Goal: Task Accomplishment & Management: Use online tool/utility

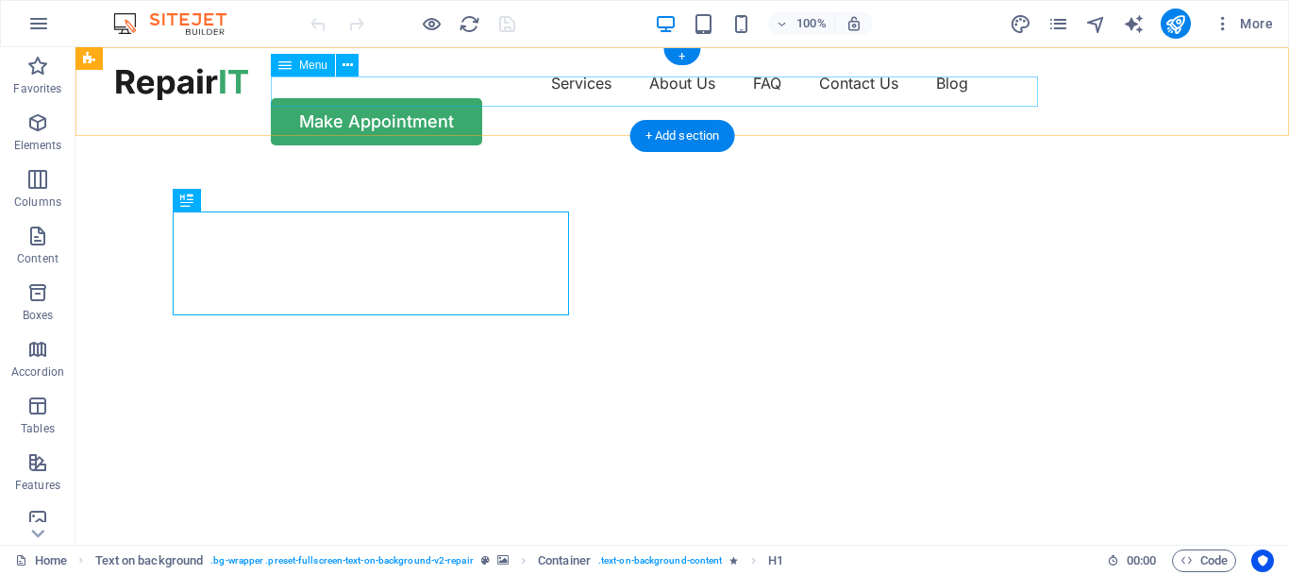
click at [473, 94] on nav "Services About Us FAQ Contact Us Blog" at bounding box center [682, 83] width 1133 height 30
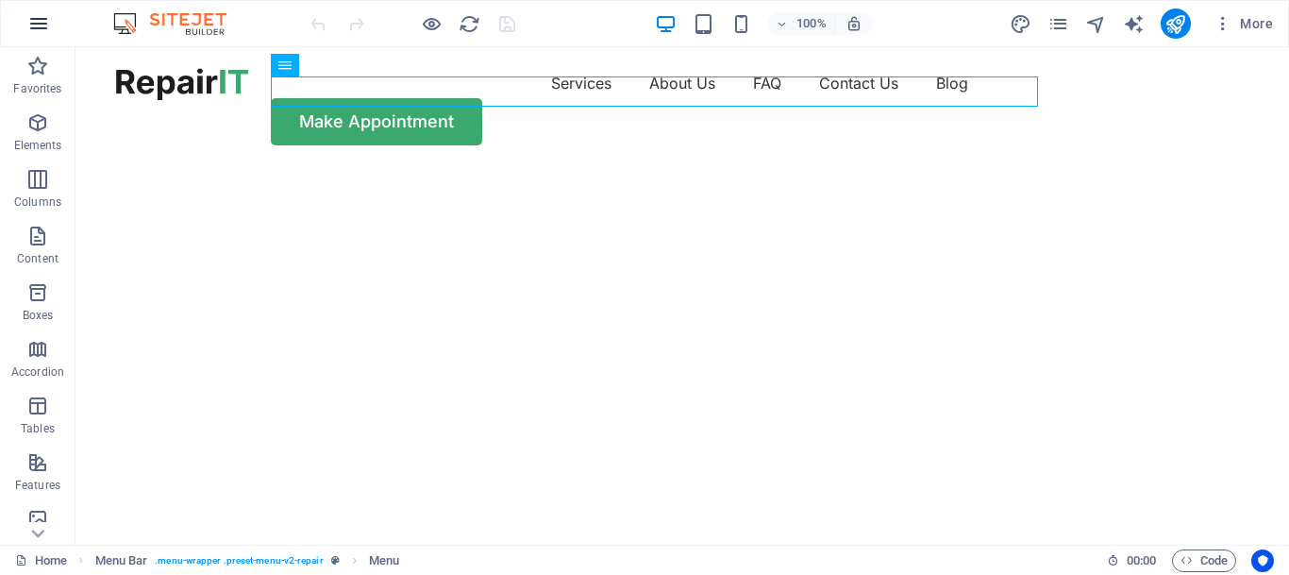
click at [42, 32] on icon "button" at bounding box center [38, 23] width 23 height 23
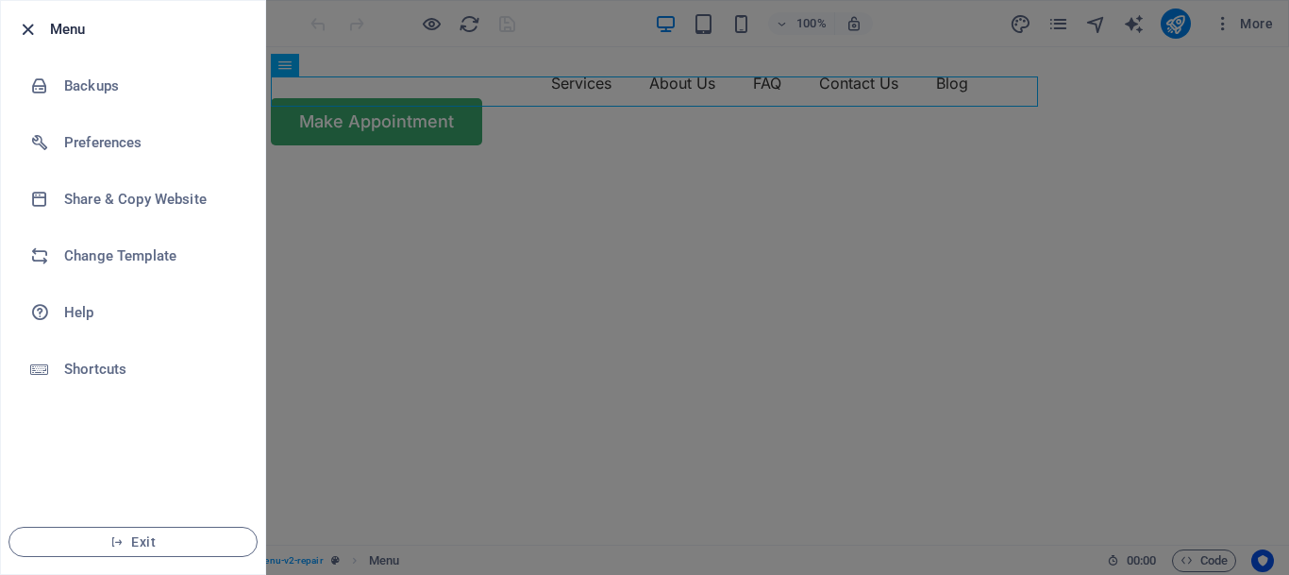
click at [31, 27] on icon "button" at bounding box center [28, 30] width 22 height 22
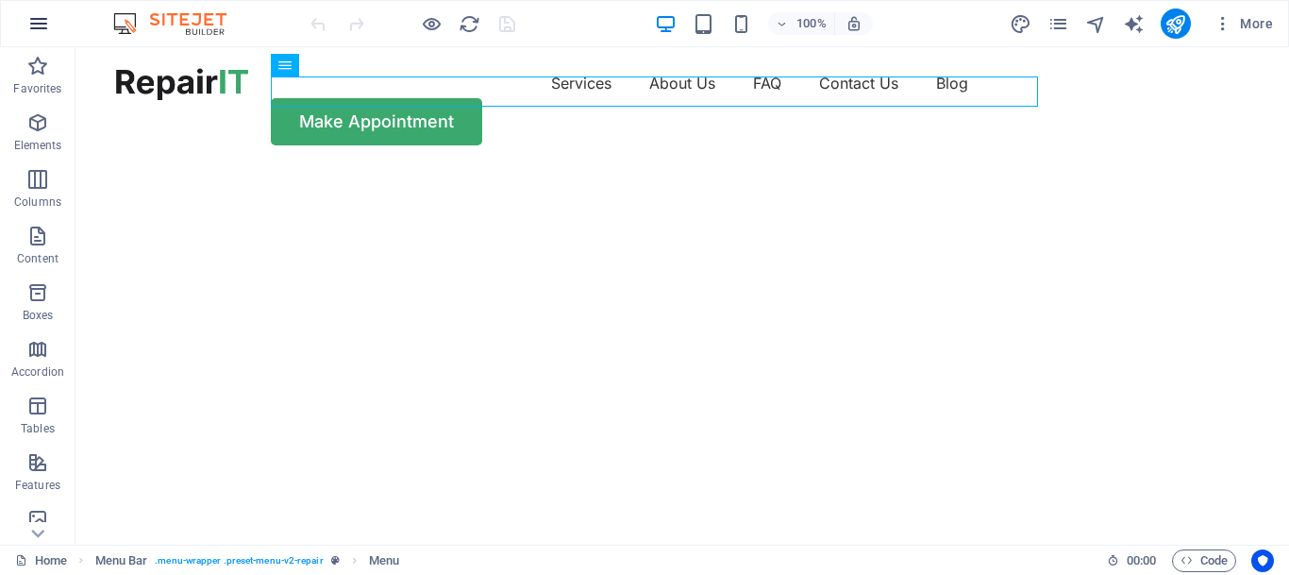
click at [32, 27] on icon "button" at bounding box center [38, 23] width 23 height 23
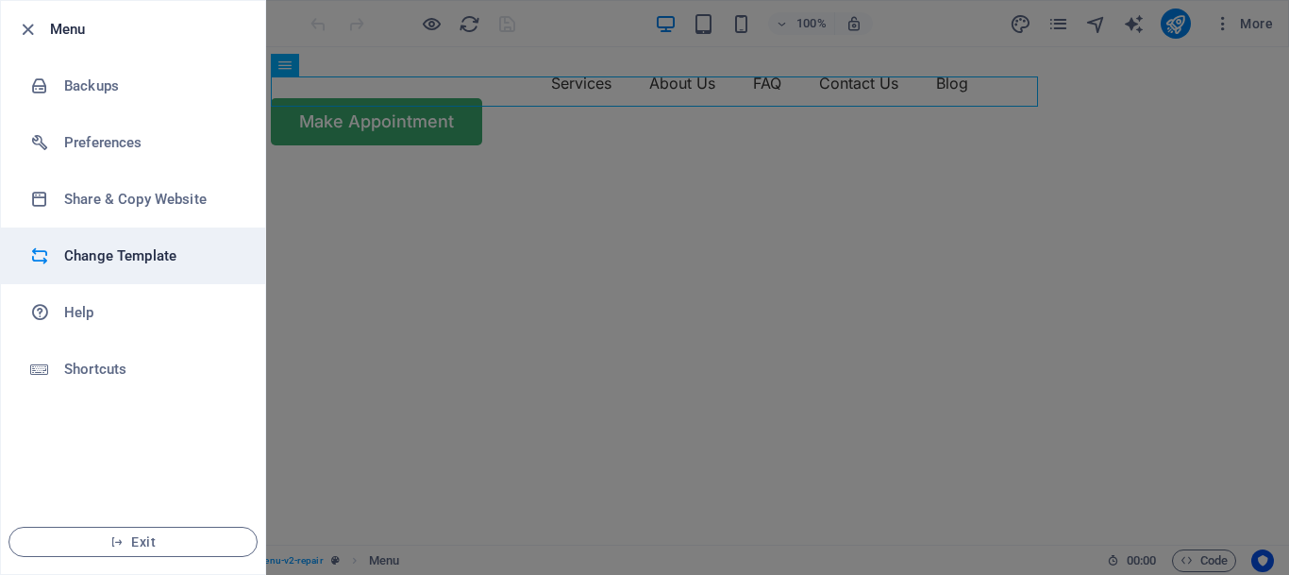
click at [80, 254] on h6 "Change Template" at bounding box center [151, 255] width 175 height 23
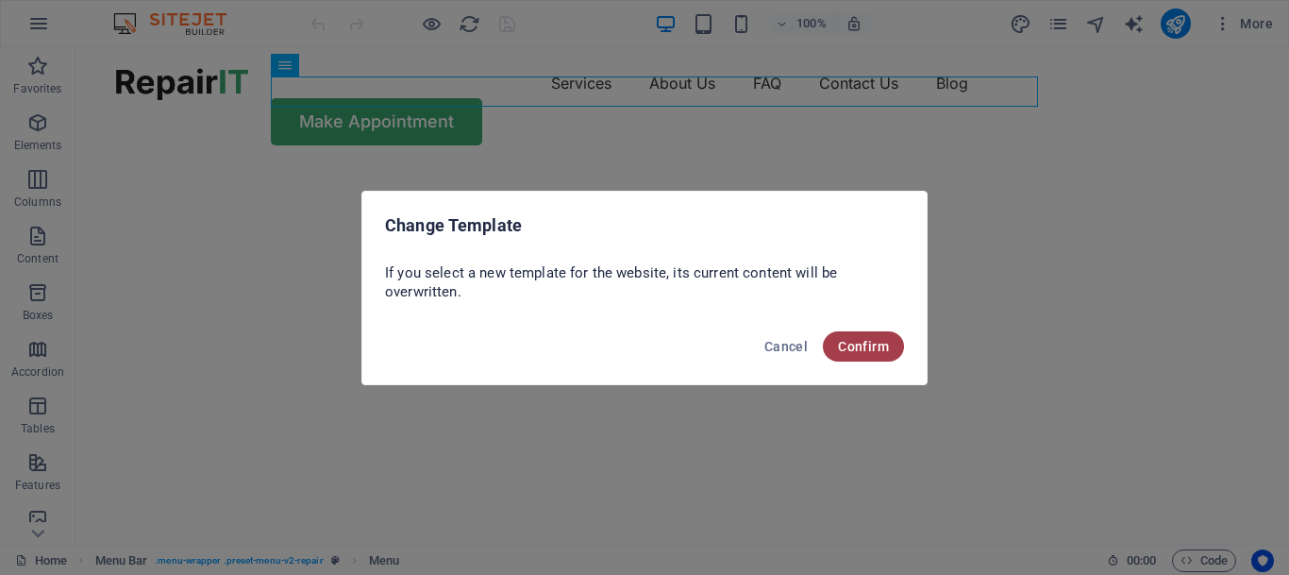
click at [871, 349] on span "Confirm" at bounding box center [863, 346] width 51 height 15
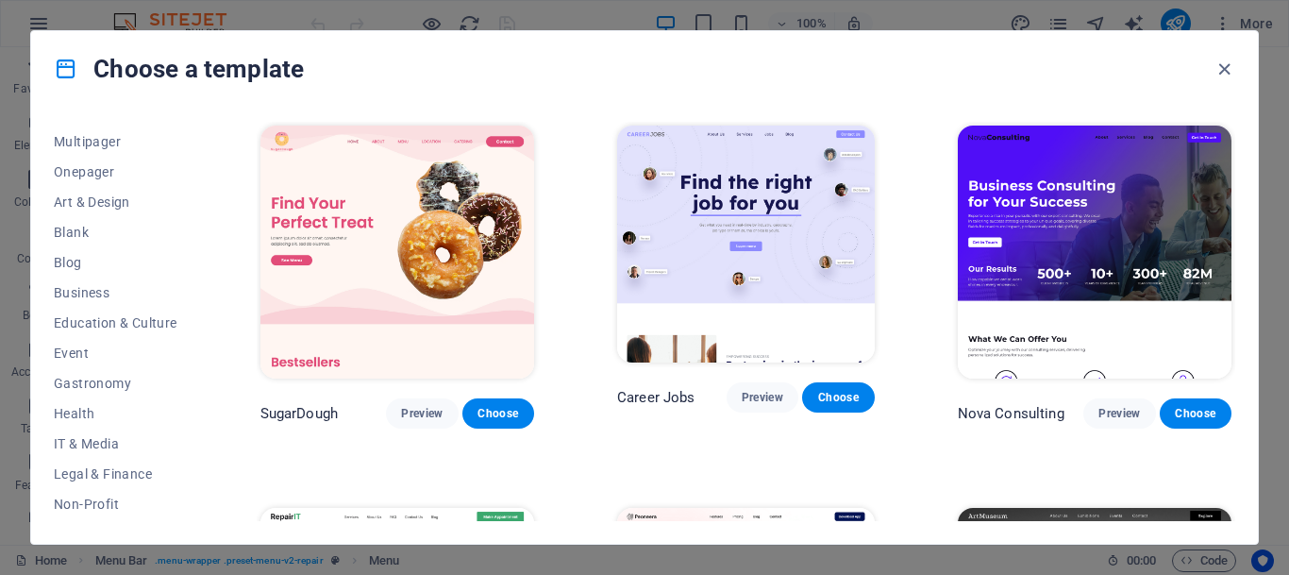
scroll to position [148, 0]
click at [91, 286] on span "Business" at bounding box center [116, 290] width 124 height 15
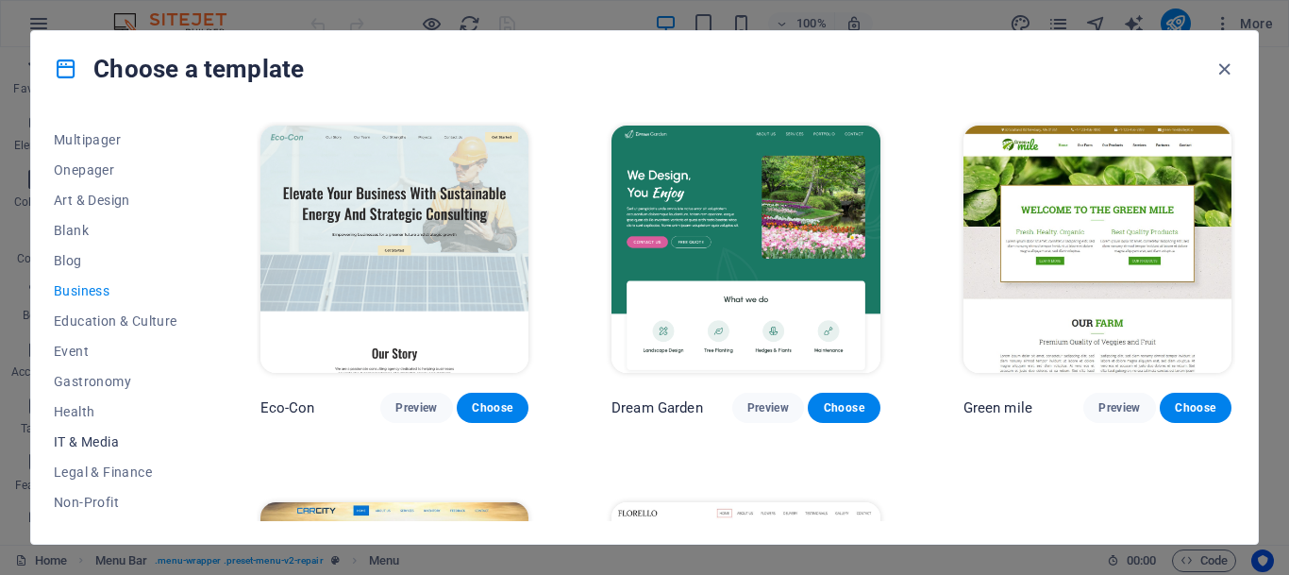
click at [73, 442] on span "IT & Media" at bounding box center [116, 441] width 124 height 15
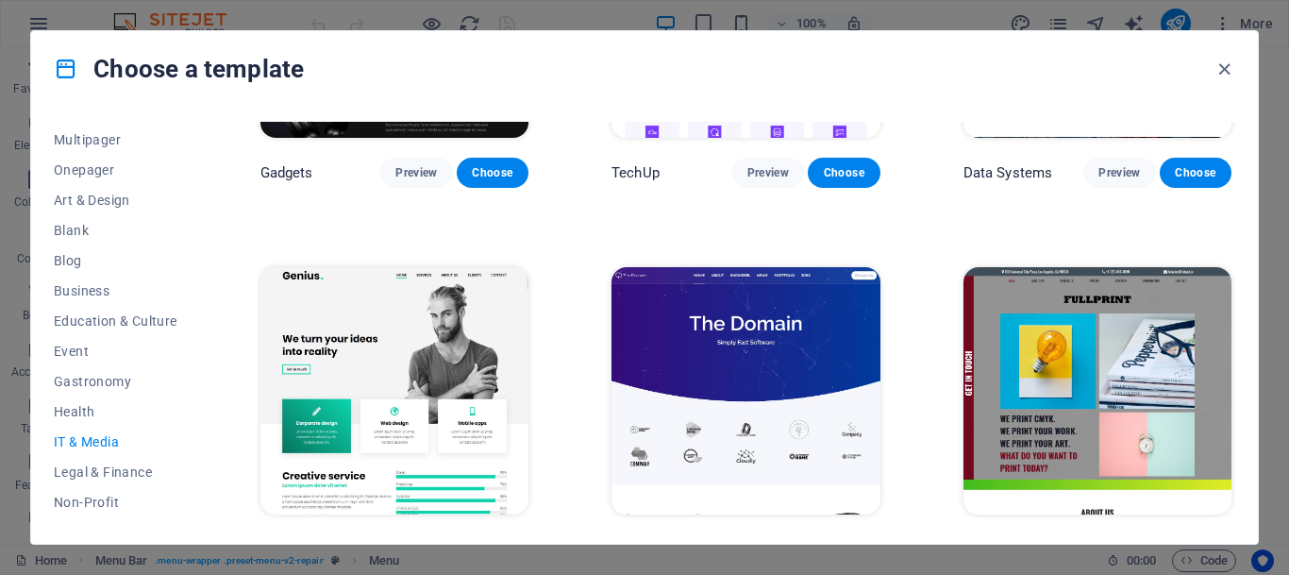
scroll to position [560, 0]
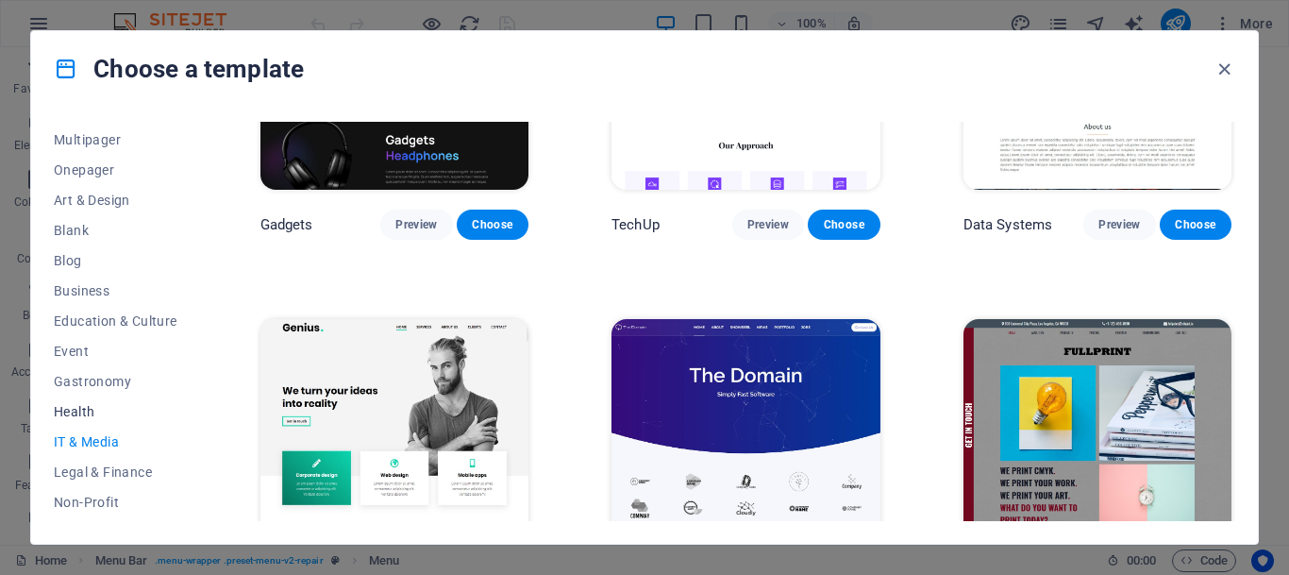
click at [71, 404] on span "Health" at bounding box center [116, 411] width 124 height 15
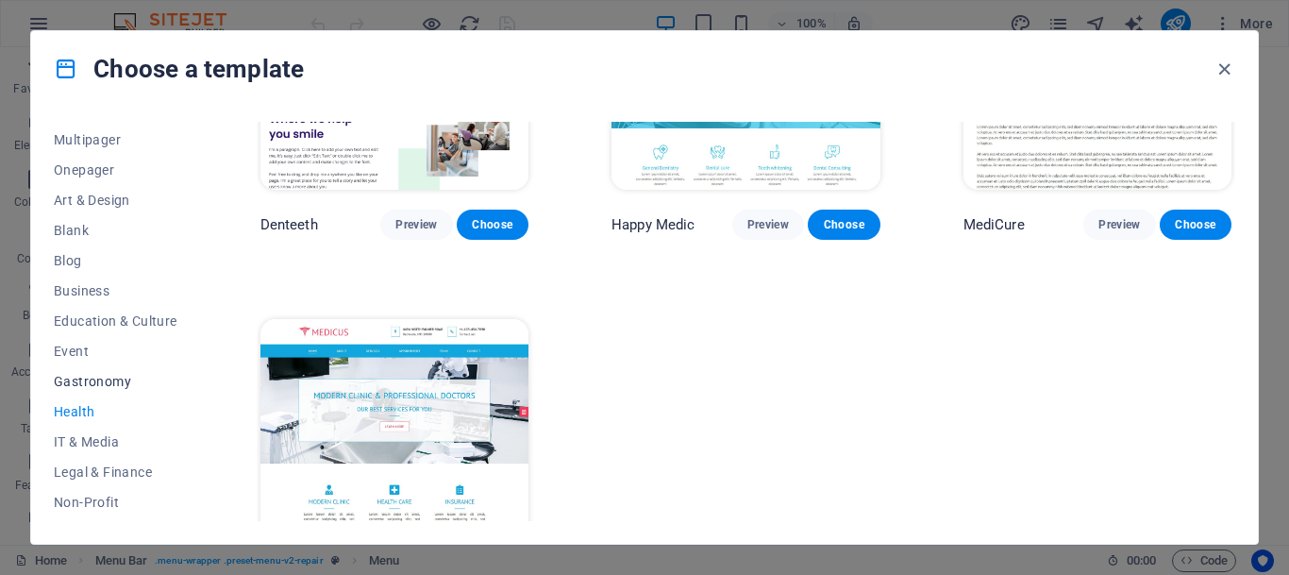
click at [91, 377] on span "Gastronomy" at bounding box center [116, 381] width 124 height 15
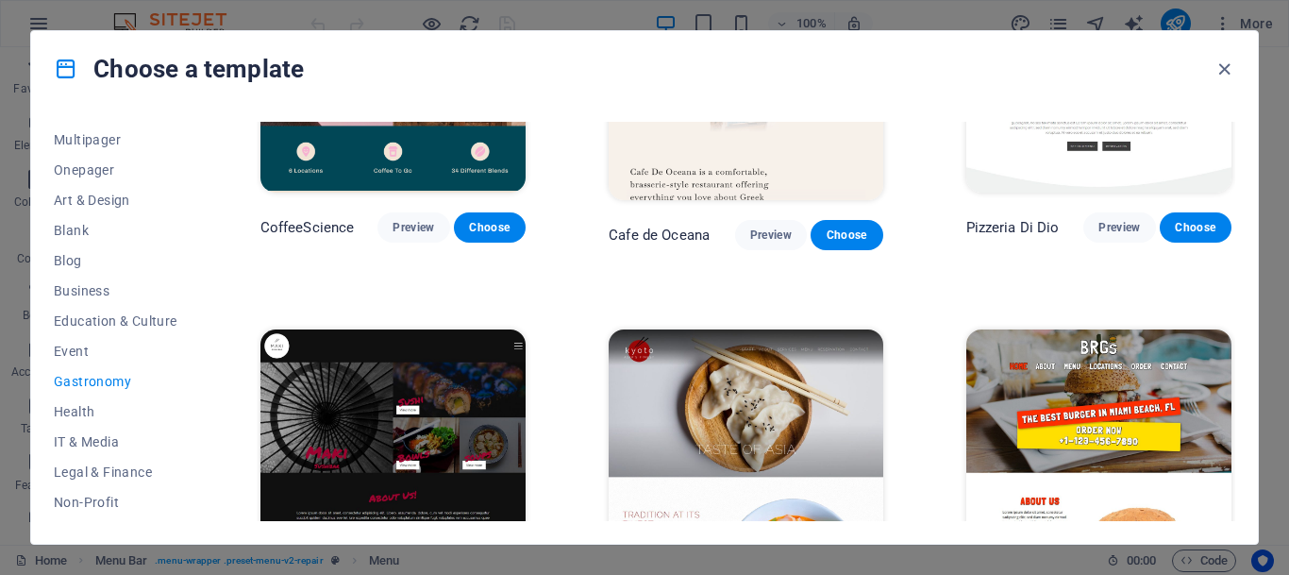
scroll to position [561, 0]
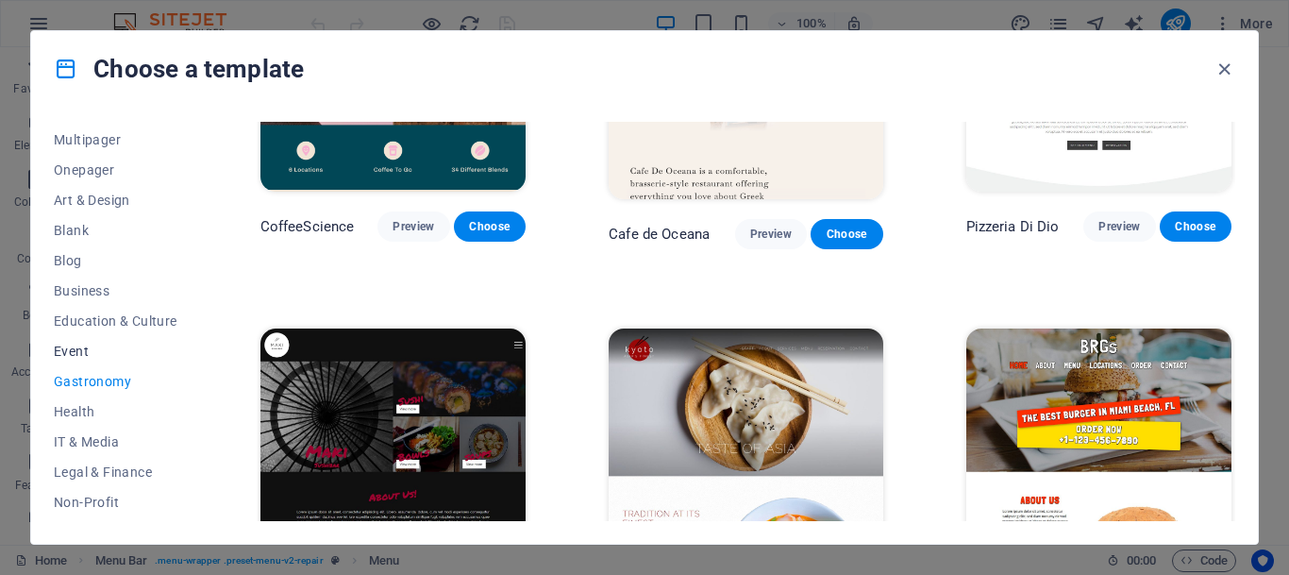
click at [59, 341] on button "Event" at bounding box center [116, 351] width 124 height 30
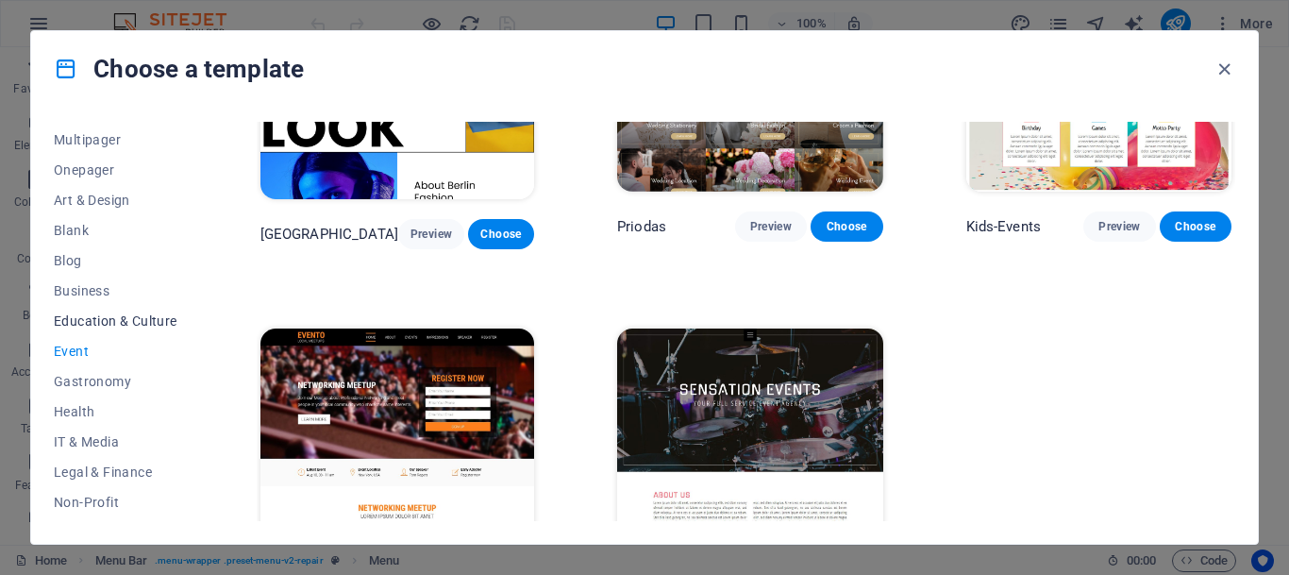
click at [86, 315] on span "Education & Culture" at bounding box center [116, 320] width 124 height 15
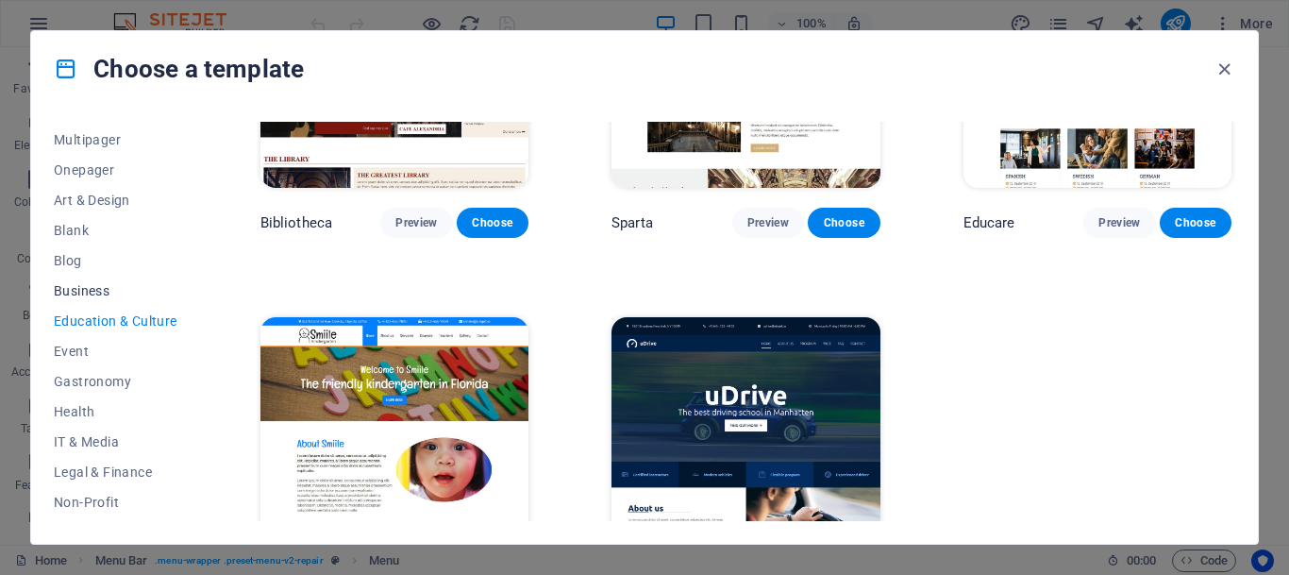
click at [89, 288] on span "Business" at bounding box center [116, 290] width 124 height 15
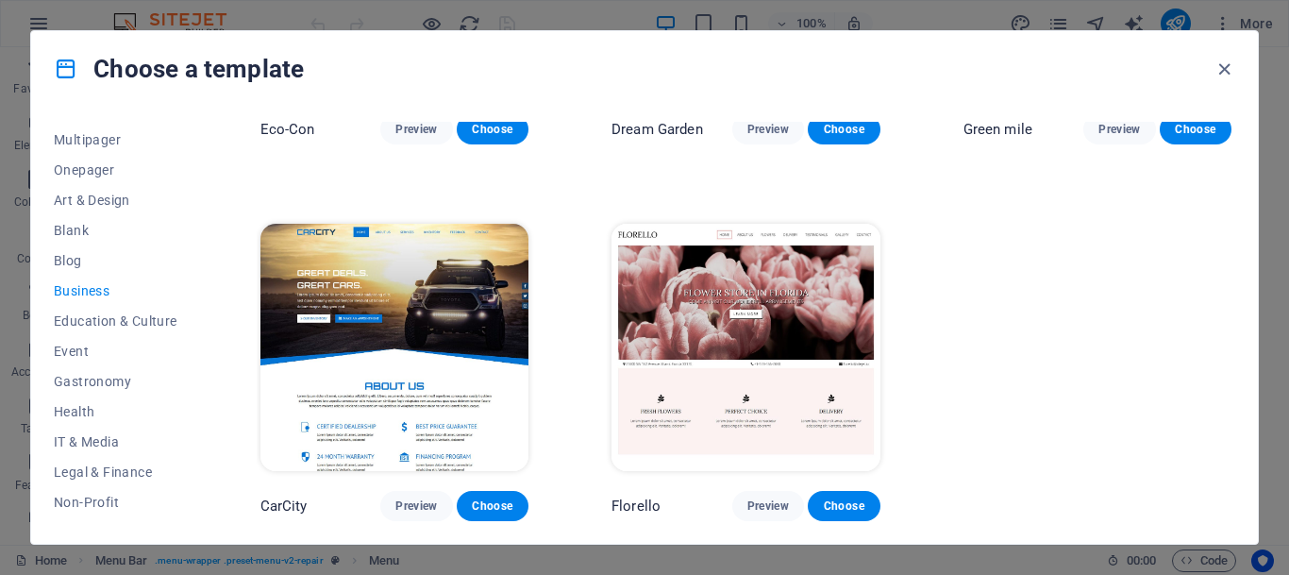
scroll to position [0, 0]
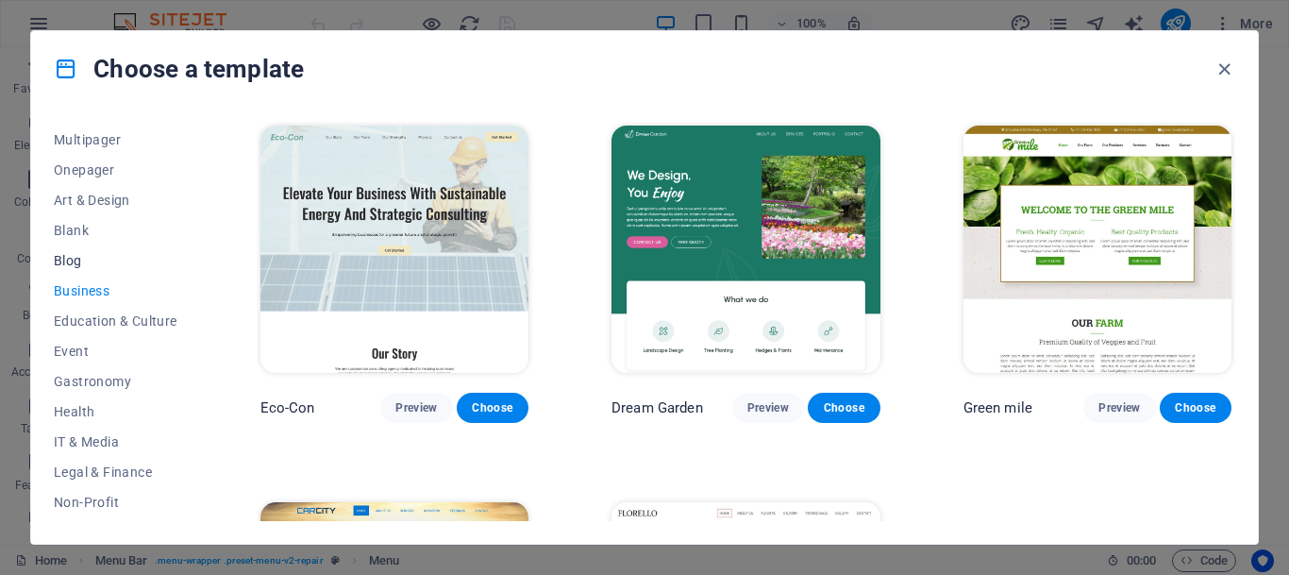
click at [68, 260] on span "Blog" at bounding box center [116, 260] width 124 height 15
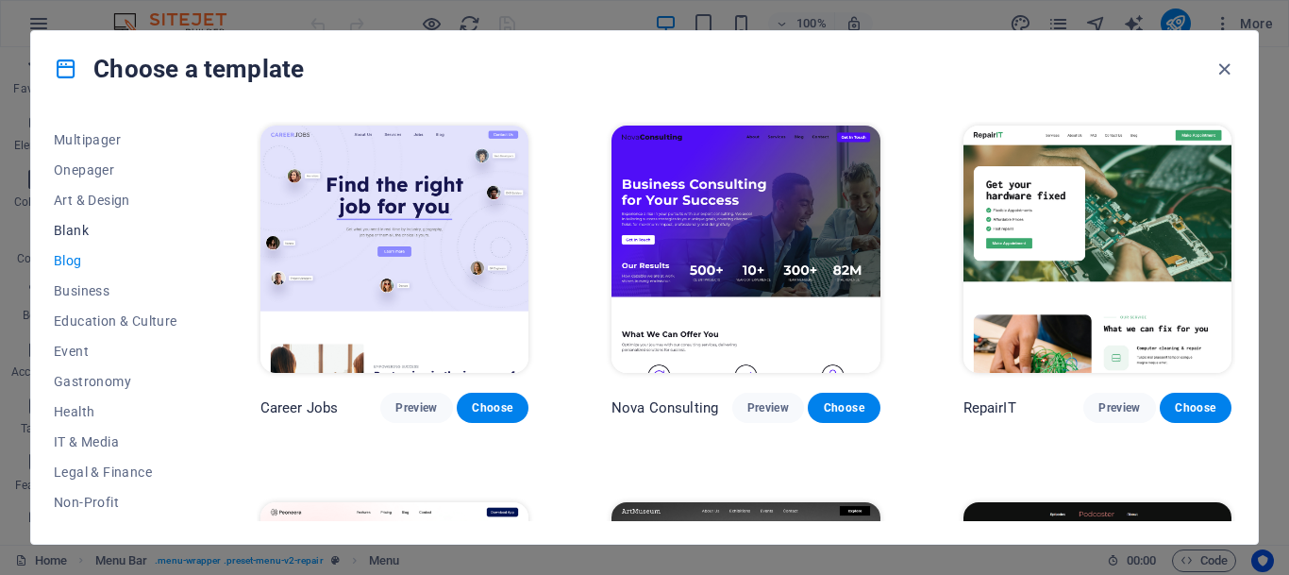
click at [64, 231] on span "Blank" at bounding box center [116, 230] width 124 height 15
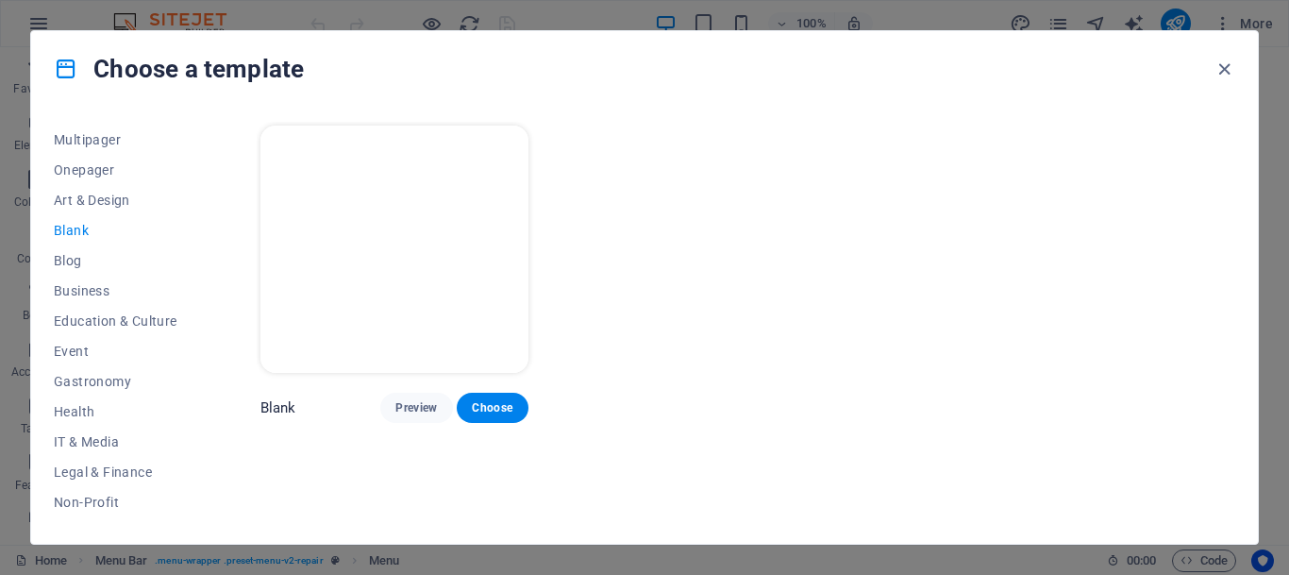
click at [64, 231] on span "Blank" at bounding box center [116, 230] width 124 height 15
click at [73, 193] on span "Art & Design" at bounding box center [116, 200] width 124 height 15
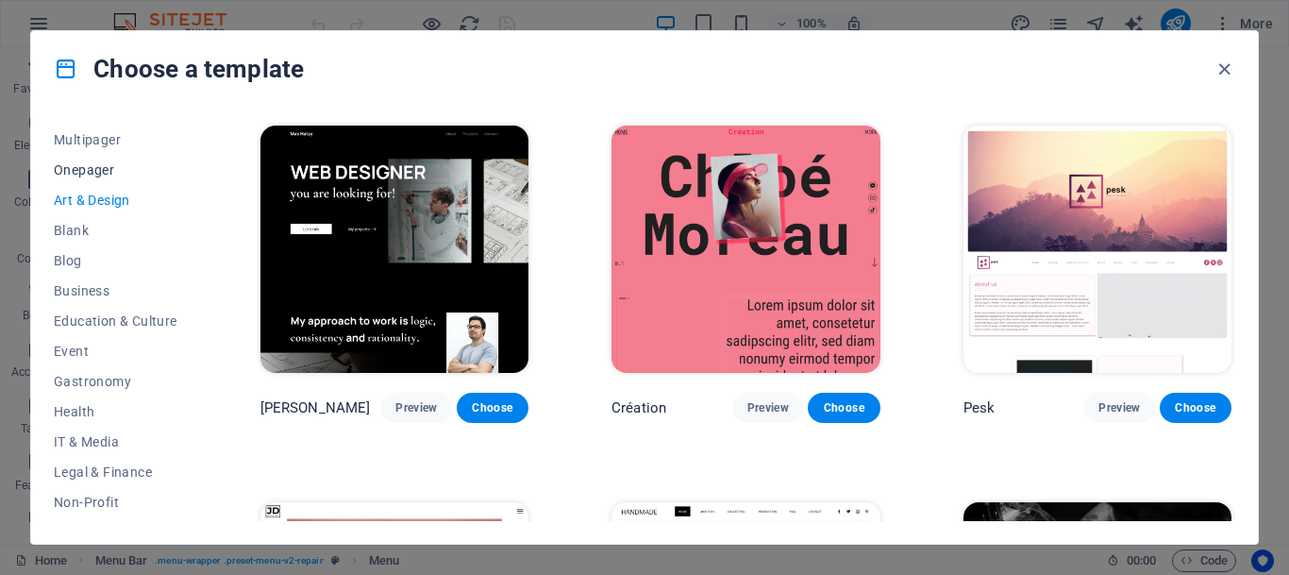
click at [81, 165] on span "Onepager" at bounding box center [116, 169] width 124 height 15
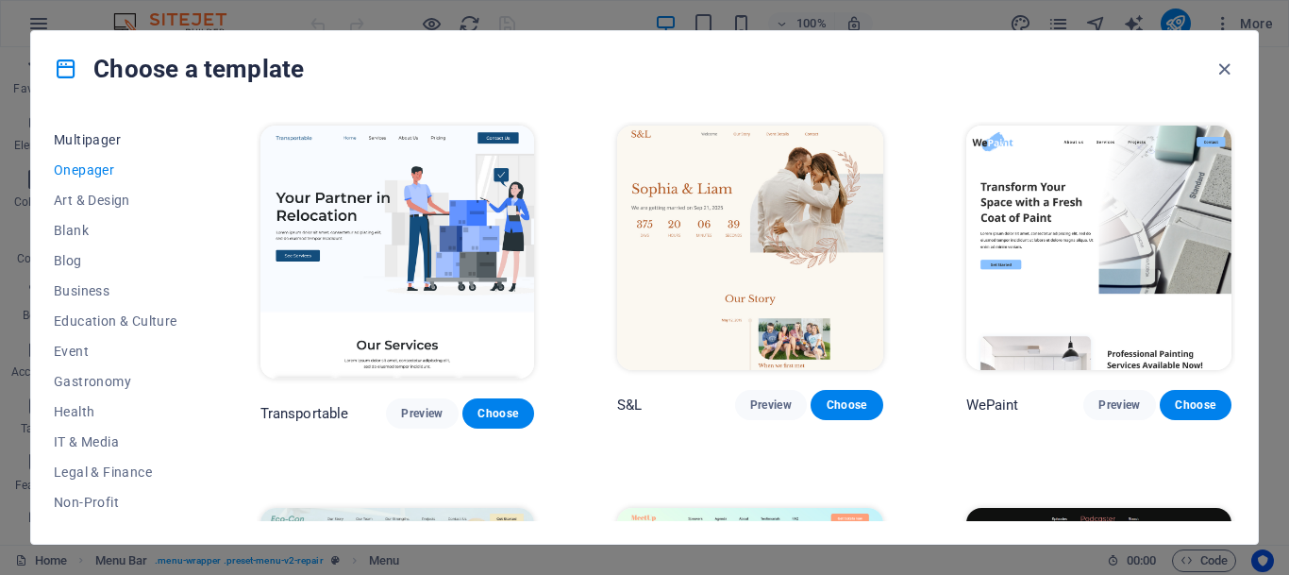
click at [92, 131] on button "Multipager" at bounding box center [116, 140] width 124 height 30
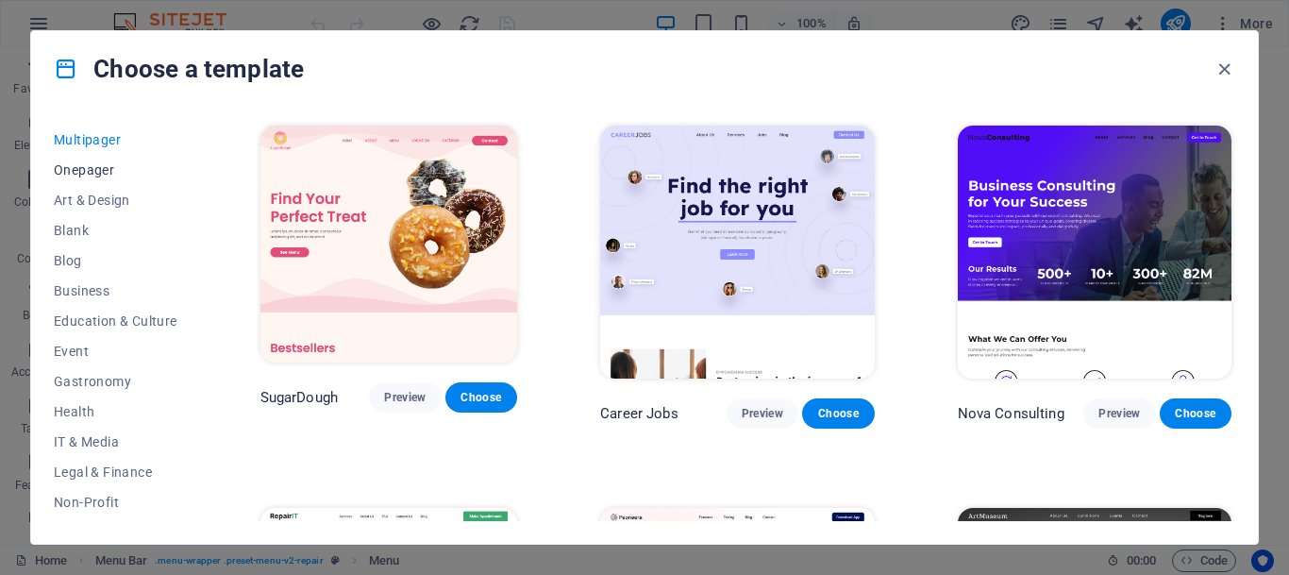
click at [76, 165] on span "Onepager" at bounding box center [116, 169] width 124 height 15
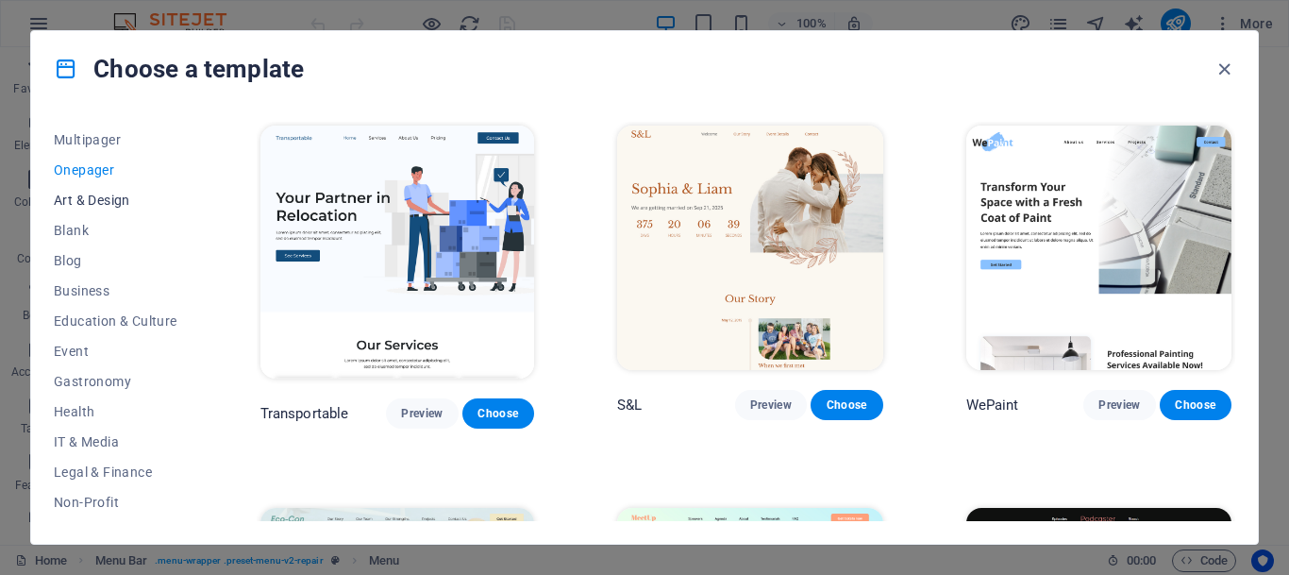
click at [85, 201] on span "Art & Design" at bounding box center [116, 200] width 124 height 15
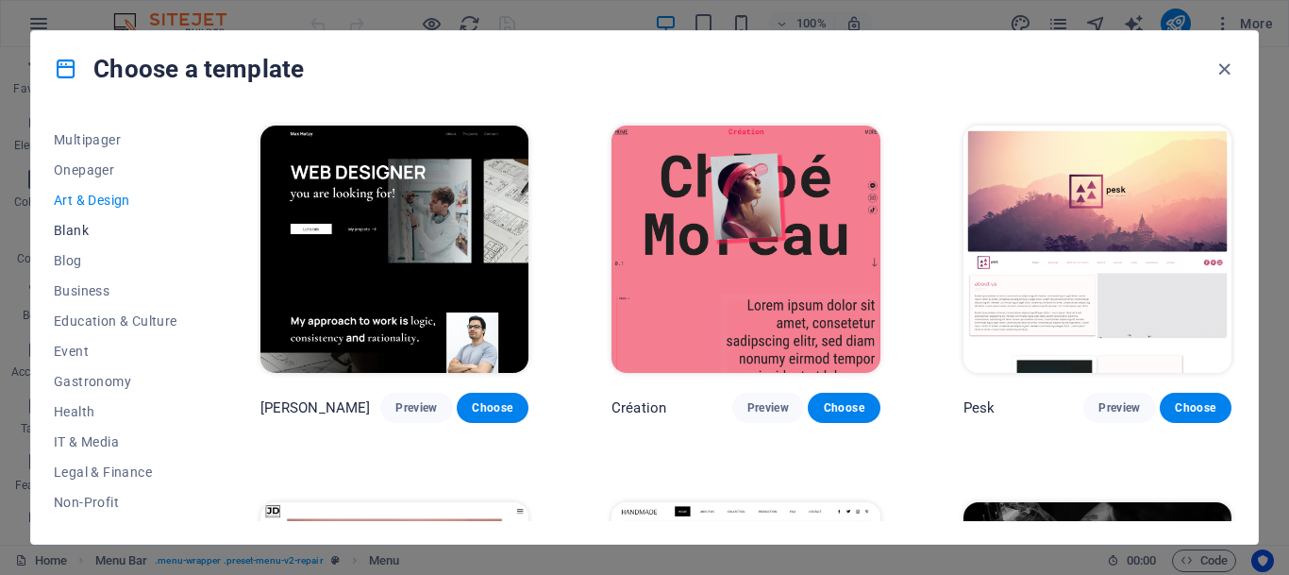
click at [59, 228] on span "Blank" at bounding box center [116, 230] width 124 height 15
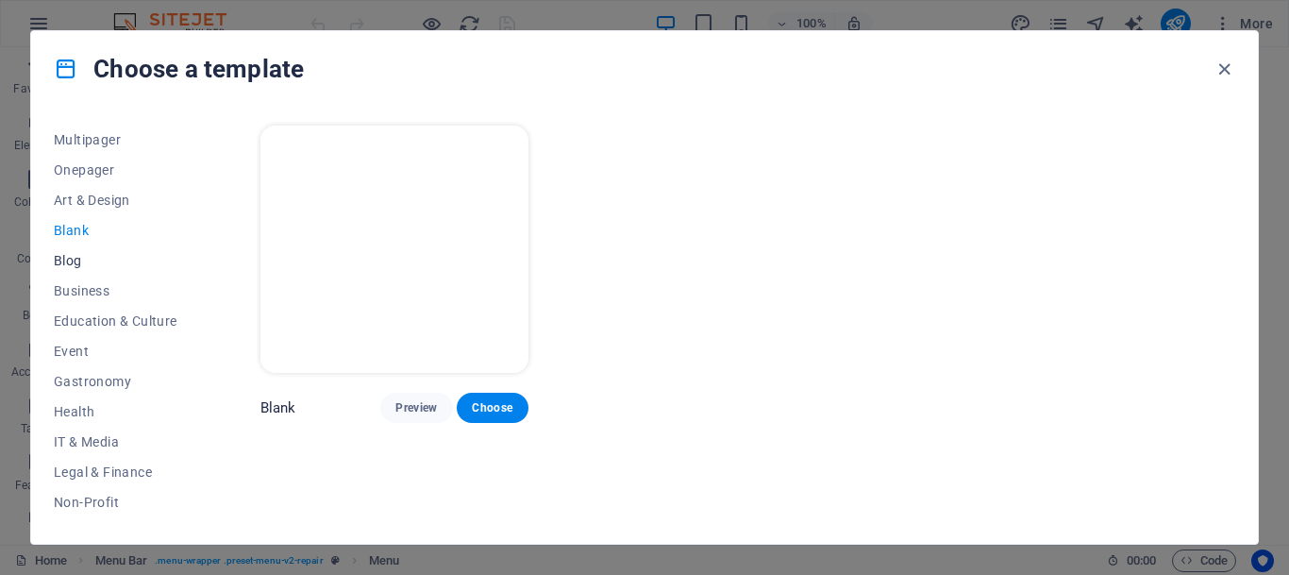
click at [67, 260] on span "Blog" at bounding box center [116, 260] width 124 height 15
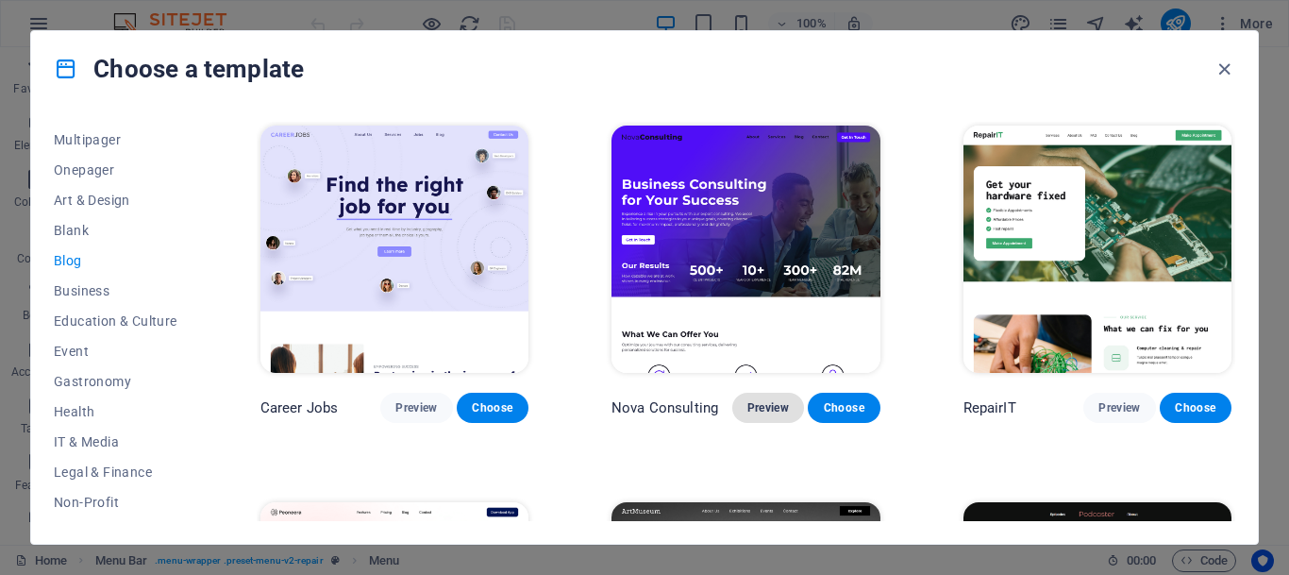
click at [762, 400] on button "Preview" at bounding box center [768, 408] width 72 height 30
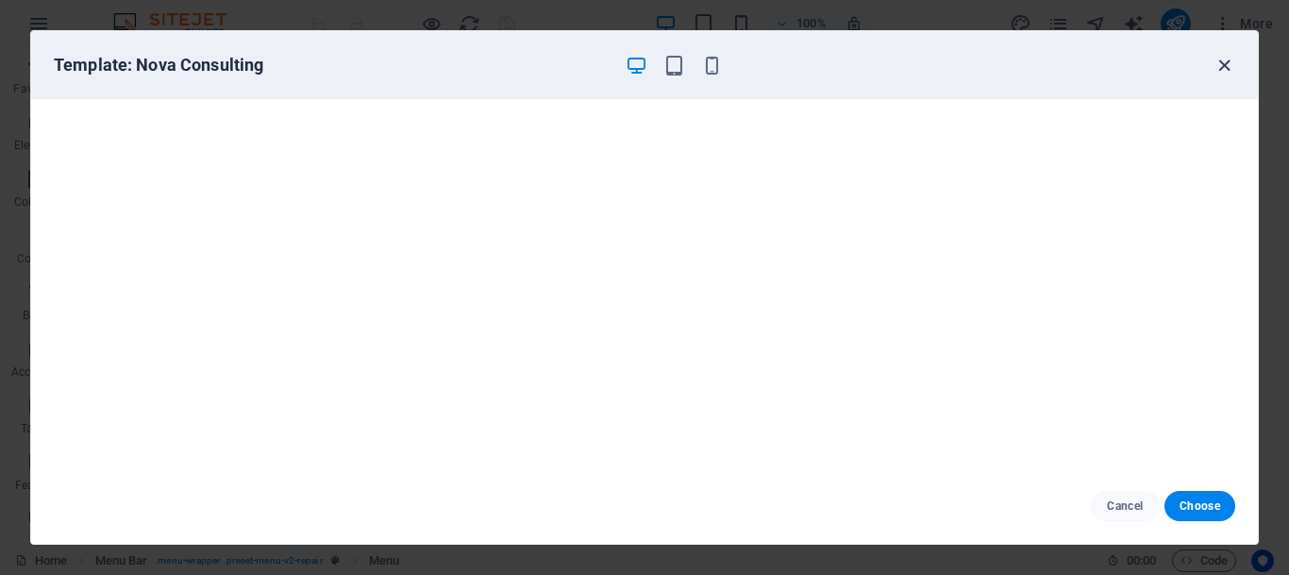
click at [1224, 64] on icon "button" at bounding box center [1225, 66] width 22 height 22
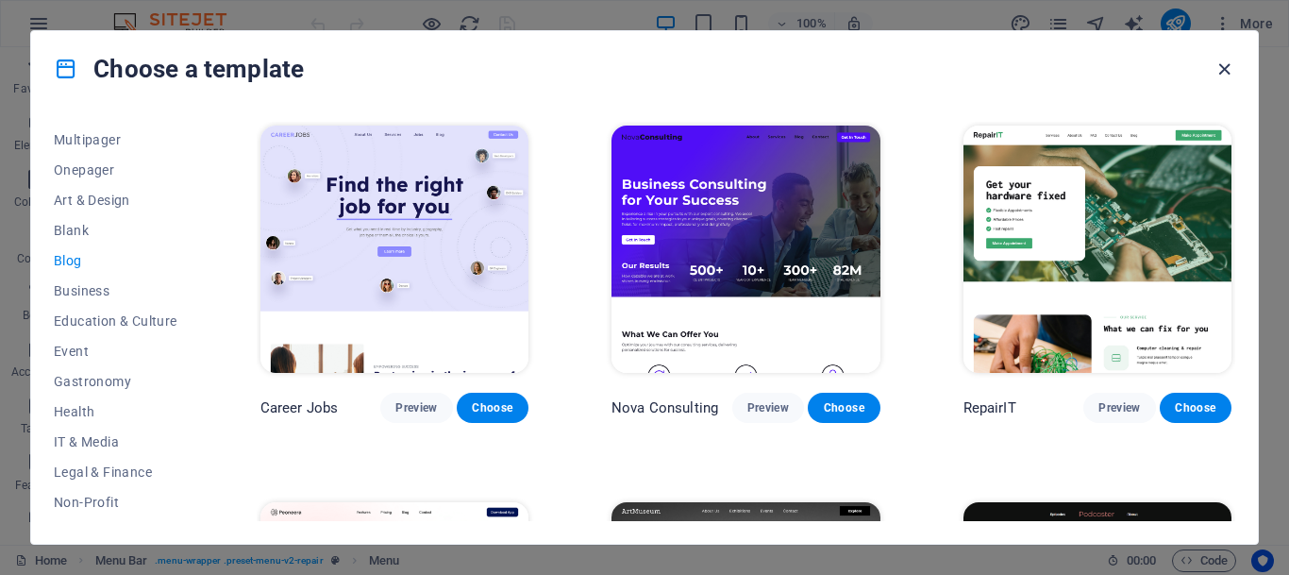
click at [1223, 70] on icon "button" at bounding box center [1225, 70] width 22 height 22
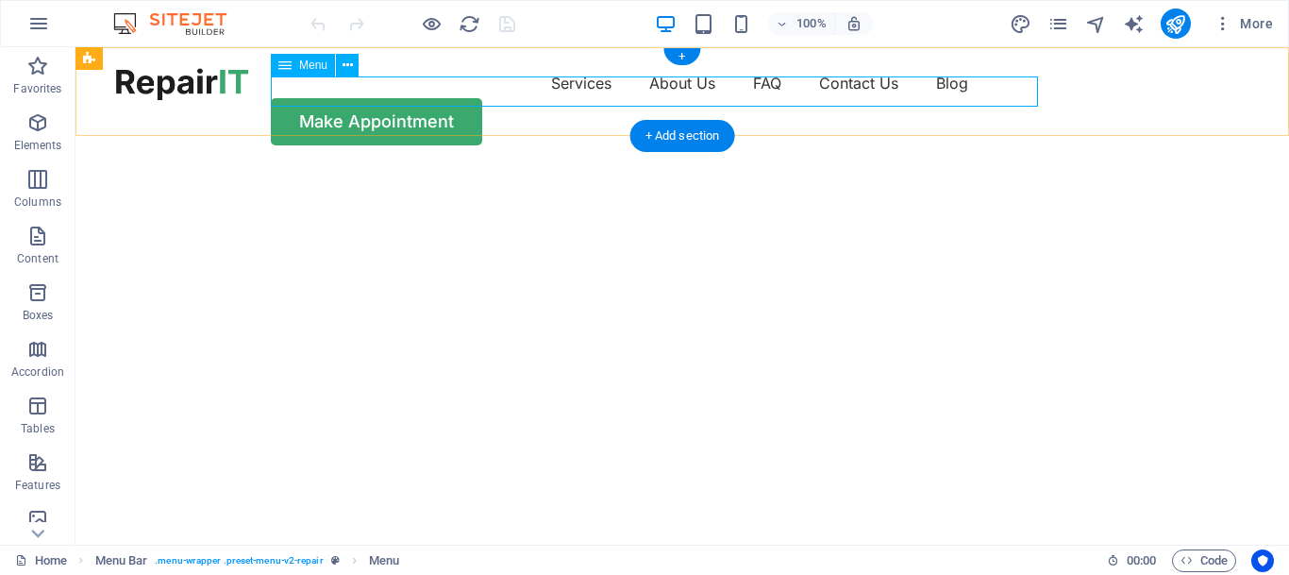
click at [476, 92] on nav "Services About Us FAQ Contact Us Blog" at bounding box center [682, 83] width 1133 height 30
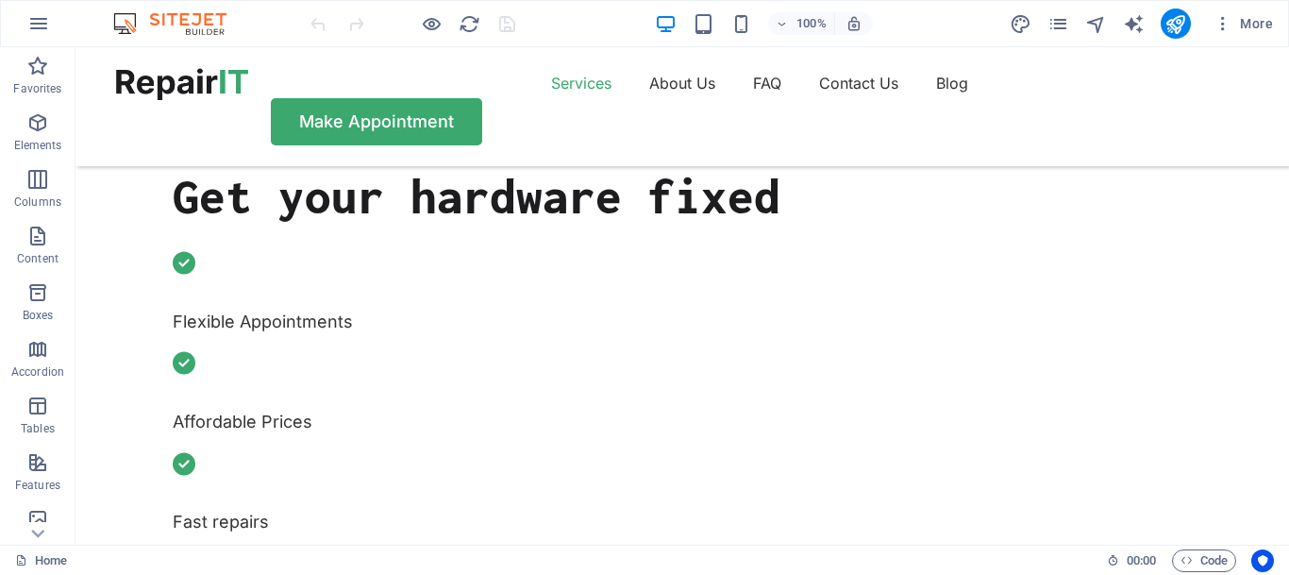
scroll to position [530, 0]
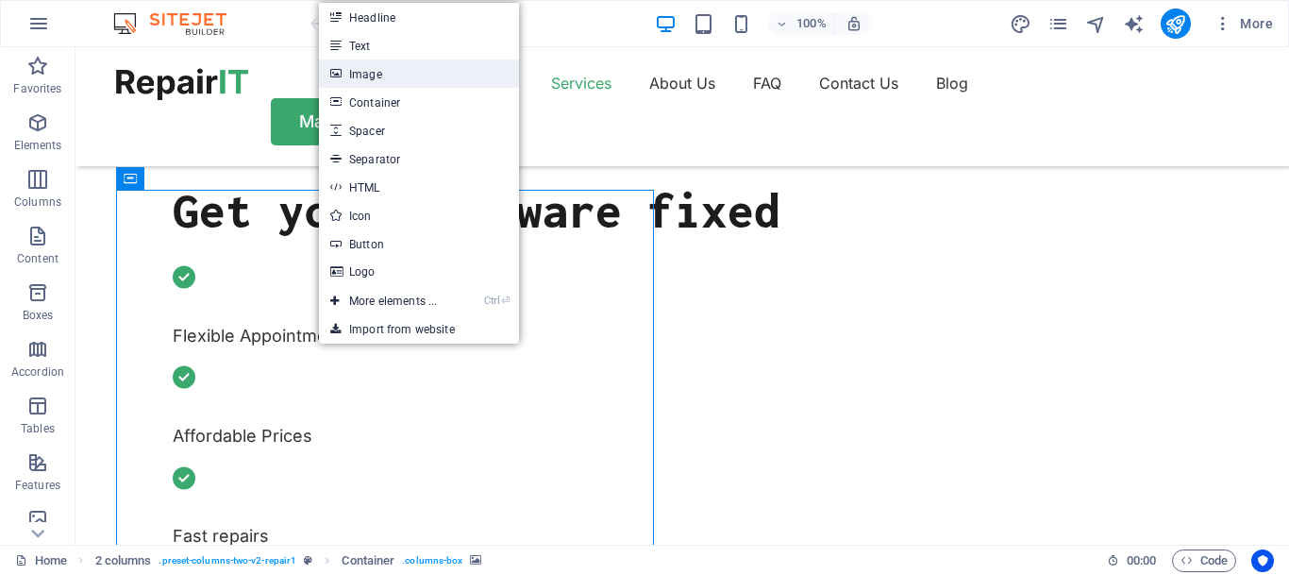
click at [369, 72] on link "Image" at bounding box center [419, 73] width 200 height 28
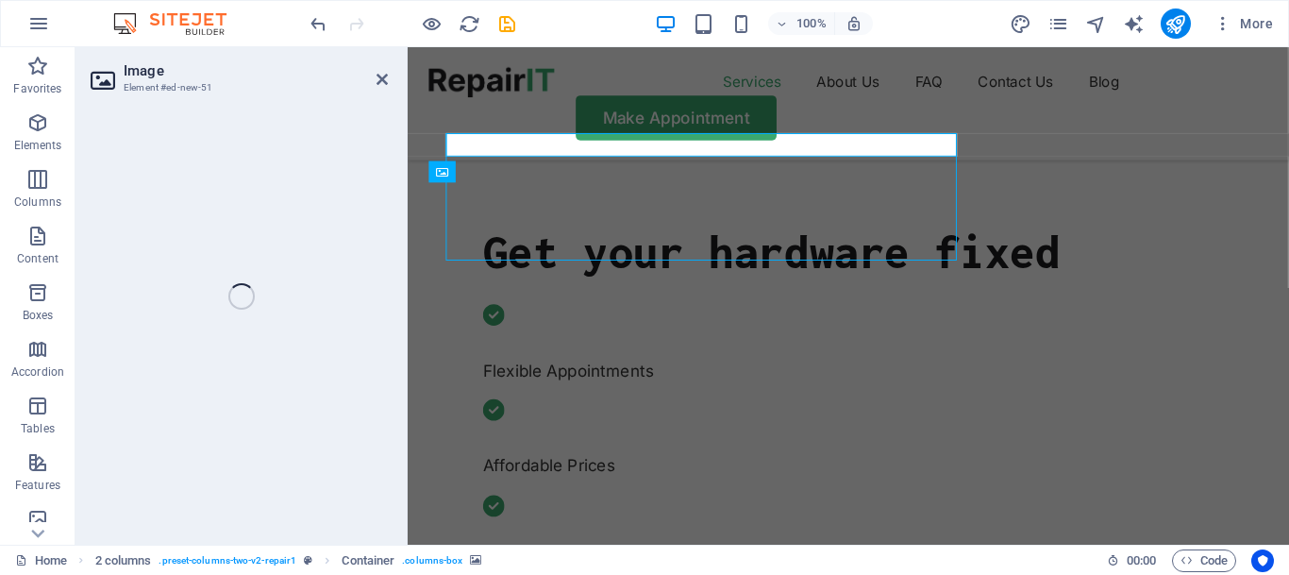
scroll to position [581, 0]
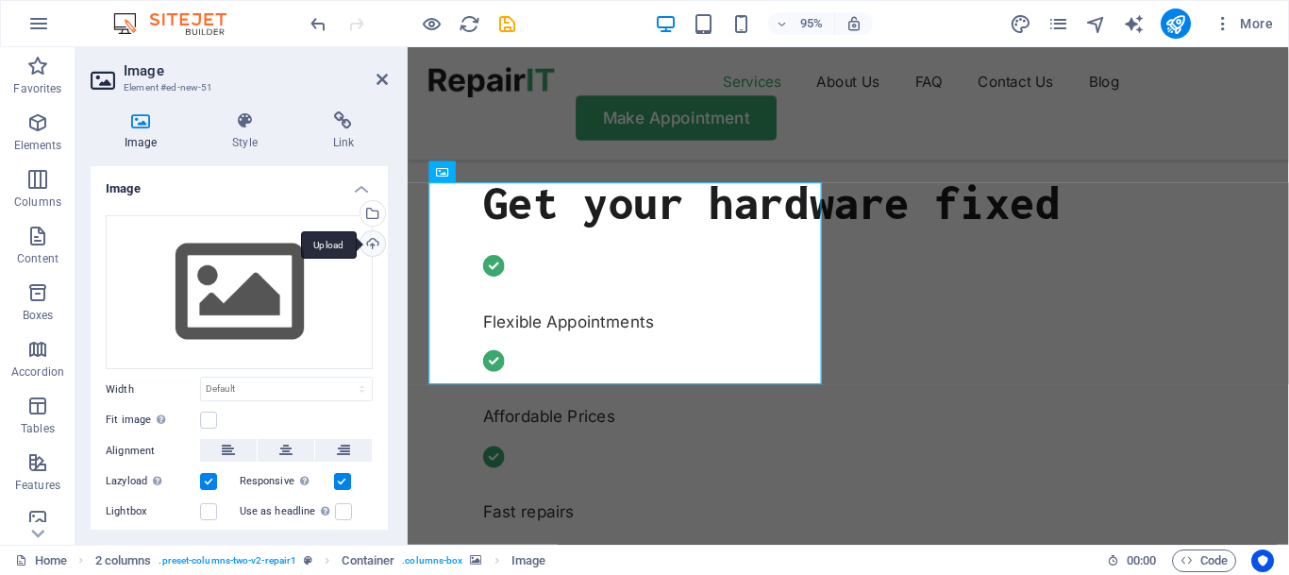
click at [369, 238] on div "Upload" at bounding box center [371, 245] width 28 height 28
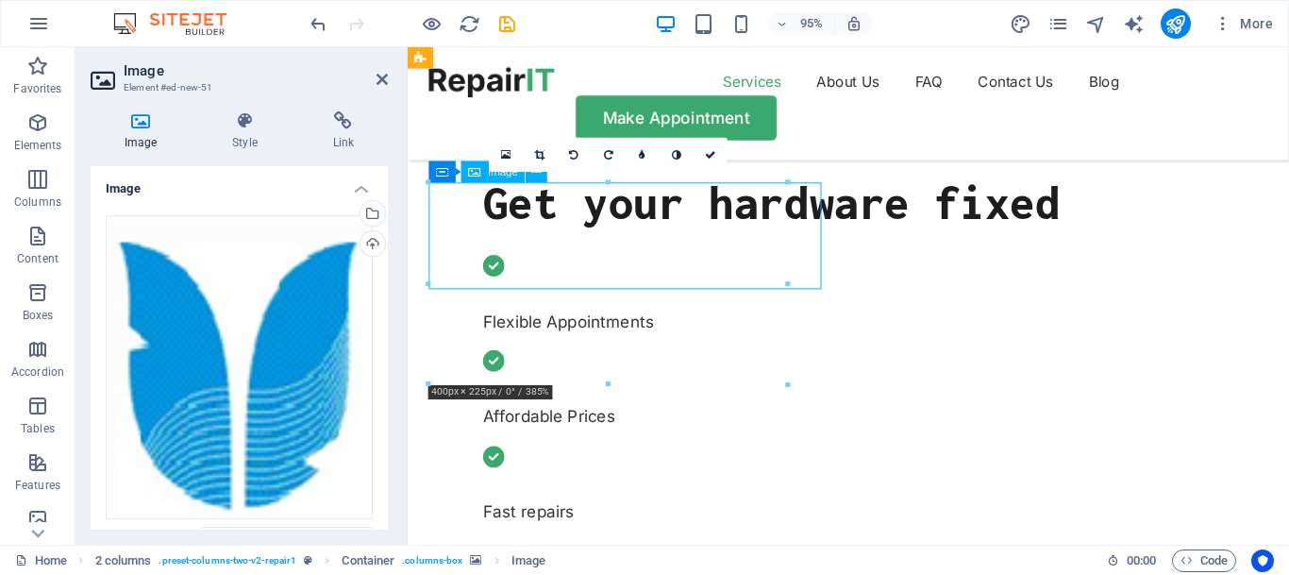
drag, startPoint x: 483, startPoint y: 261, endPoint x: 570, endPoint y: 251, distance: 87.5
drag, startPoint x: 482, startPoint y: 235, endPoint x: 578, endPoint y: 235, distance: 95.3
click at [239, 120] on icon at bounding box center [244, 120] width 93 height 19
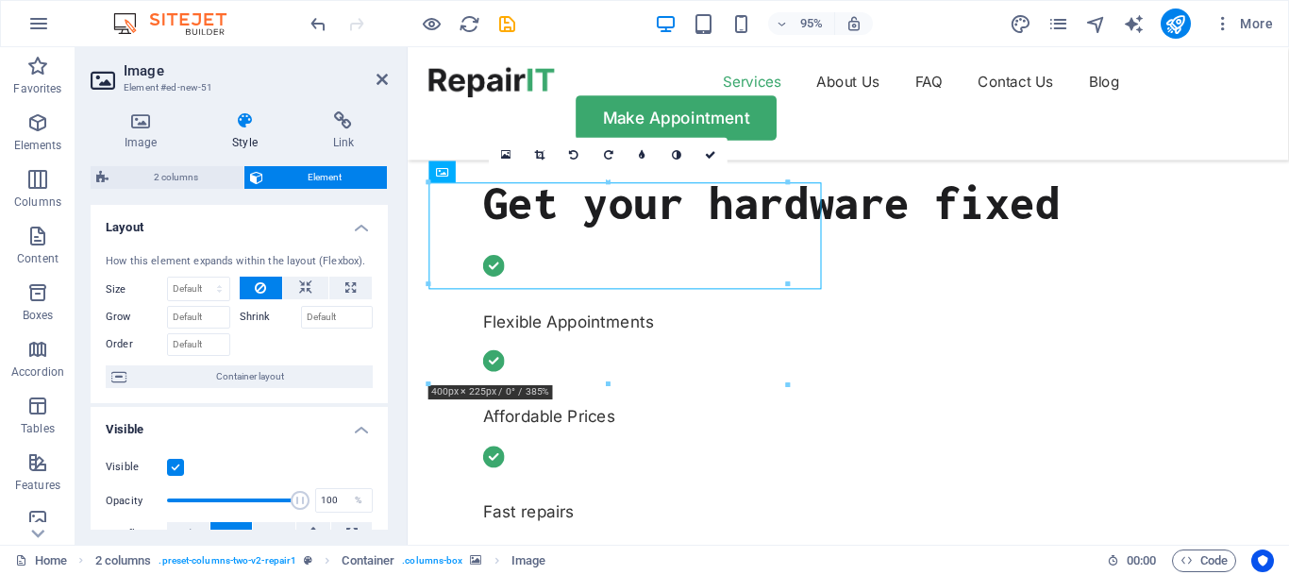
drag, startPoint x: 373, startPoint y: 236, endPoint x: 385, endPoint y: 285, distance: 50.6
click at [385, 285] on div "Layout How this element expands within the layout (Flexbox). Size Default auto …" at bounding box center [239, 367] width 297 height 325
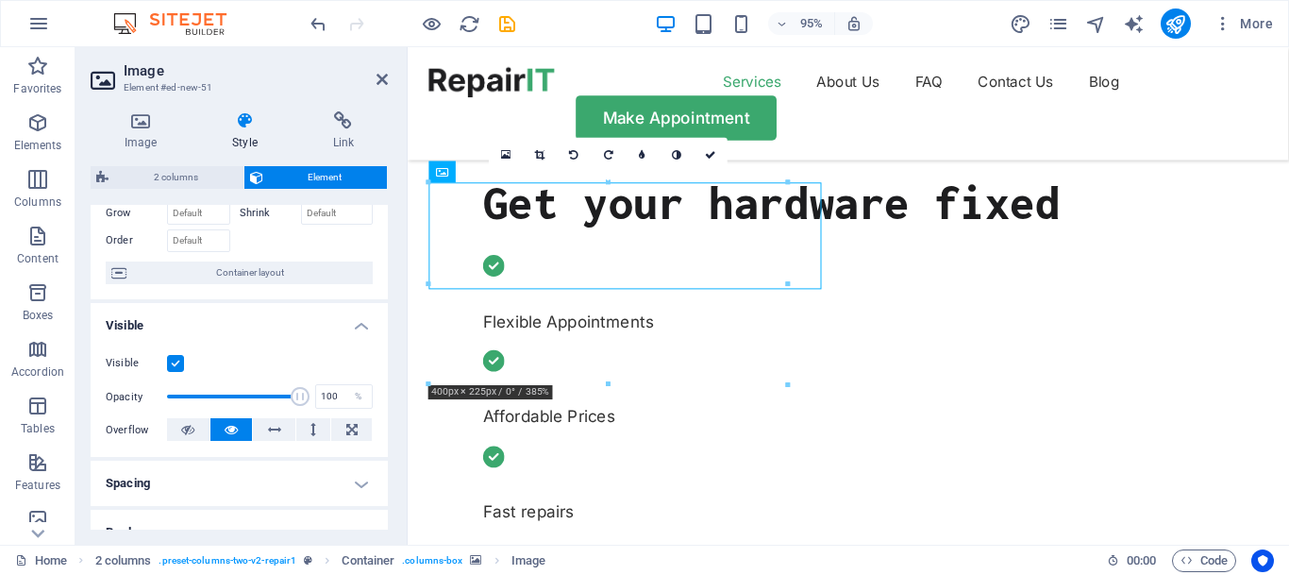
scroll to position [87, 0]
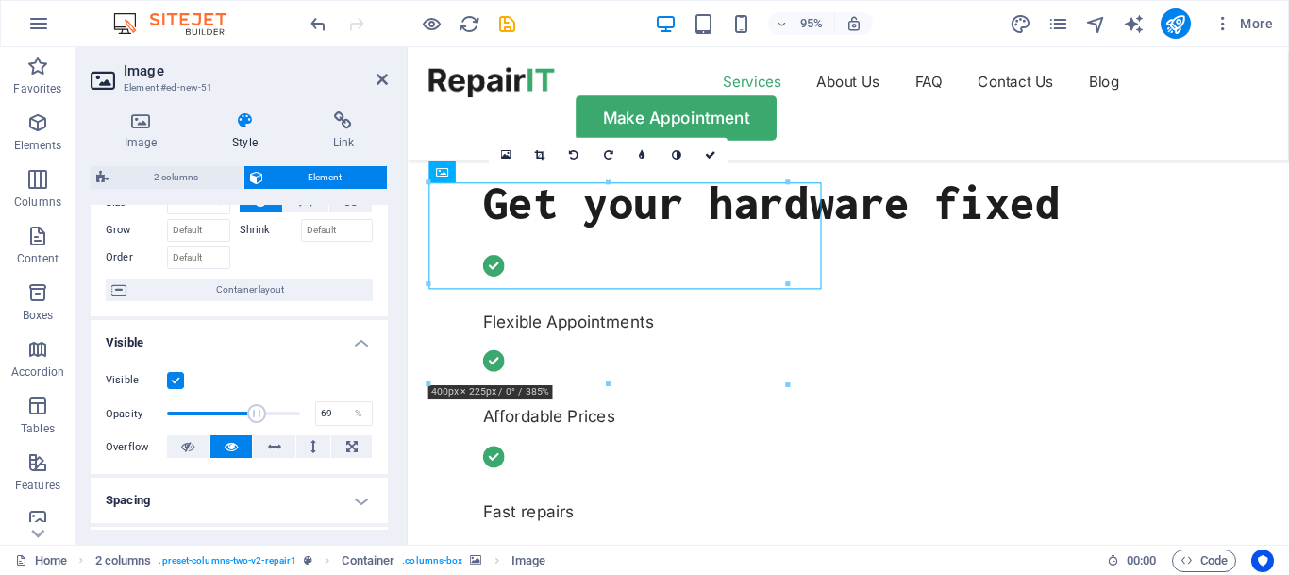
drag, startPoint x: 294, startPoint y: 413, endPoint x: 259, endPoint y: 408, distance: 35.4
click at [259, 409] on span at bounding box center [256, 413] width 19 height 19
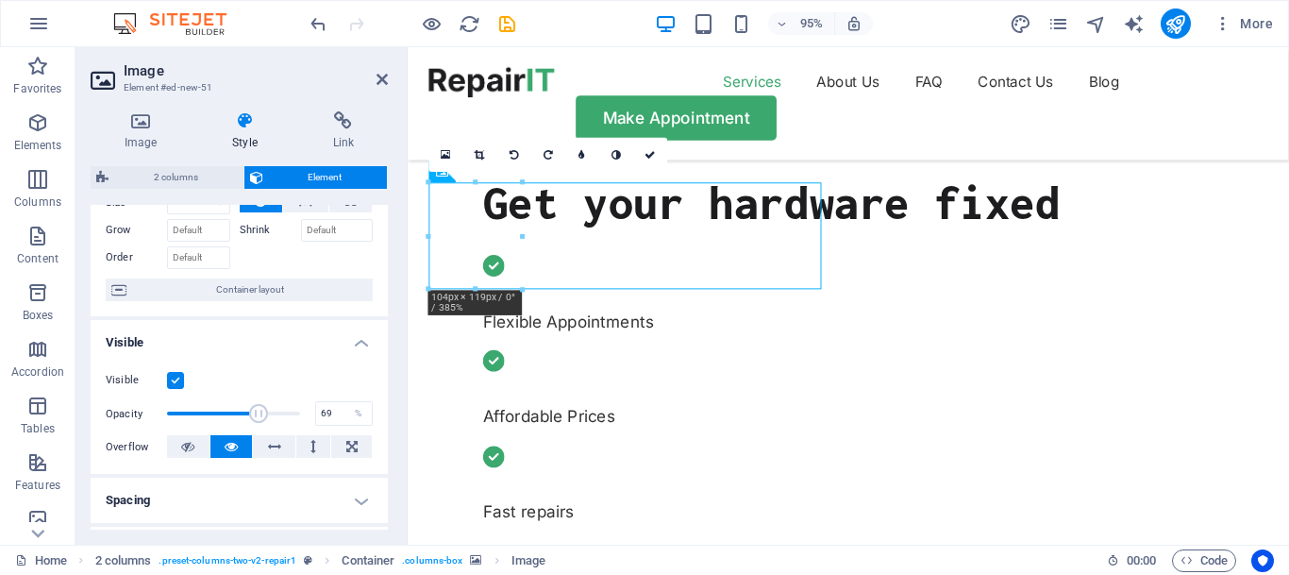
click at [181, 379] on label at bounding box center [175, 380] width 17 height 17
click at [0, 0] on input "Visible" at bounding box center [0, 0] width 0 height 0
drag, startPoint x: 252, startPoint y: 417, endPoint x: 237, endPoint y: 413, distance: 15.6
click at [237, 414] on span at bounding box center [236, 413] width 19 height 19
click at [174, 380] on label at bounding box center [175, 380] width 17 height 17
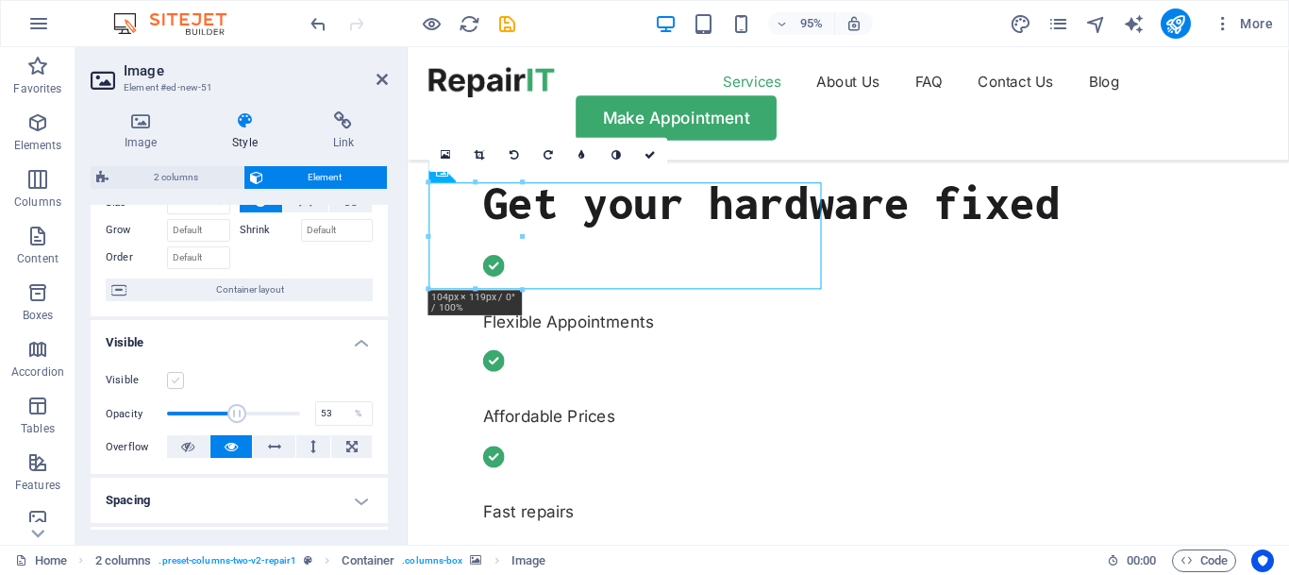
click at [0, 0] on input "Visible" at bounding box center [0, 0] width 0 height 0
type input "89"
drag, startPoint x: 240, startPoint y: 409, endPoint x: 285, endPoint y: 412, distance: 45.4
click at [285, 412] on span at bounding box center [285, 413] width 19 height 19
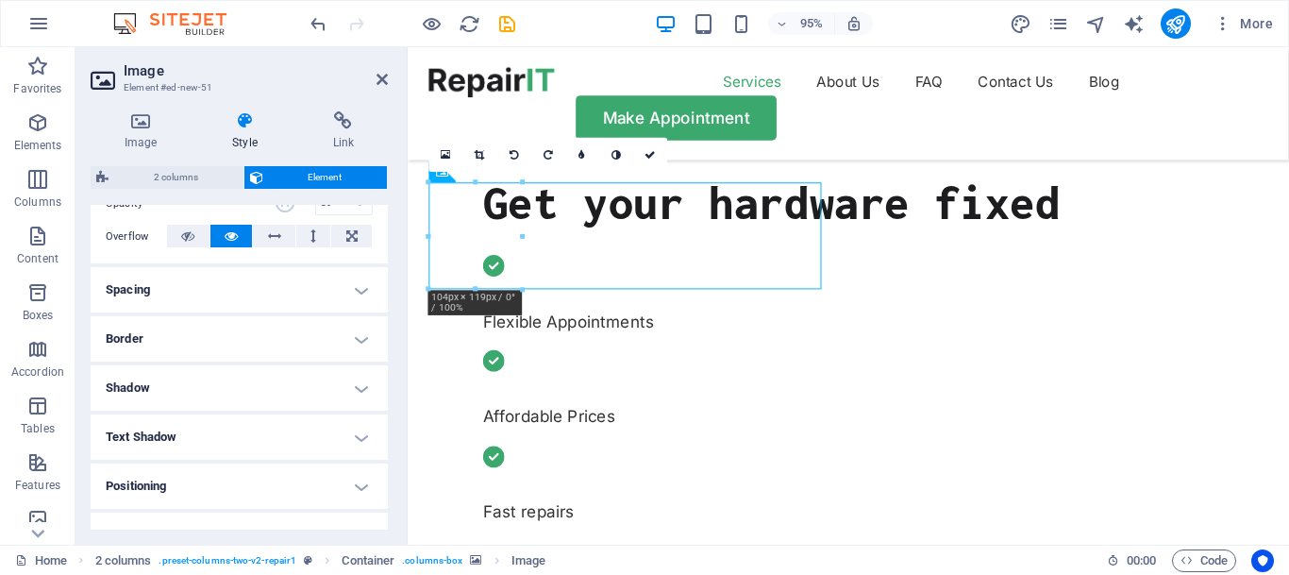
scroll to position [300, 0]
click at [244, 278] on h4 "Spacing" at bounding box center [239, 286] width 297 height 45
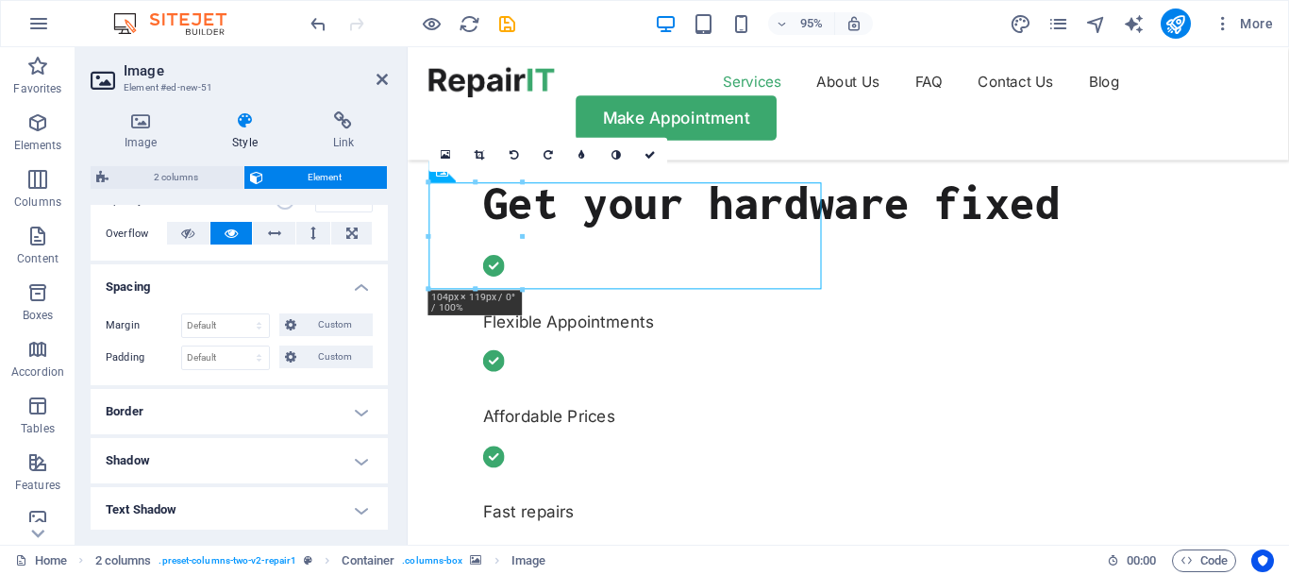
scroll to position [299, 0]
click at [228, 414] on h4 "Border" at bounding box center [239, 412] width 297 height 45
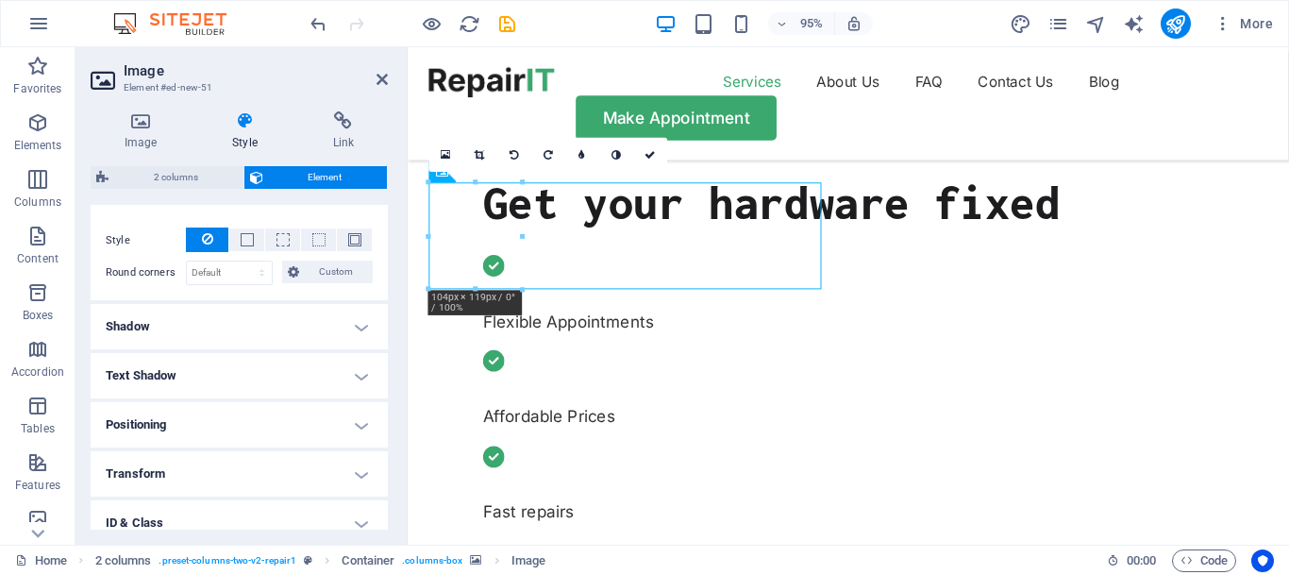
scroll to position [513, 0]
click at [216, 412] on h4 "Positioning" at bounding box center [239, 421] width 297 height 45
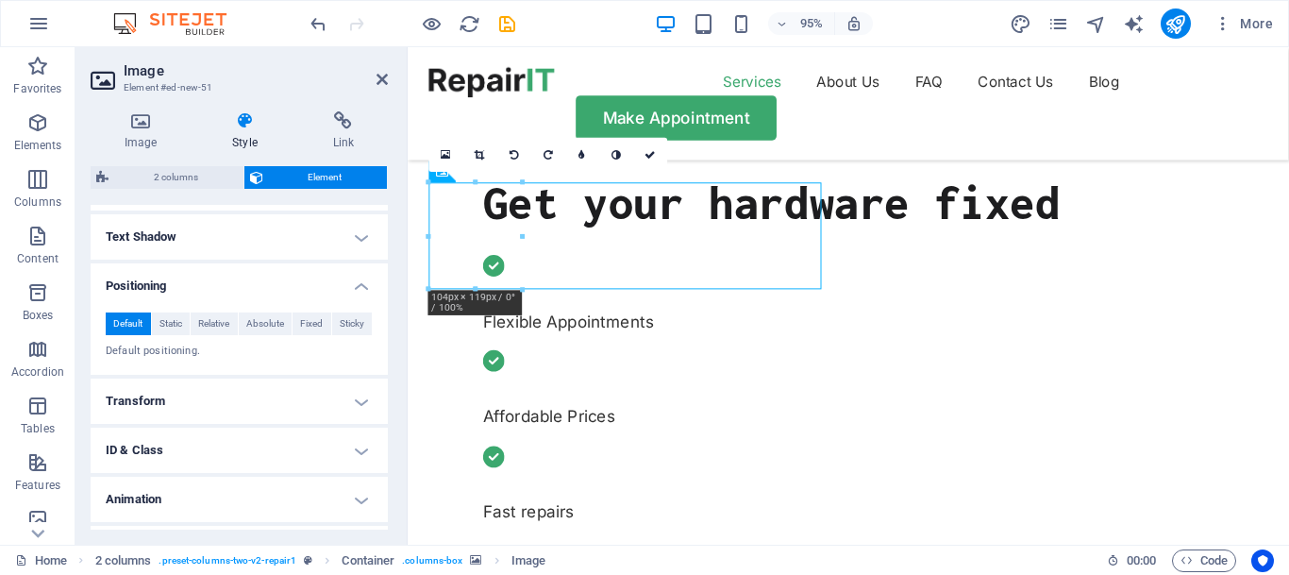
scroll to position [652, 0]
click at [216, 321] on span "Relative" at bounding box center [213, 321] width 31 height 23
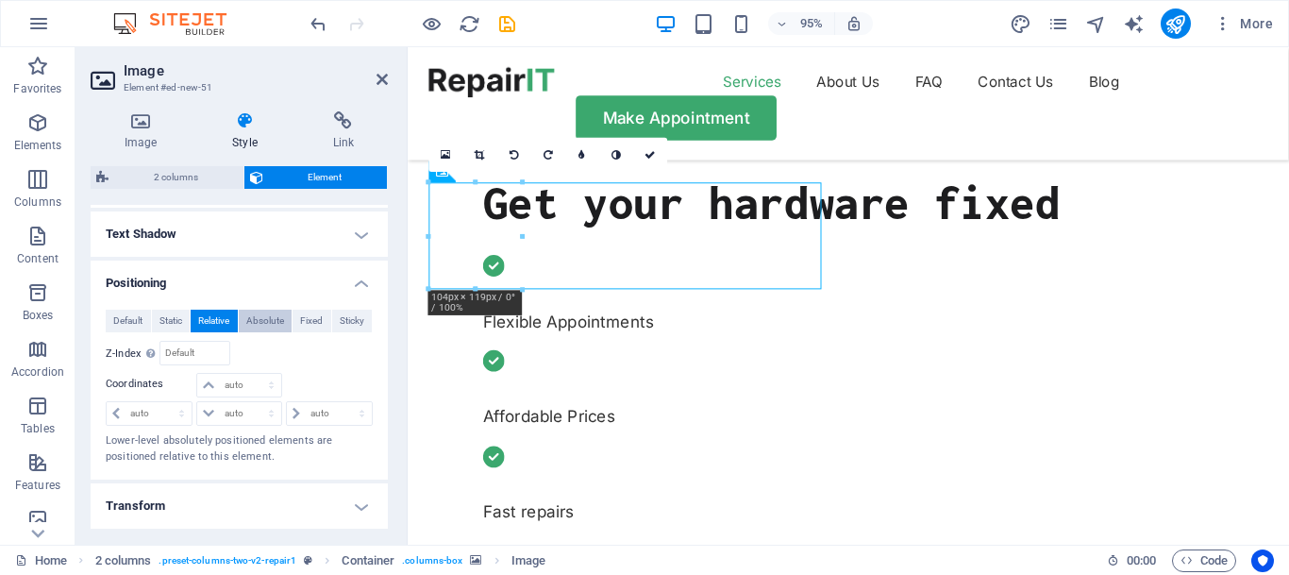
click at [263, 328] on span "Absolute" at bounding box center [265, 321] width 38 height 23
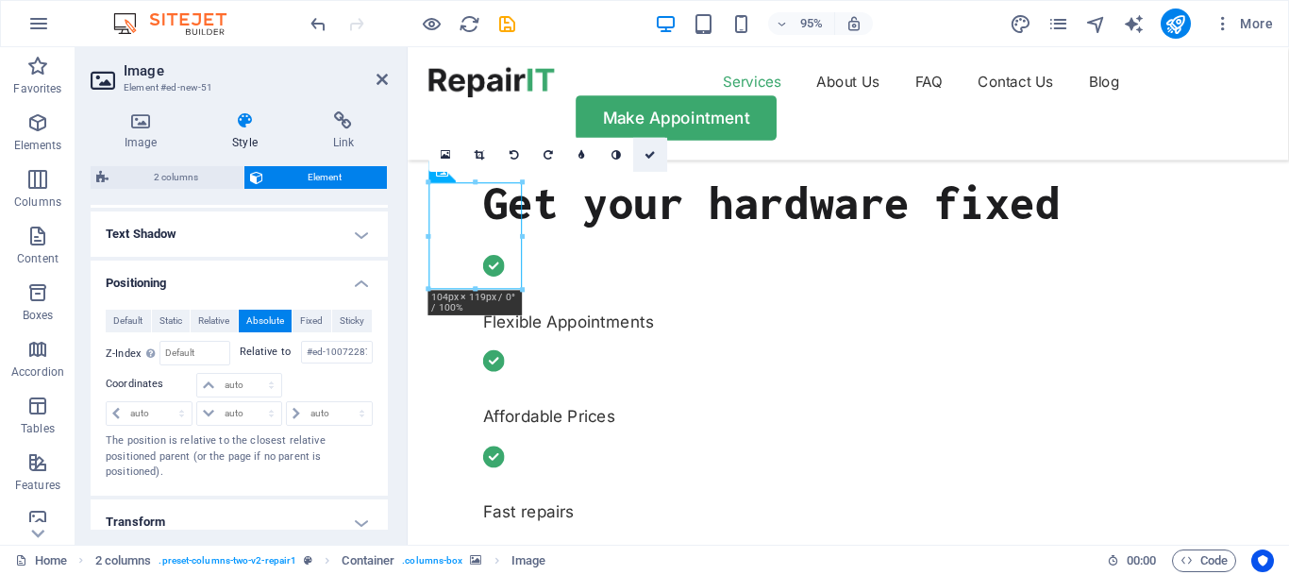
click at [652, 152] on icon at bounding box center [651, 155] width 11 height 10
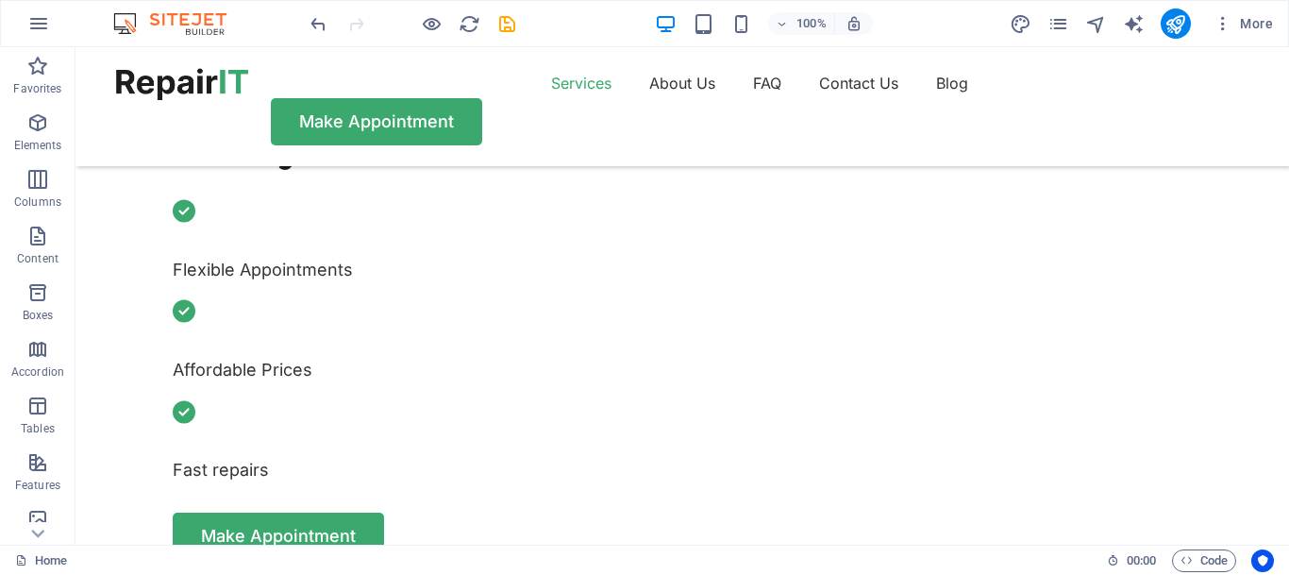
scroll to position [624, 0]
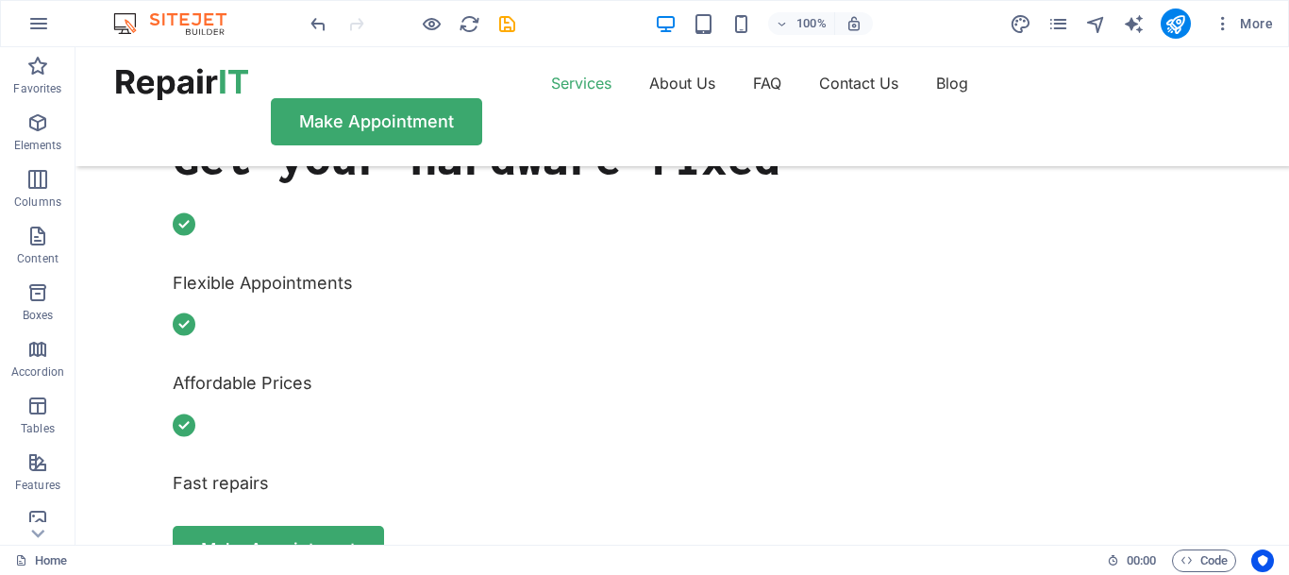
scroll to position [596, 0]
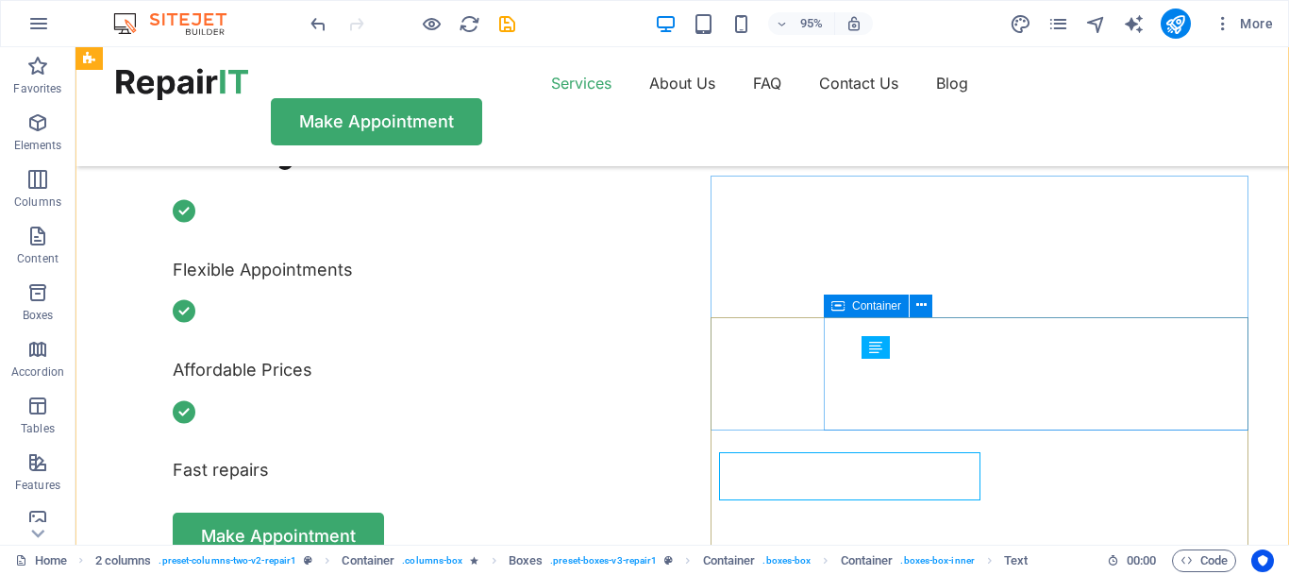
scroll to position [544, 0]
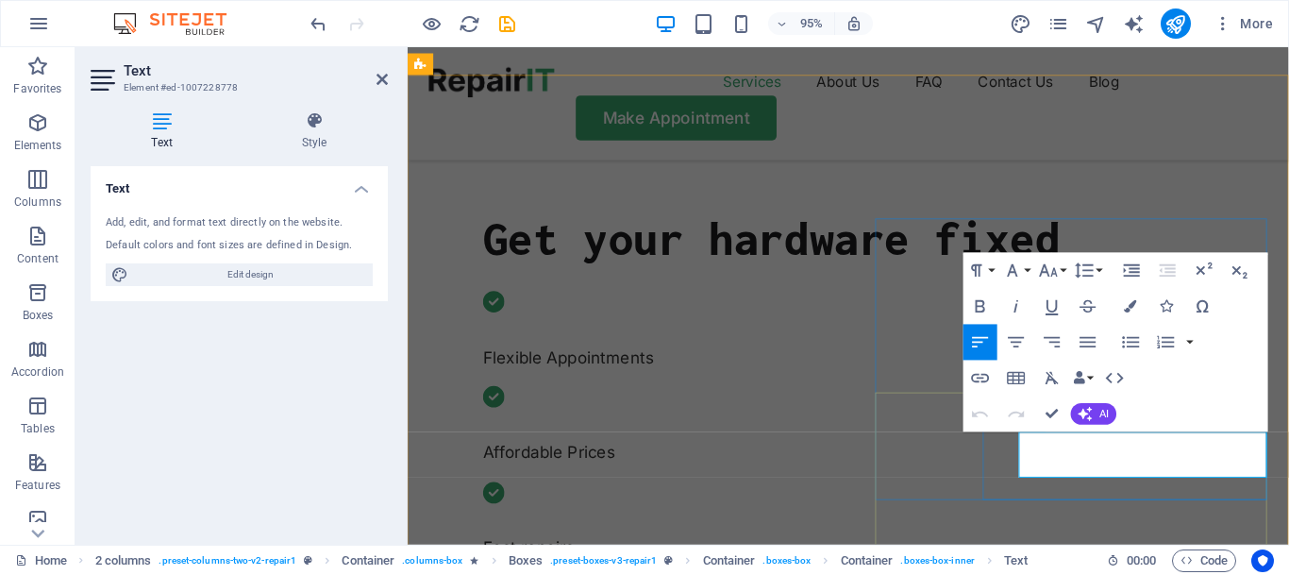
drag, startPoint x: 1204, startPoint y: 494, endPoint x: 1044, endPoint y: 463, distance: 163.3
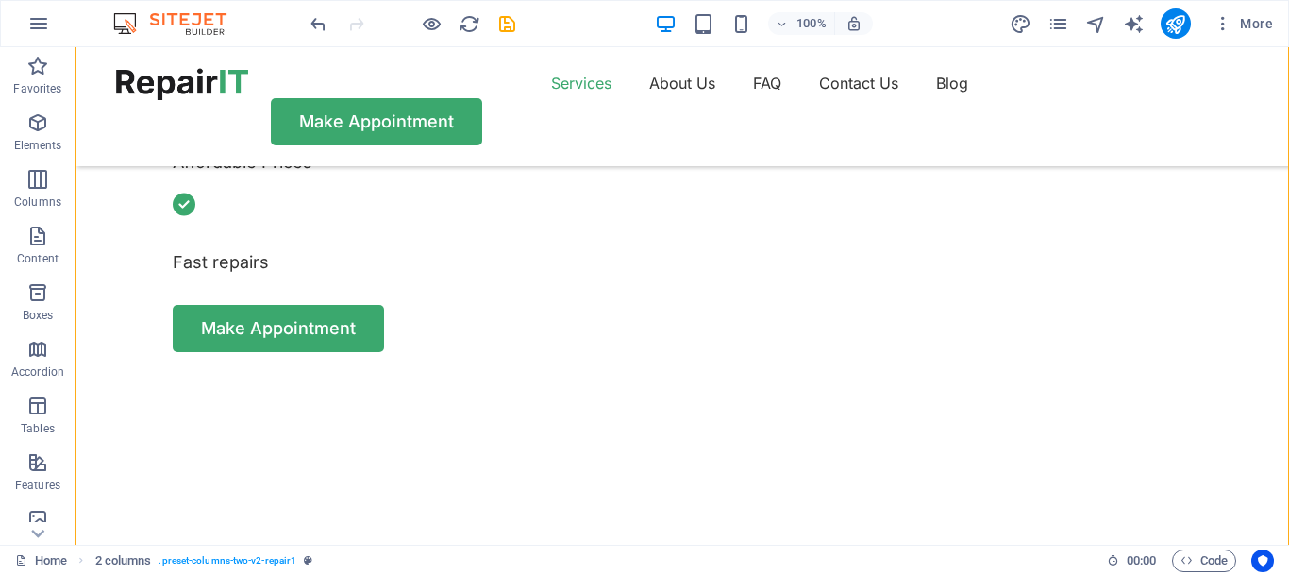
scroll to position [762, 0]
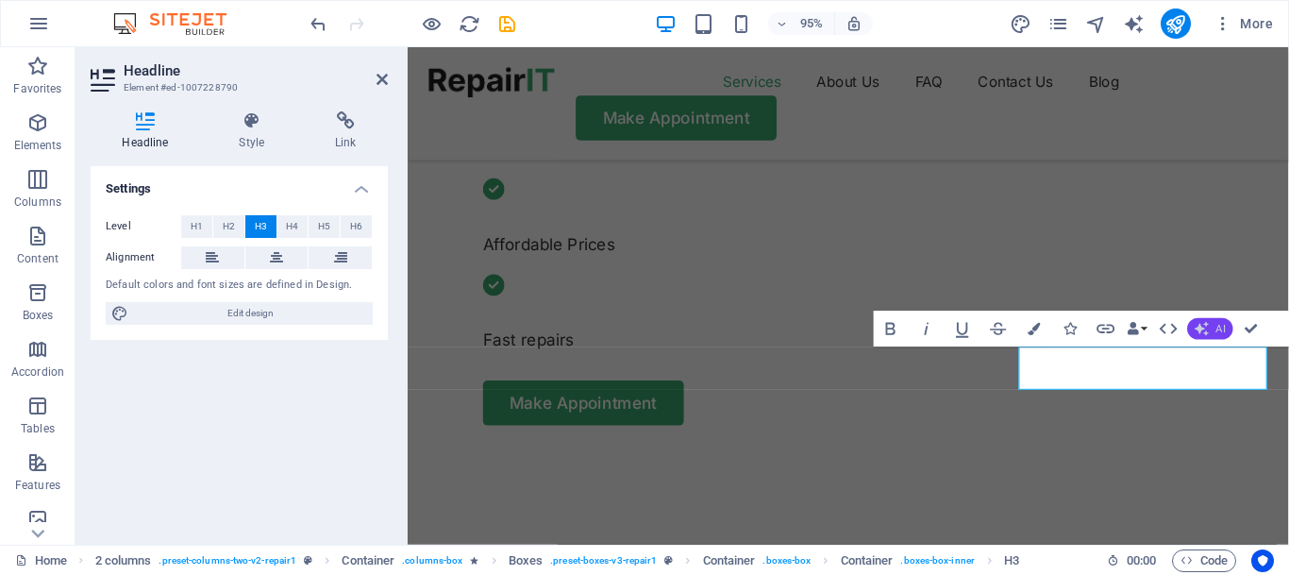
click at [1214, 325] on button "AI" at bounding box center [1209, 329] width 45 height 22
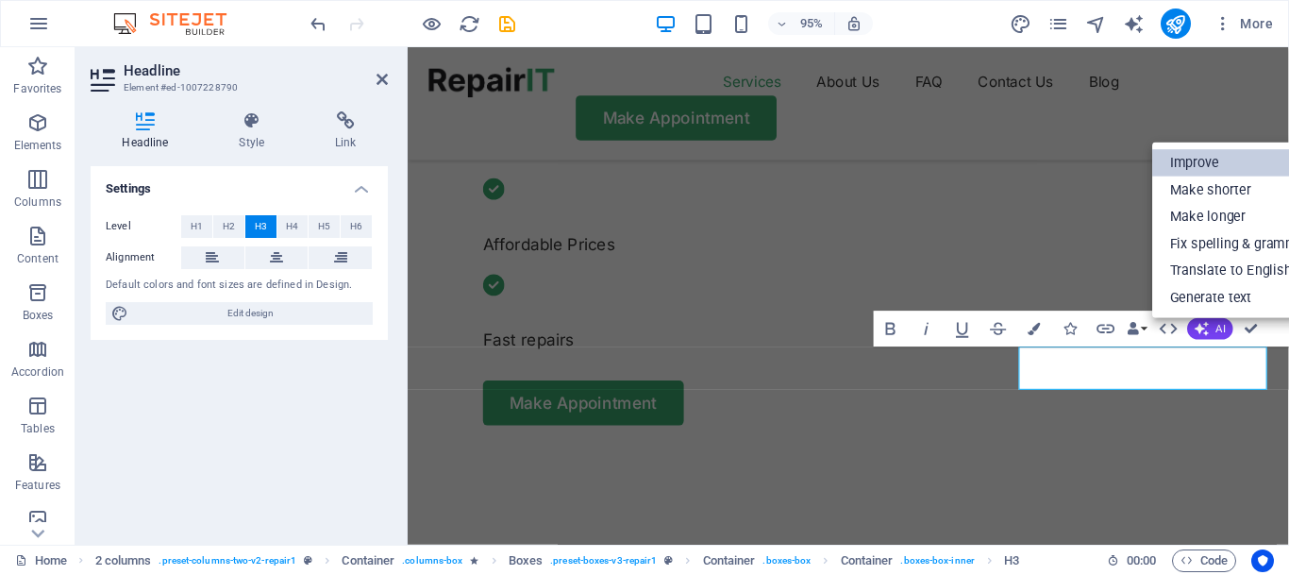
click at [1194, 159] on link "Improve" at bounding box center [1240, 163] width 175 height 27
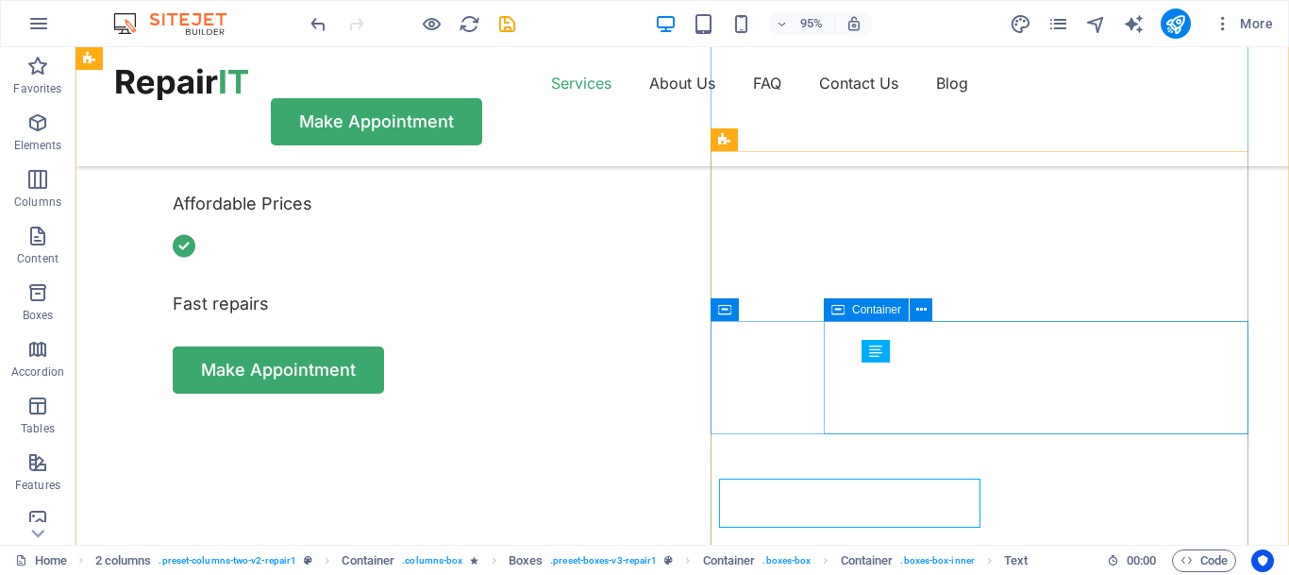
scroll to position [710, 0]
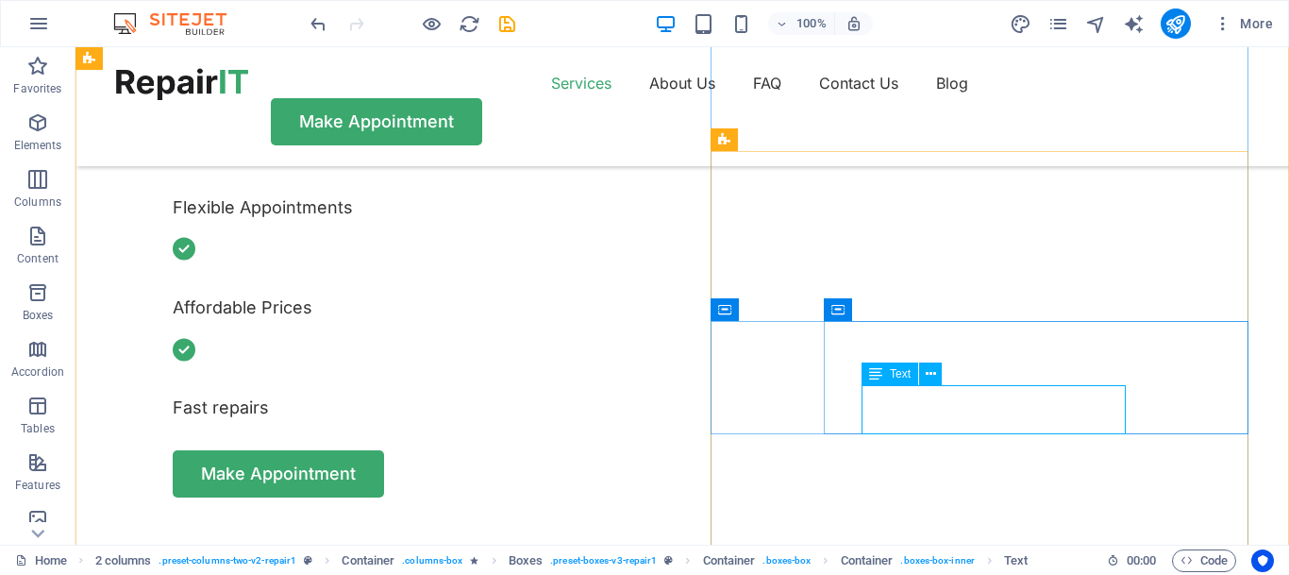
scroll to position [762, 0]
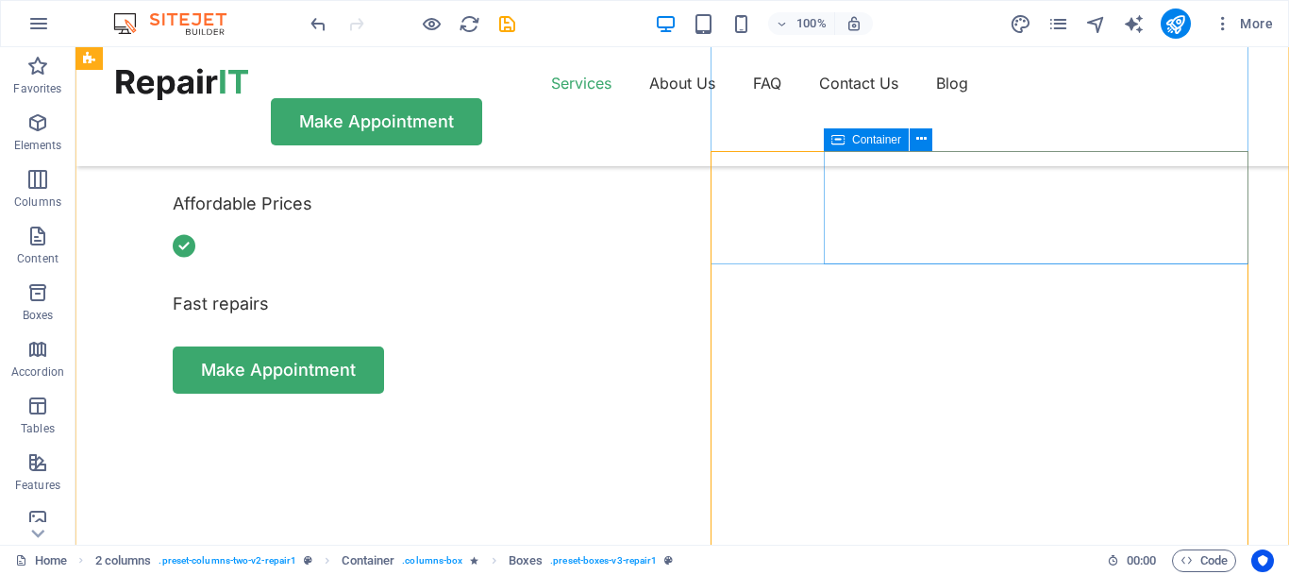
scroll to position [710, 0]
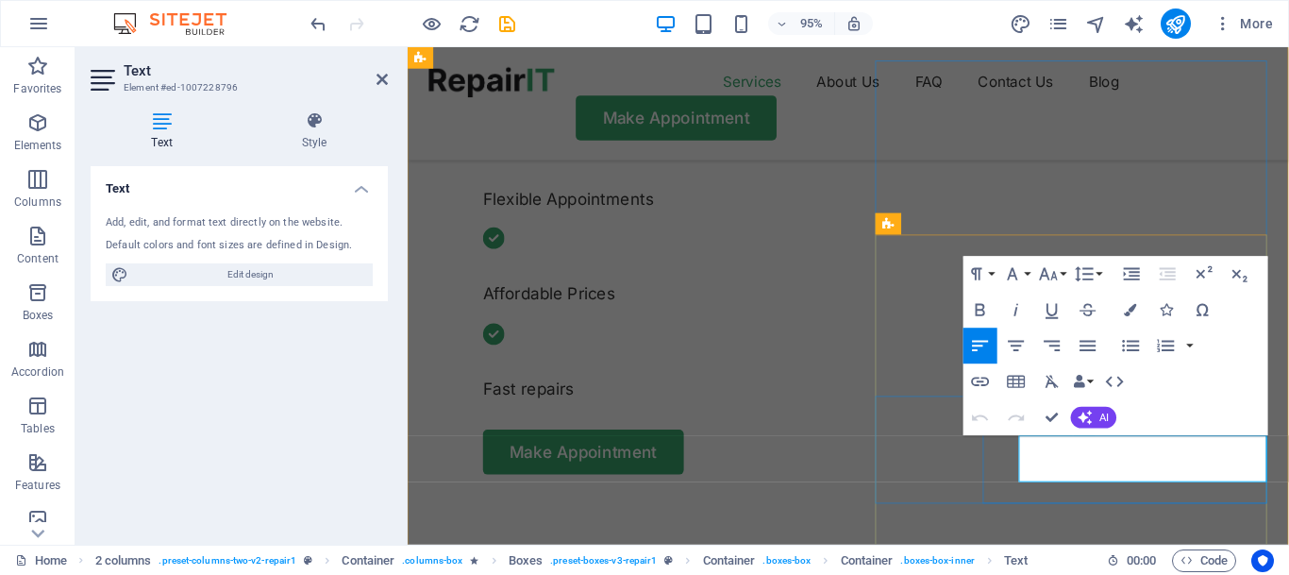
drag, startPoint x: 1202, startPoint y: 493, endPoint x: 1054, endPoint y: 465, distance: 149.8
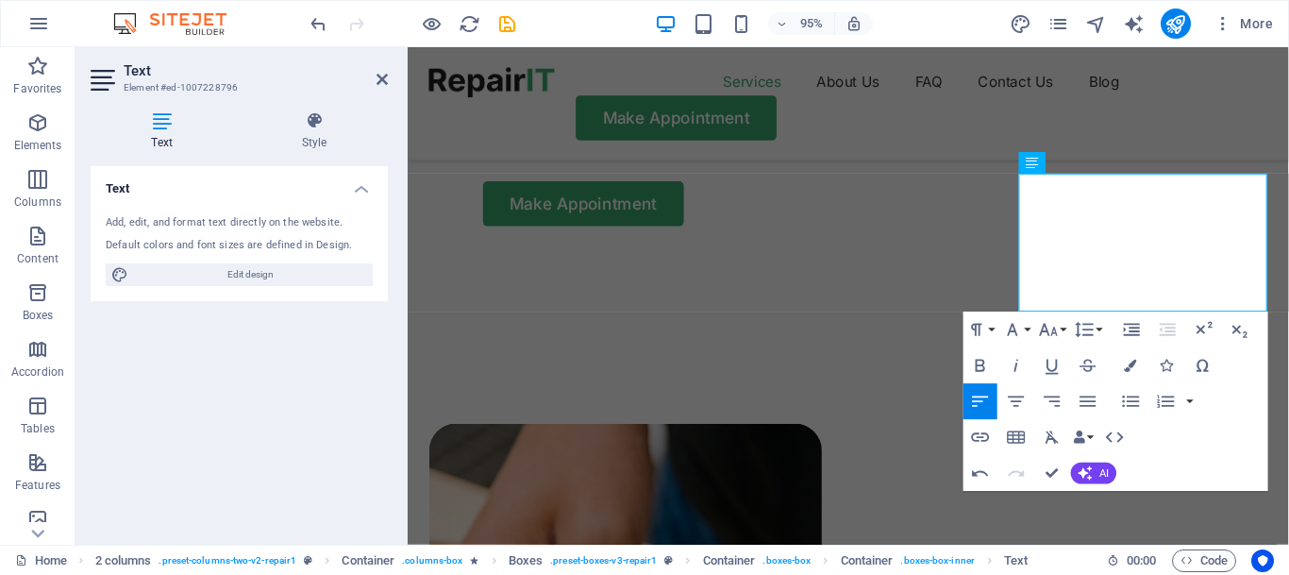
scroll to position [985, 0]
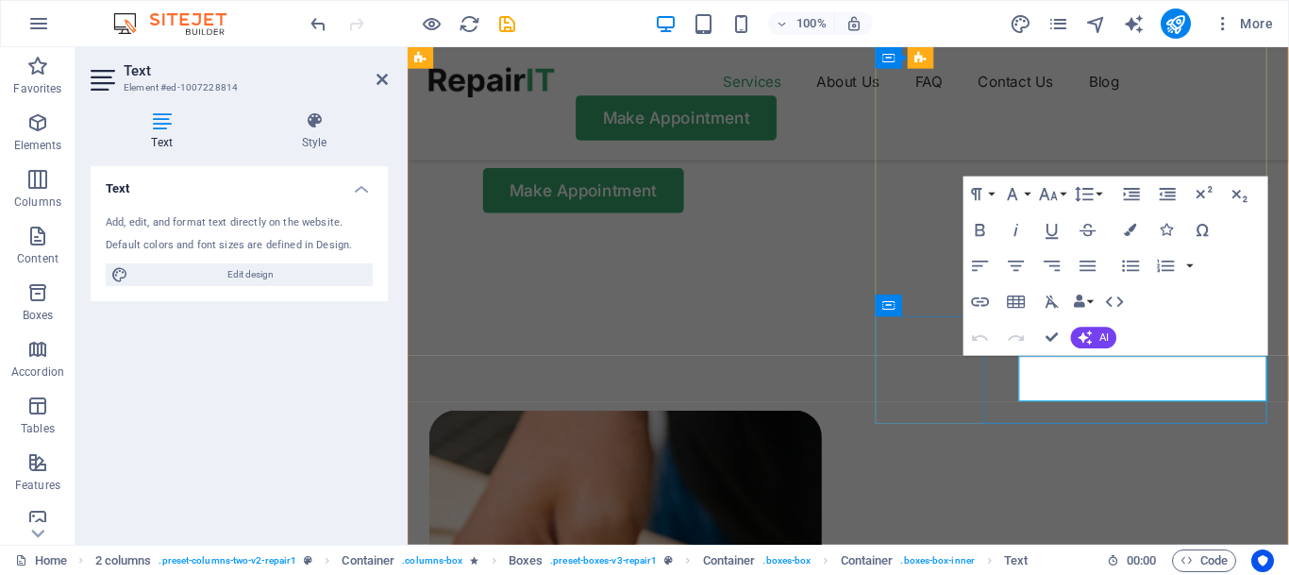
scroll to position [1037, 0]
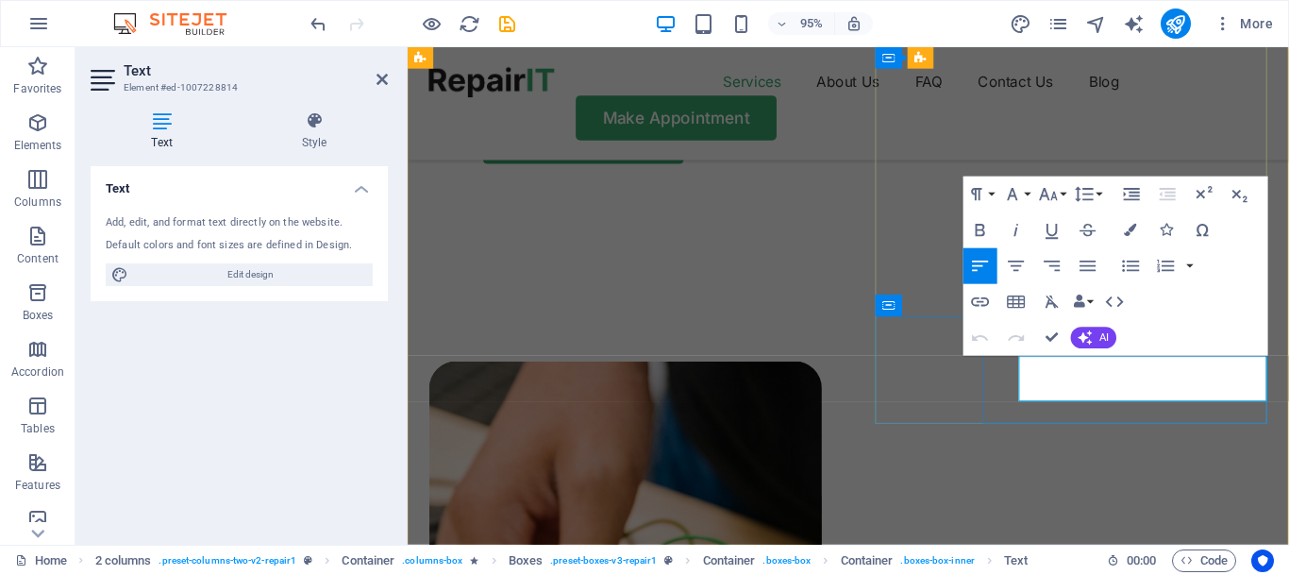
drag, startPoint x: 1187, startPoint y: 408, endPoint x: 1047, endPoint y: 383, distance: 141.8
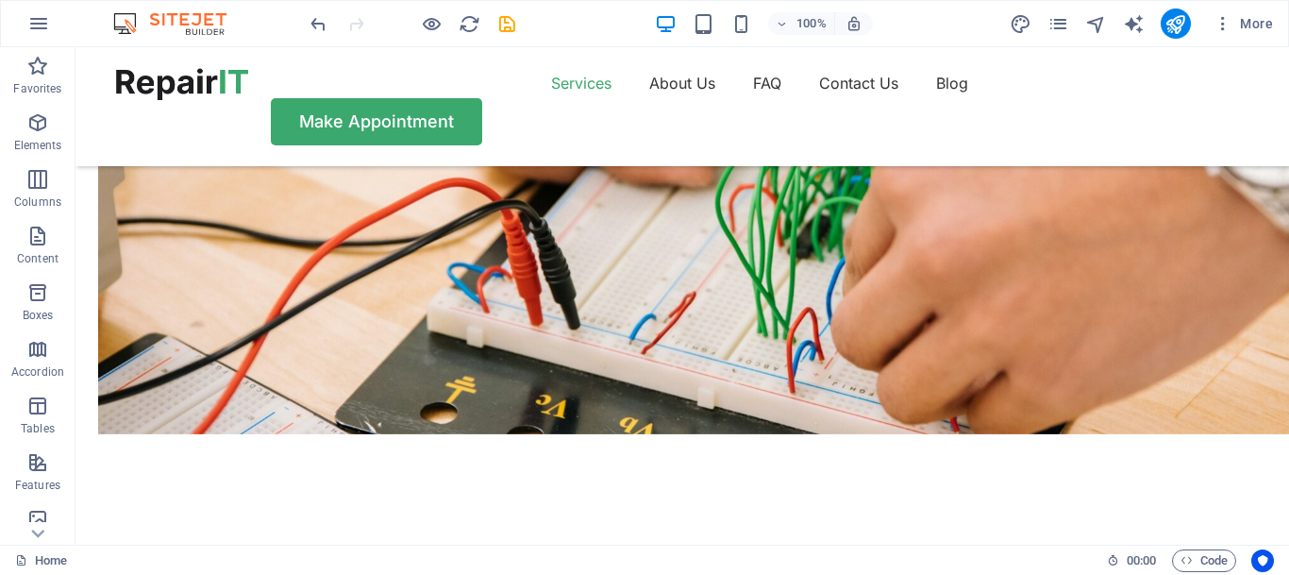
scroll to position [1413, 0]
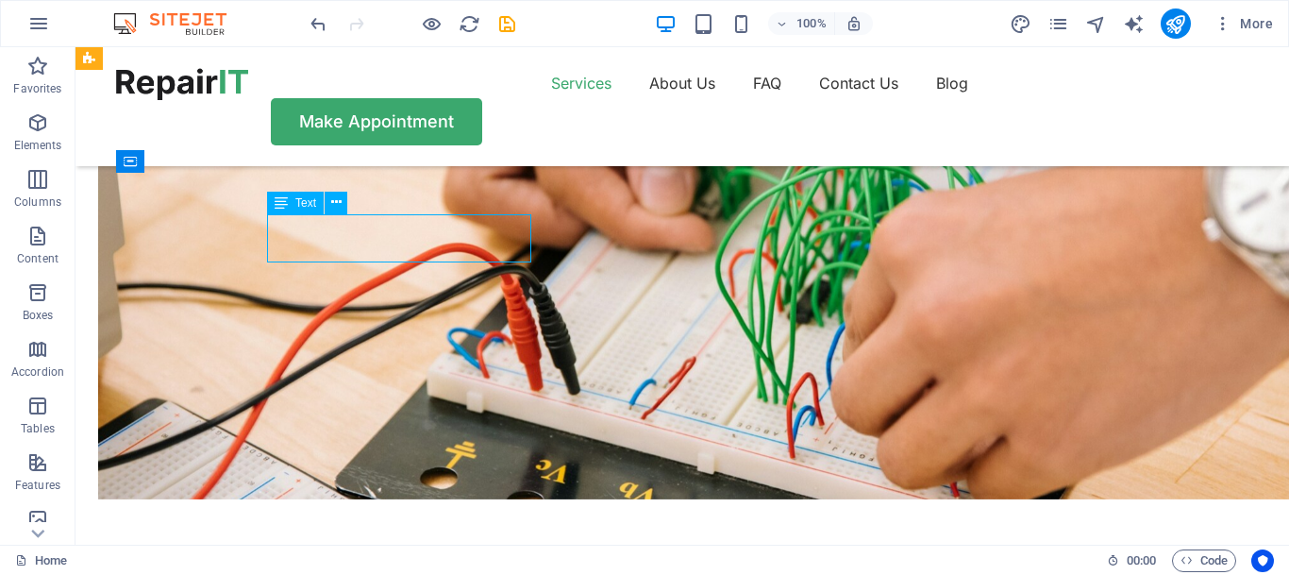
scroll to position [1507, 0]
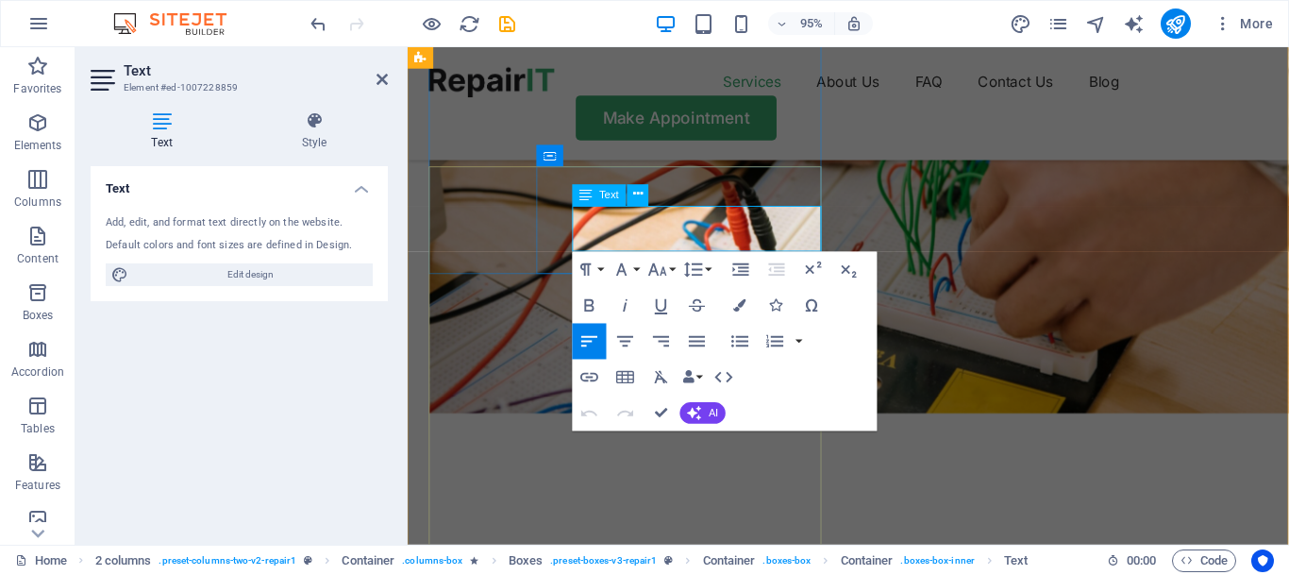
drag, startPoint x: 740, startPoint y: 246, endPoint x: 584, endPoint y: 226, distance: 157.1
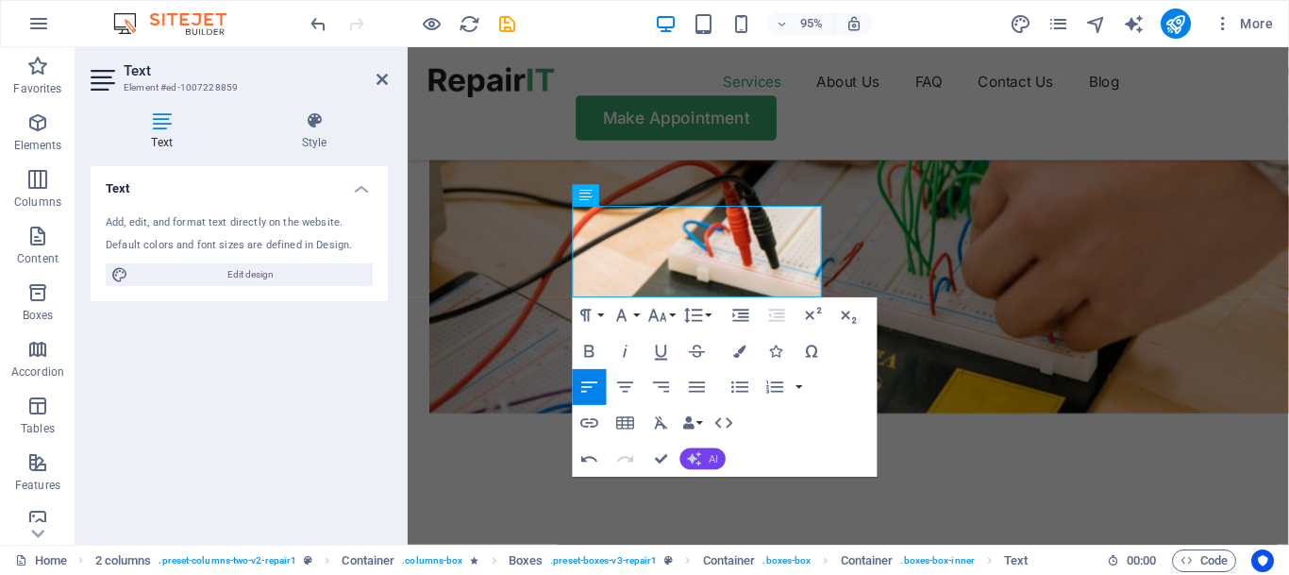
click at [702, 452] on button "AI" at bounding box center [703, 458] width 45 height 22
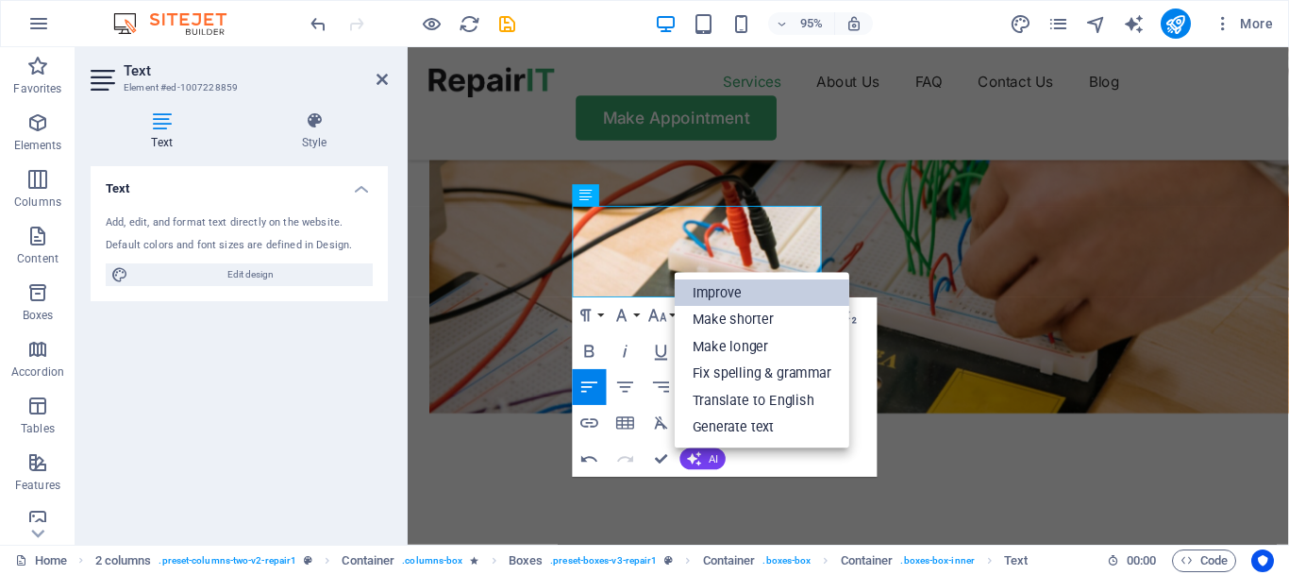
click at [720, 292] on link "Improve" at bounding box center [762, 292] width 175 height 27
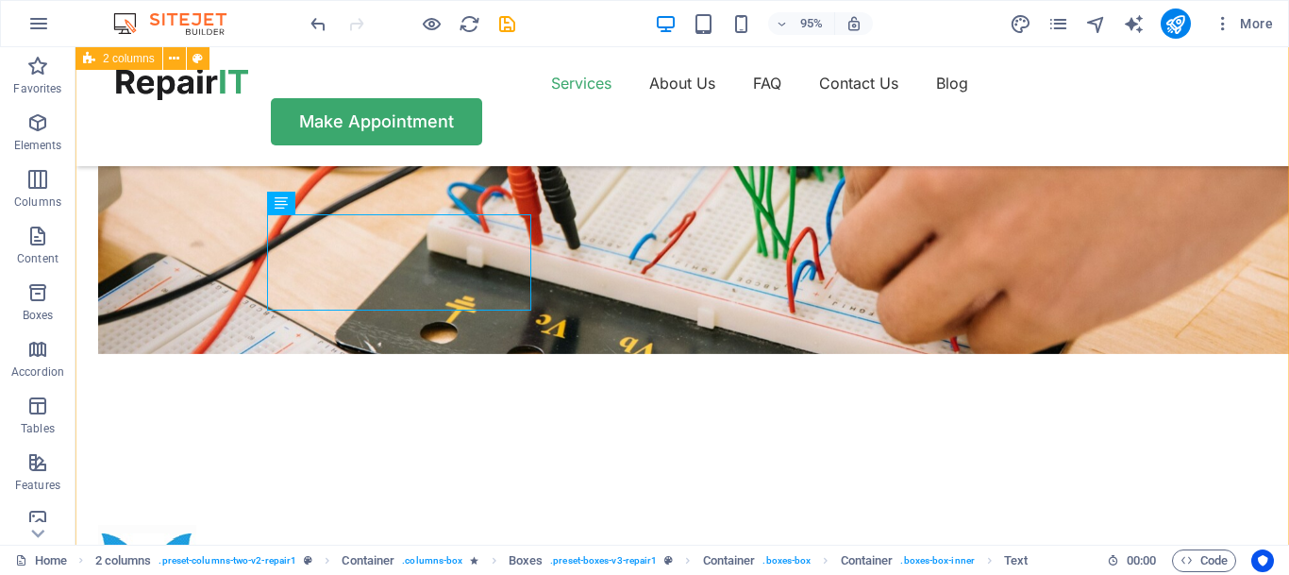
scroll to position [1413, 0]
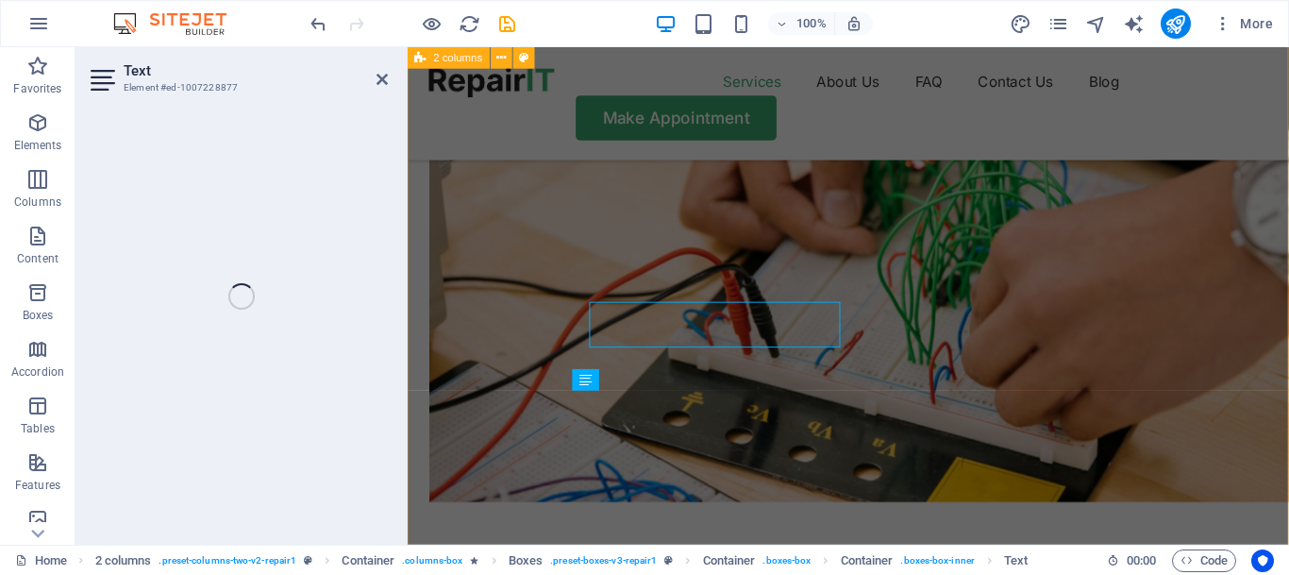
scroll to position [1507, 0]
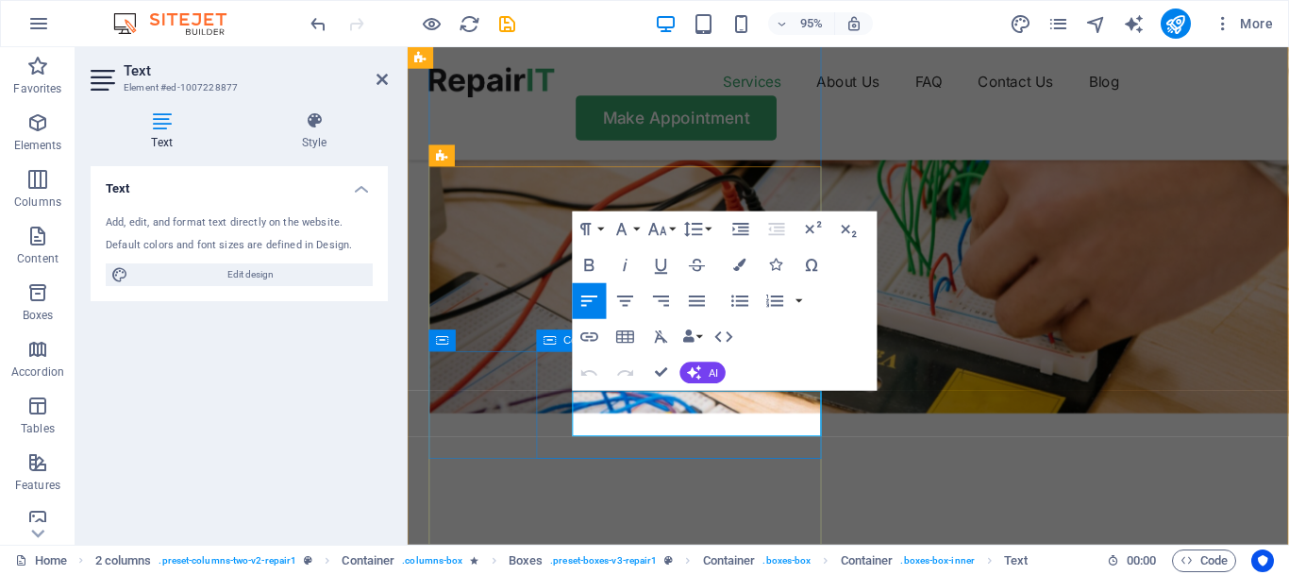
drag, startPoint x: 765, startPoint y: 446, endPoint x: 569, endPoint y: 382, distance: 205.4
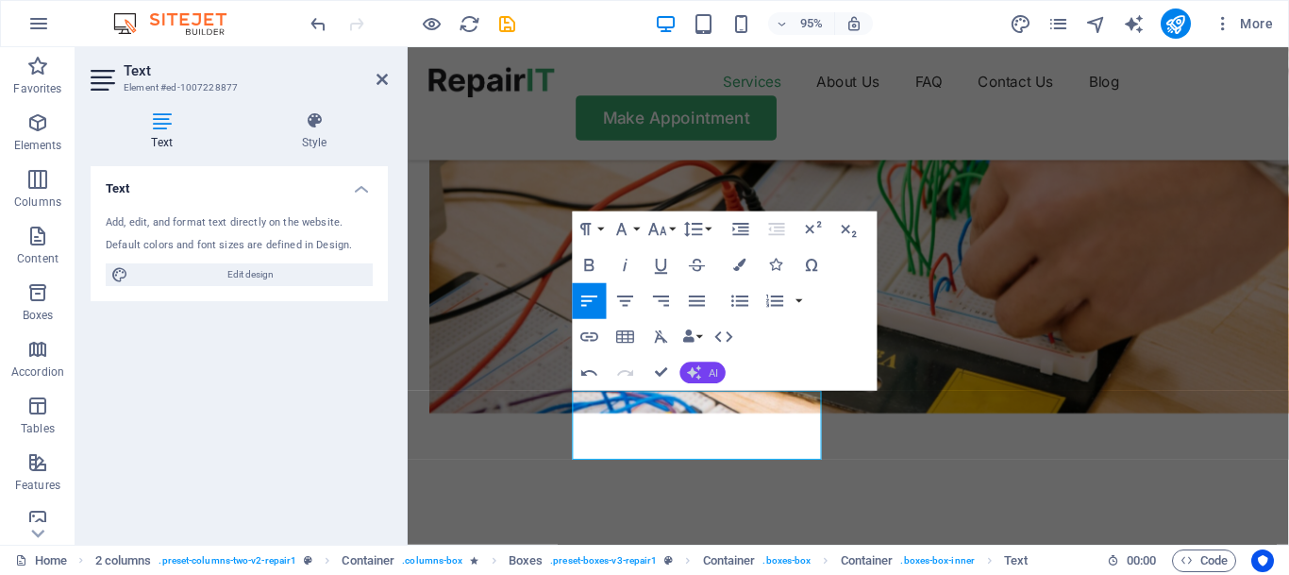
click at [699, 376] on icon "button" at bounding box center [694, 372] width 14 height 14
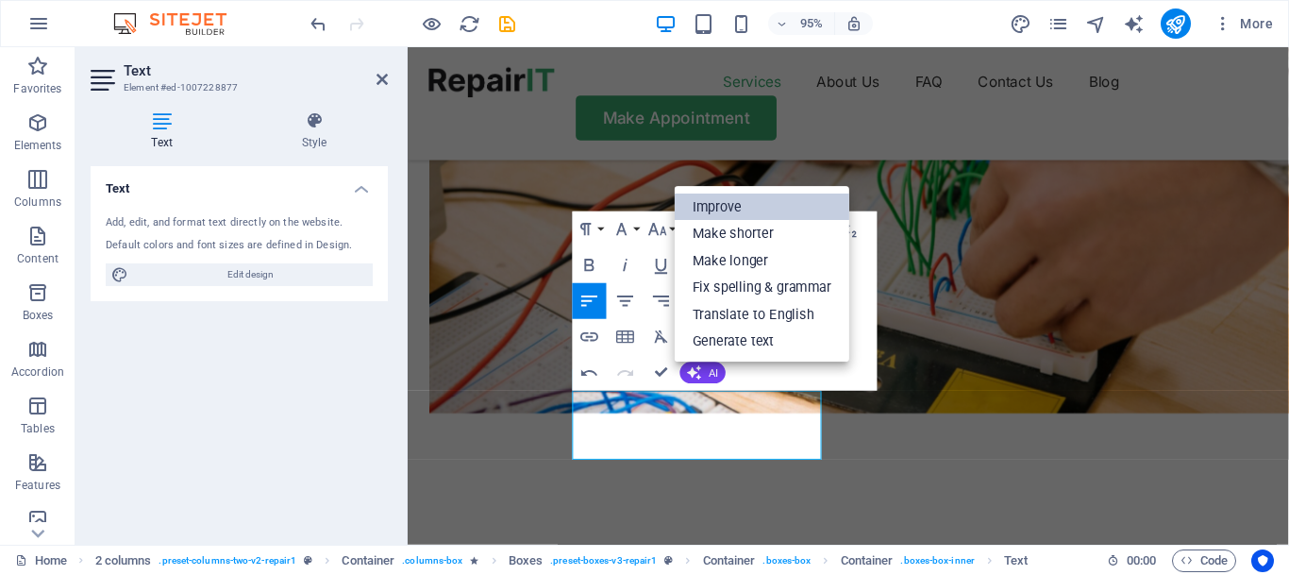
click at [788, 196] on link "Improve" at bounding box center [762, 207] width 175 height 27
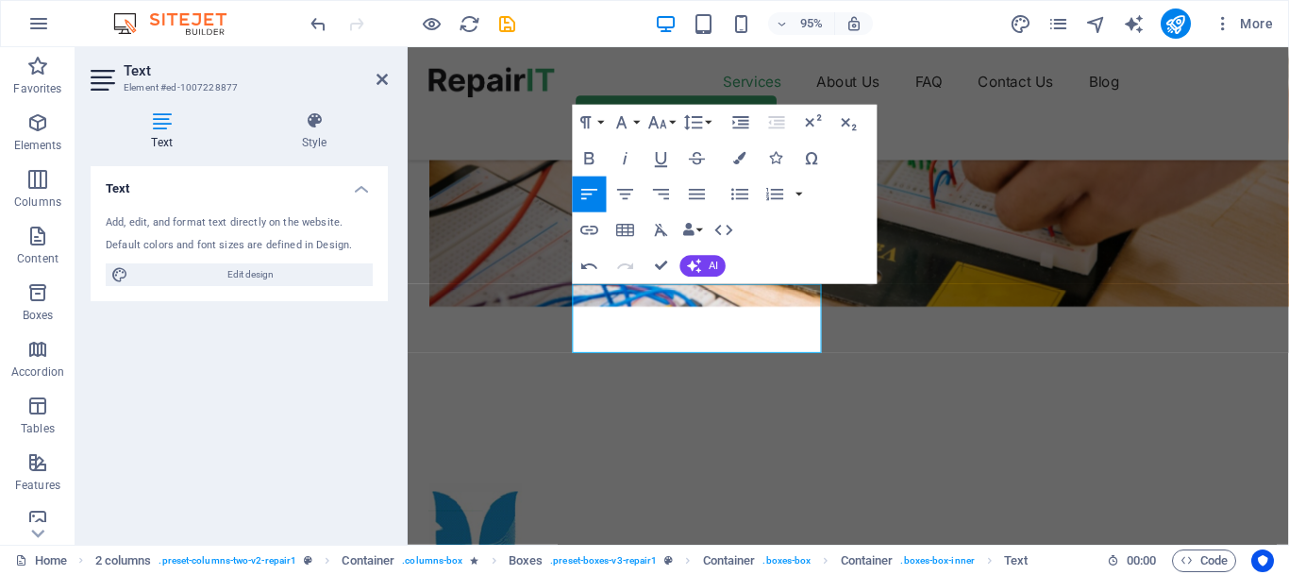
scroll to position [1648, 0]
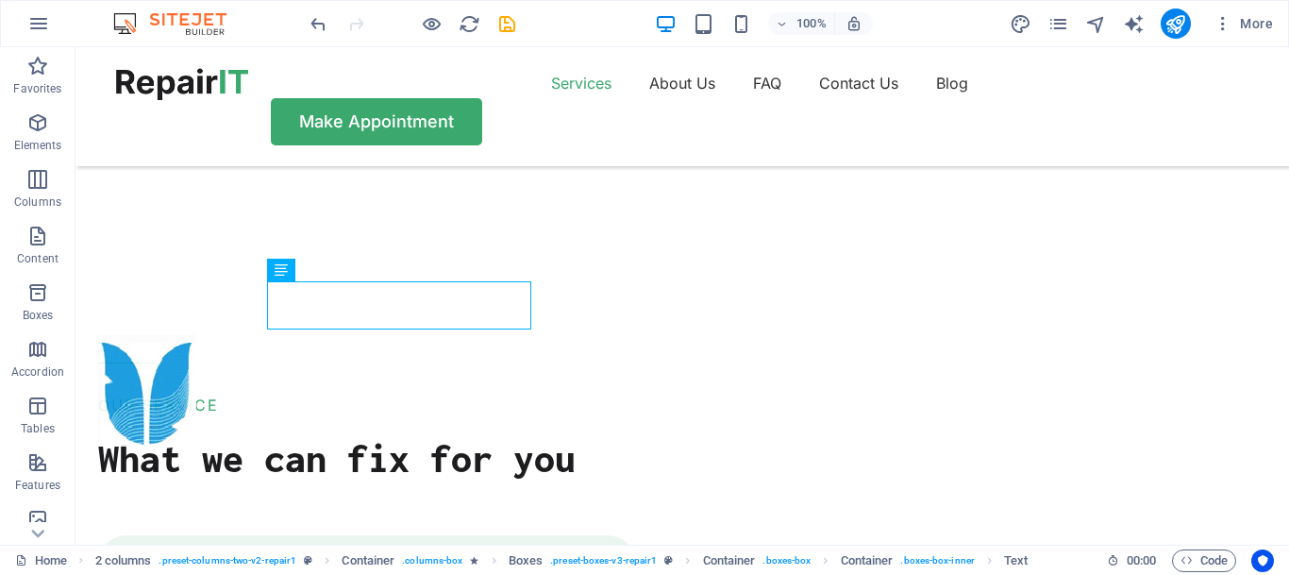
scroll to position [1711, 0]
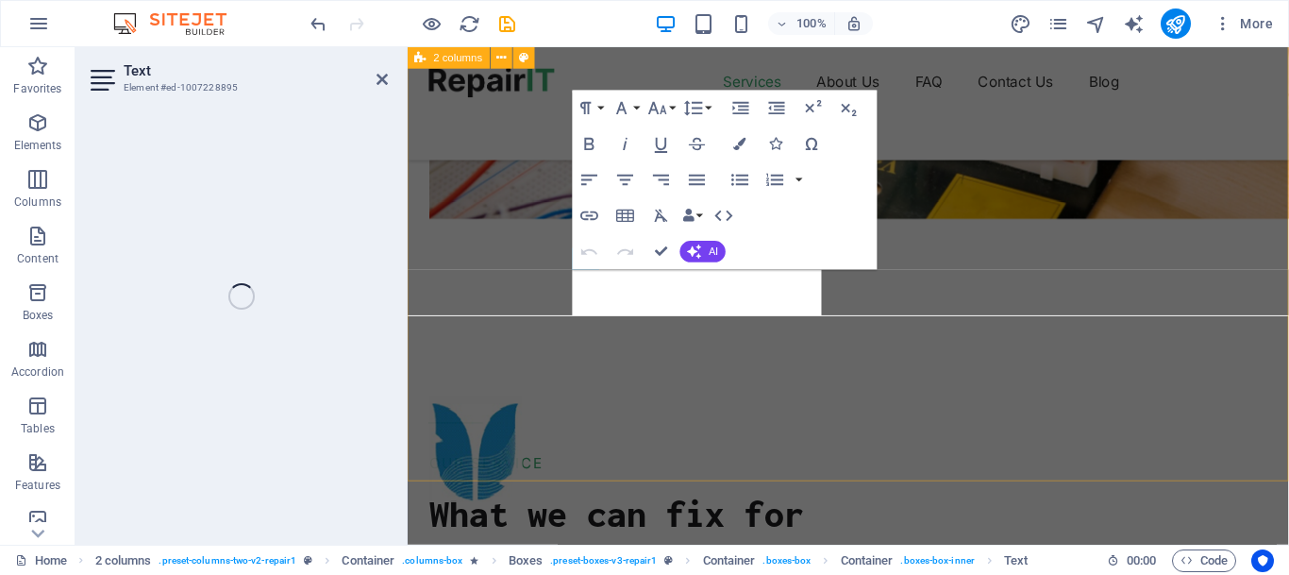
scroll to position [1805, 0]
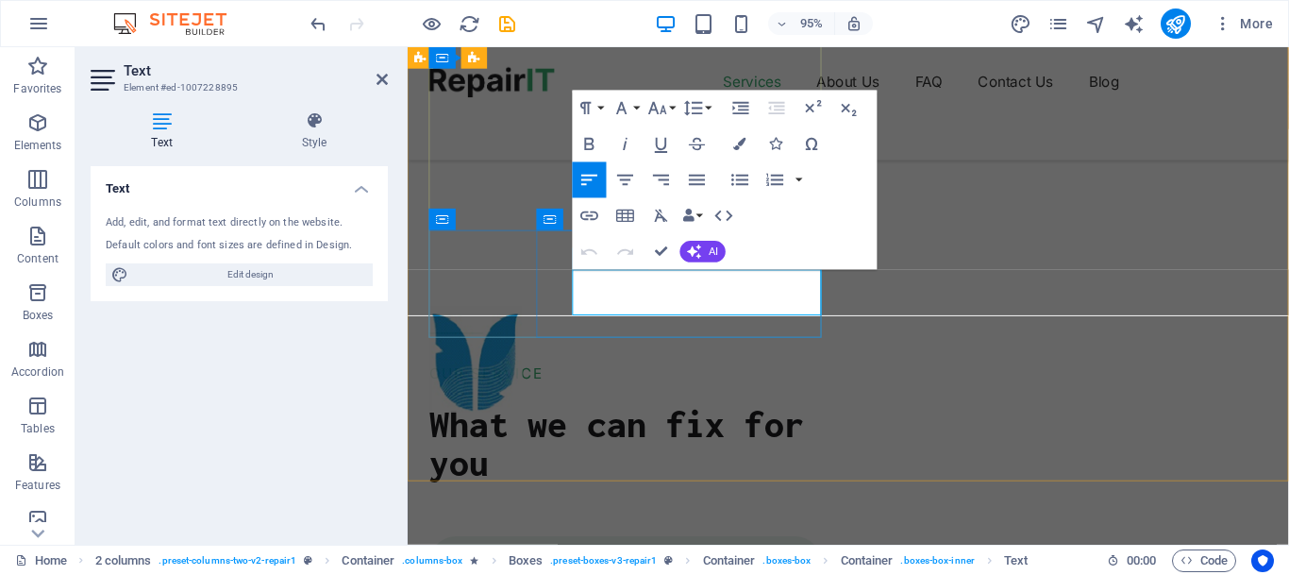
drag, startPoint x: 748, startPoint y: 319, endPoint x: 582, endPoint y: 288, distance: 168.1
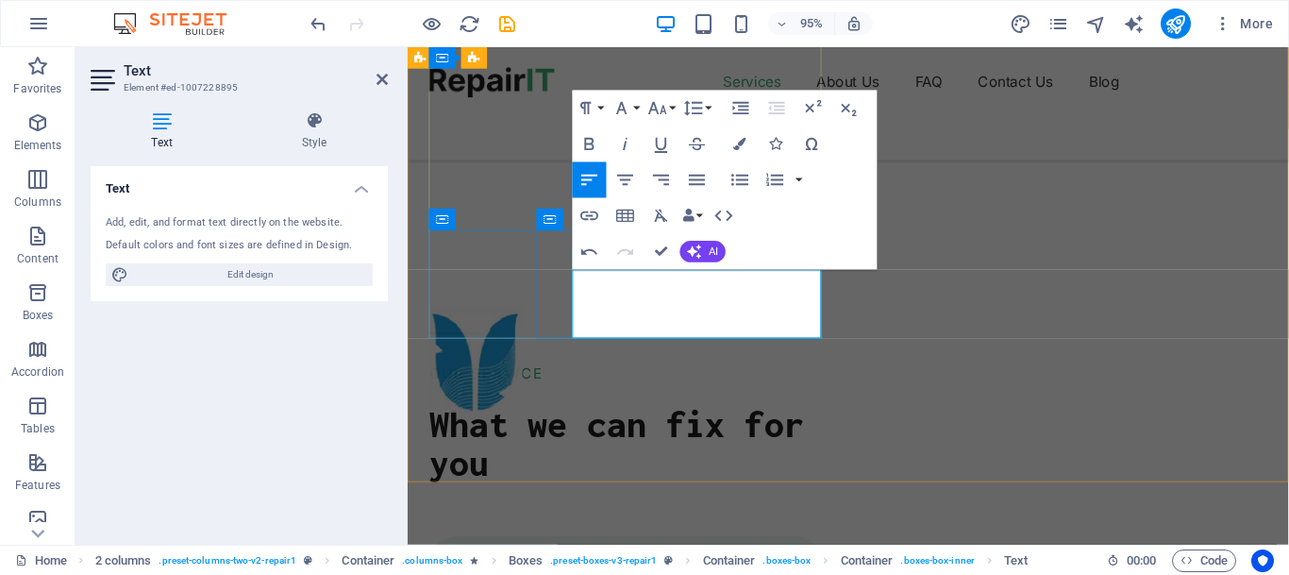
click at [707, 256] on button "AI" at bounding box center [703, 252] width 45 height 22
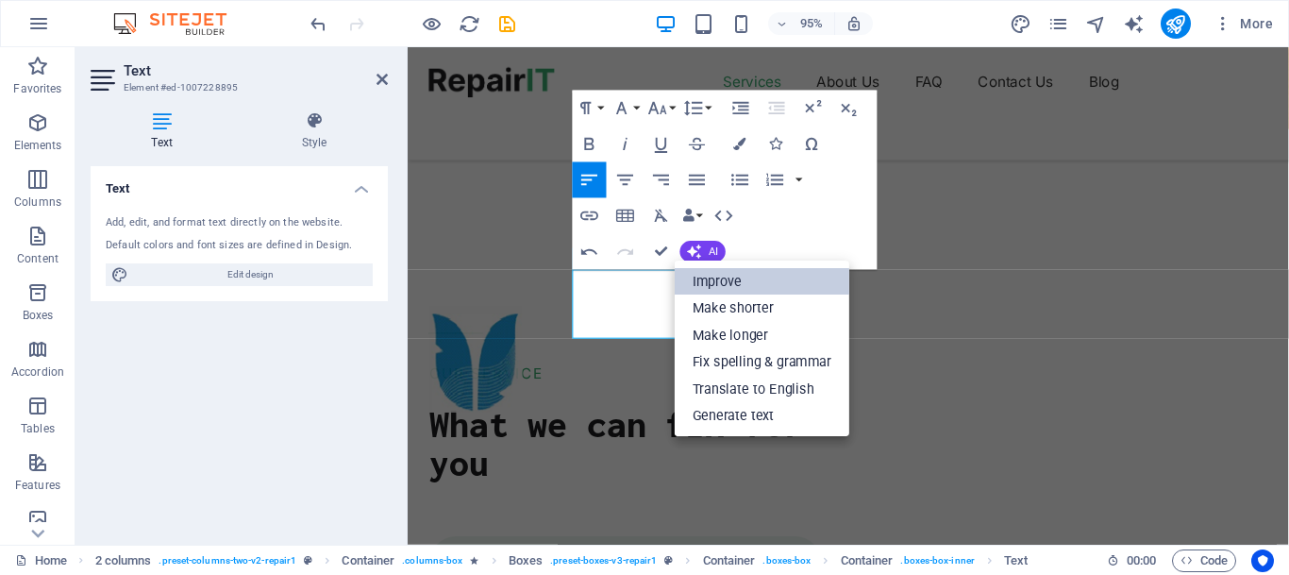
click at [719, 278] on link "Improve" at bounding box center [762, 281] width 175 height 27
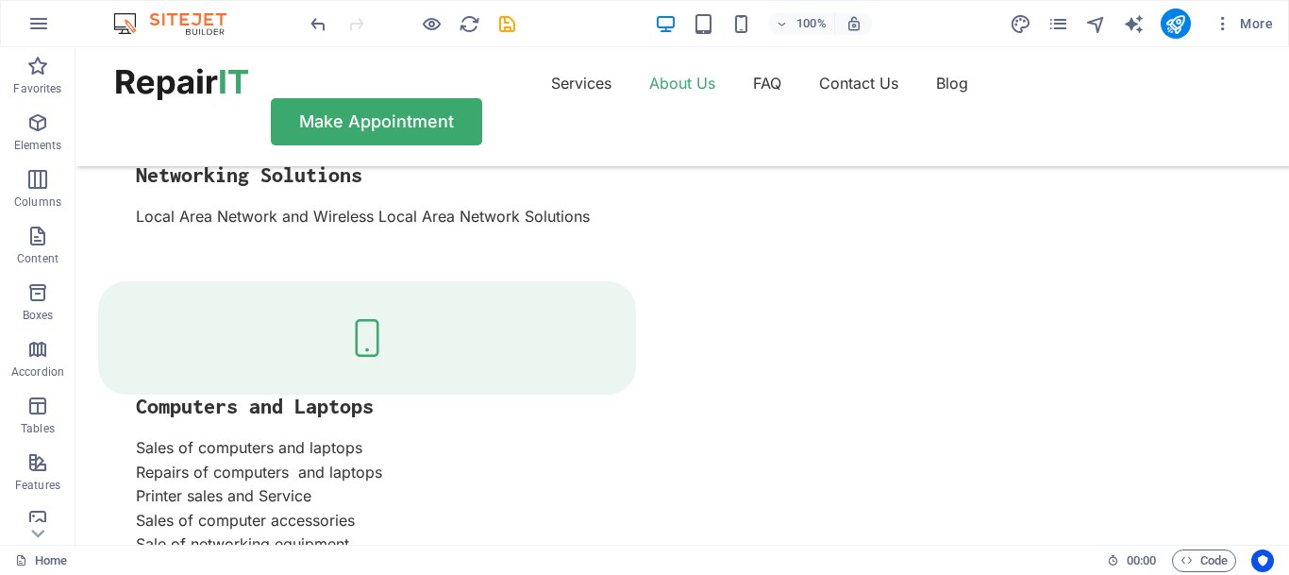
scroll to position [2323, 0]
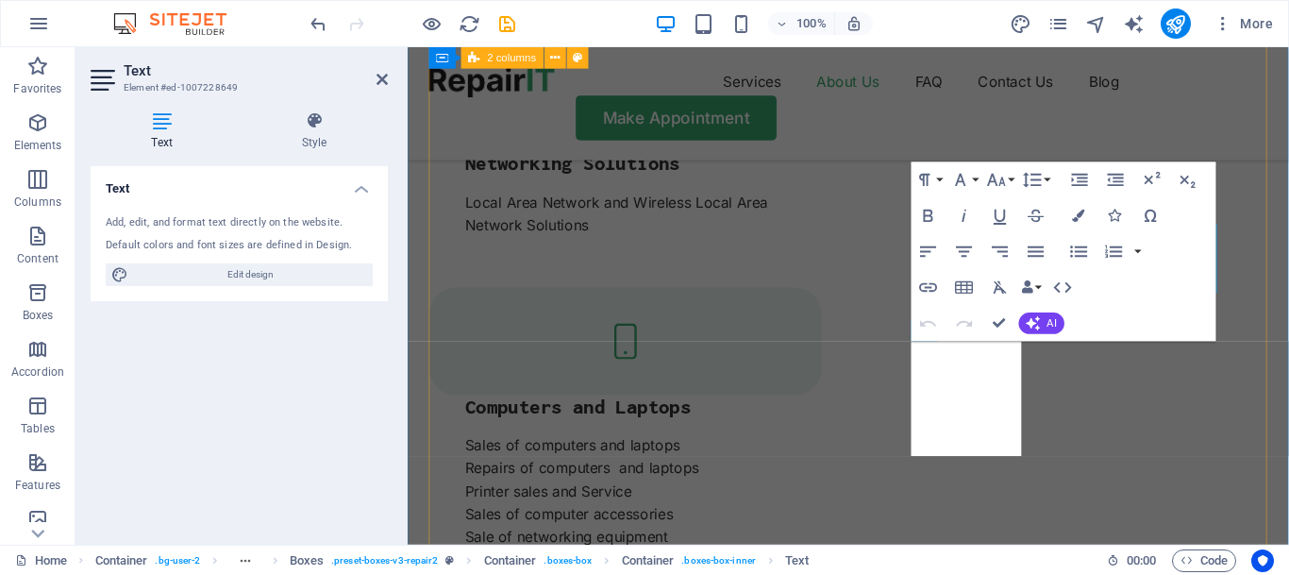
scroll to position [2416, 0]
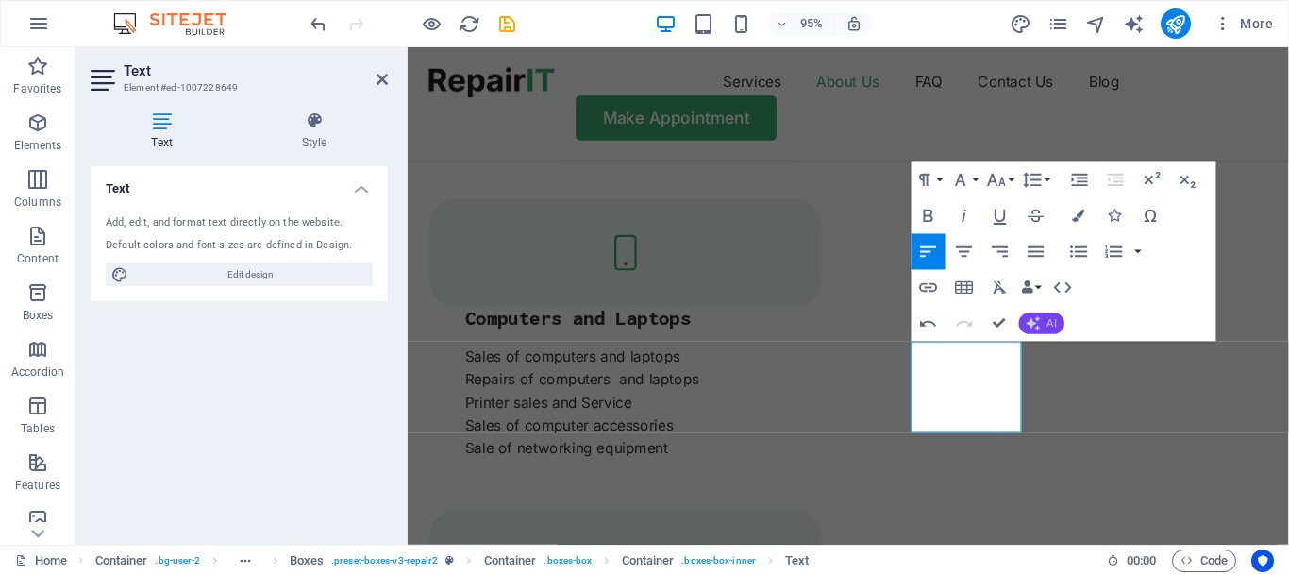
click at [1047, 320] on button "AI" at bounding box center [1041, 323] width 45 height 22
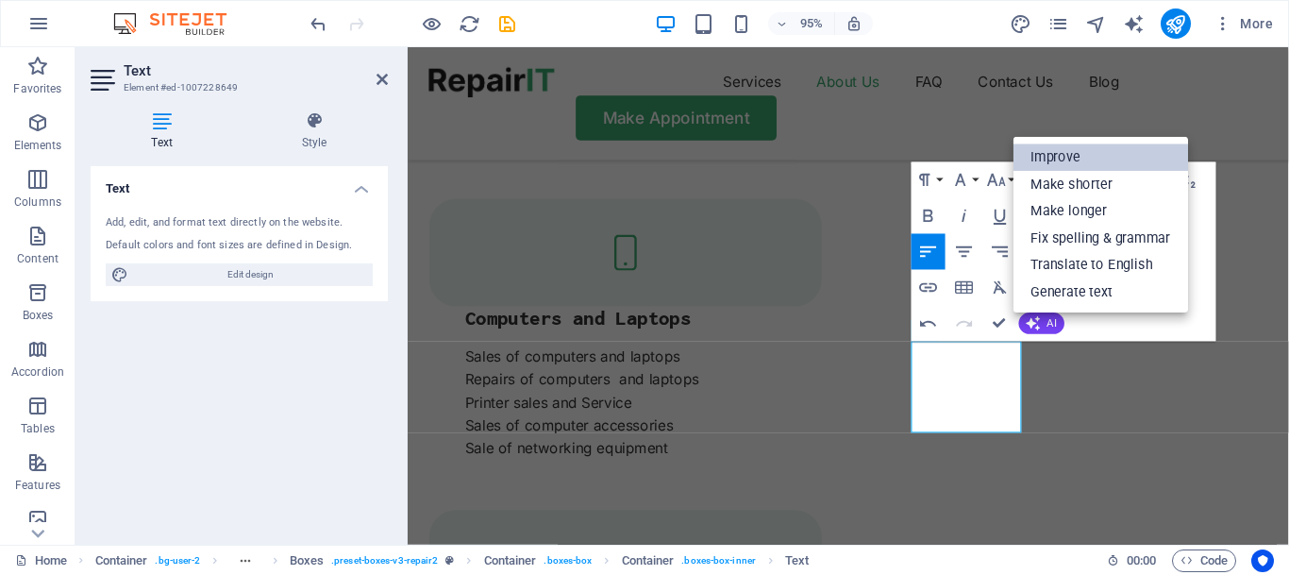
click at [1053, 162] on link "Improve" at bounding box center [1101, 156] width 175 height 27
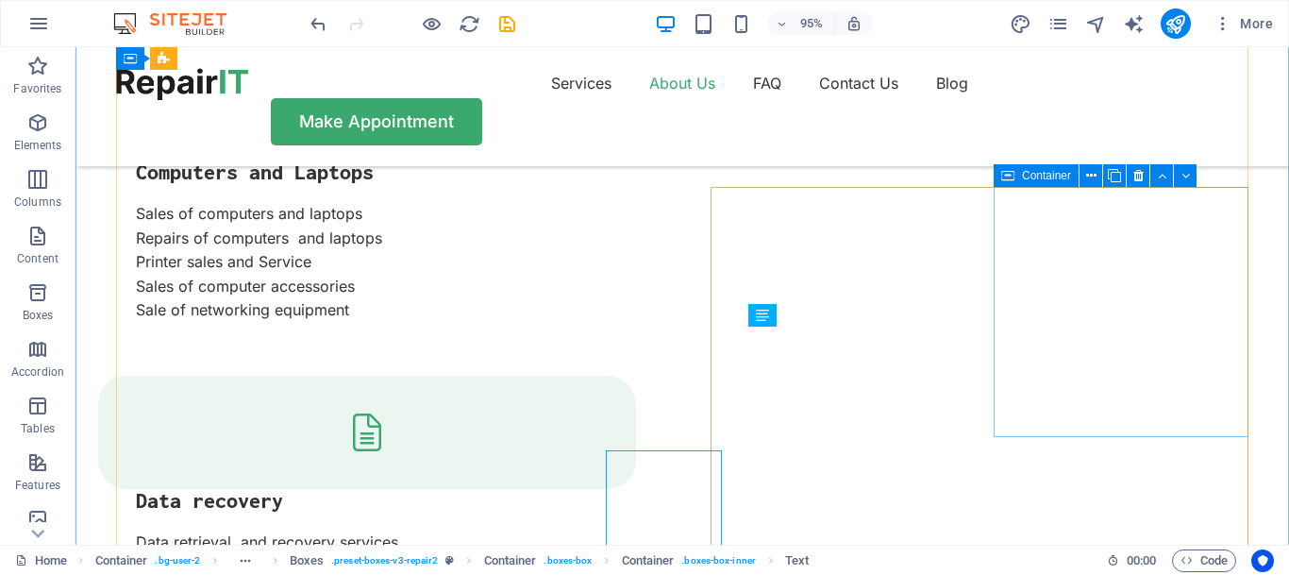
scroll to position [2323, 0]
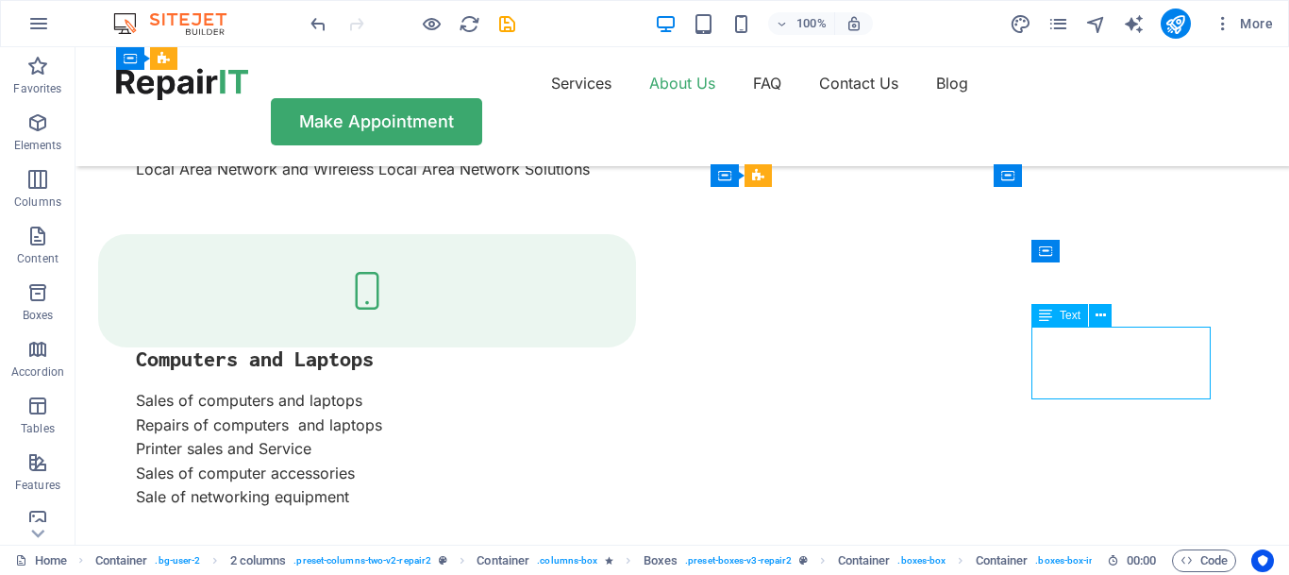
scroll to position [2416, 0]
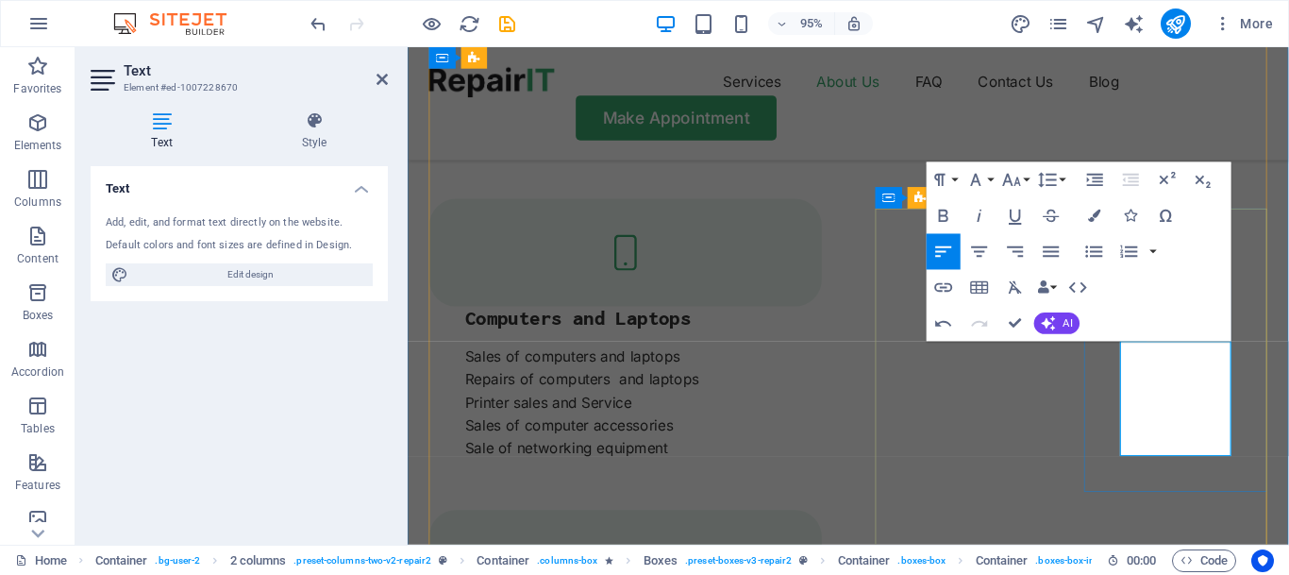
drag, startPoint x: 1209, startPoint y: 467, endPoint x: 1142, endPoint y: 350, distance: 134.9
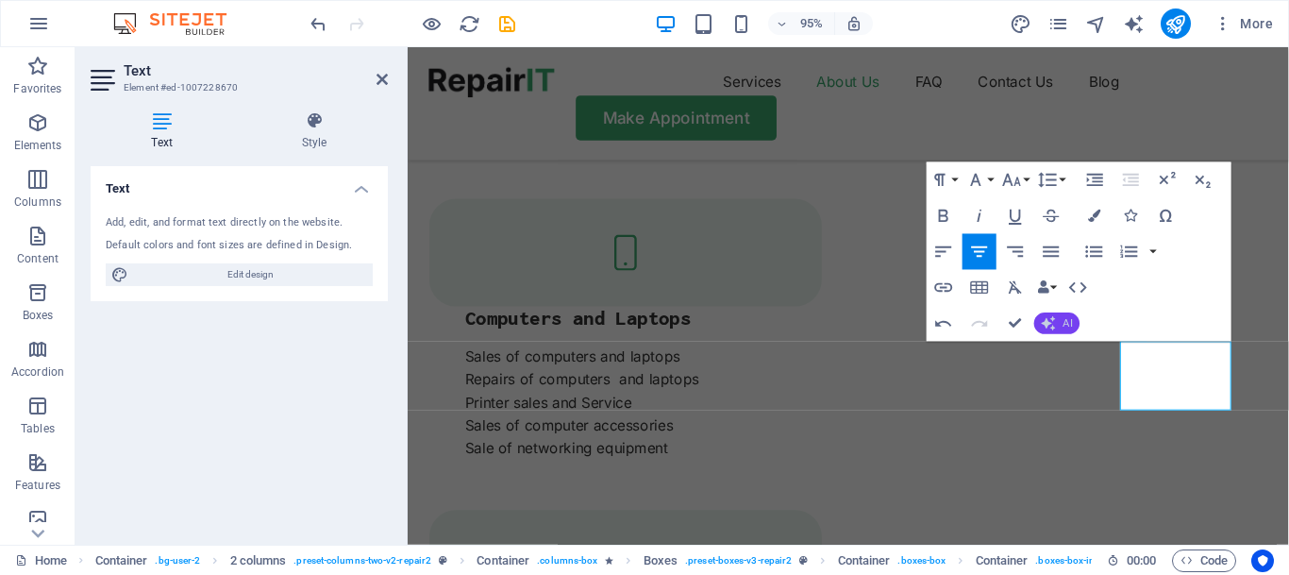
click at [1061, 317] on button "AI" at bounding box center [1057, 323] width 45 height 22
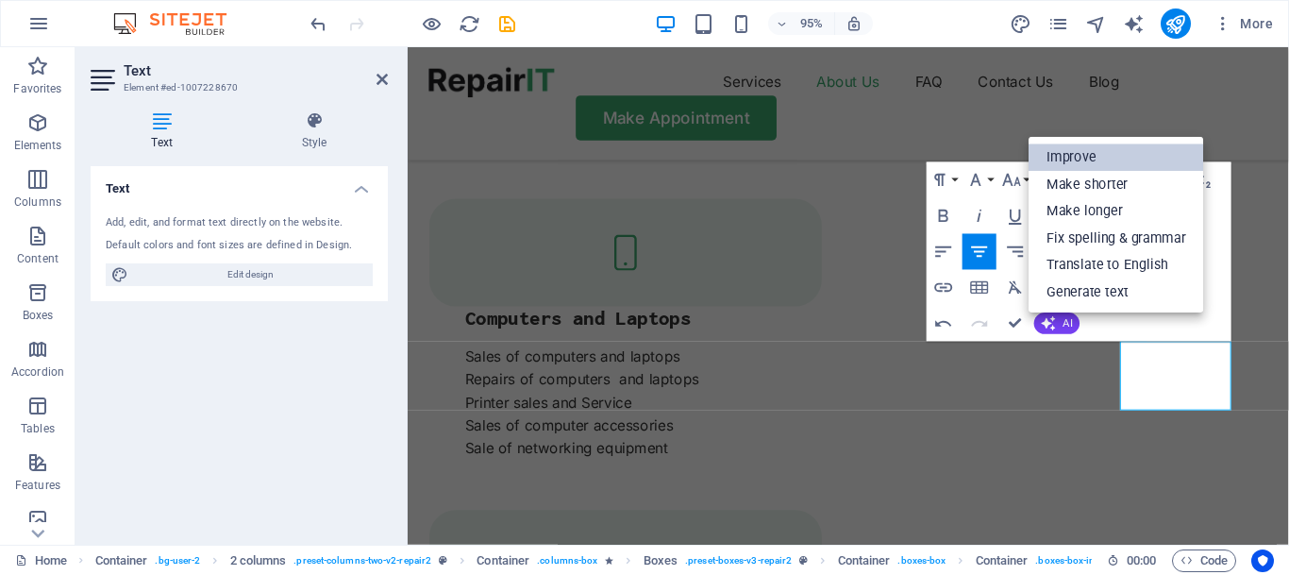
click at [1056, 159] on link "Improve" at bounding box center [1117, 156] width 175 height 27
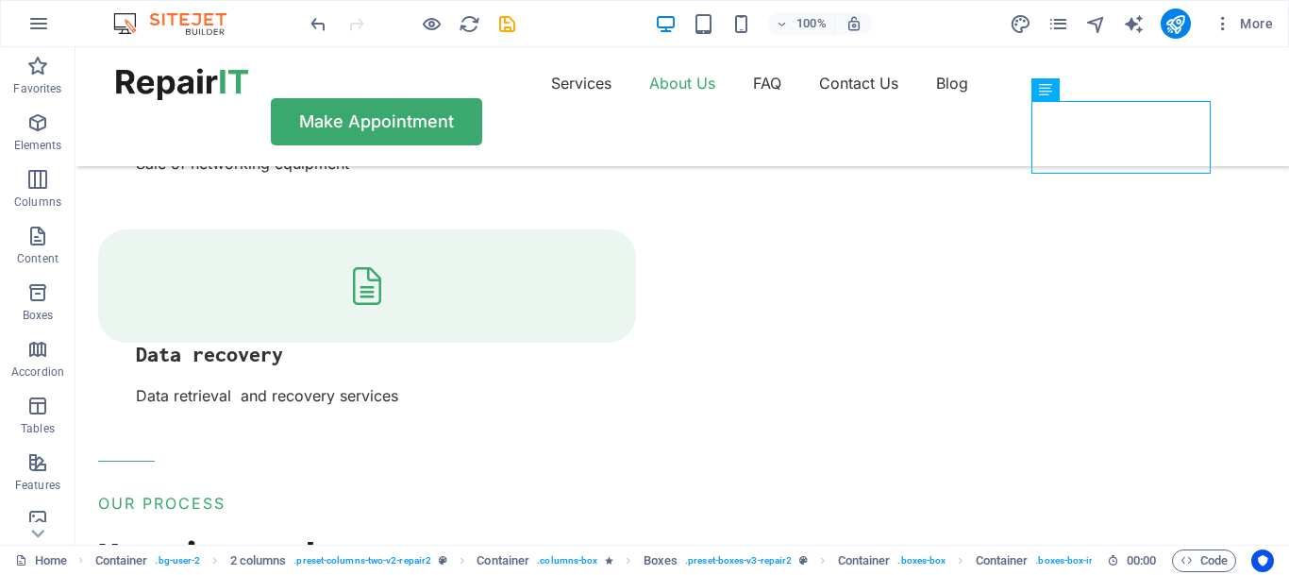
scroll to position [2577, 0]
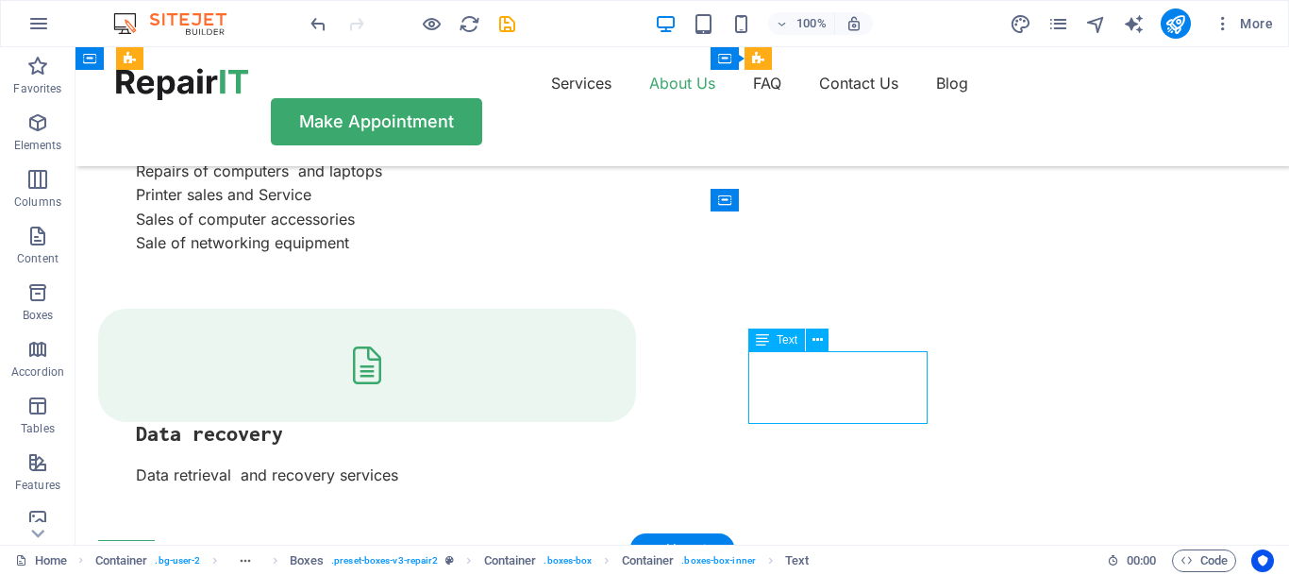
scroll to position [2749, 0]
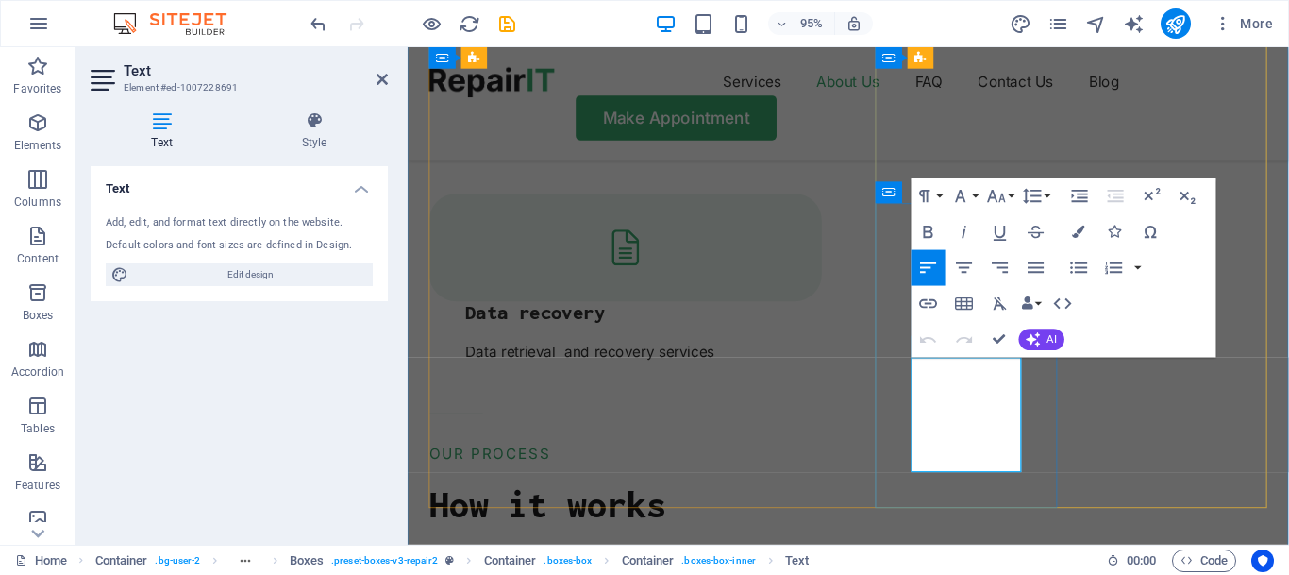
drag, startPoint x: 987, startPoint y: 485, endPoint x: 937, endPoint y: 337, distance: 156.4
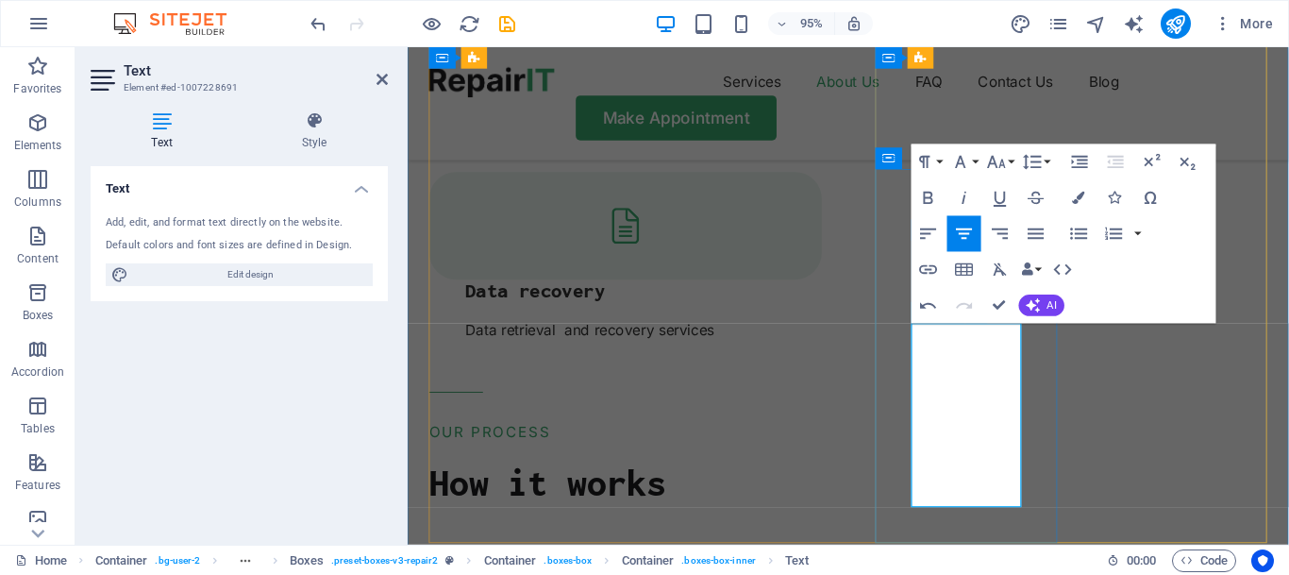
scroll to position [2785, 0]
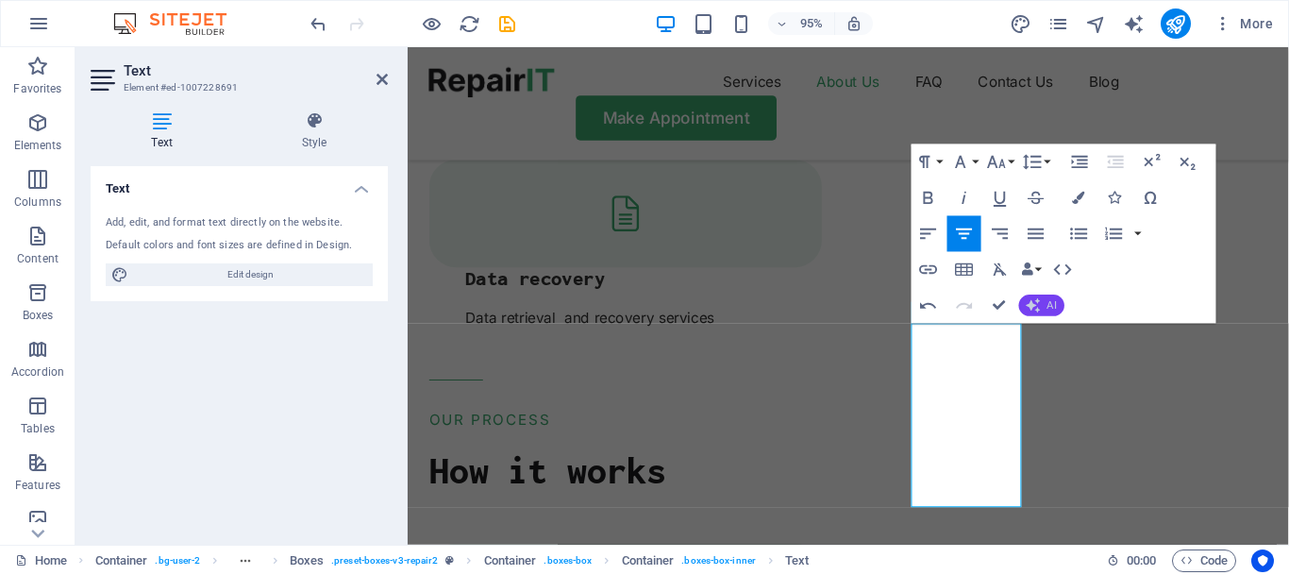
click at [1038, 301] on icon "button" at bounding box center [1033, 305] width 14 height 14
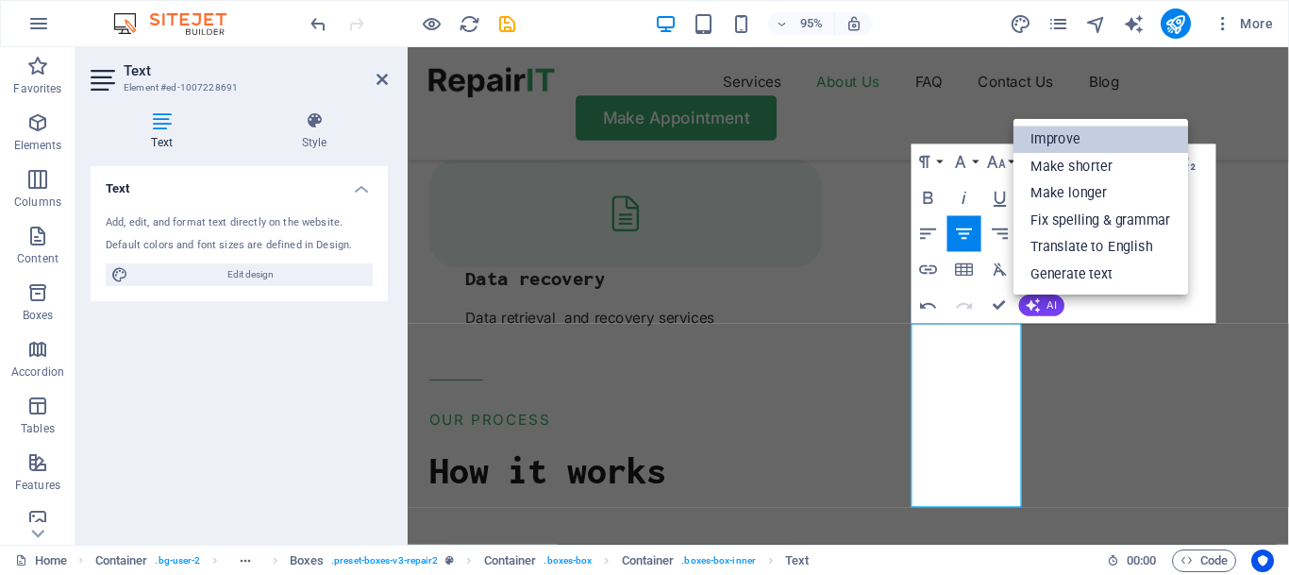
click at [1057, 142] on link "Improve" at bounding box center [1101, 139] width 175 height 27
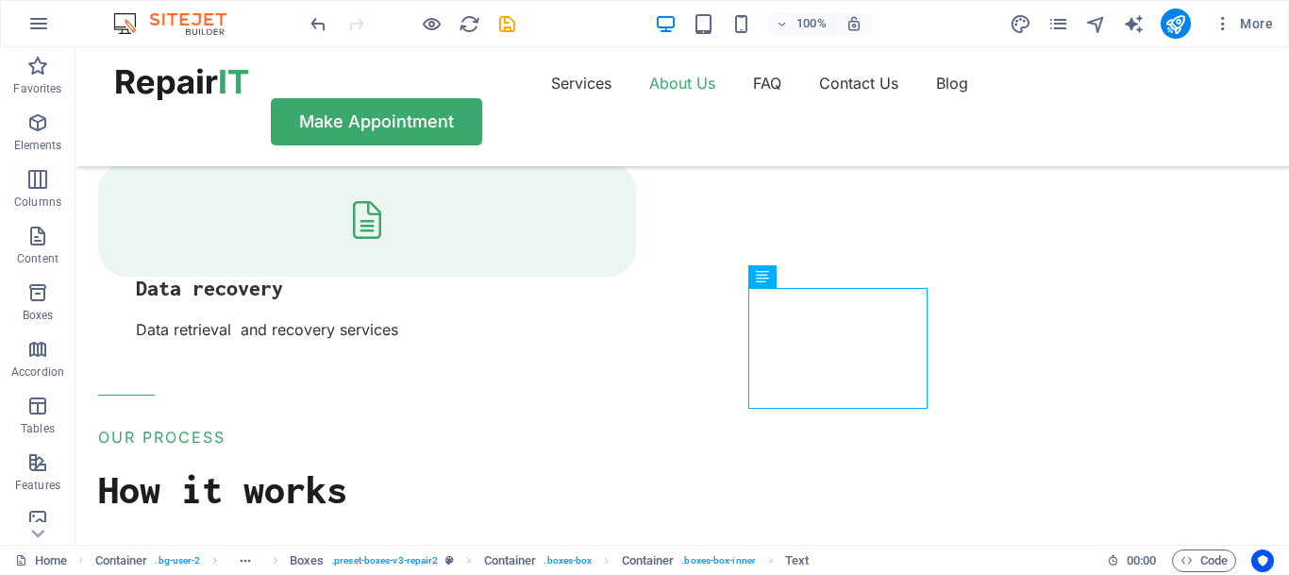
scroll to position [2615, 0]
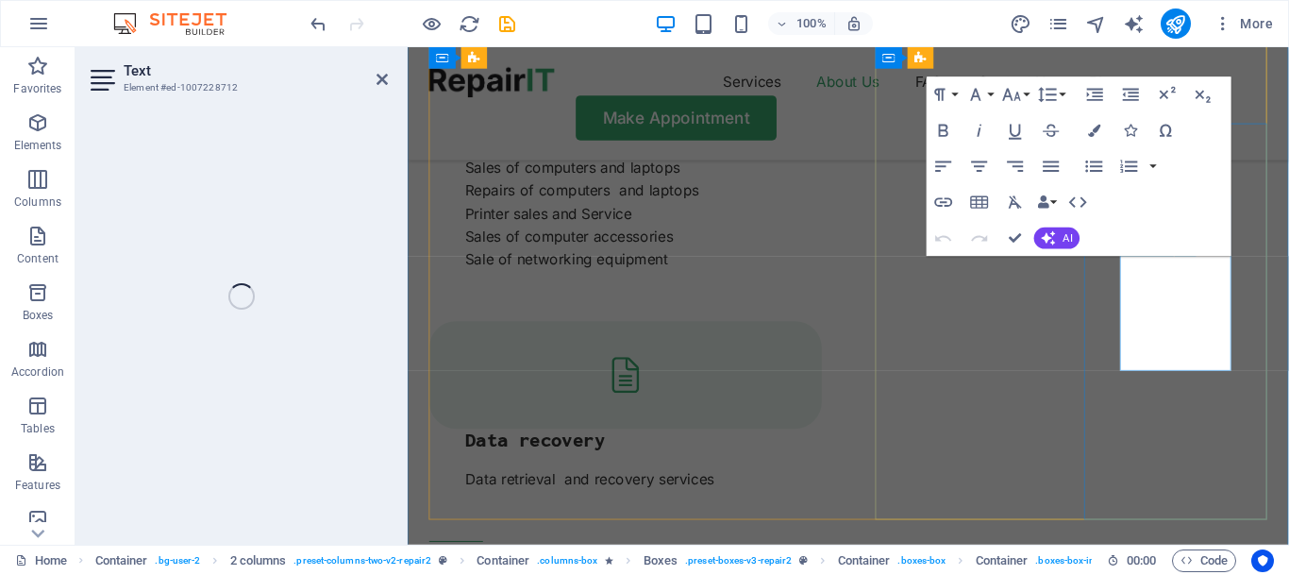
scroll to position [2834, 0]
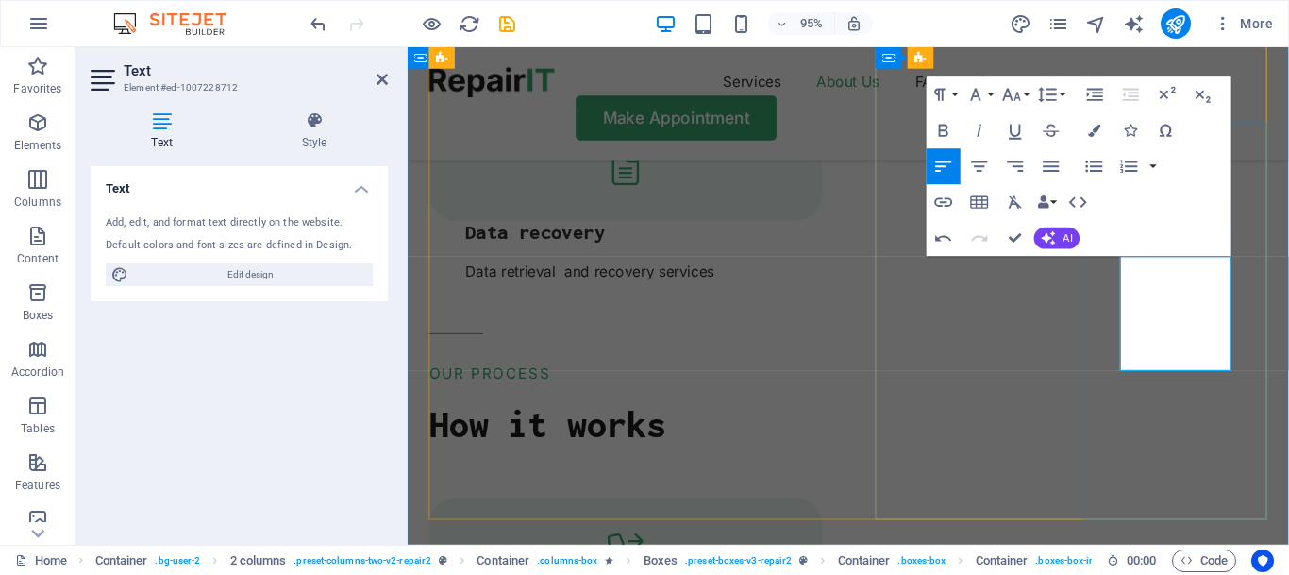
drag, startPoint x: 1202, startPoint y: 372, endPoint x: 1529, endPoint y: 295, distance: 336.3
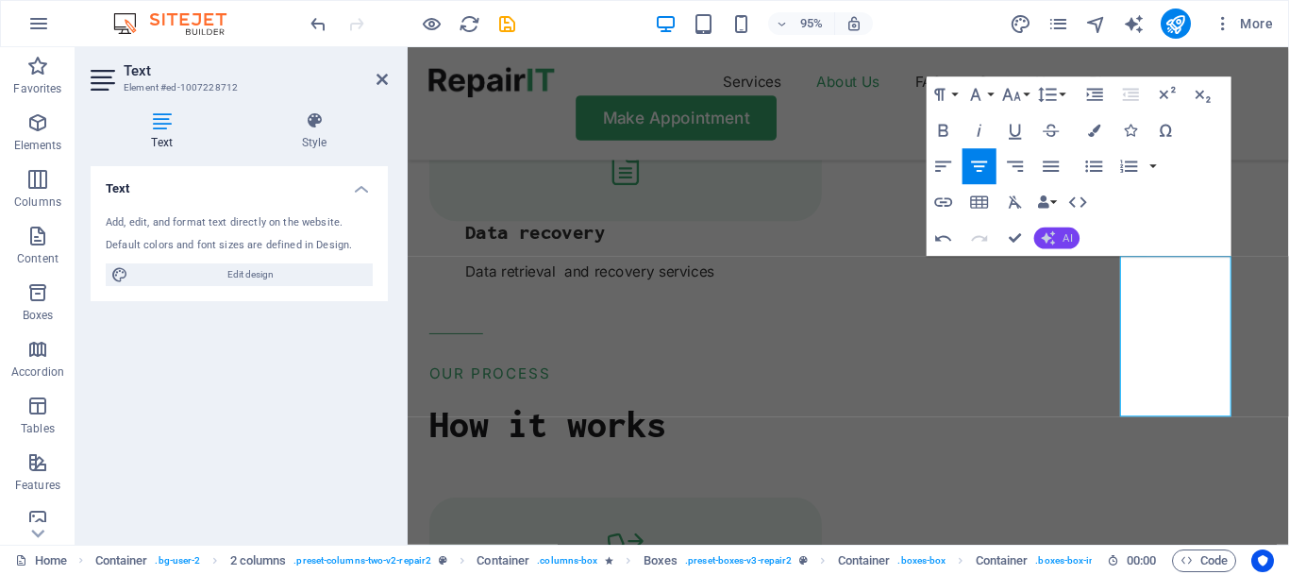
click at [1066, 240] on span "AI" at bounding box center [1068, 237] width 9 height 10
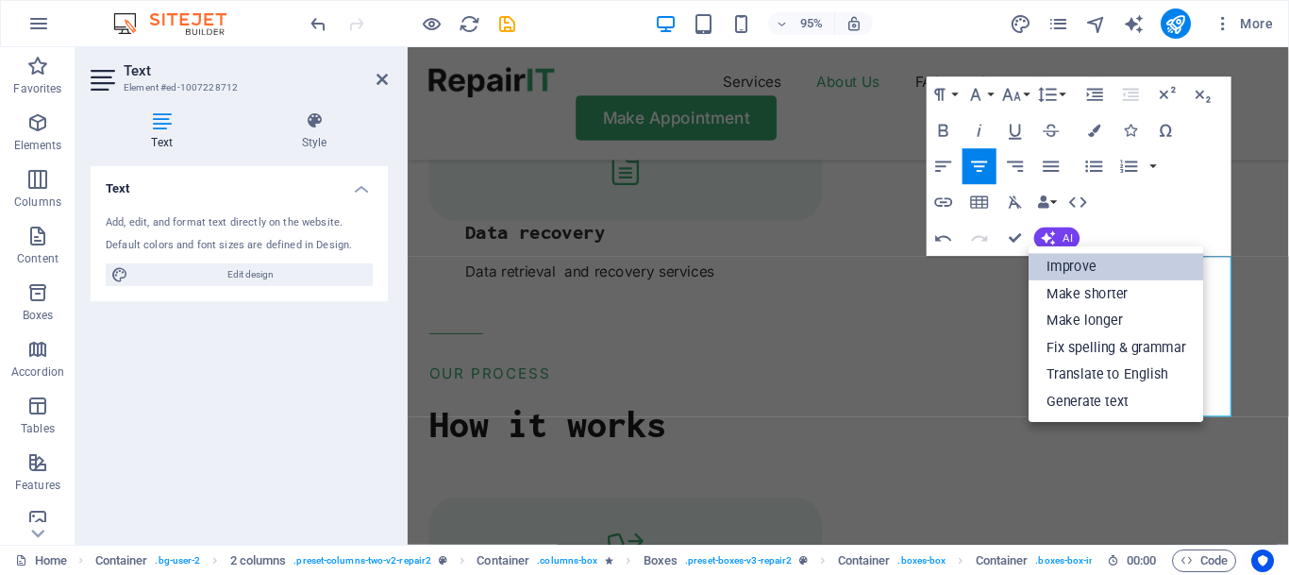
click at [1067, 266] on link "Improve" at bounding box center [1117, 267] width 175 height 27
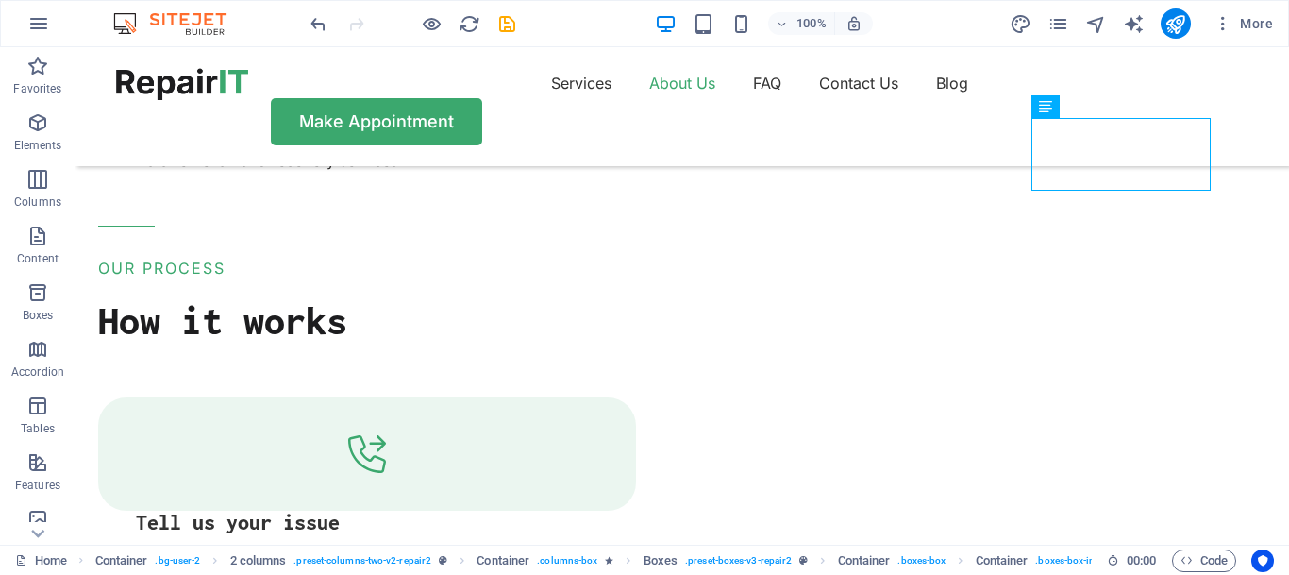
scroll to position [2769, 0]
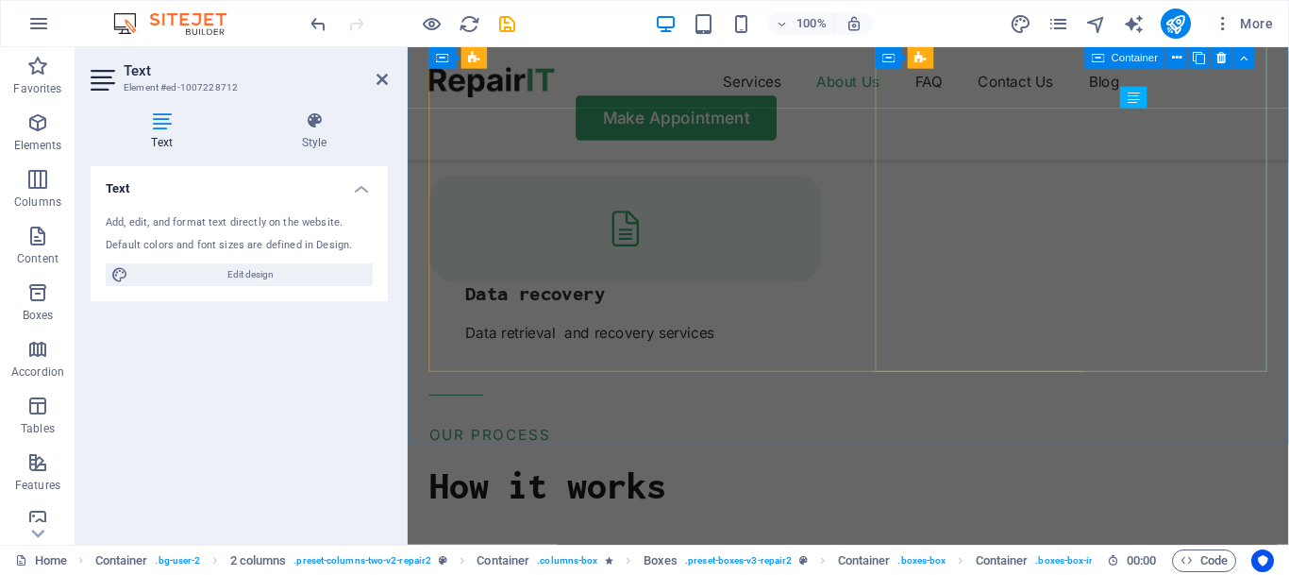
scroll to position [2988, 0]
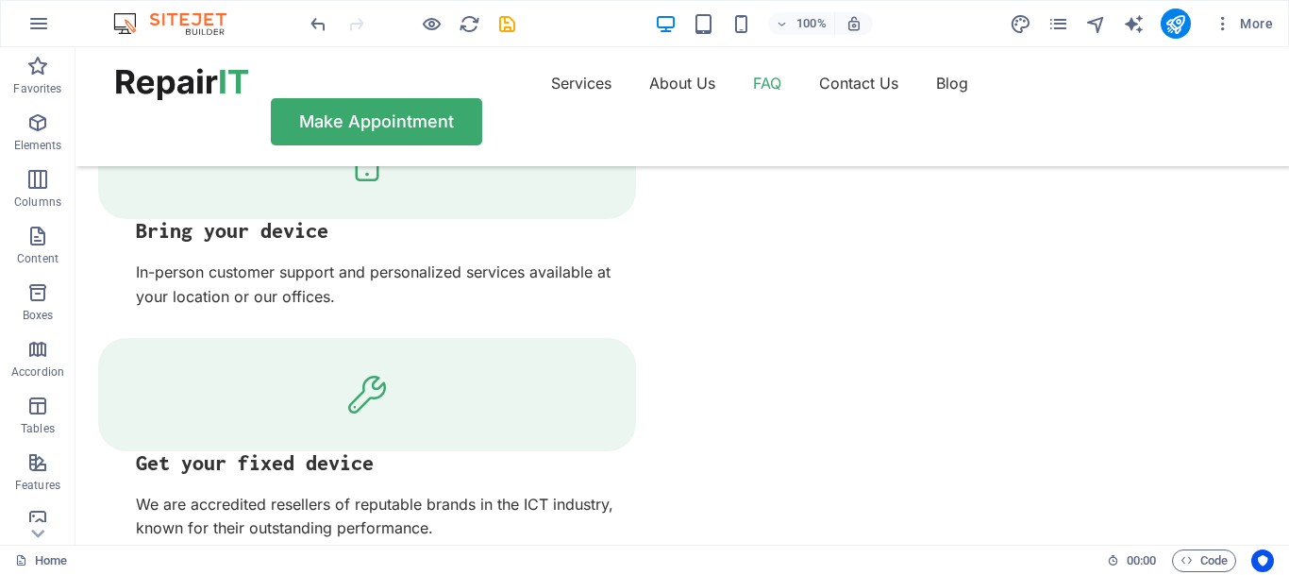
scroll to position [3278, 0]
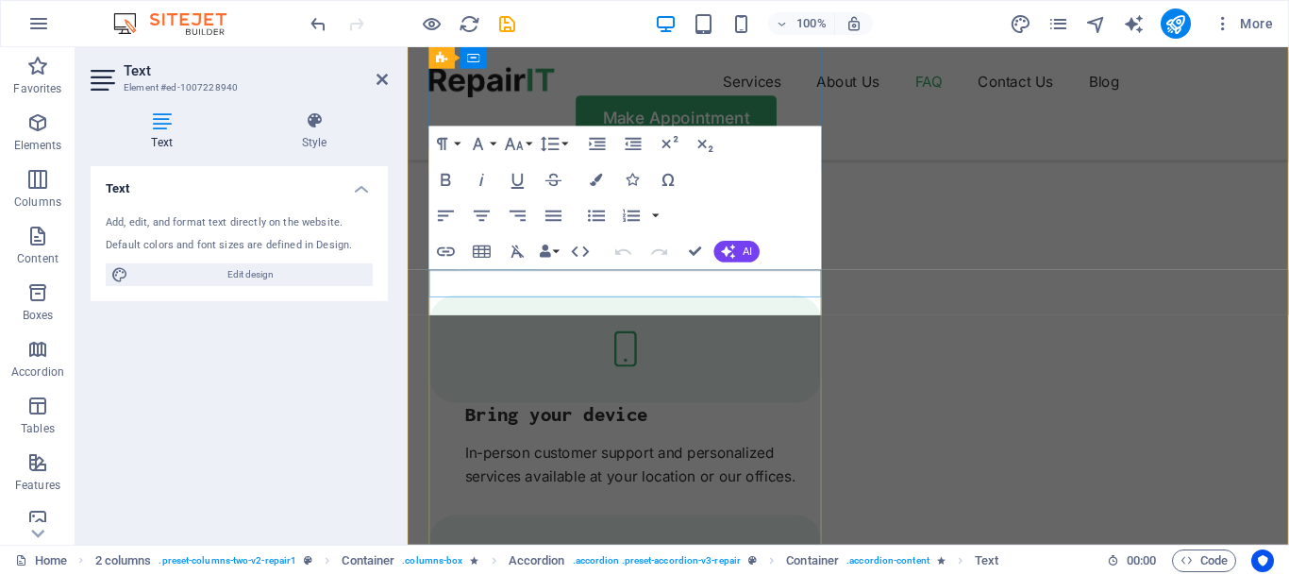
scroll to position [3581, 0]
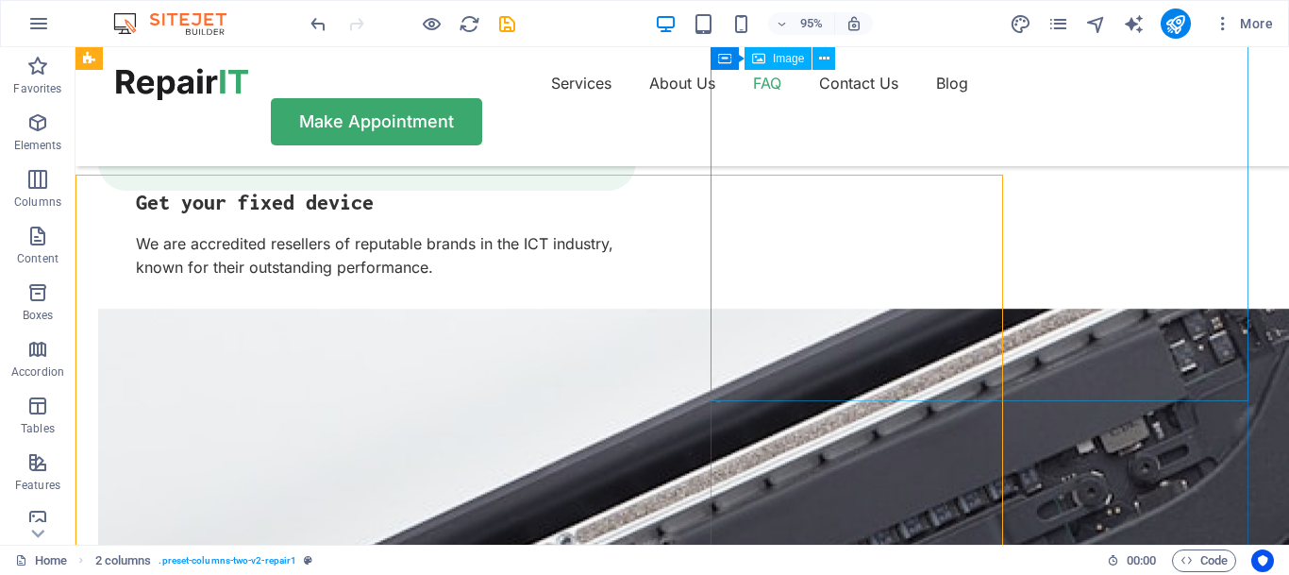
scroll to position [3278, 0]
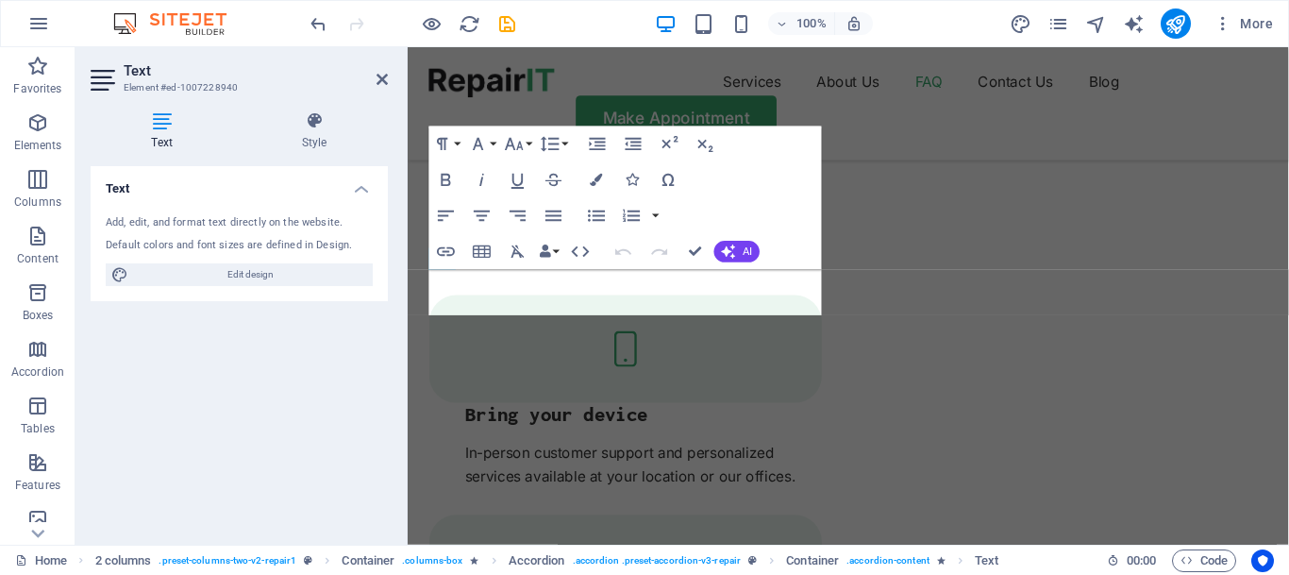
scroll to position [3581, 0]
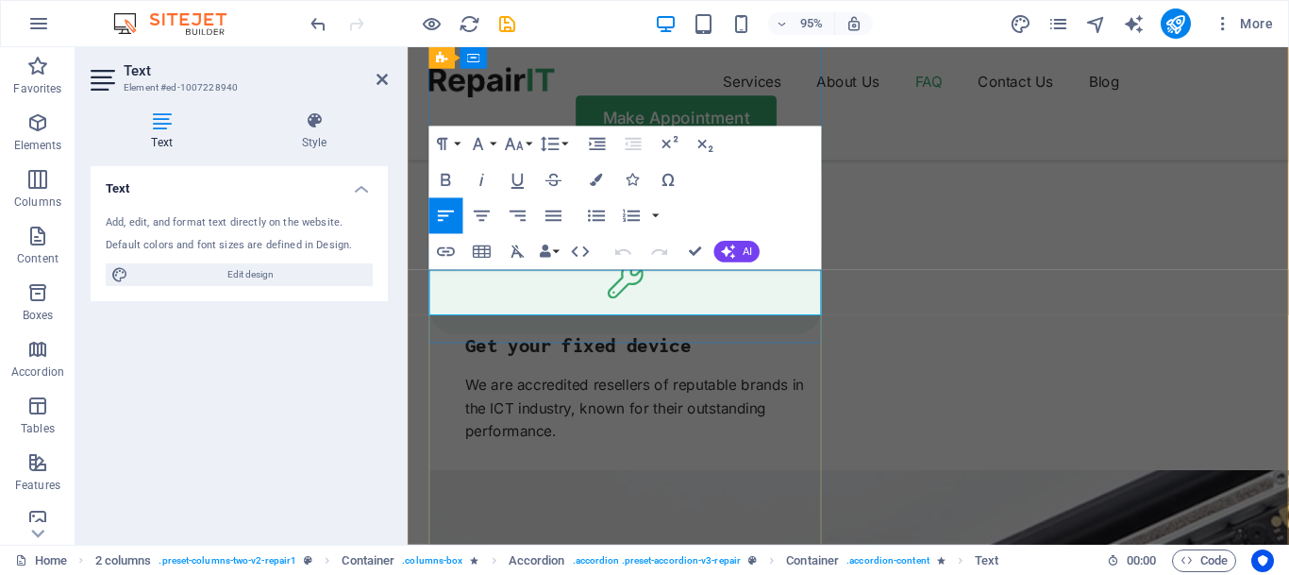
drag, startPoint x: 774, startPoint y: 315, endPoint x: 429, endPoint y: 295, distance: 345.1
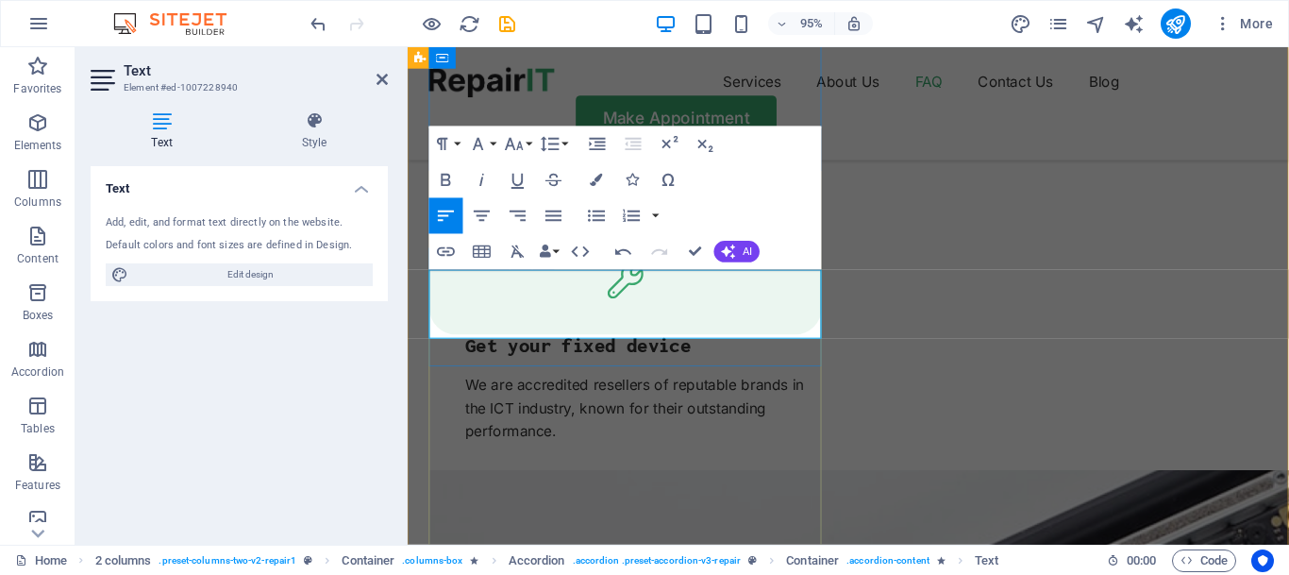
drag, startPoint x: 637, startPoint y: 345, endPoint x: 381, endPoint y: 293, distance: 261.0
click at [740, 249] on button "AI" at bounding box center [737, 252] width 45 height 22
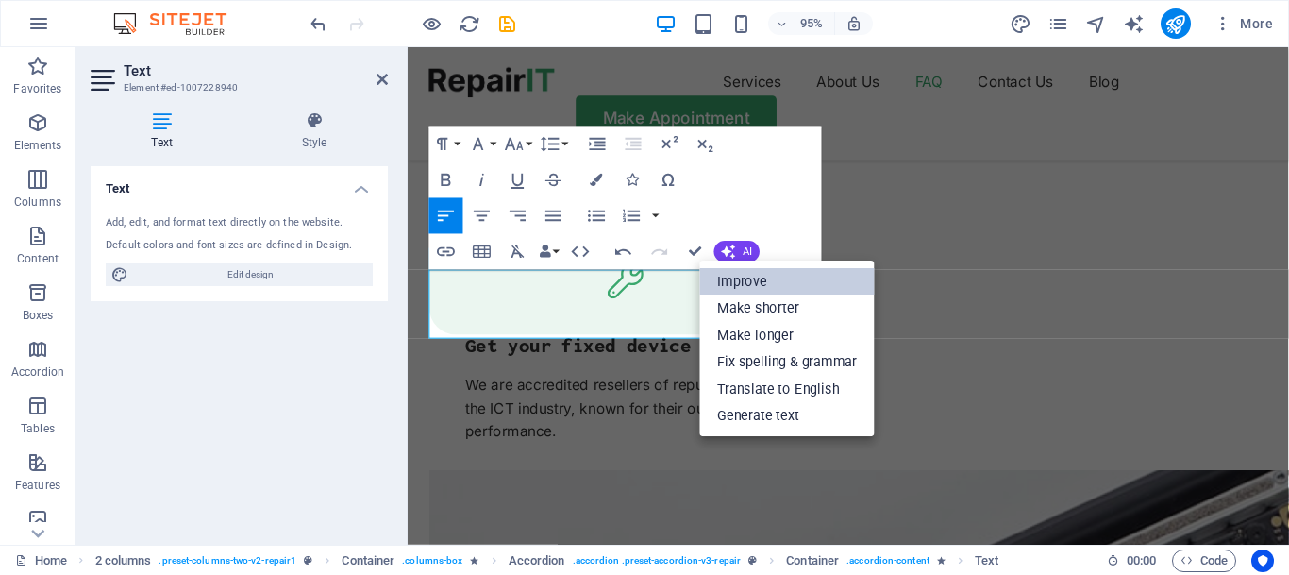
click at [740, 271] on link "Improve" at bounding box center [787, 280] width 175 height 27
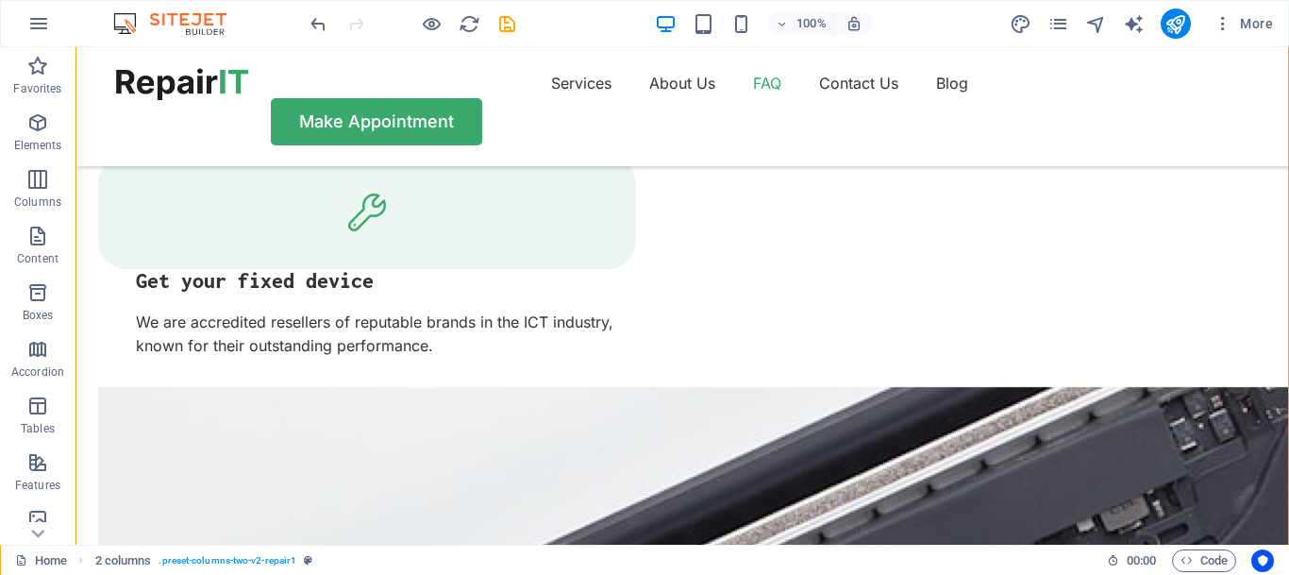
scroll to position [3531, 0]
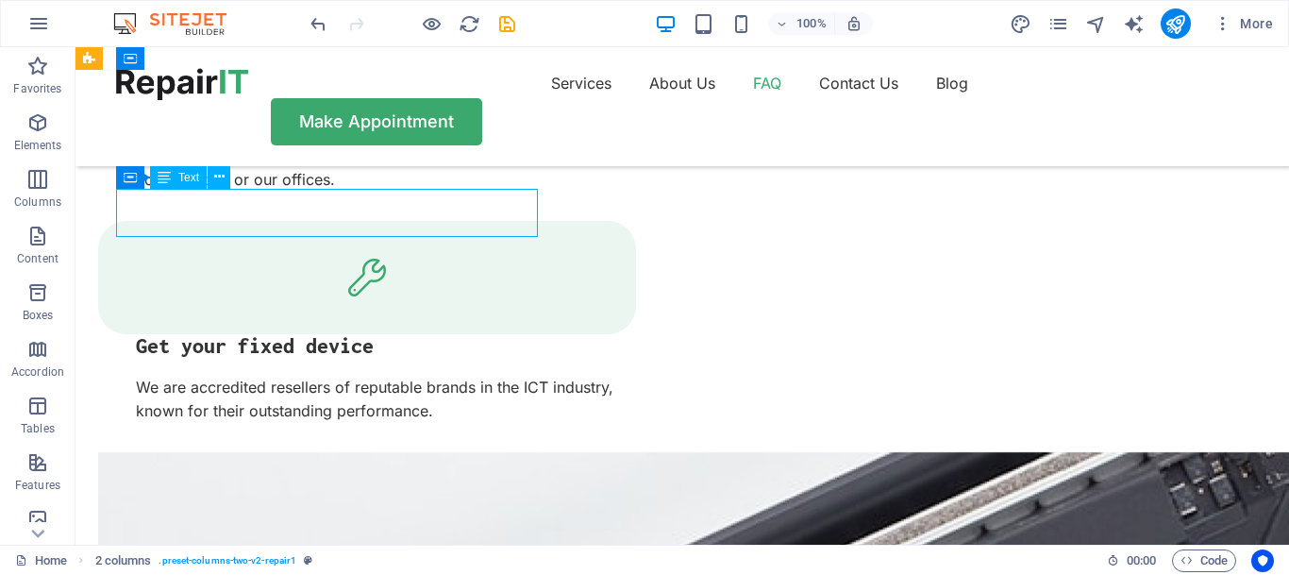
scroll to position [3857, 0]
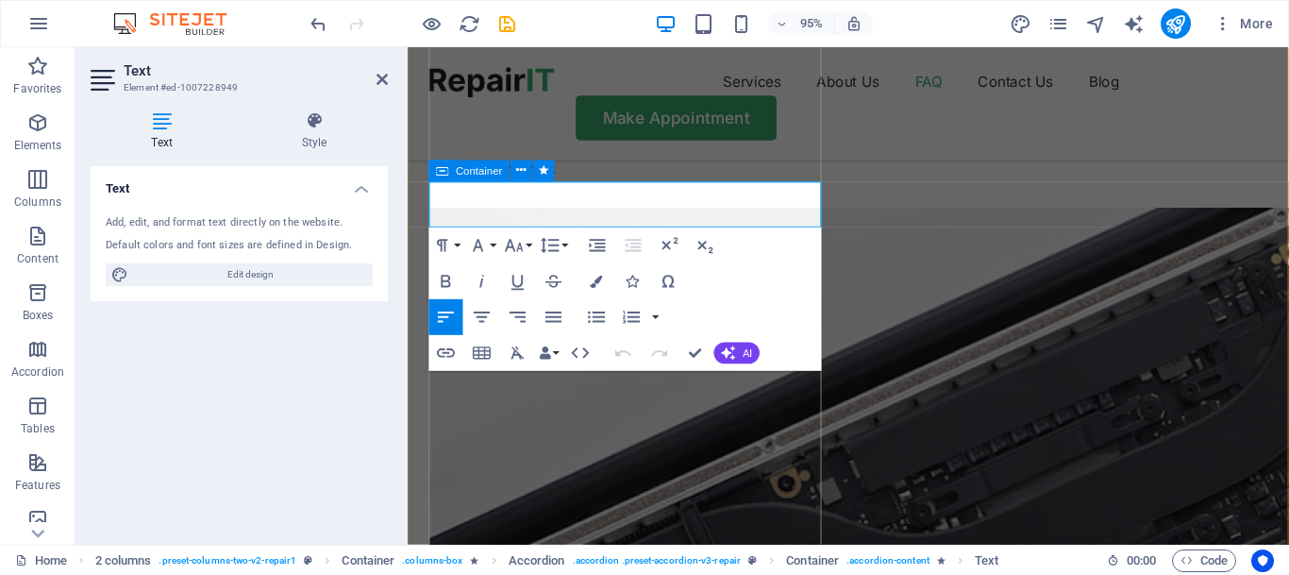
drag, startPoint x: 763, startPoint y: 228, endPoint x: 429, endPoint y: 207, distance: 334.9
click at [736, 346] on button "AI" at bounding box center [737, 353] width 45 height 22
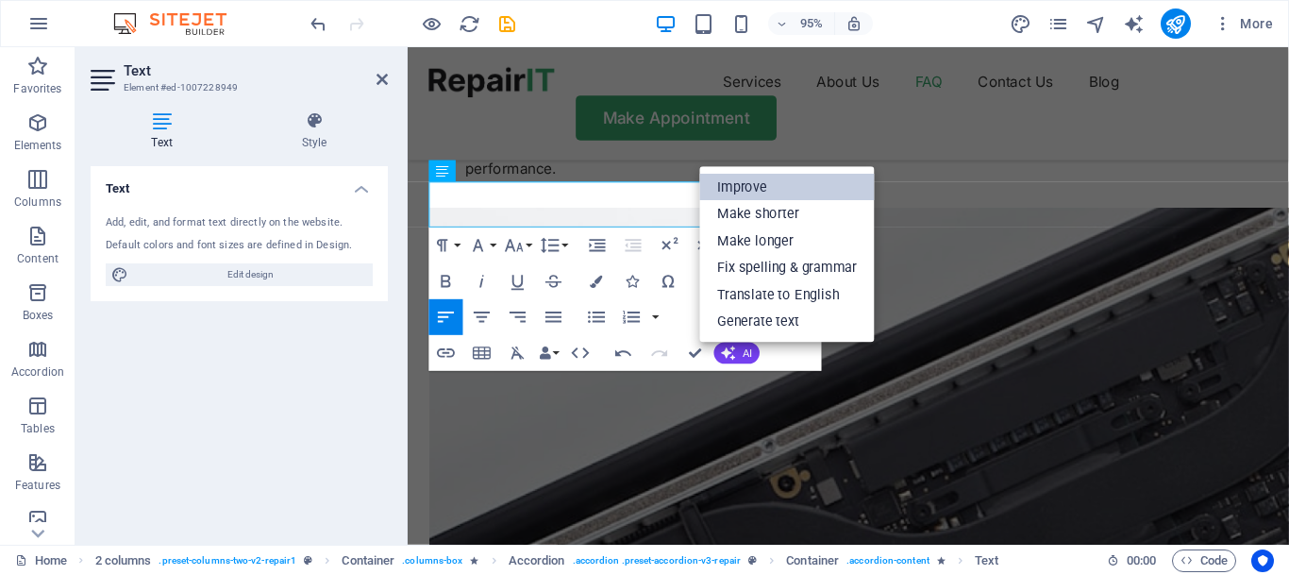
click at [736, 183] on link "Improve" at bounding box center [787, 187] width 175 height 27
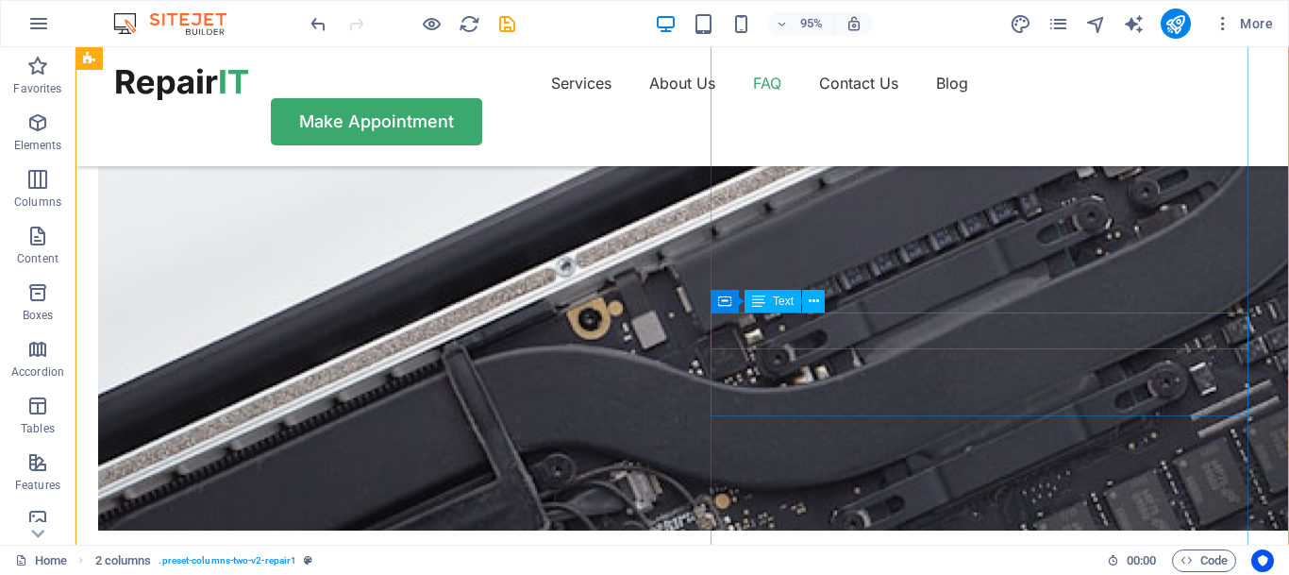
scroll to position [3531, 0]
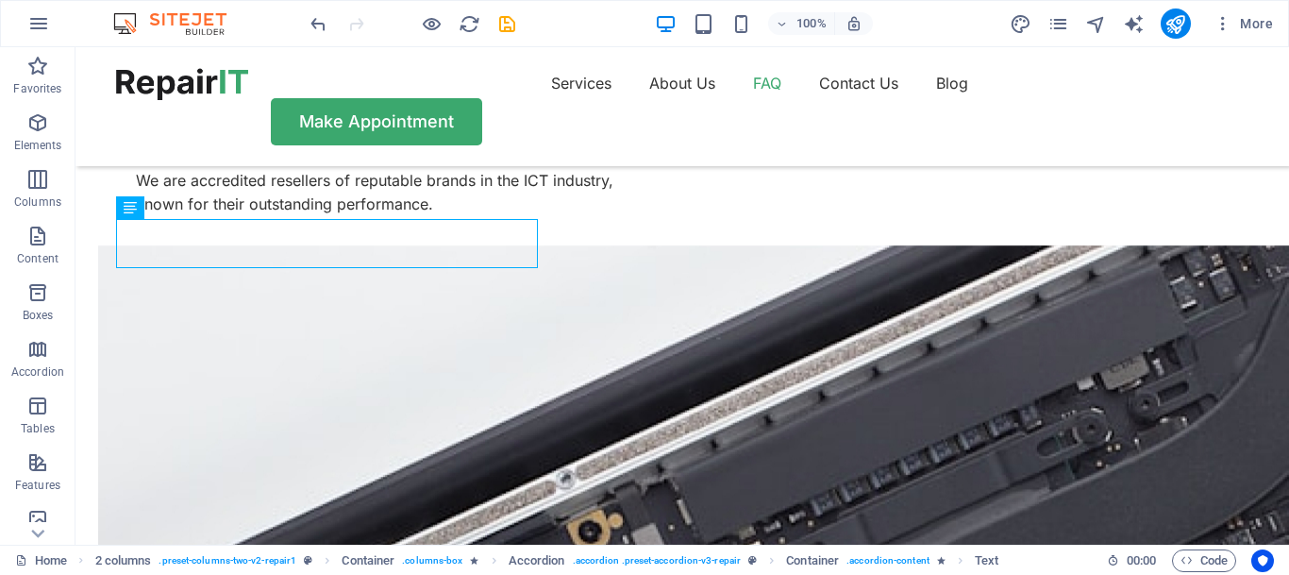
scroll to position [3659, 0]
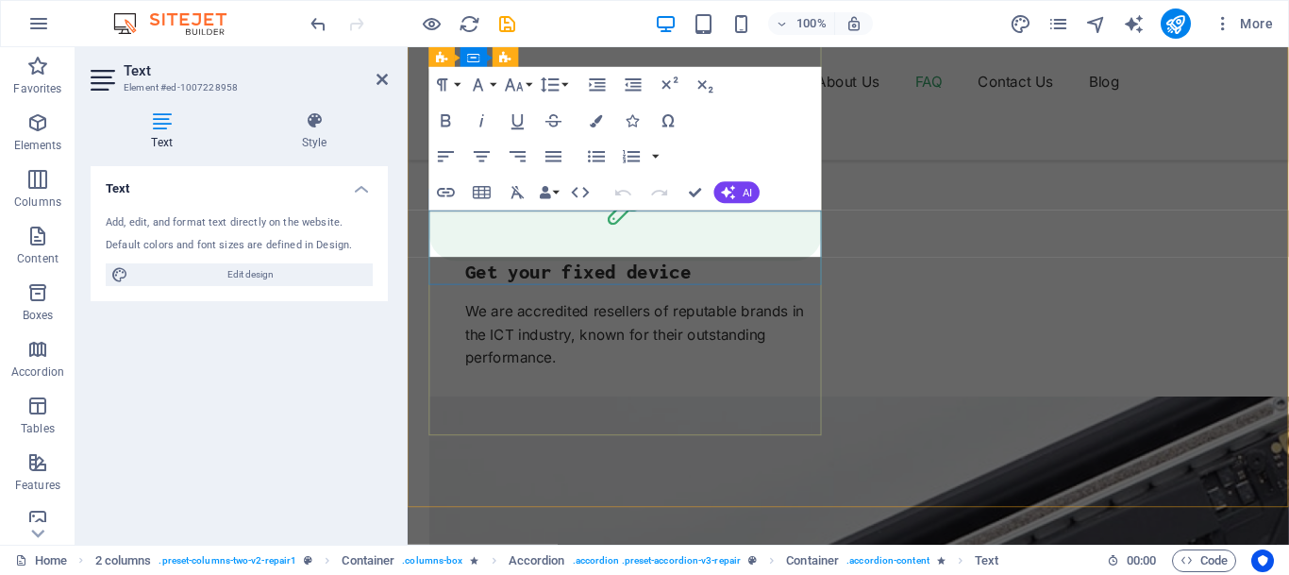
scroll to position [3984, 0]
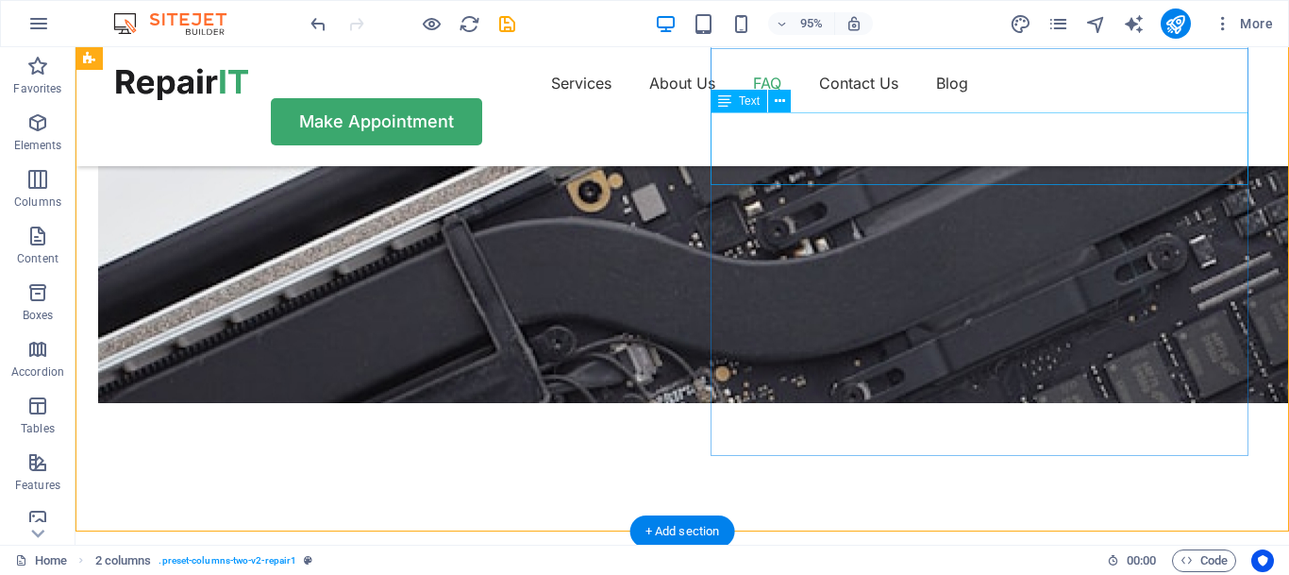
scroll to position [3659, 0]
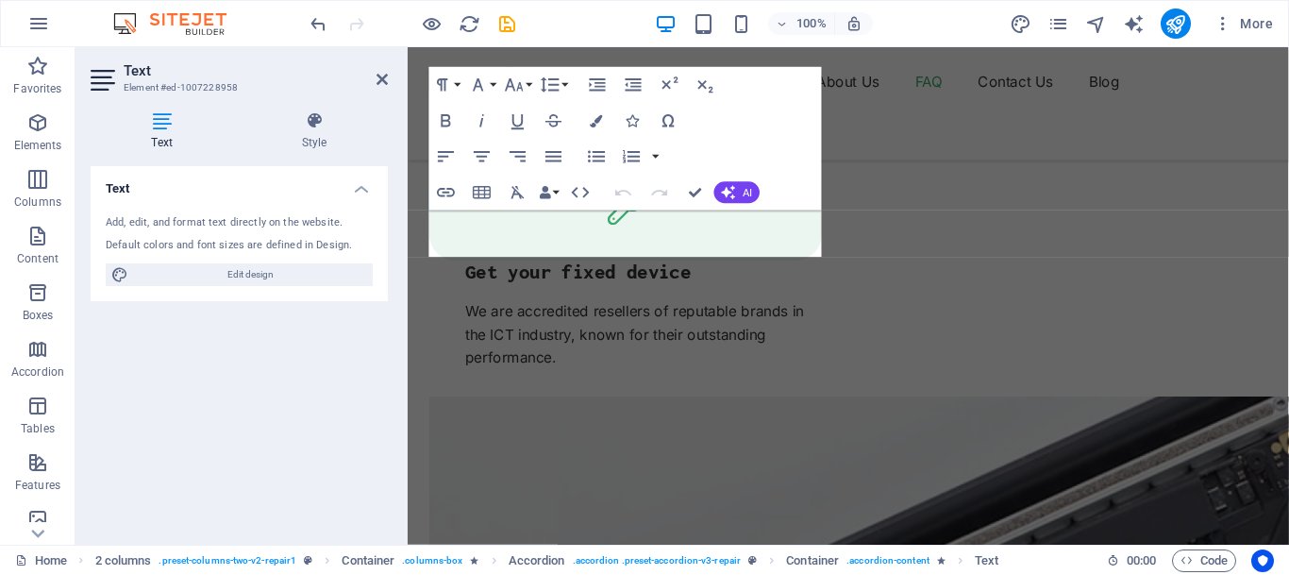
scroll to position [3984, 0]
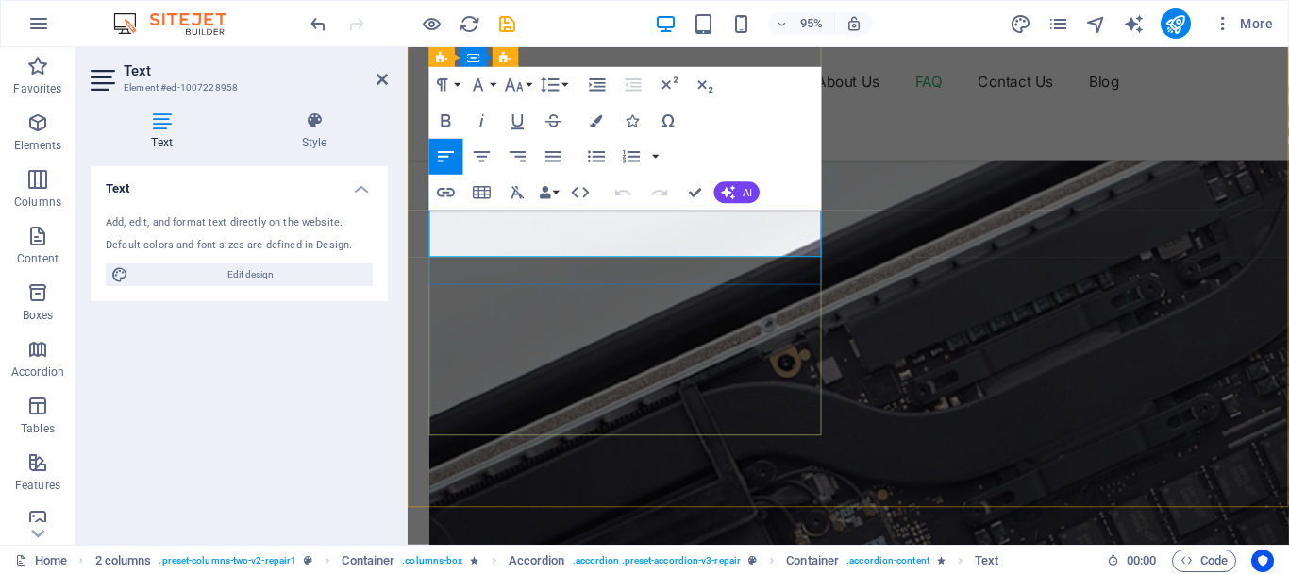
drag, startPoint x: 774, startPoint y: 255, endPoint x: 428, endPoint y: 219, distance: 348.3
click at [737, 186] on button "AI" at bounding box center [737, 193] width 45 height 22
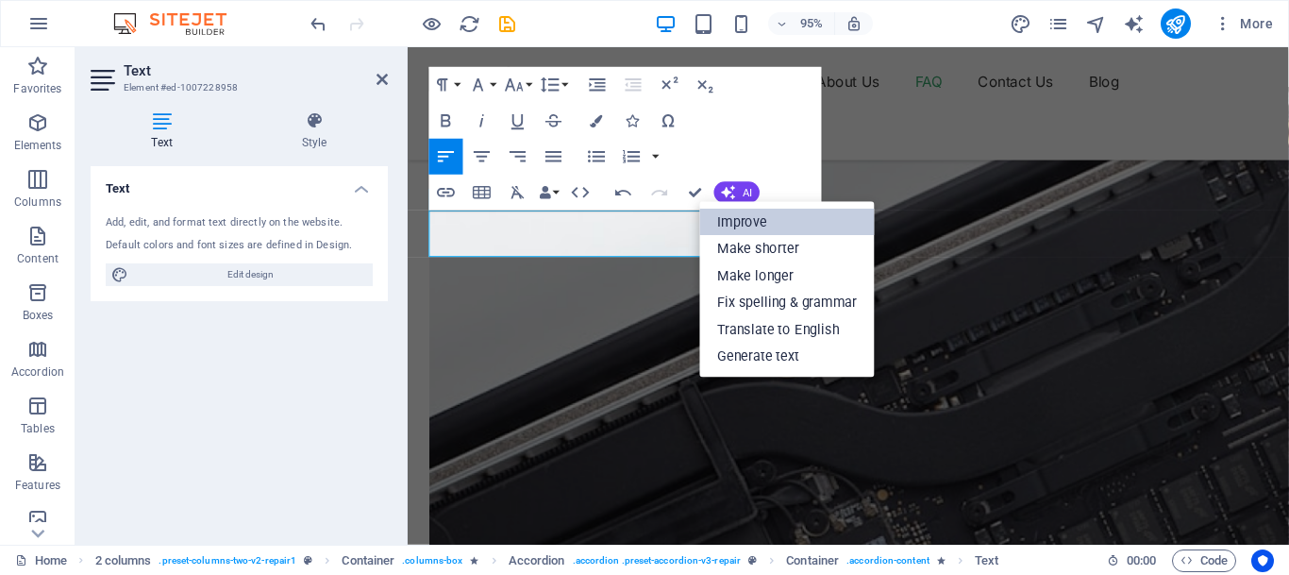
click at [757, 226] on link "Improve" at bounding box center [787, 222] width 175 height 27
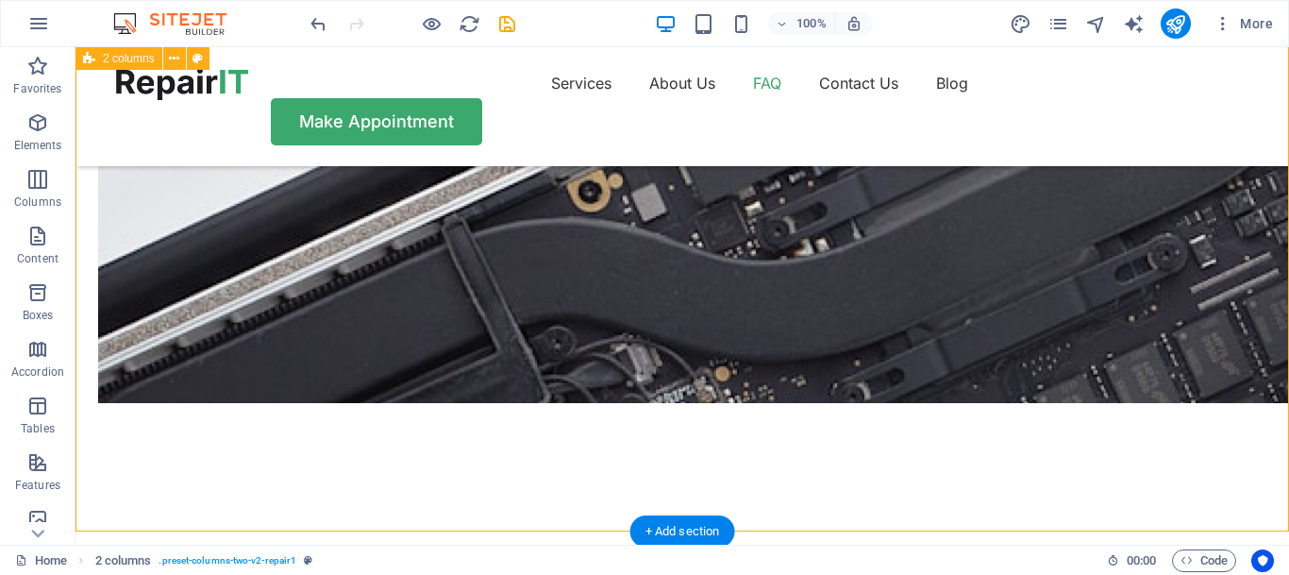
scroll to position [3659, 0]
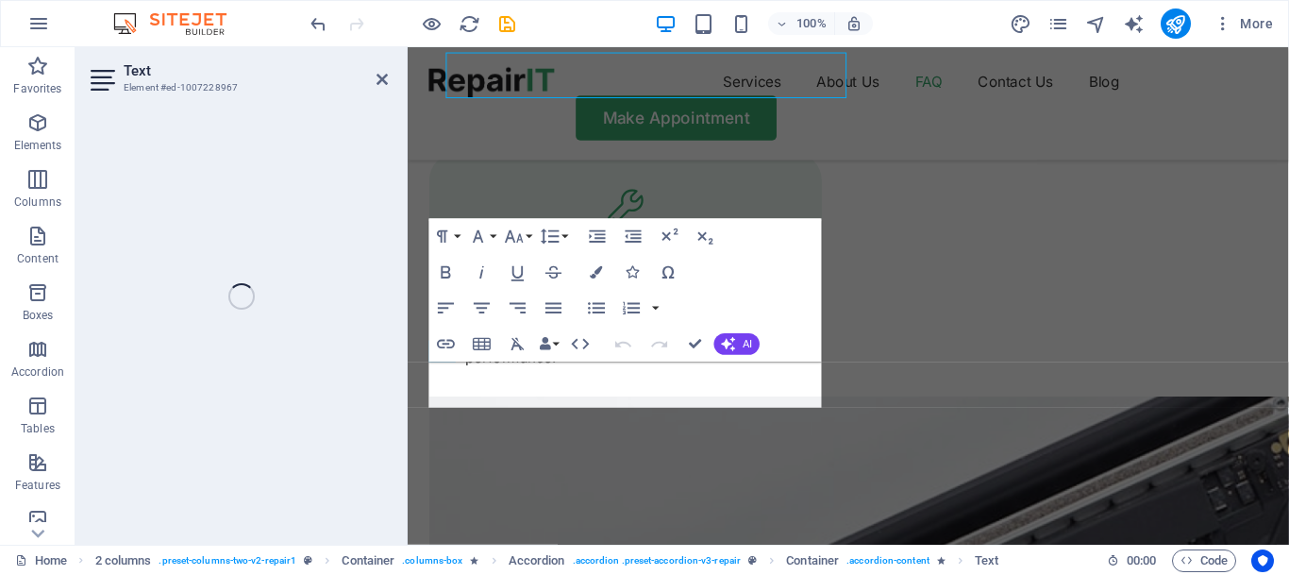
scroll to position [3984, 0]
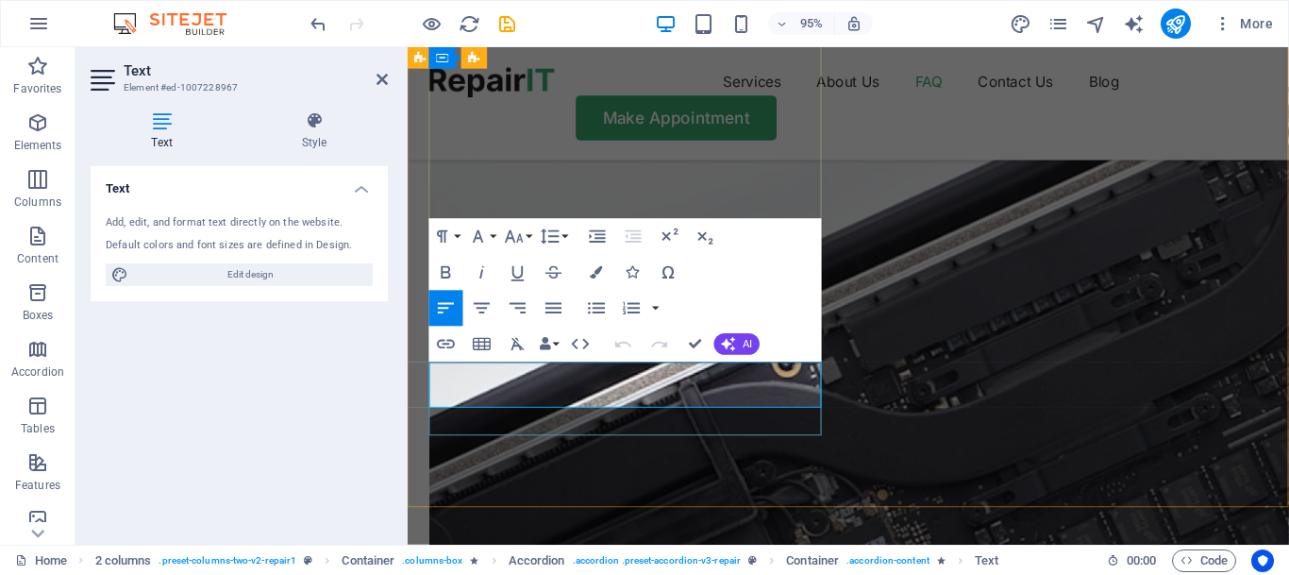
drag, startPoint x: 760, startPoint y: 409, endPoint x: 410, endPoint y: 377, distance: 351.7
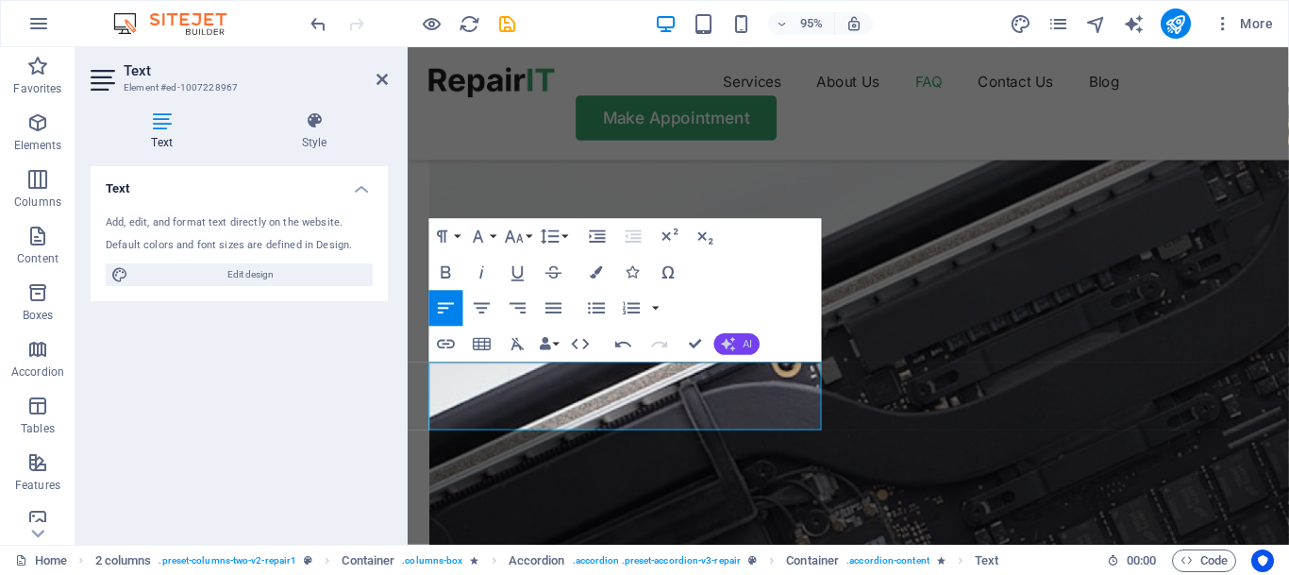
click at [743, 350] on button "AI" at bounding box center [737, 344] width 45 height 22
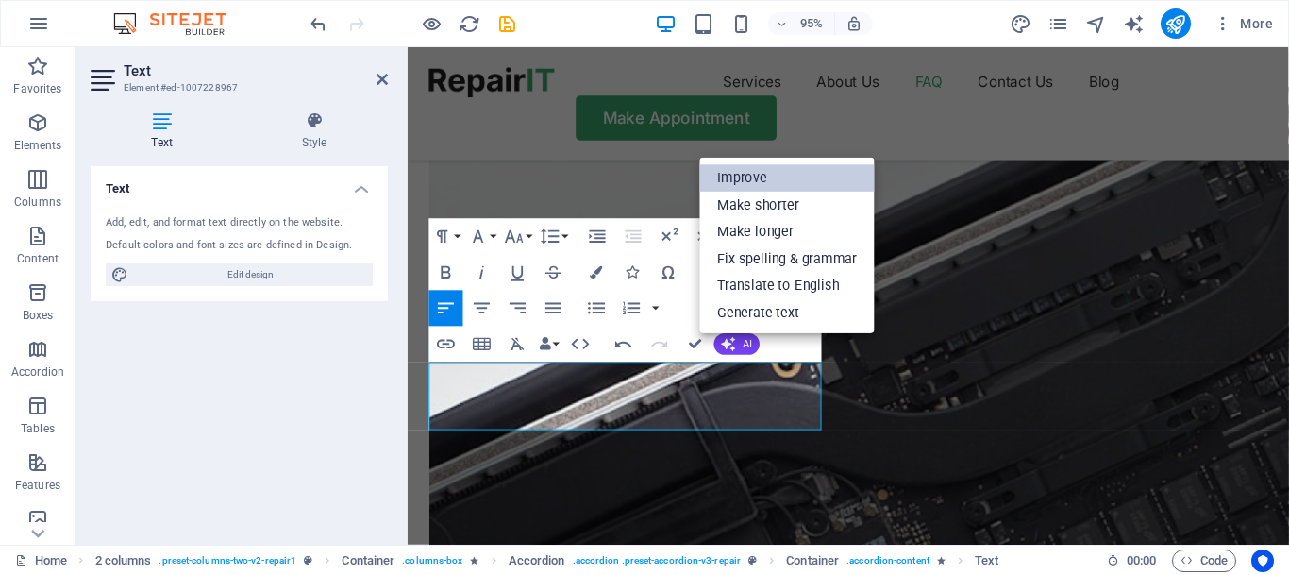
click at [755, 179] on link "Improve" at bounding box center [787, 177] width 175 height 27
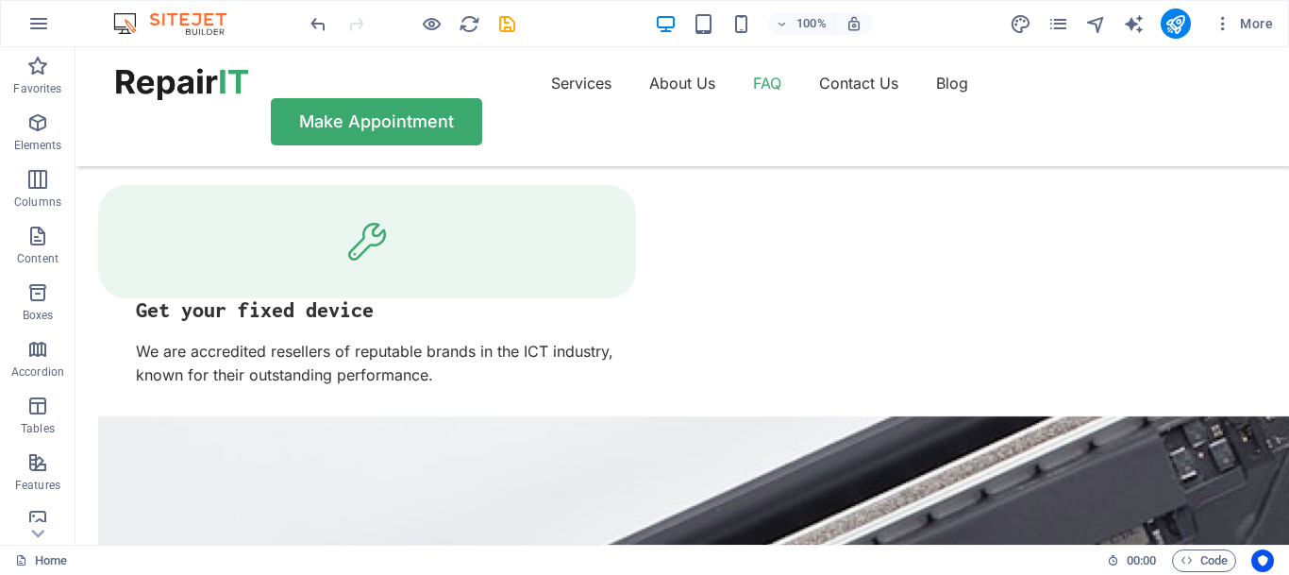
scroll to position [3502, 0]
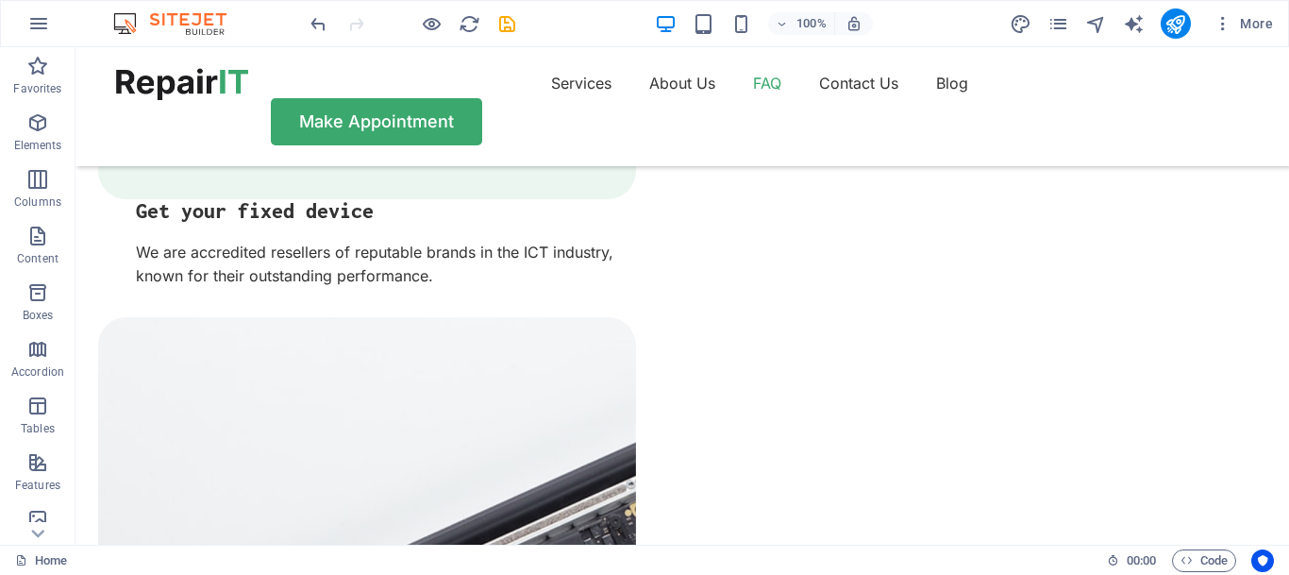
scroll to position [3536, 0]
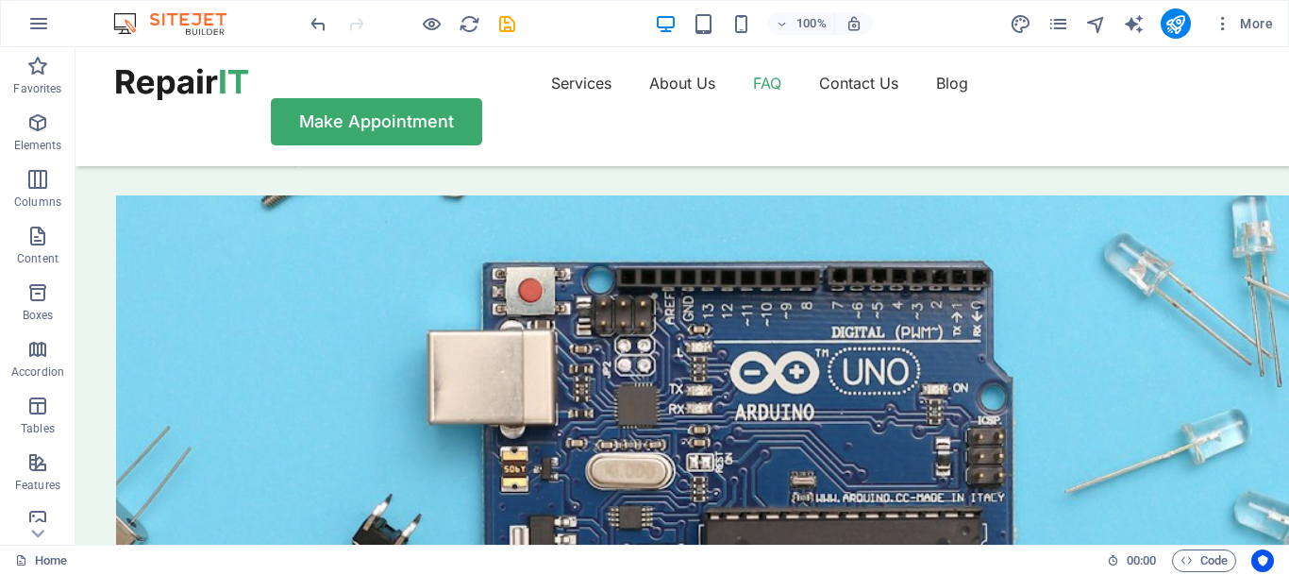
scroll to position [5154, 0]
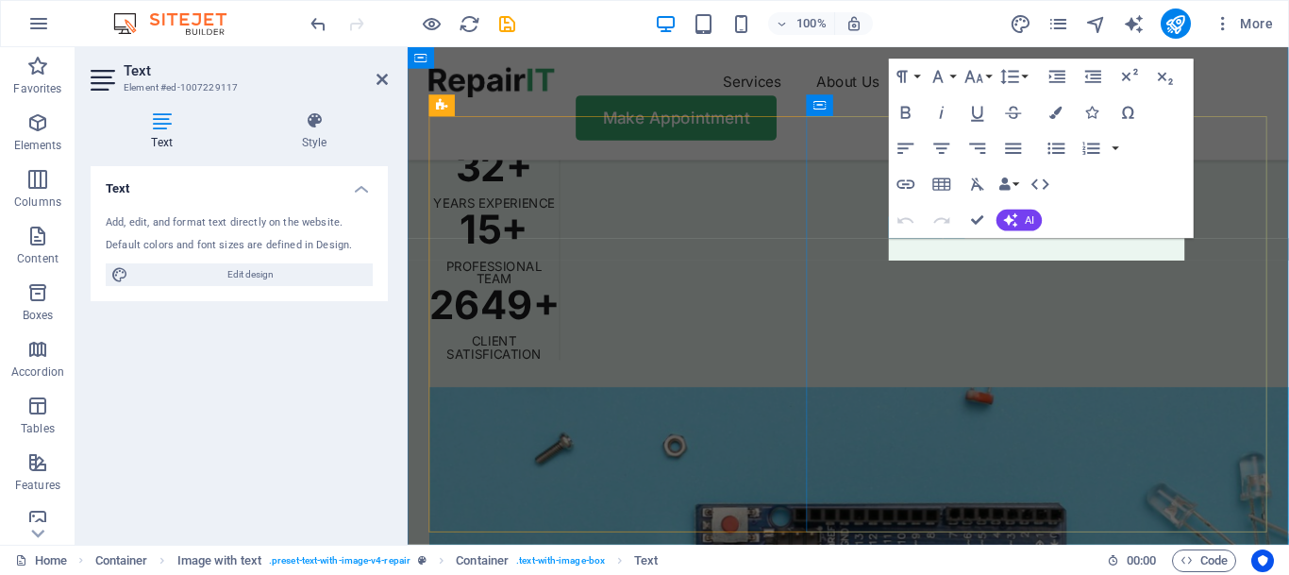
scroll to position [5526, 0]
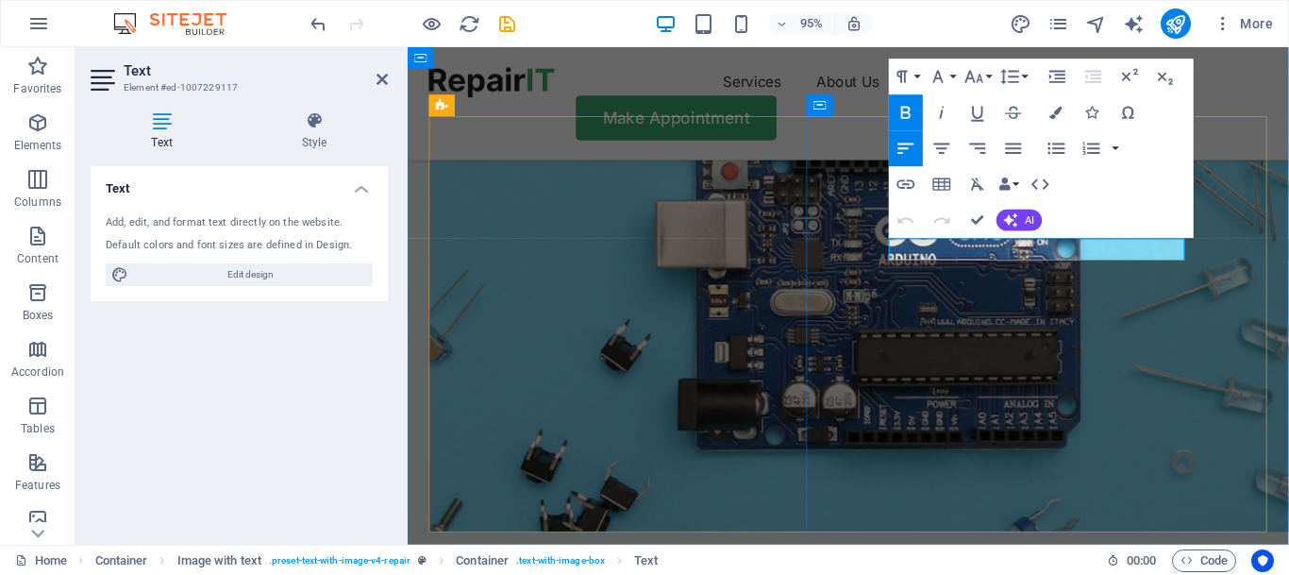
drag, startPoint x: 1148, startPoint y: 260, endPoint x: 1037, endPoint y: 250, distance: 110.8
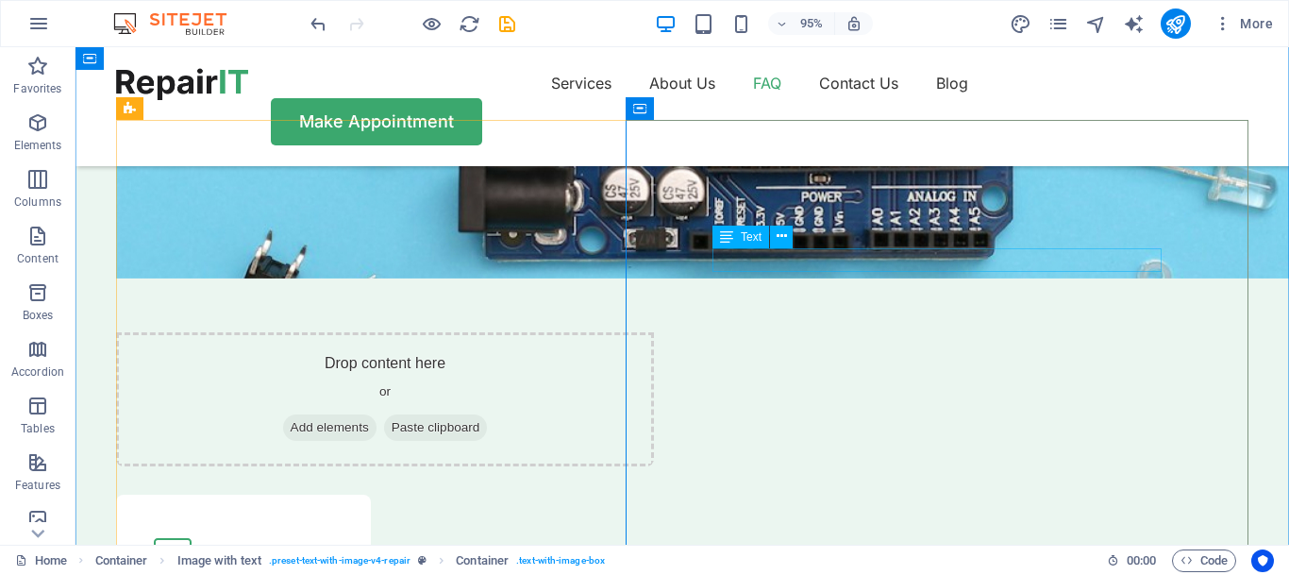
scroll to position [5154, 0]
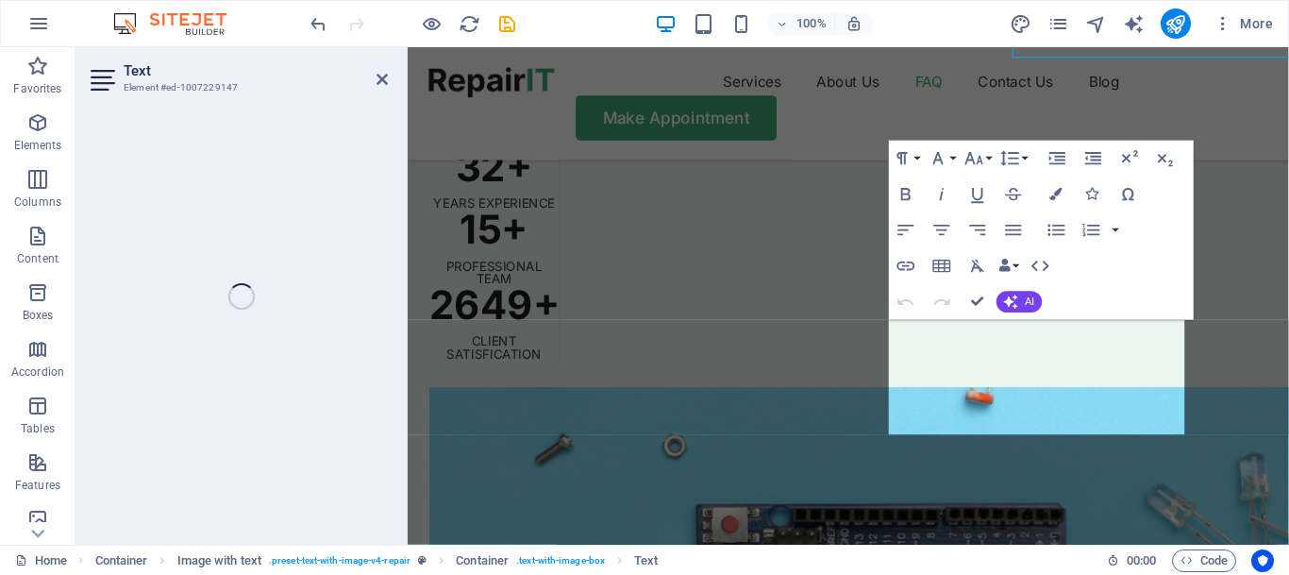
scroll to position [5526, 0]
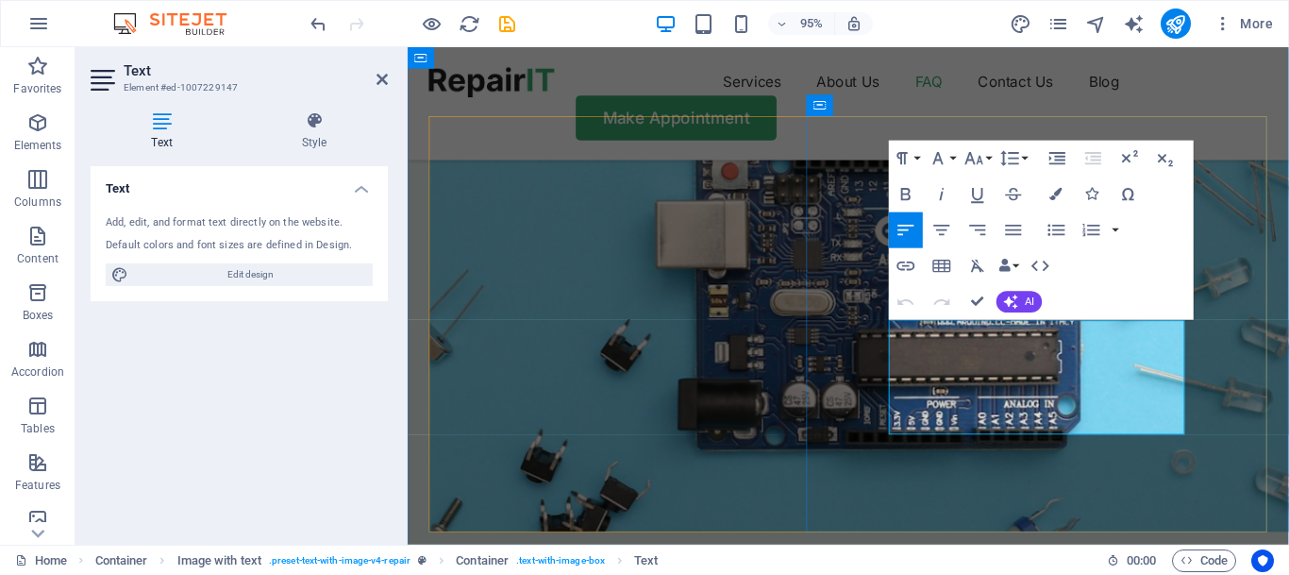
drag, startPoint x: 1152, startPoint y: 446, endPoint x: 917, endPoint y: 350, distance: 254.0
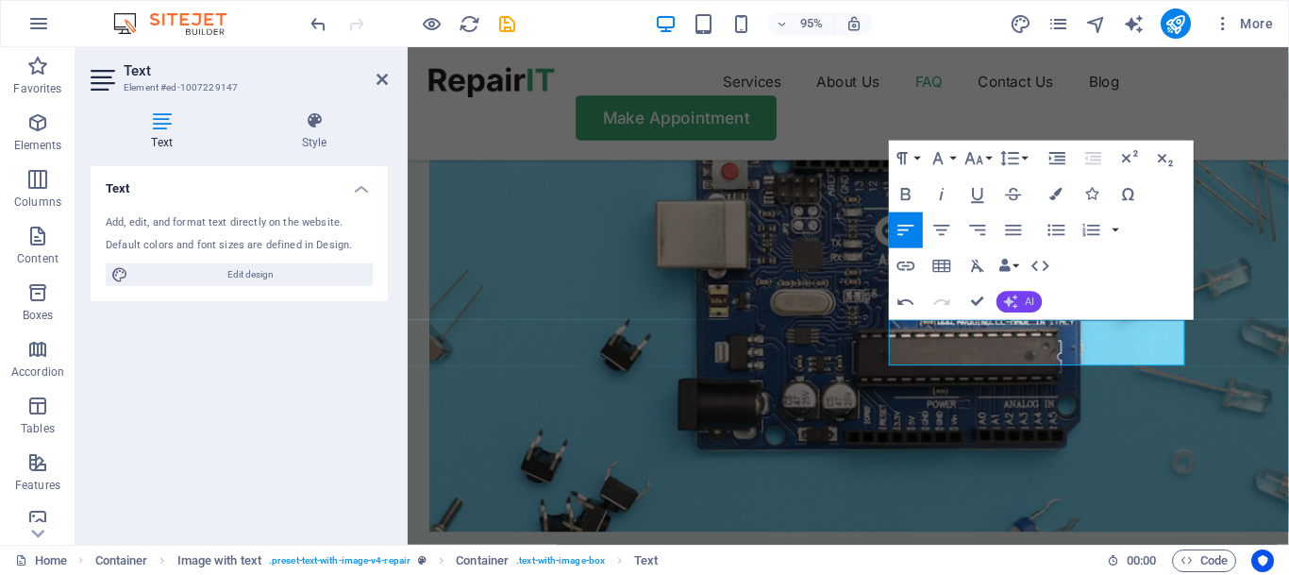
click at [1012, 303] on icon "button" at bounding box center [1011, 302] width 14 height 14
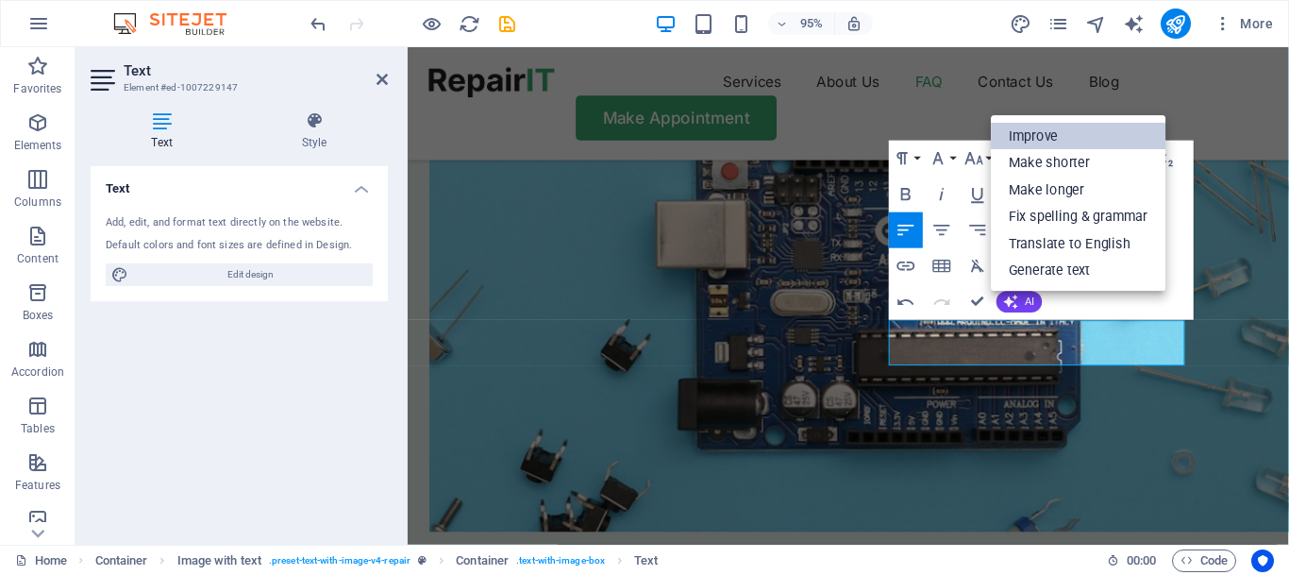
click at [1019, 140] on link "Improve" at bounding box center [1078, 136] width 175 height 27
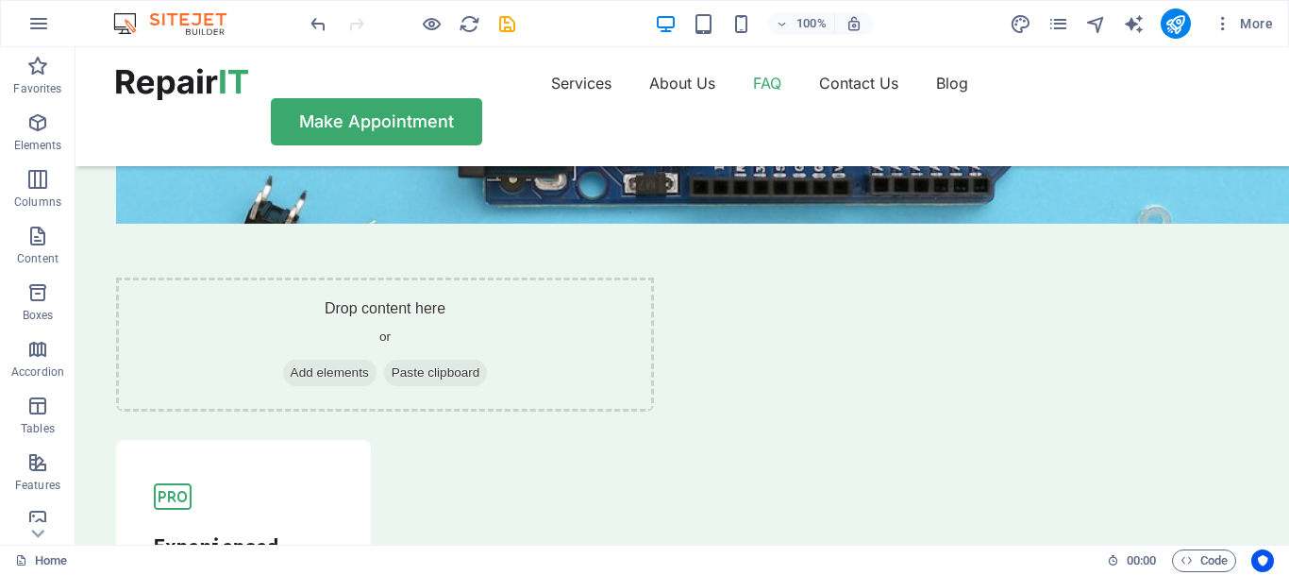
scroll to position [5538, 0]
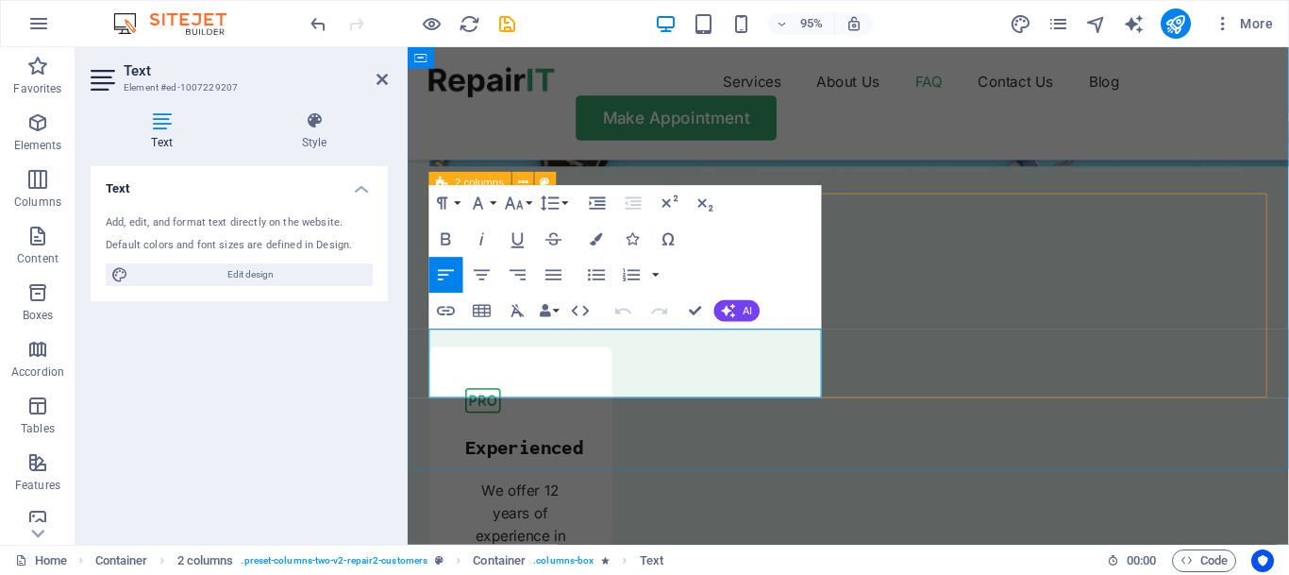
drag, startPoint x: 571, startPoint y: 406, endPoint x: 427, endPoint y: 355, distance: 153.2
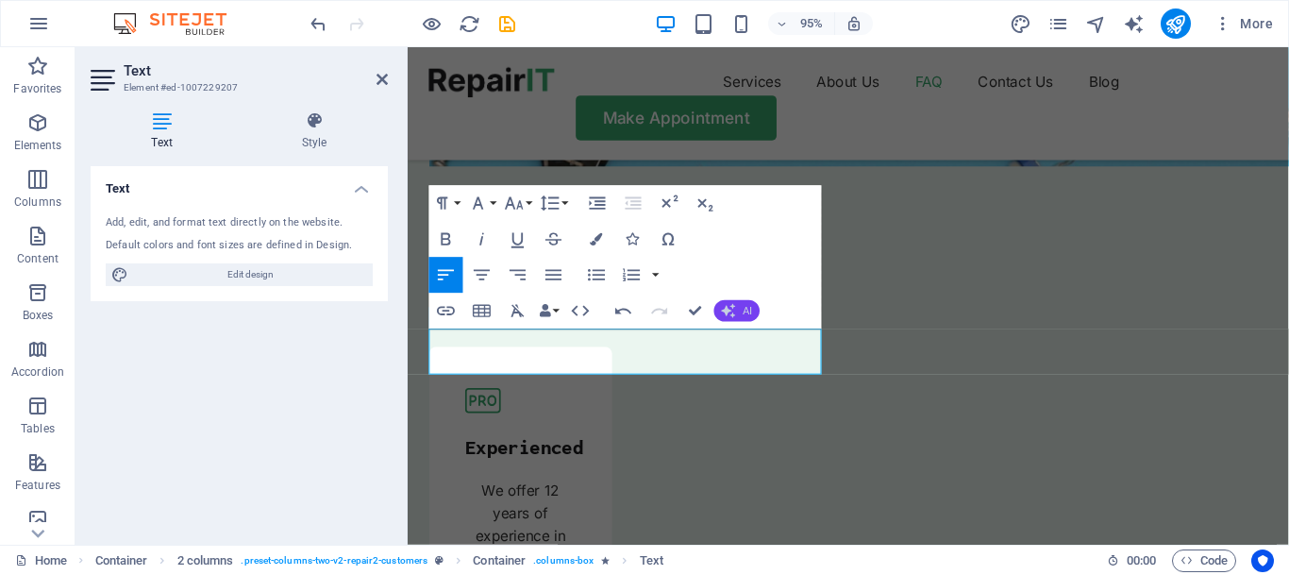
click at [739, 311] on button "AI" at bounding box center [737, 311] width 45 height 22
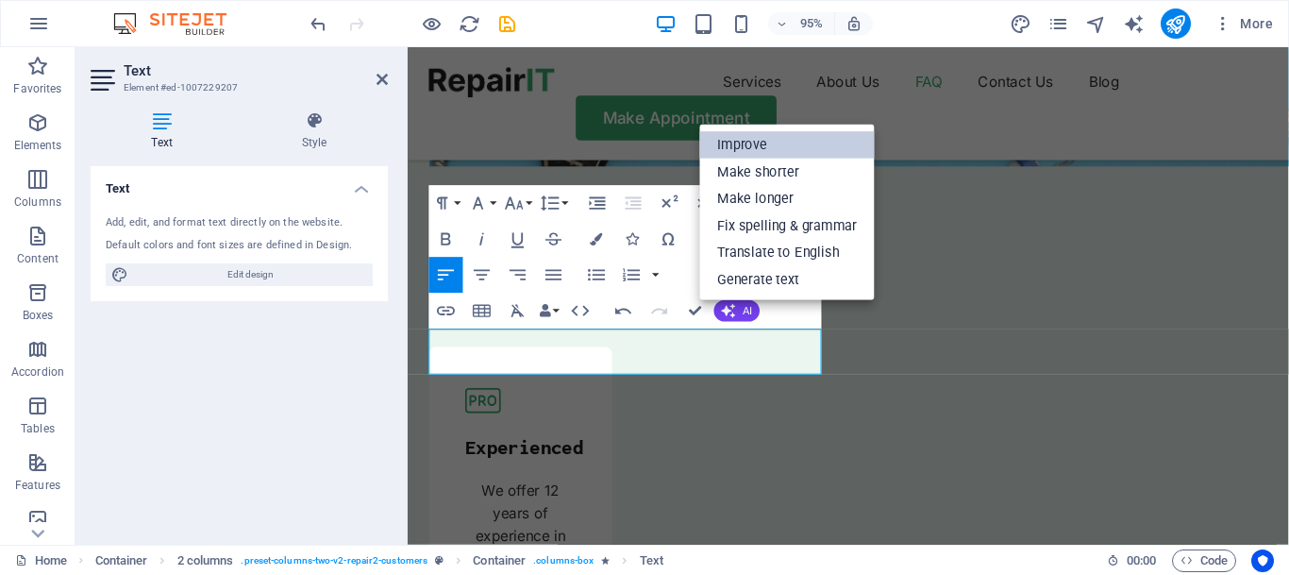
click at [740, 146] on link "Improve" at bounding box center [787, 145] width 175 height 27
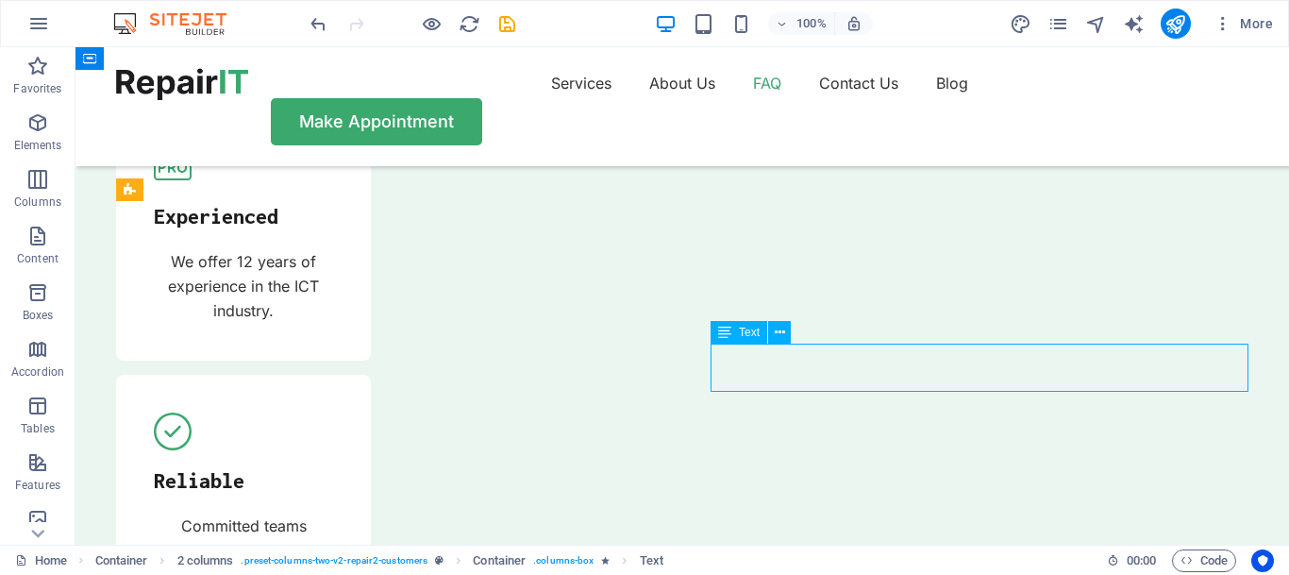
scroll to position [5538, 0]
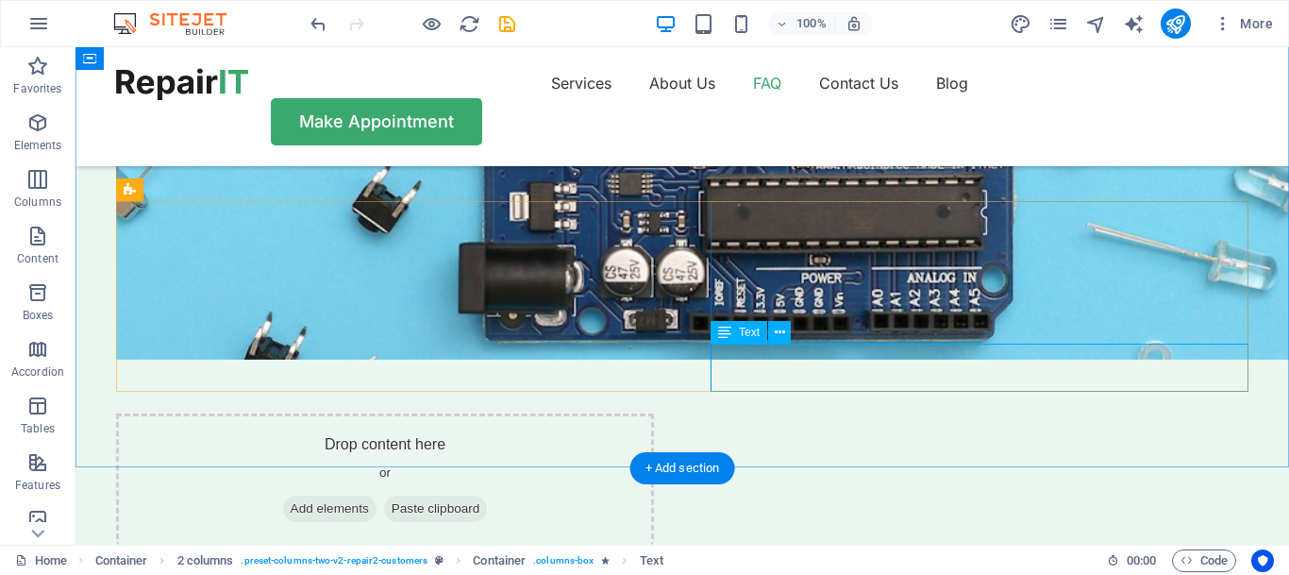
scroll to position [5910, 0]
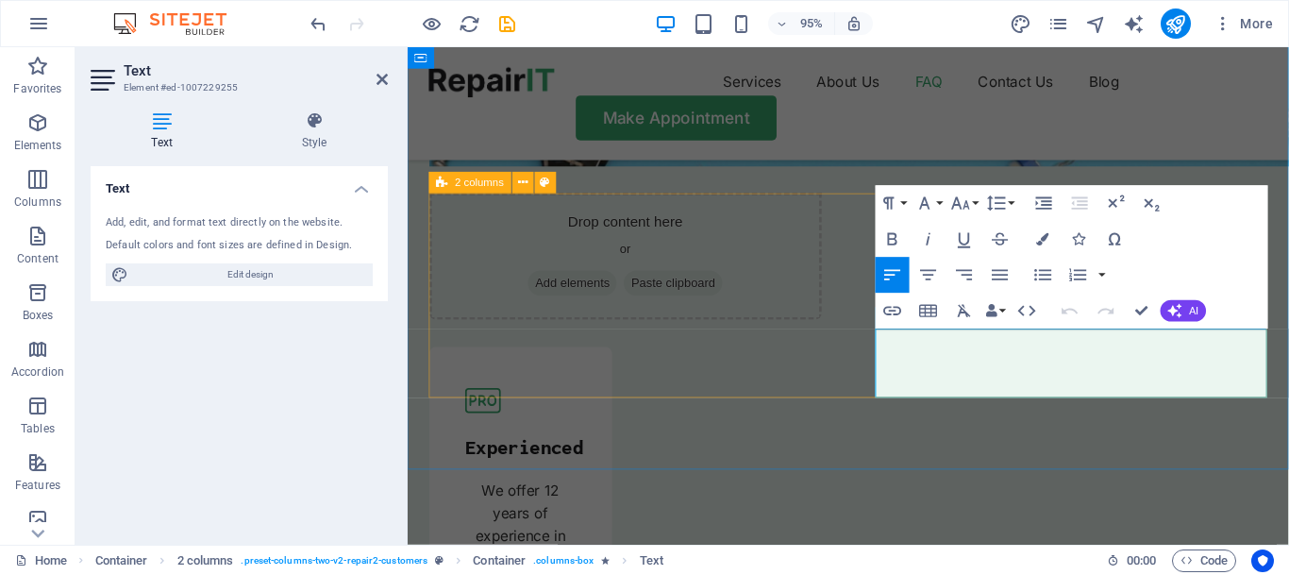
drag, startPoint x: 1005, startPoint y: 411, endPoint x: 892, endPoint y: 356, distance: 125.8
click at [1193, 311] on span "AI" at bounding box center [1193, 311] width 9 height 10
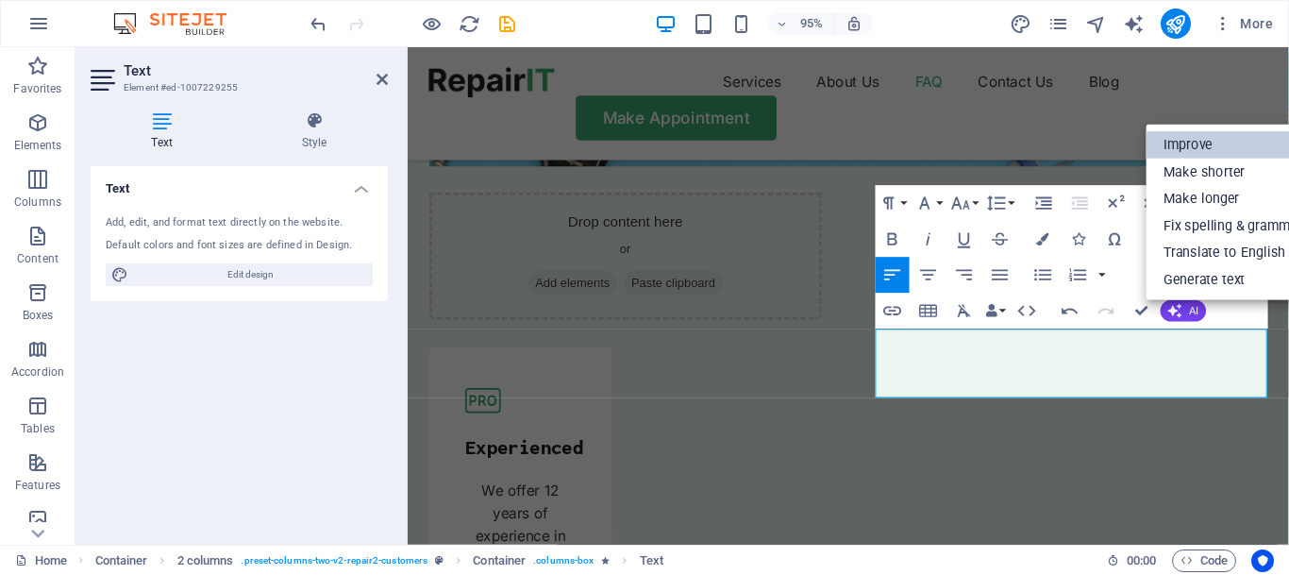
click at [1179, 140] on link "Improve" at bounding box center [1233, 145] width 175 height 27
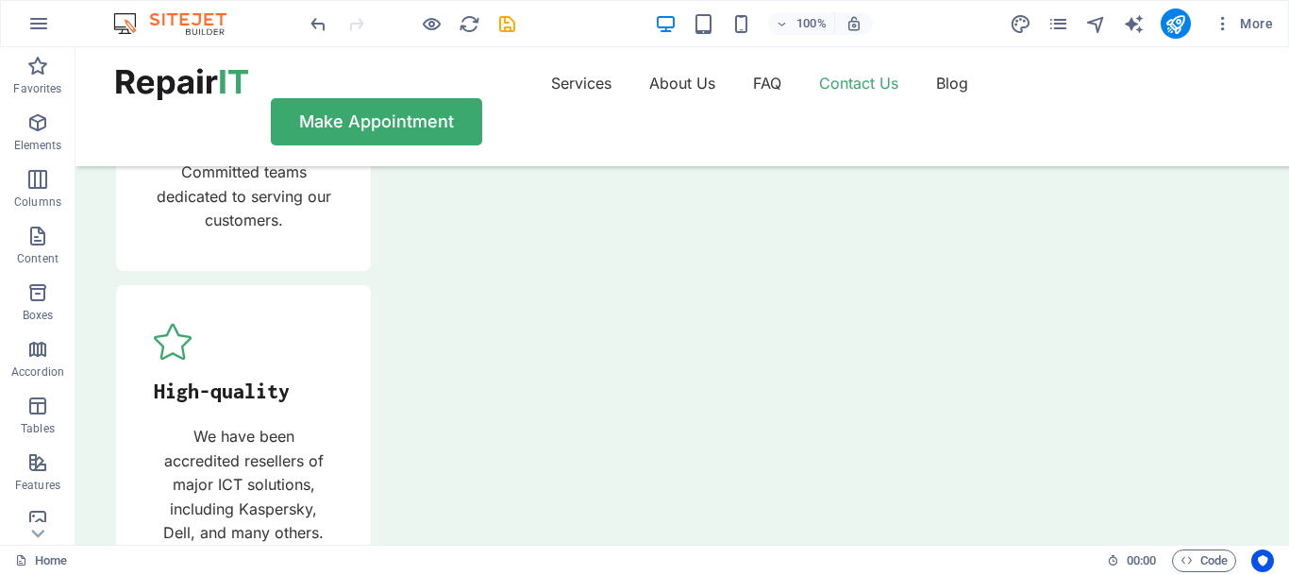
scroll to position [6278, 0]
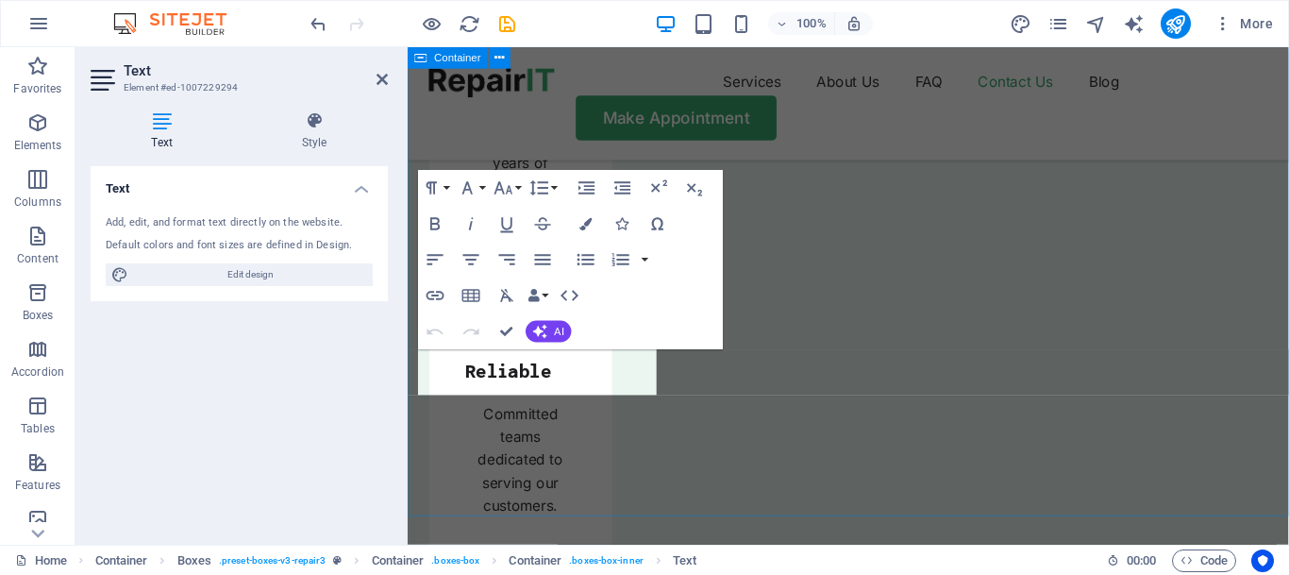
scroll to position [6675, 0]
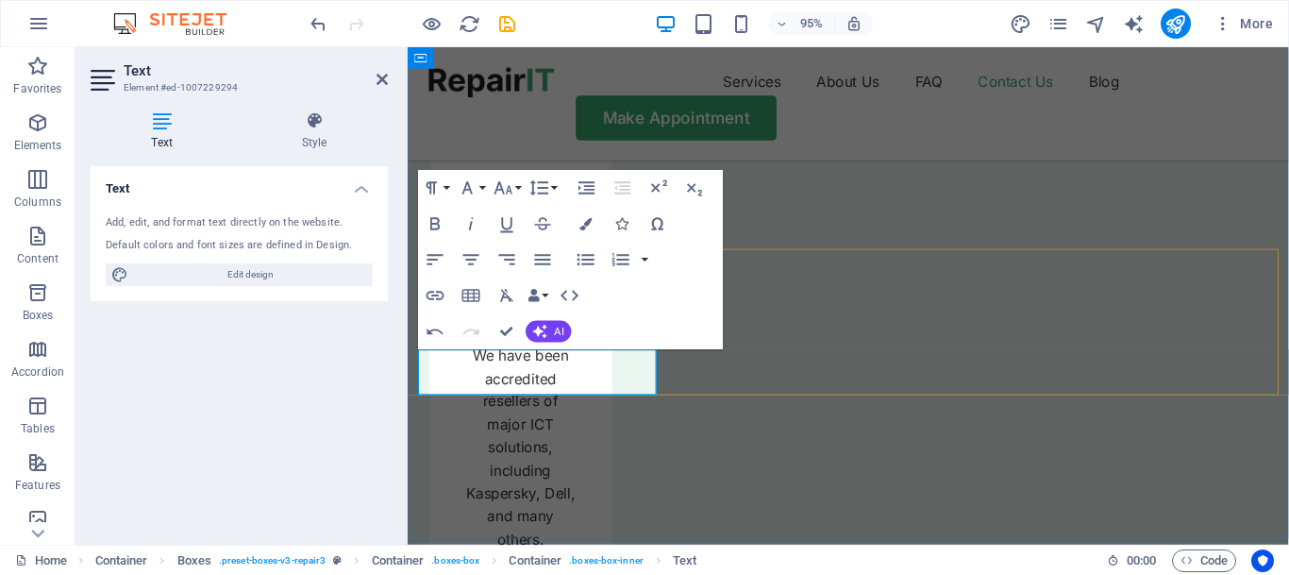
drag, startPoint x: 598, startPoint y: 403, endPoint x: 486, endPoint y: 354, distance: 122.6
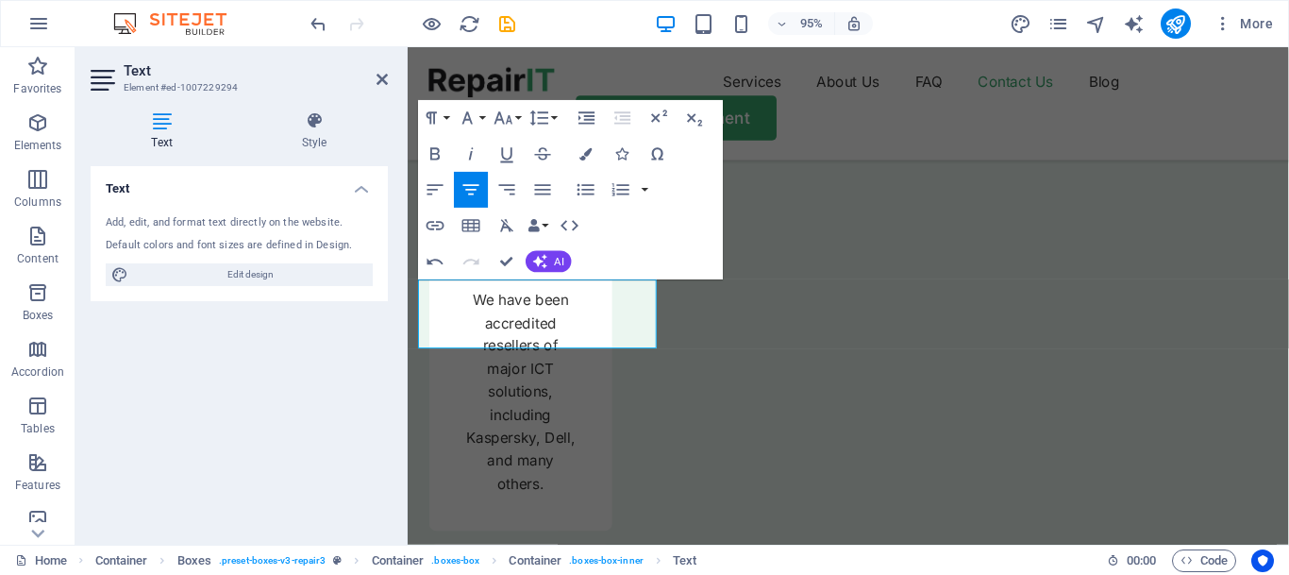
scroll to position [6749, 0]
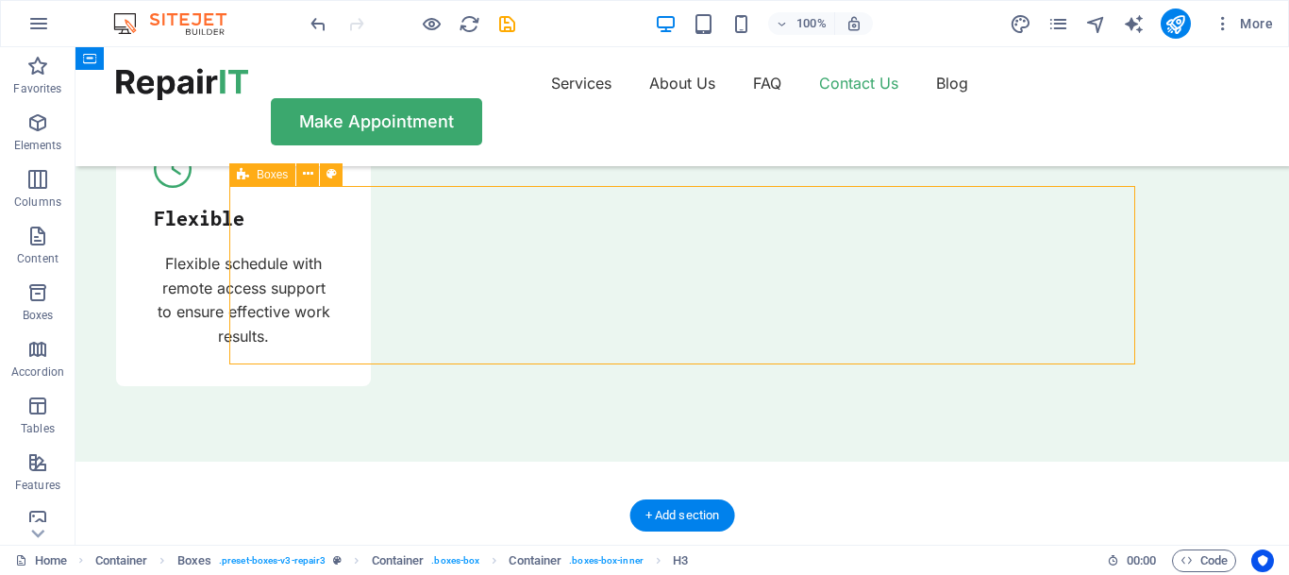
scroll to position [6353, 0]
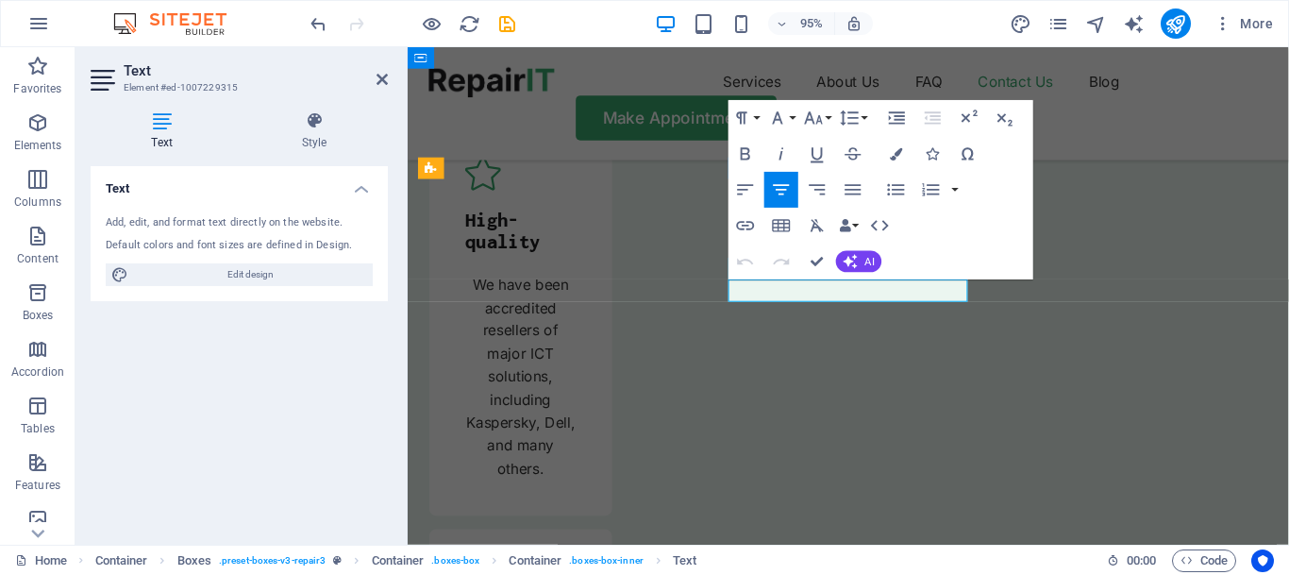
drag, startPoint x: 955, startPoint y: 301, endPoint x: 847, endPoint y: 296, distance: 108.7
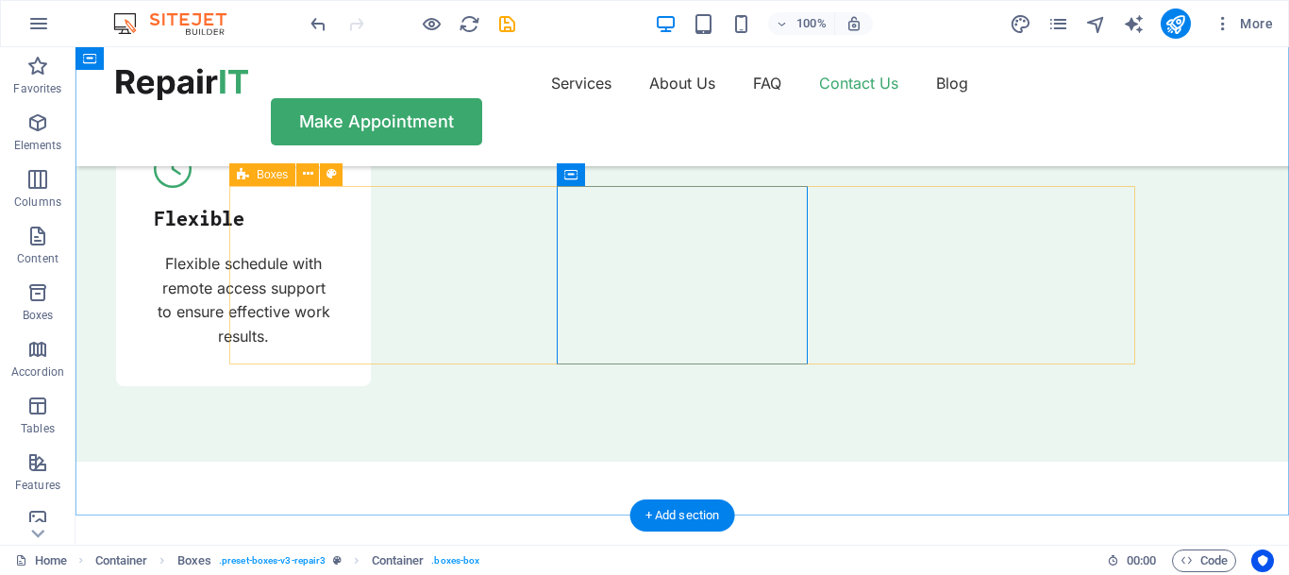
scroll to position [6353, 0]
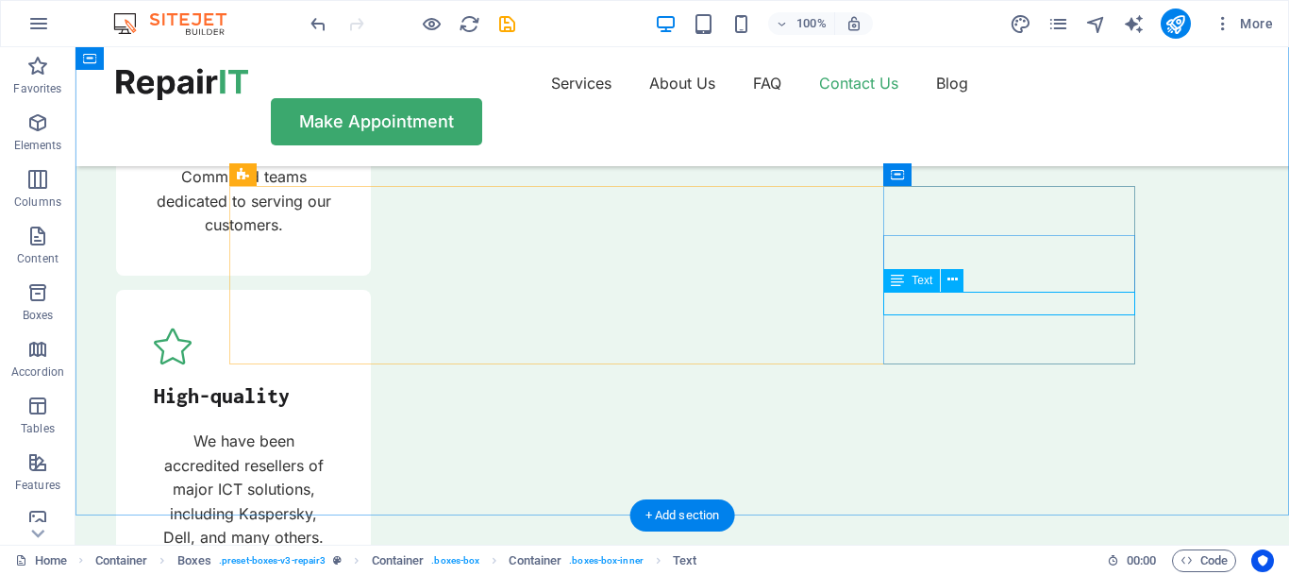
scroll to position [6749, 0]
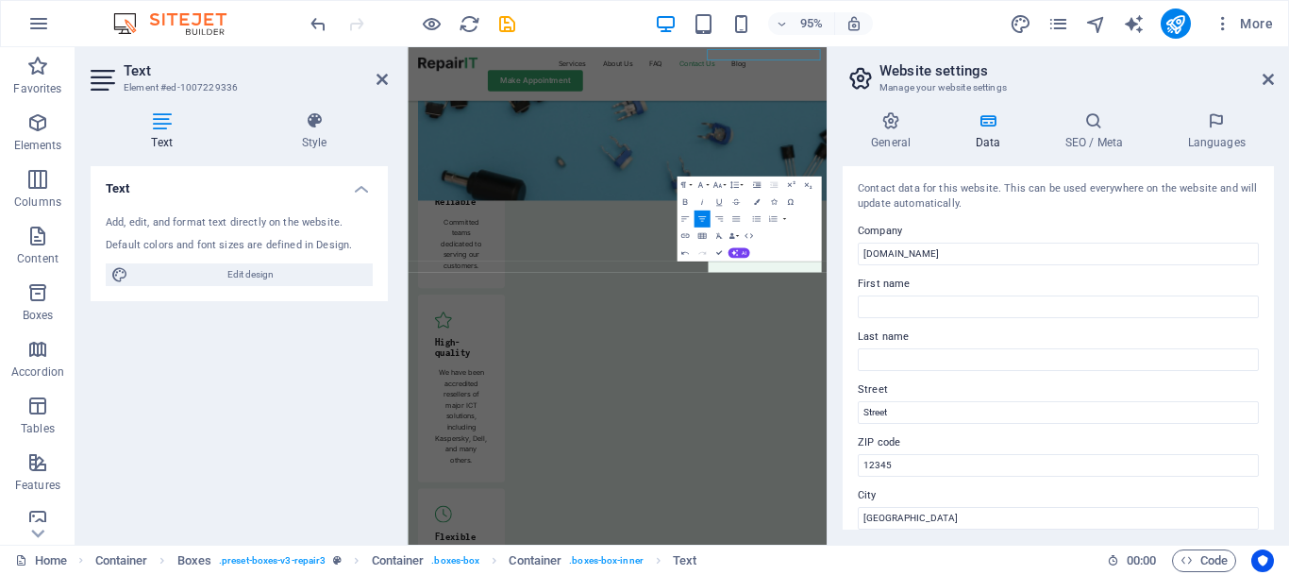
scroll to position [6989, 0]
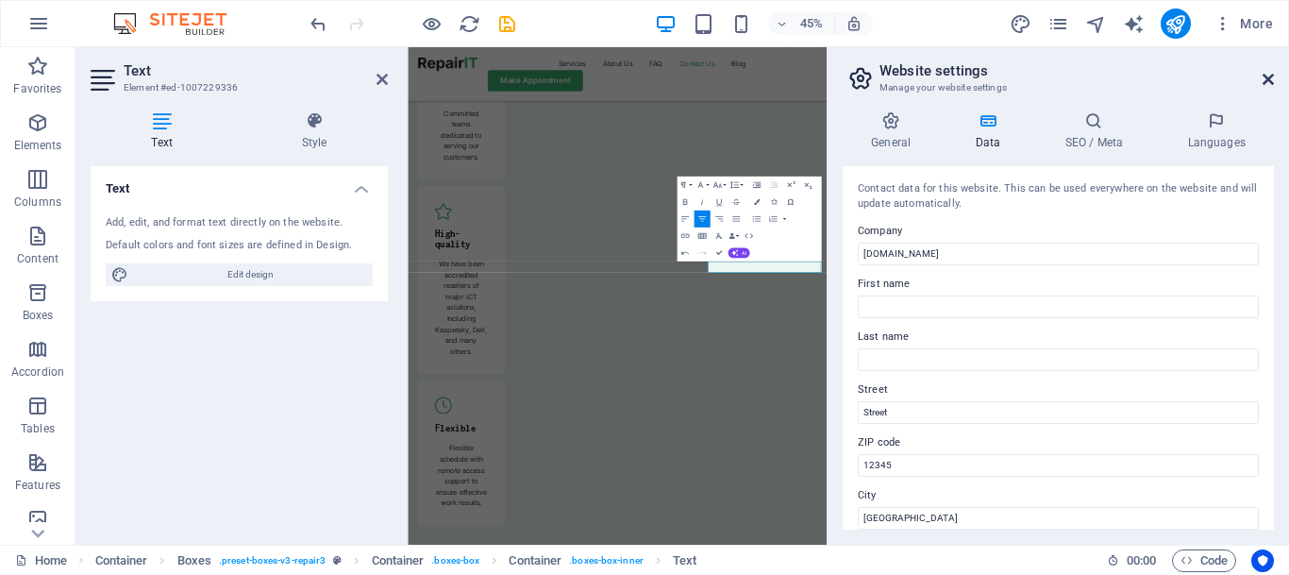
drag, startPoint x: 1272, startPoint y: 73, endPoint x: 701, endPoint y: 202, distance: 585.5
click at [1272, 73] on icon at bounding box center [1268, 79] width 11 height 15
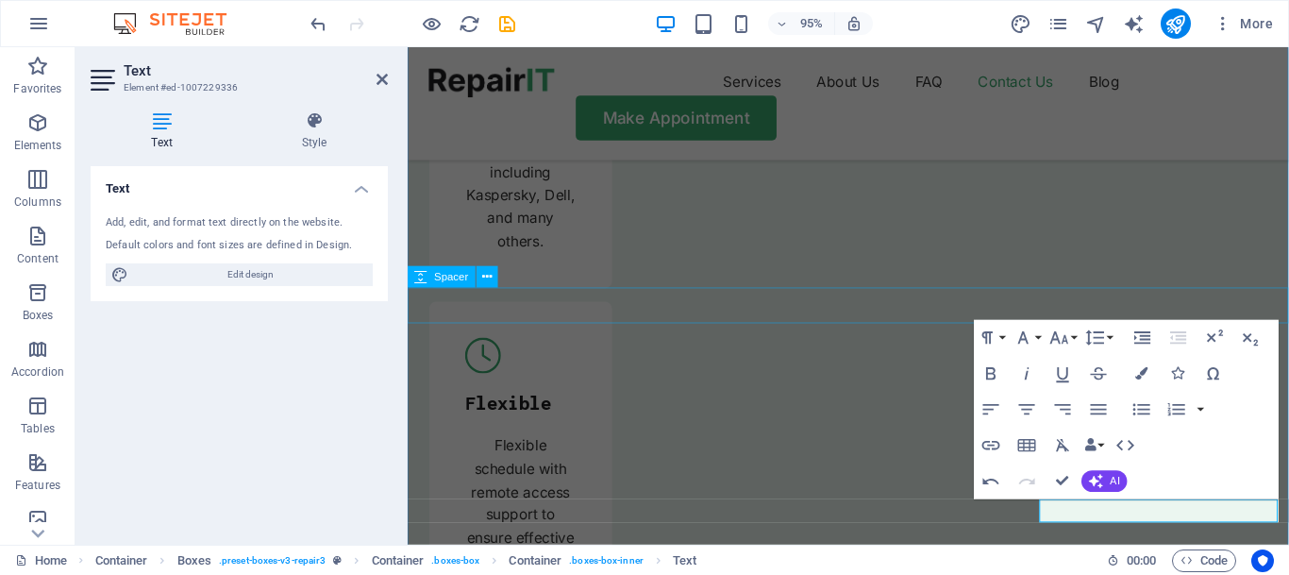
scroll to position [6517, 0]
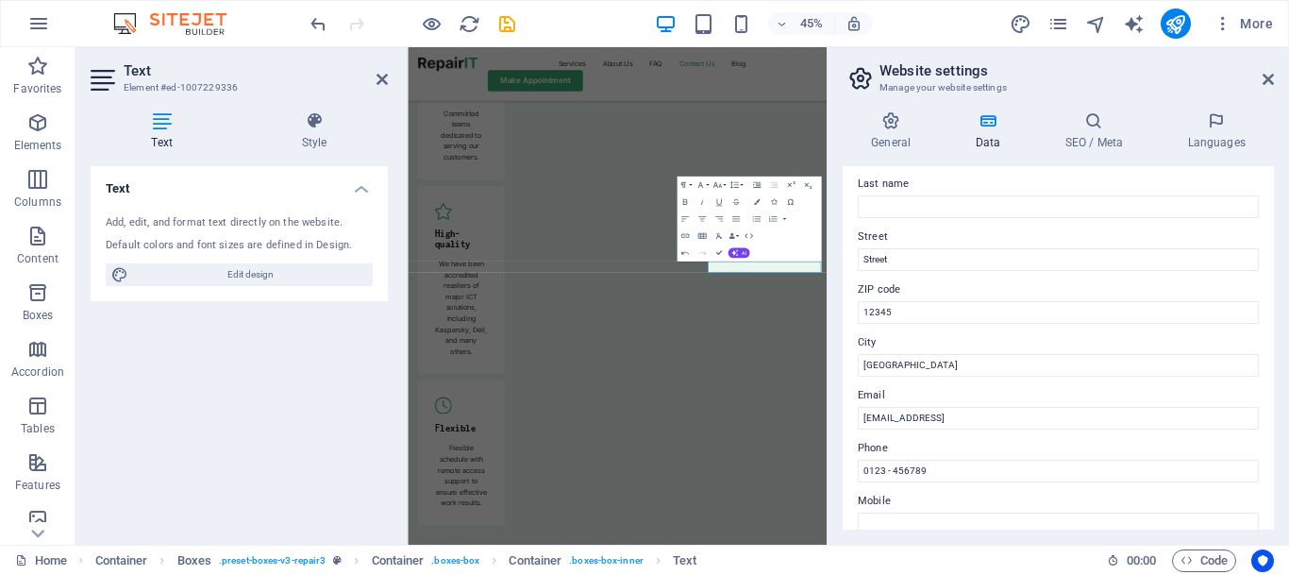
scroll to position [165, 0]
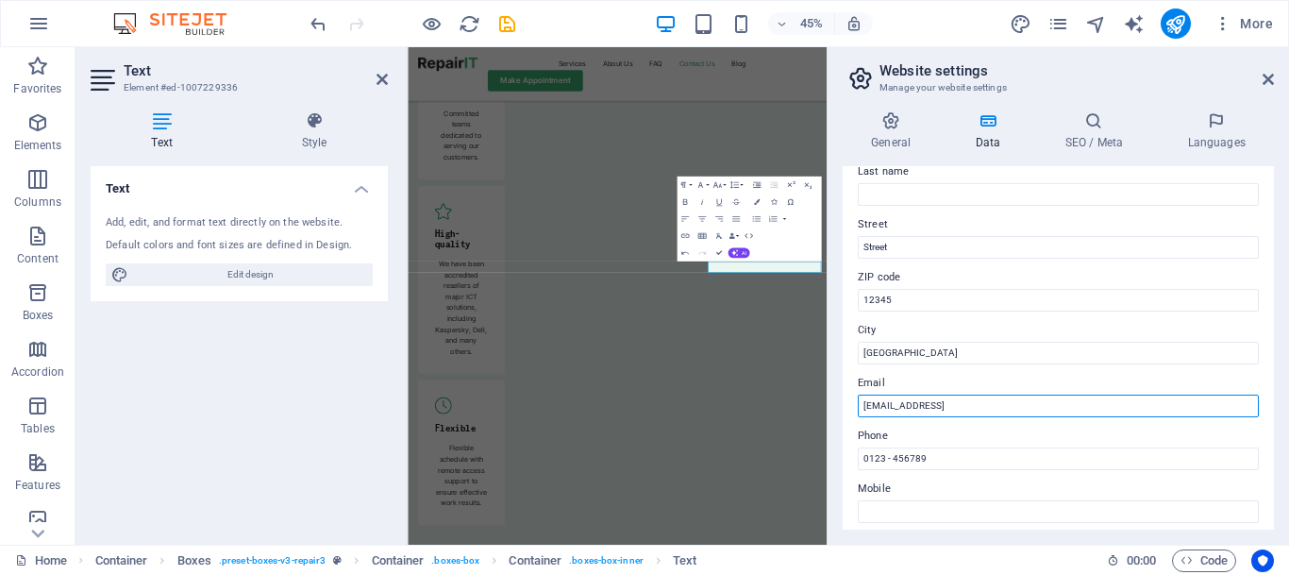
drag, startPoint x: 1100, startPoint y: 410, endPoint x: 768, endPoint y: 388, distance: 332.0
click at [858, 395] on input "[EMAIL_ADDRESS]" at bounding box center [1058, 406] width 401 height 23
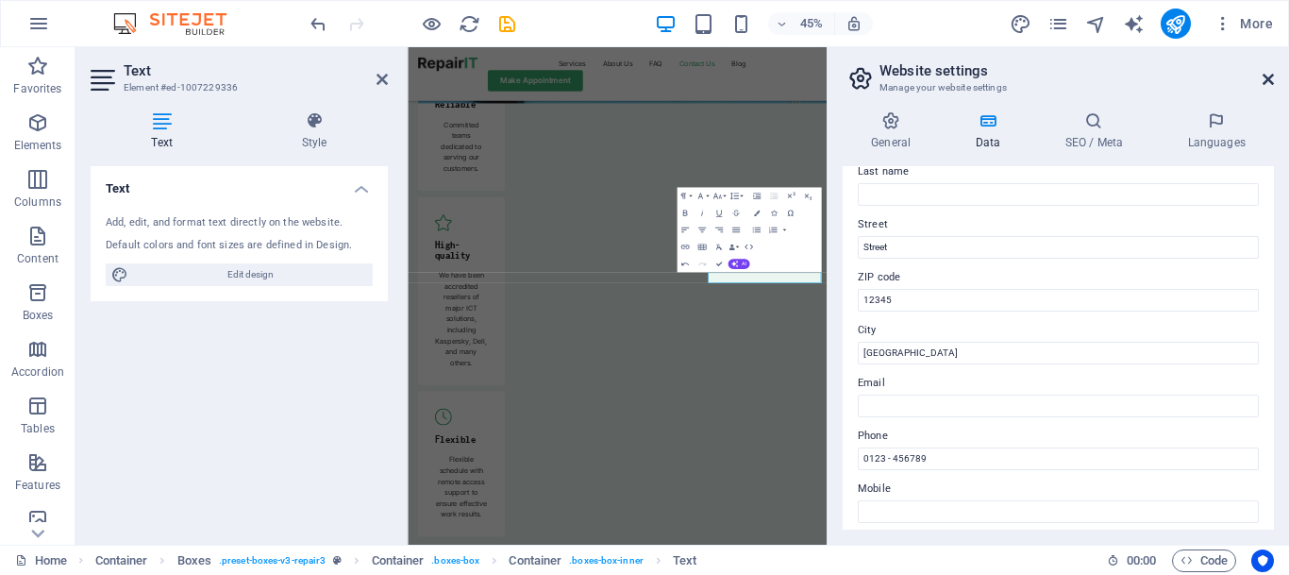
drag, startPoint x: 1271, startPoint y: 76, endPoint x: 857, endPoint y: 53, distance: 415.0
click at [1271, 76] on icon at bounding box center [1268, 79] width 11 height 15
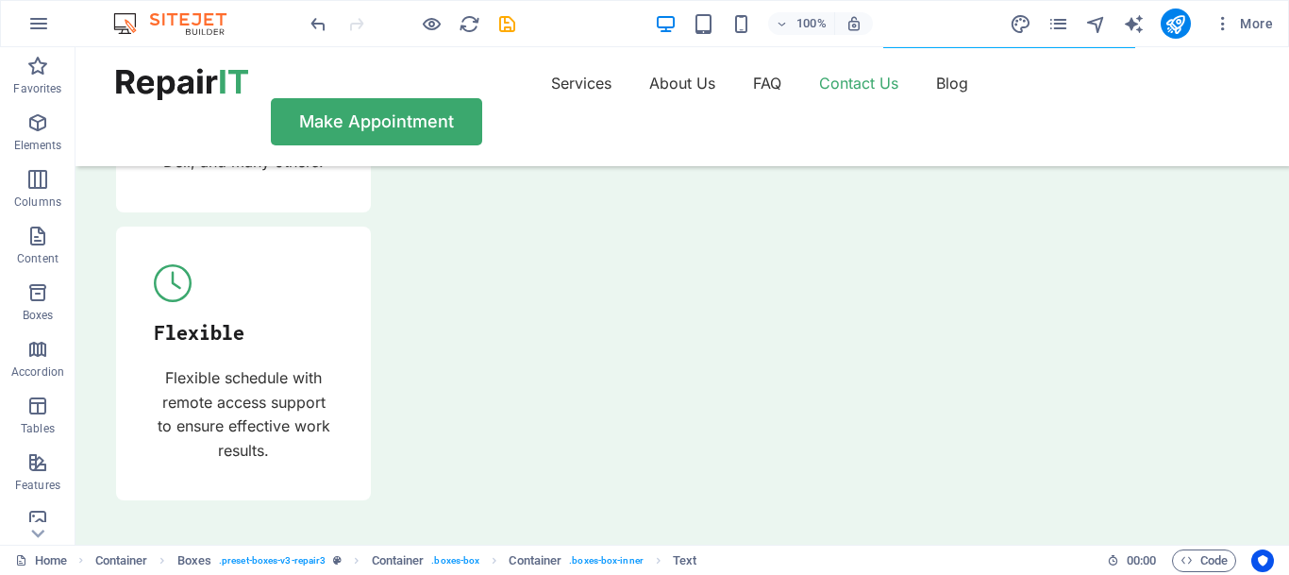
scroll to position [6706, 0]
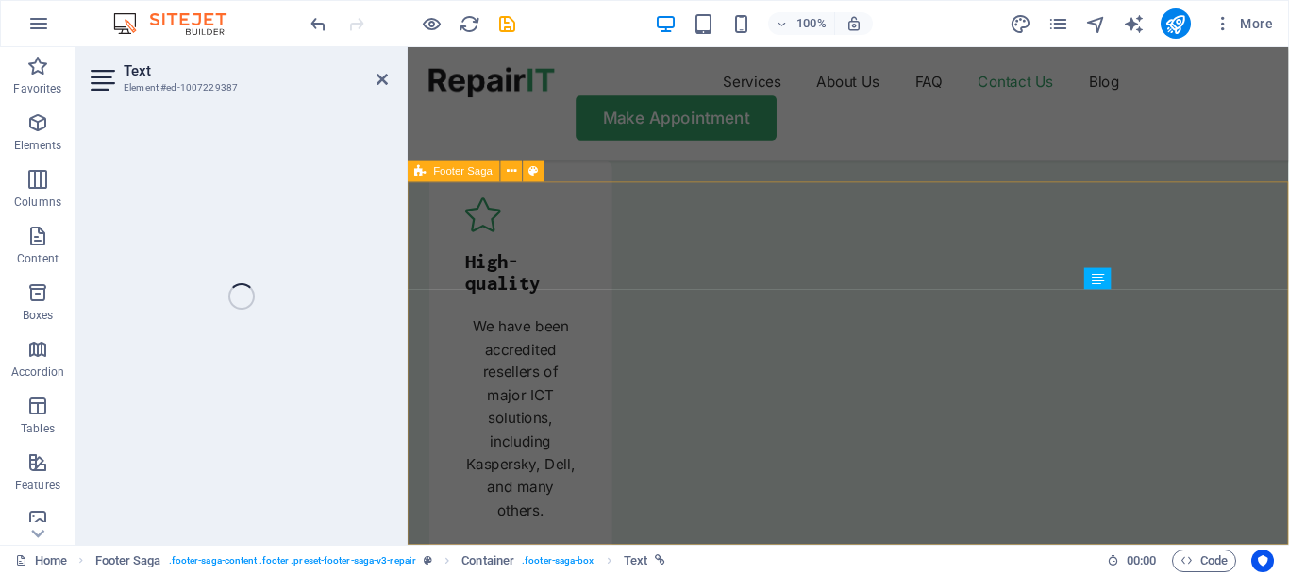
scroll to position [7075, 0]
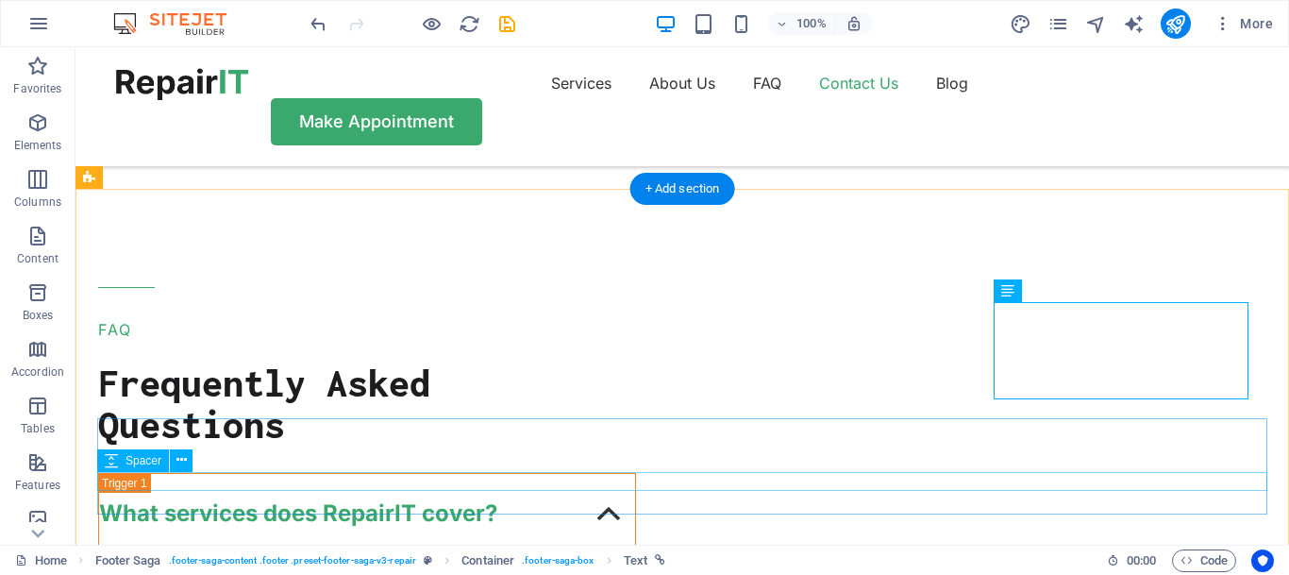
scroll to position [6678, 0]
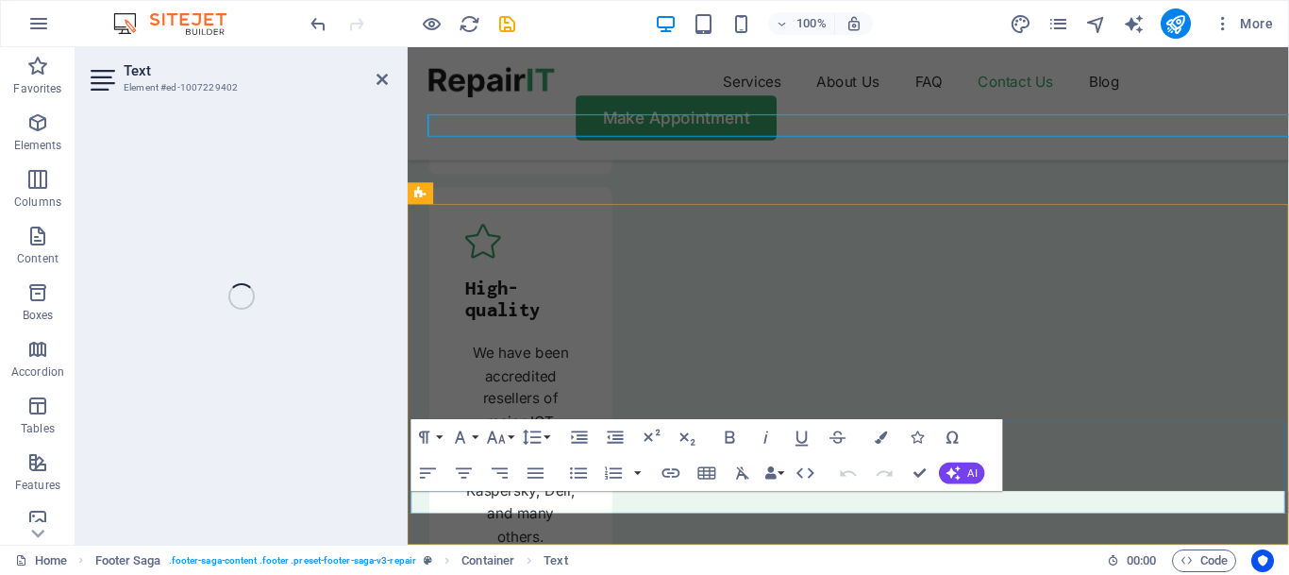
scroll to position [7051, 0]
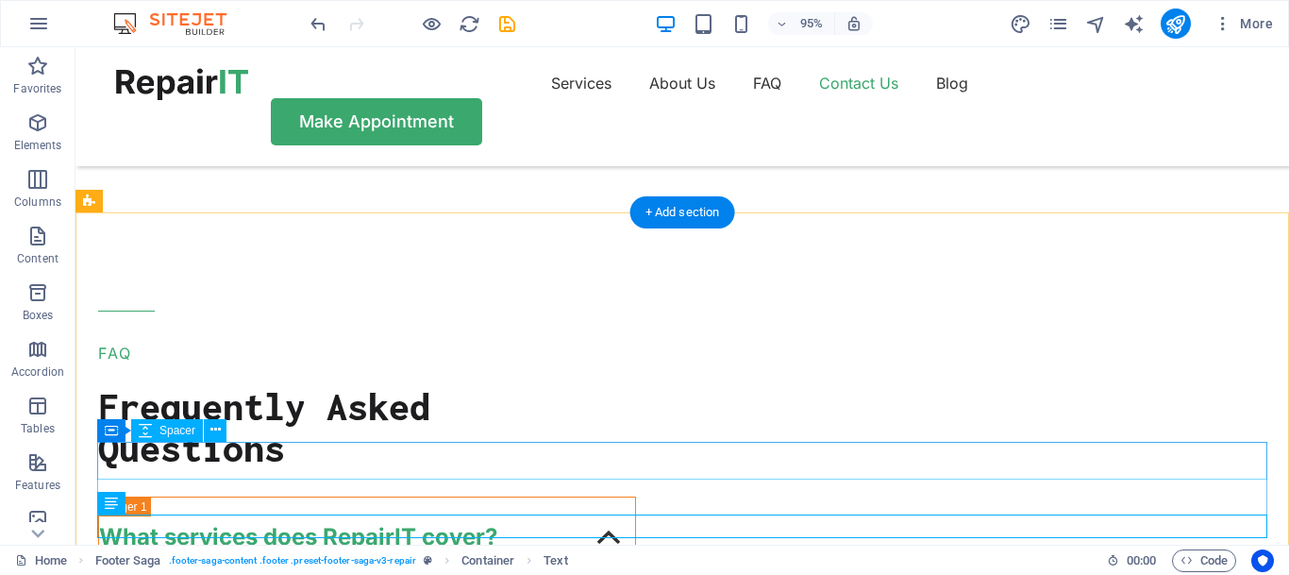
scroll to position [6655, 0]
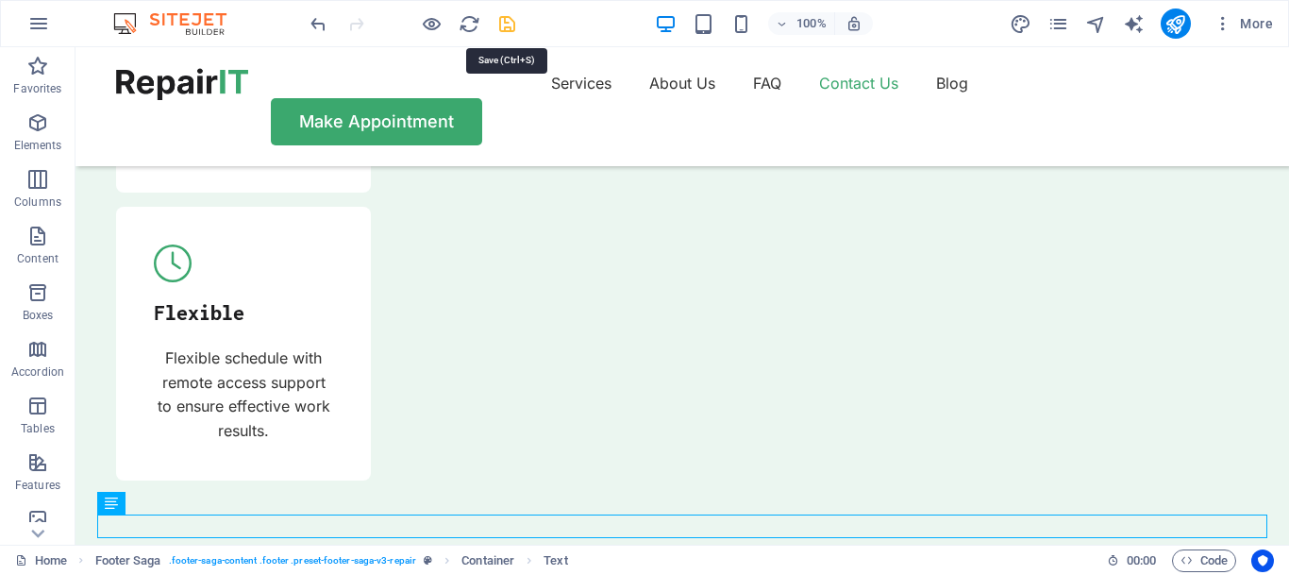
click at [513, 24] on icon "save" at bounding box center [508, 24] width 22 height 22
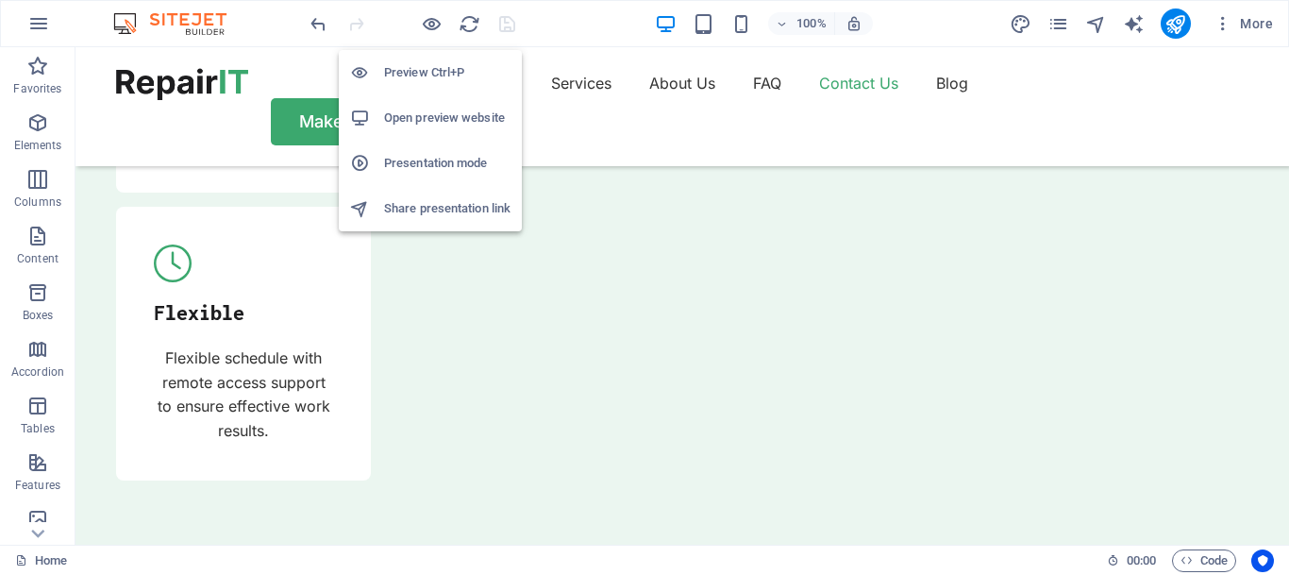
click at [414, 69] on h6 "Preview Ctrl+P" at bounding box center [447, 72] width 126 height 23
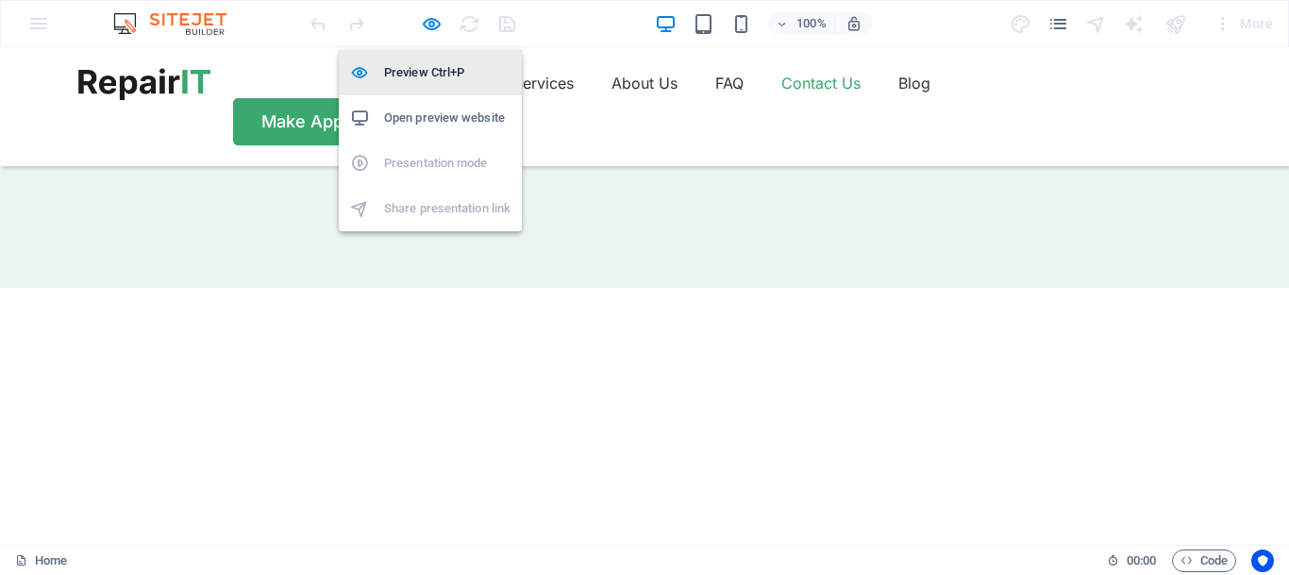
scroll to position [6317, 0]
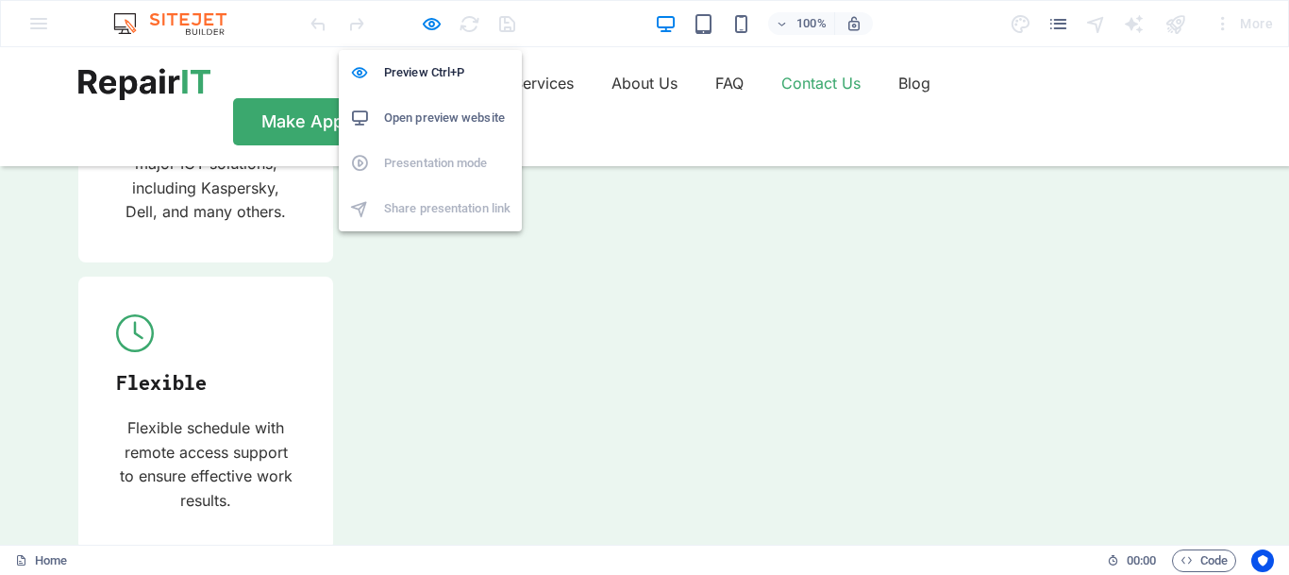
click at [415, 119] on h6 "Open preview website" at bounding box center [447, 118] width 126 height 23
click at [434, 24] on icon "button" at bounding box center [432, 24] width 22 height 22
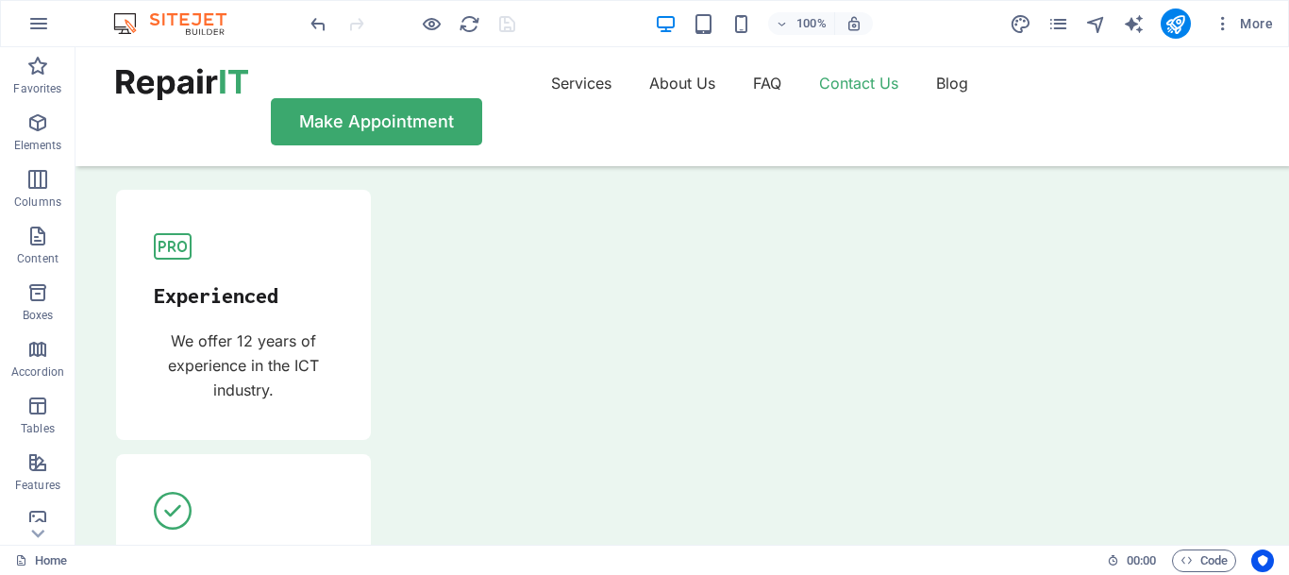
scroll to position [5917, 0]
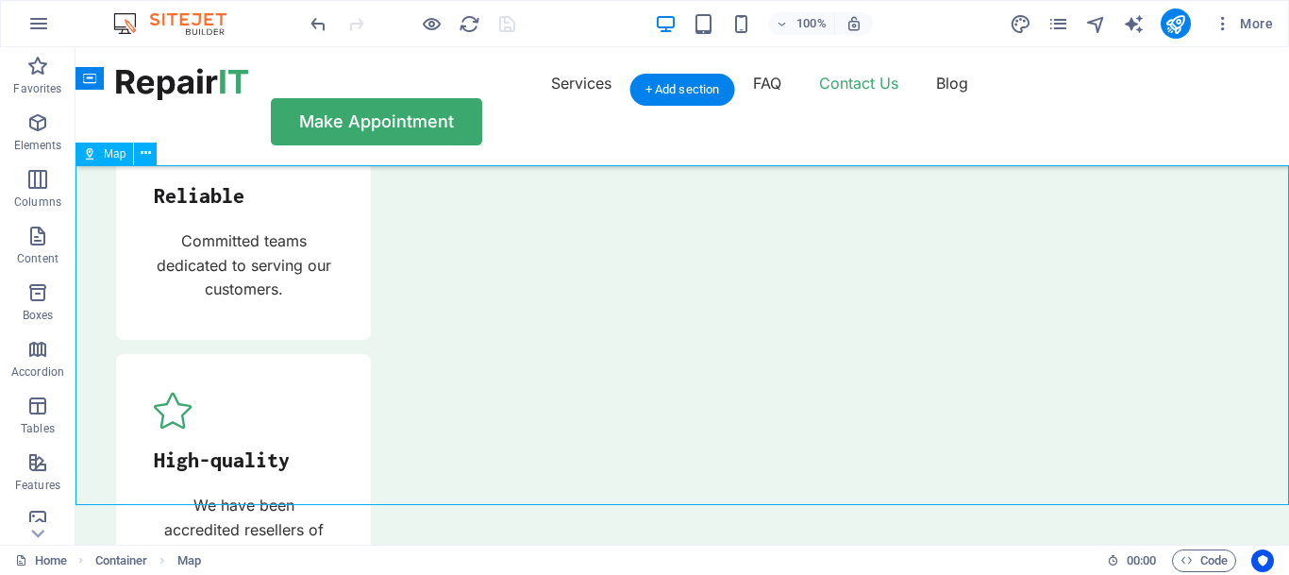
select select "1"
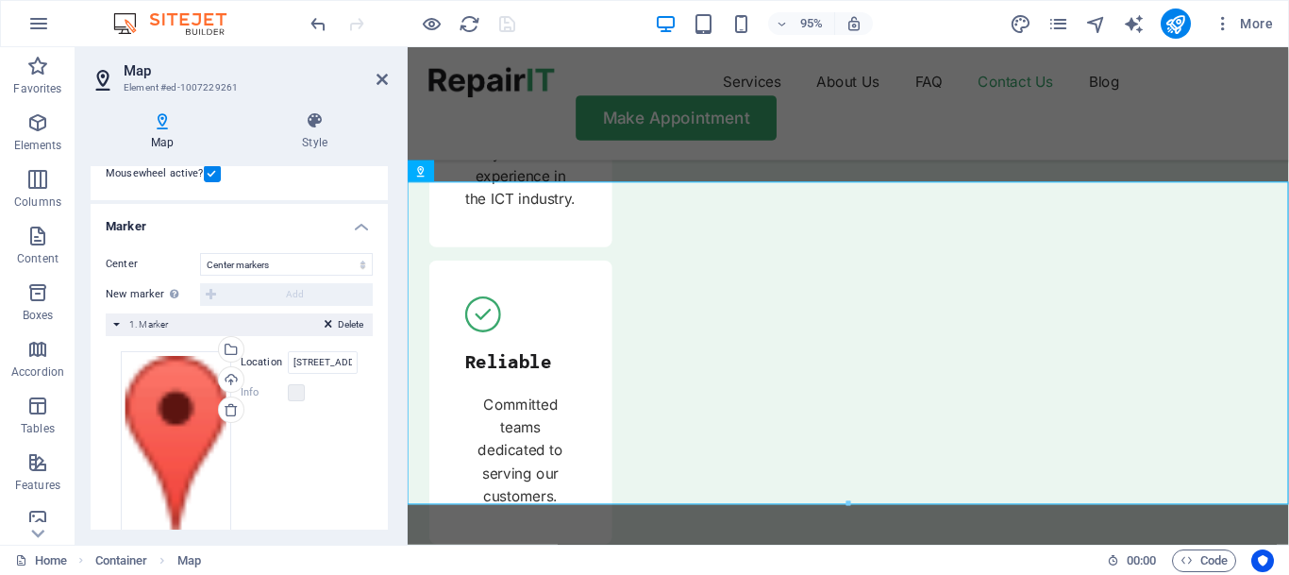
scroll to position [342, 0]
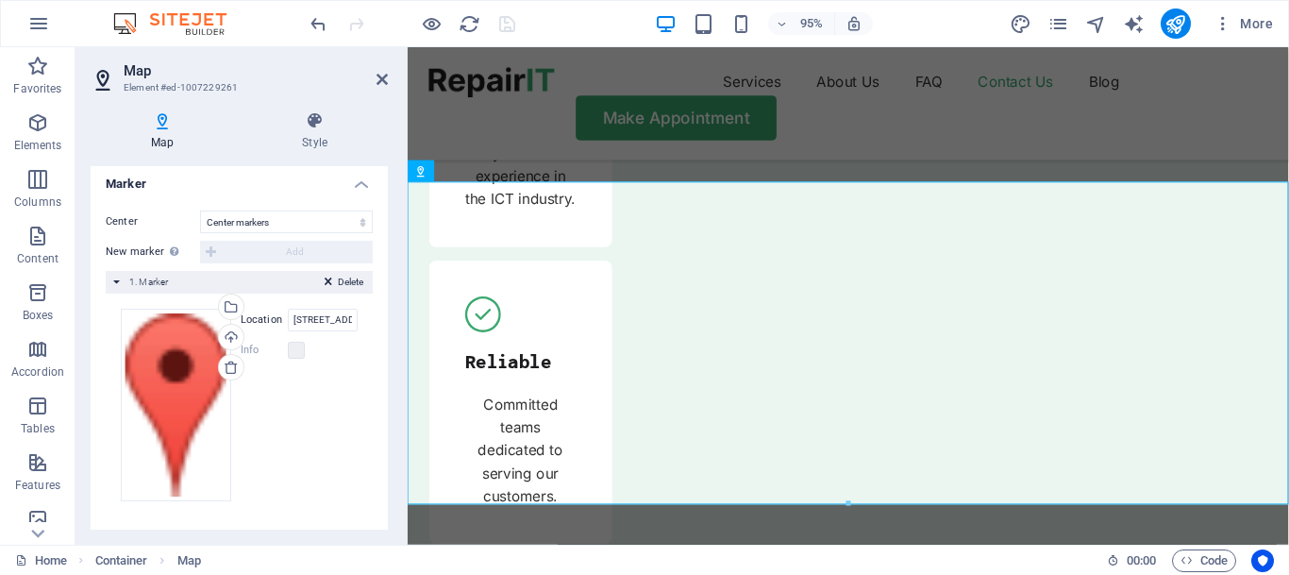
drag, startPoint x: 376, startPoint y: 382, endPoint x: 380, endPoint y: 397, distance: 15.8
click at [380, 397] on div "Map options Map center [STREET_ADDRESS][US_STATE] Hartford Map is limited to em…" at bounding box center [239, 347] width 297 height 363
click at [147, 291] on div "Delete 1. Marker" at bounding box center [239, 282] width 267 height 23
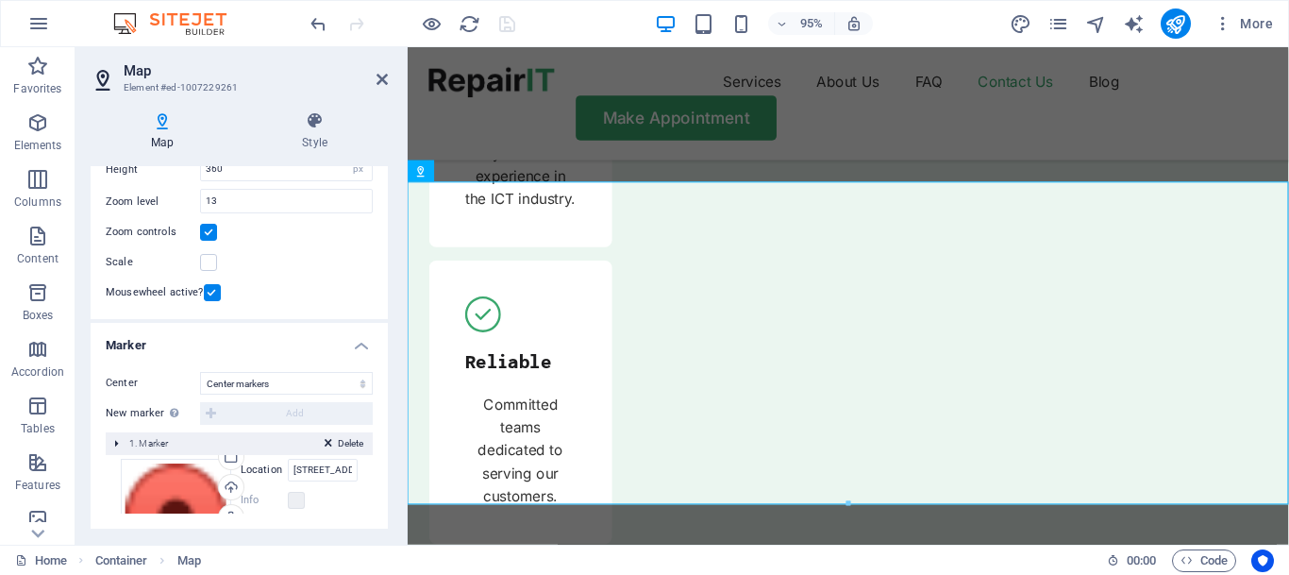
scroll to position [121, 0]
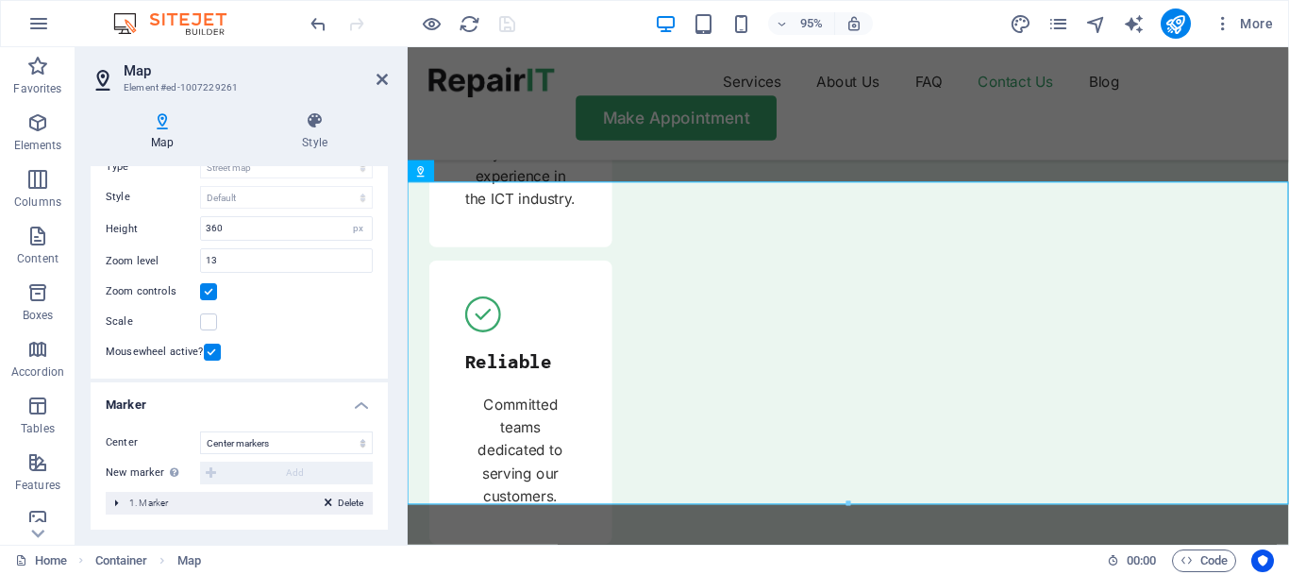
drag, startPoint x: 388, startPoint y: 394, endPoint x: 384, endPoint y: 300, distance: 93.5
click at [384, 300] on div "Map Style Map options Map center [STREET_ADDRESS][US_STATE] [GEOGRAPHIC_DATA] M…" at bounding box center [240, 320] width 328 height 448
click at [353, 503] on span "Delete" at bounding box center [350, 503] width 25 height 17
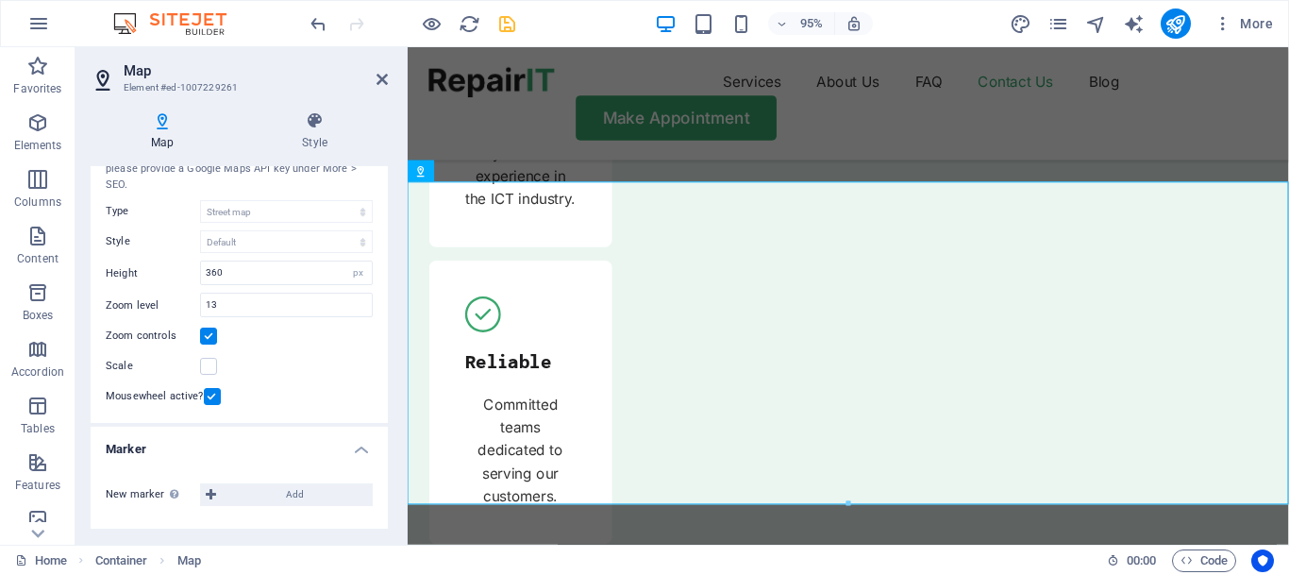
scroll to position [76, 0]
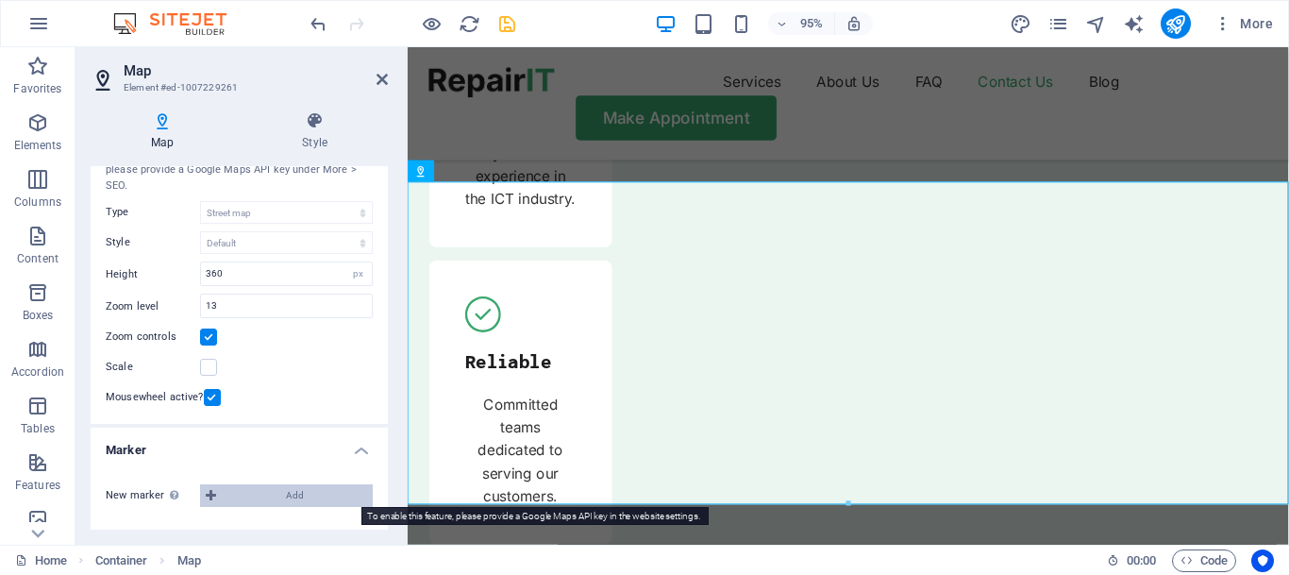
click at [219, 497] on button "Add" at bounding box center [286, 495] width 173 height 23
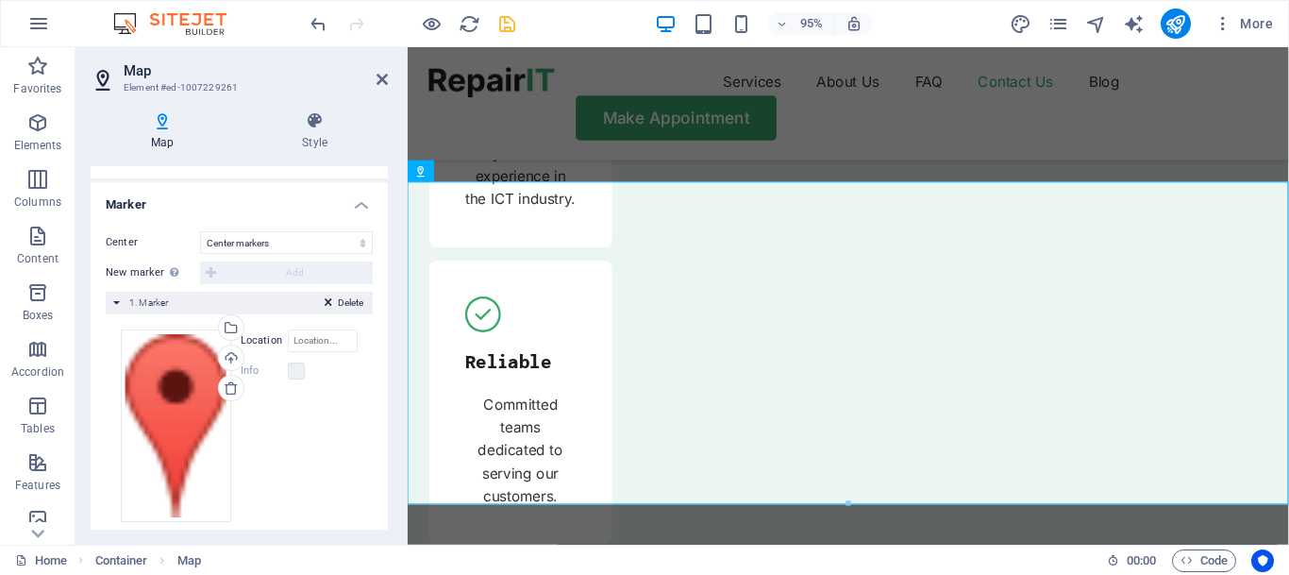
scroll to position [342, 0]
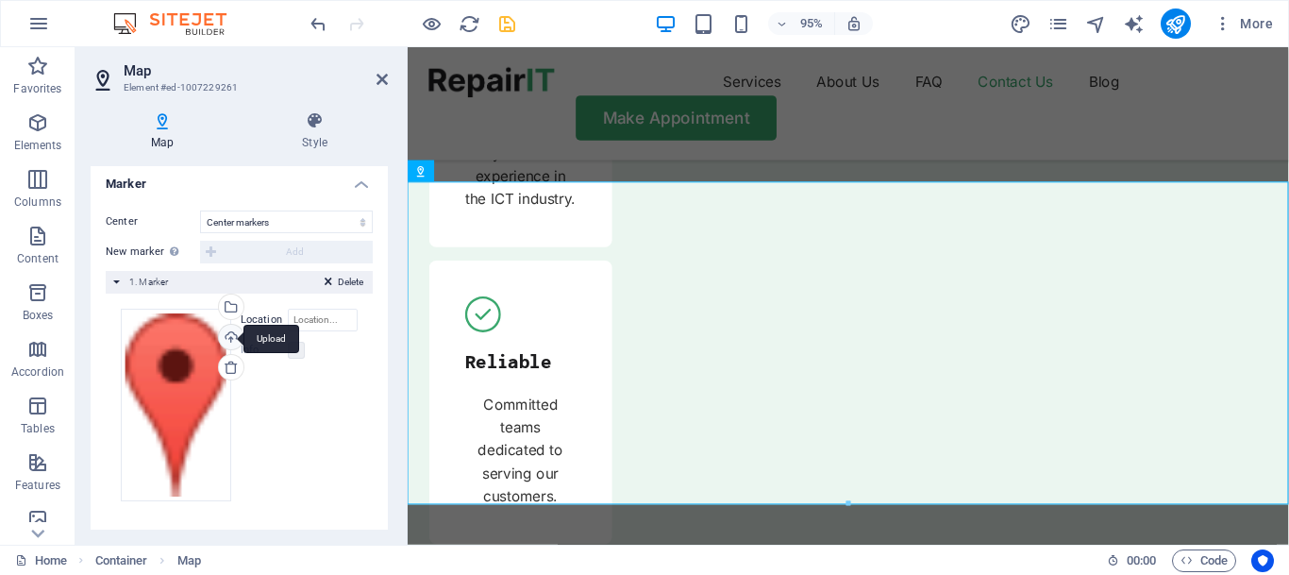
click at [227, 335] on div "Upload" at bounding box center [229, 339] width 28 height 28
click at [308, 133] on h4 "Style" at bounding box center [315, 131] width 146 height 40
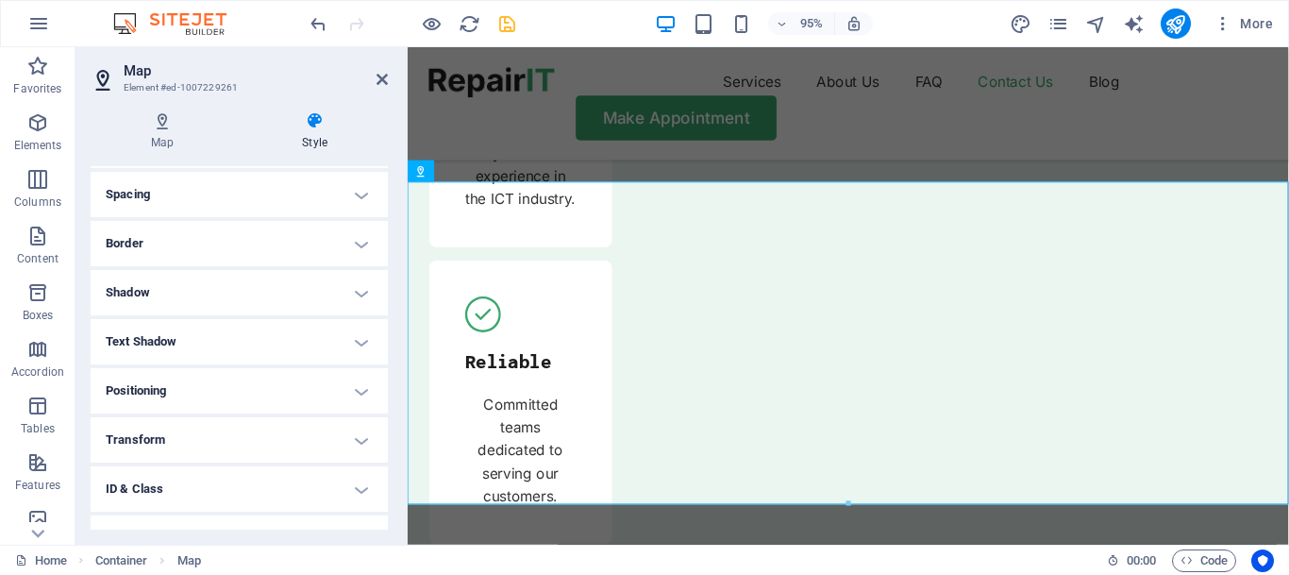
scroll to position [416, 0]
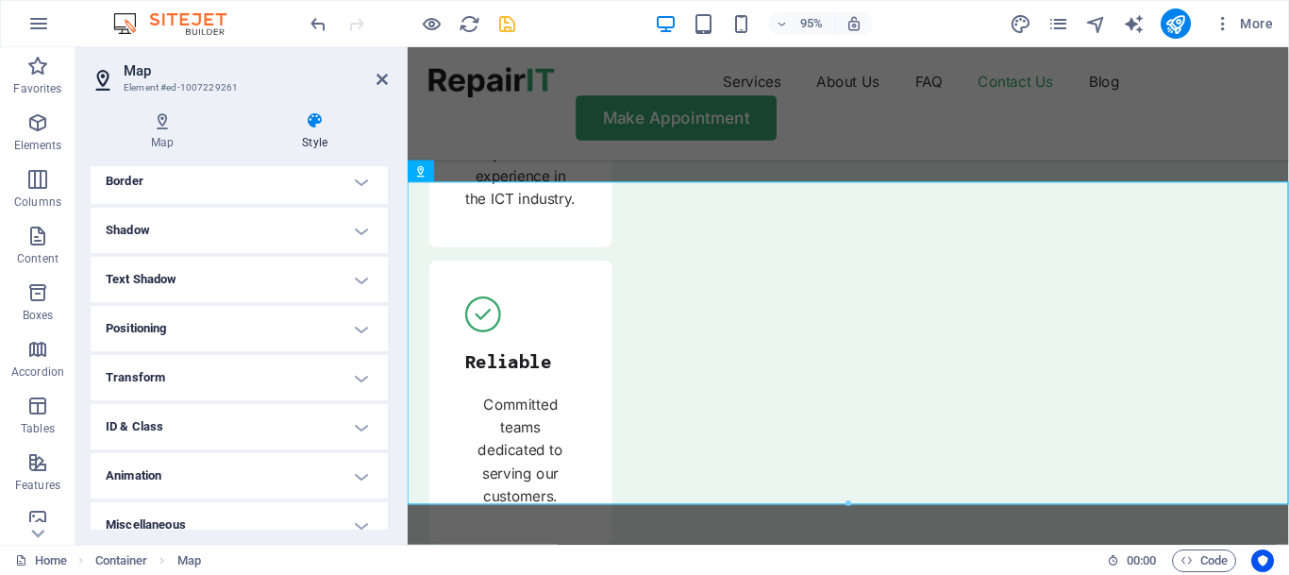
click at [122, 340] on h4 "Positioning" at bounding box center [239, 328] width 297 height 45
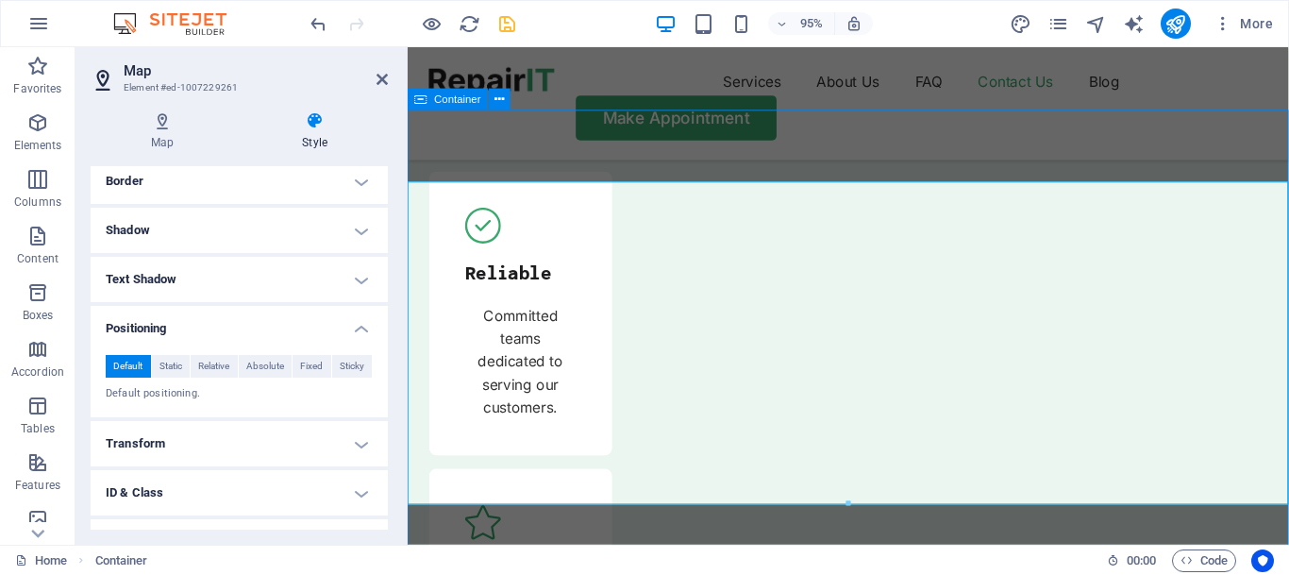
scroll to position [5917, 0]
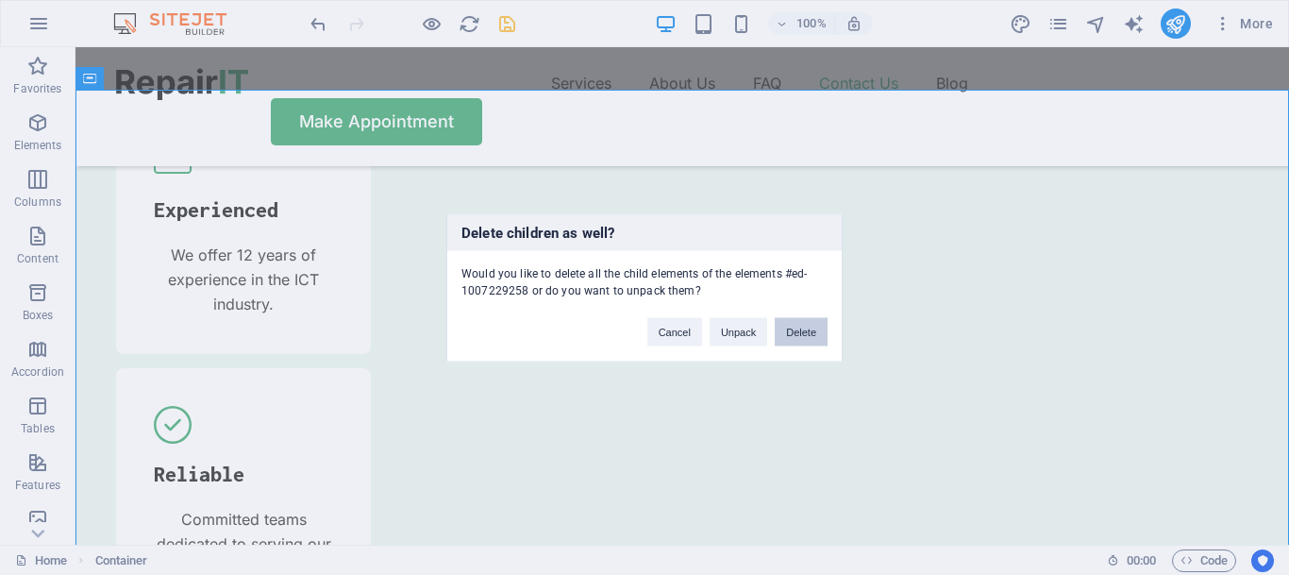
click at [796, 331] on button "Delete" at bounding box center [801, 331] width 53 height 28
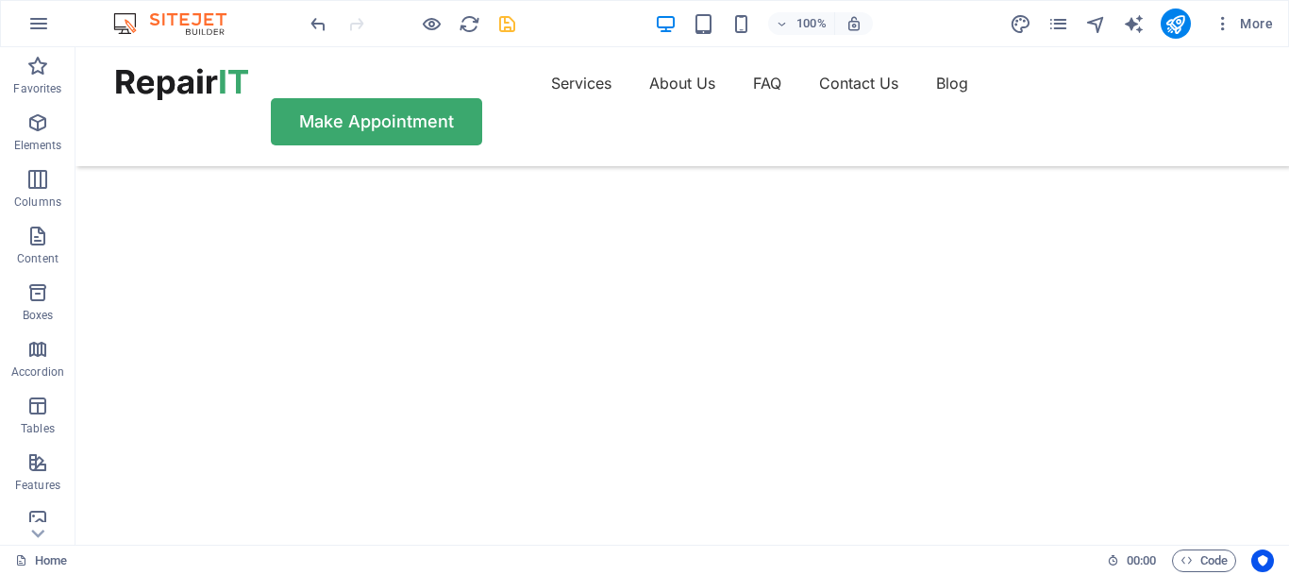
scroll to position [0, 0]
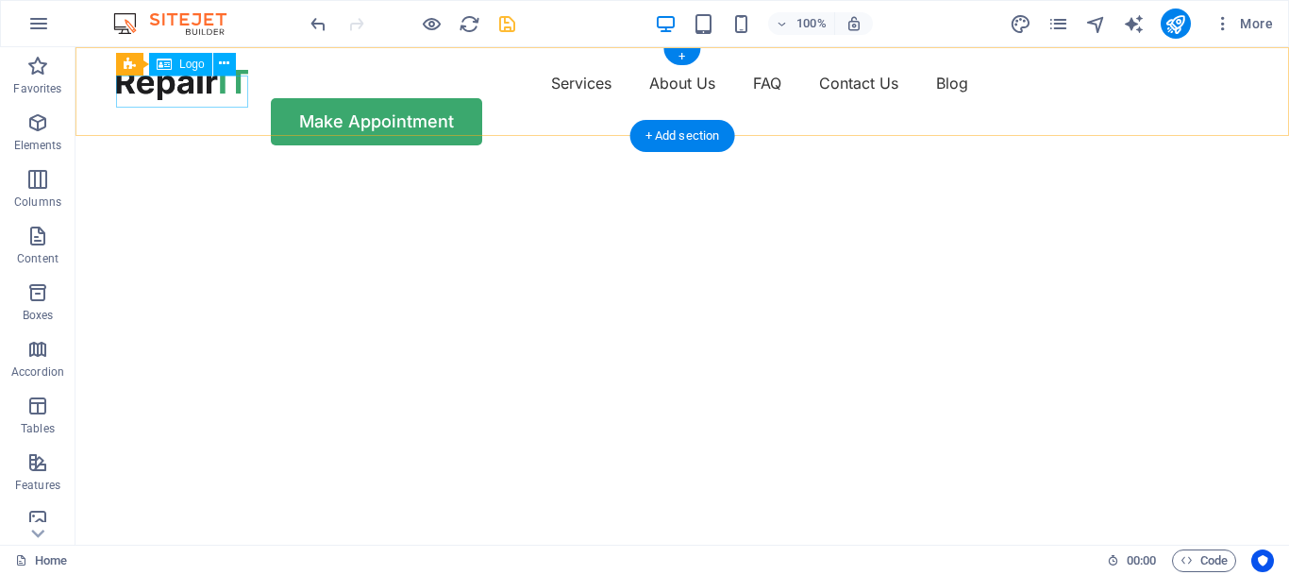
click at [227, 82] on div at bounding box center [182, 84] width 132 height 32
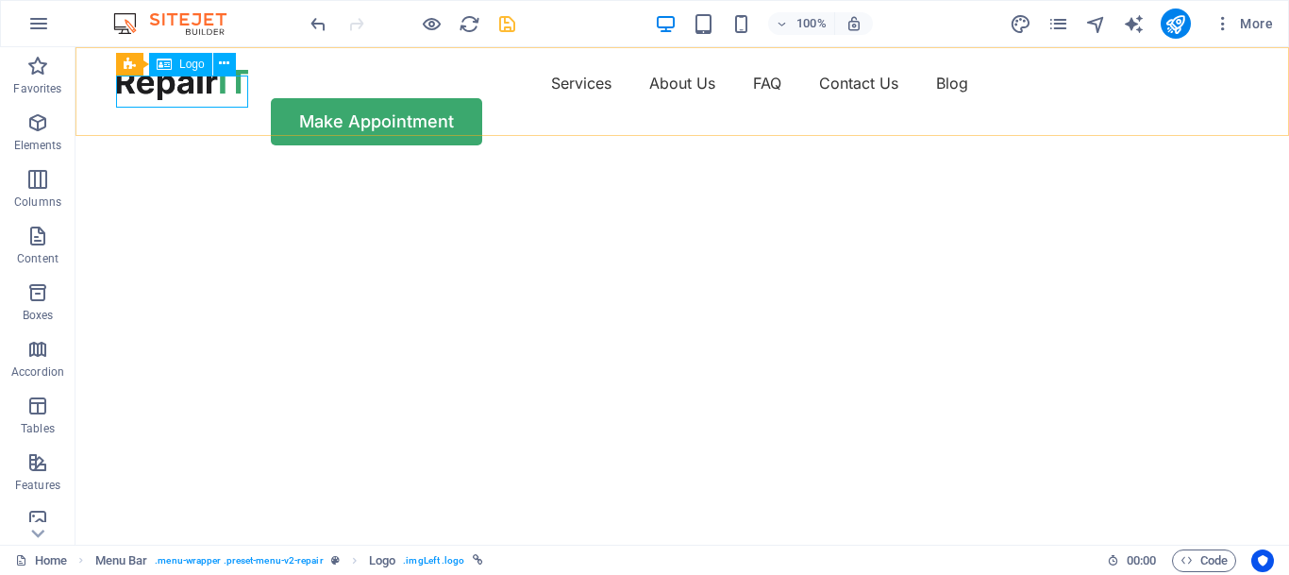
click at [180, 64] on span "Logo" at bounding box center [191, 64] width 25 height 11
click at [182, 65] on span "Logo" at bounding box center [191, 64] width 25 height 11
select select "px"
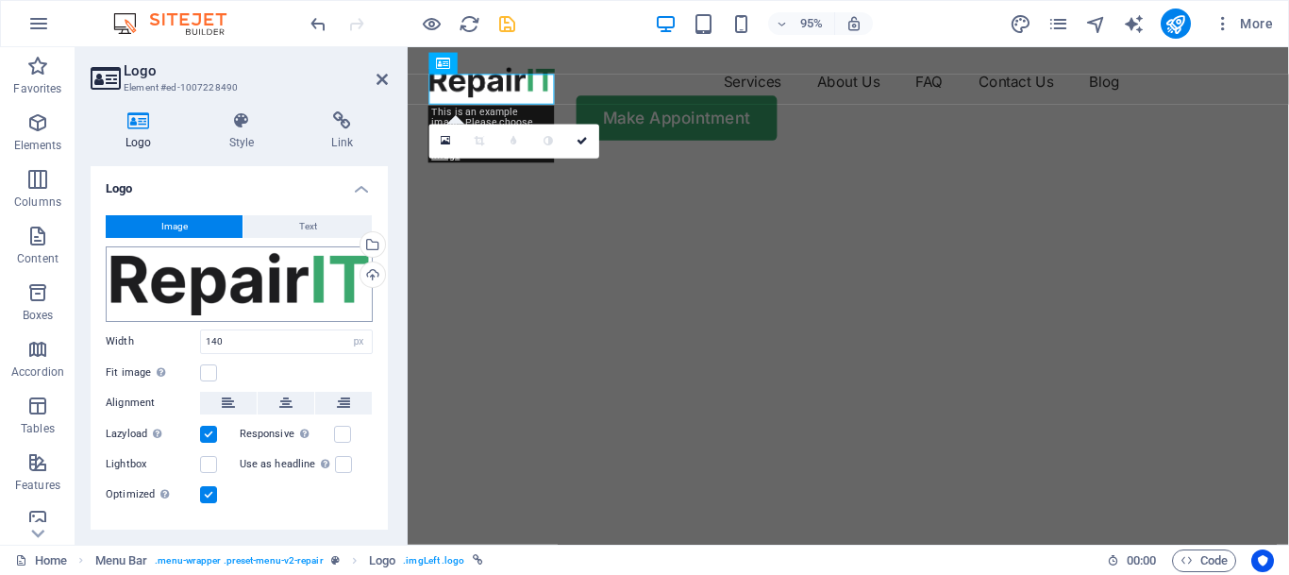
scroll to position [37, 0]
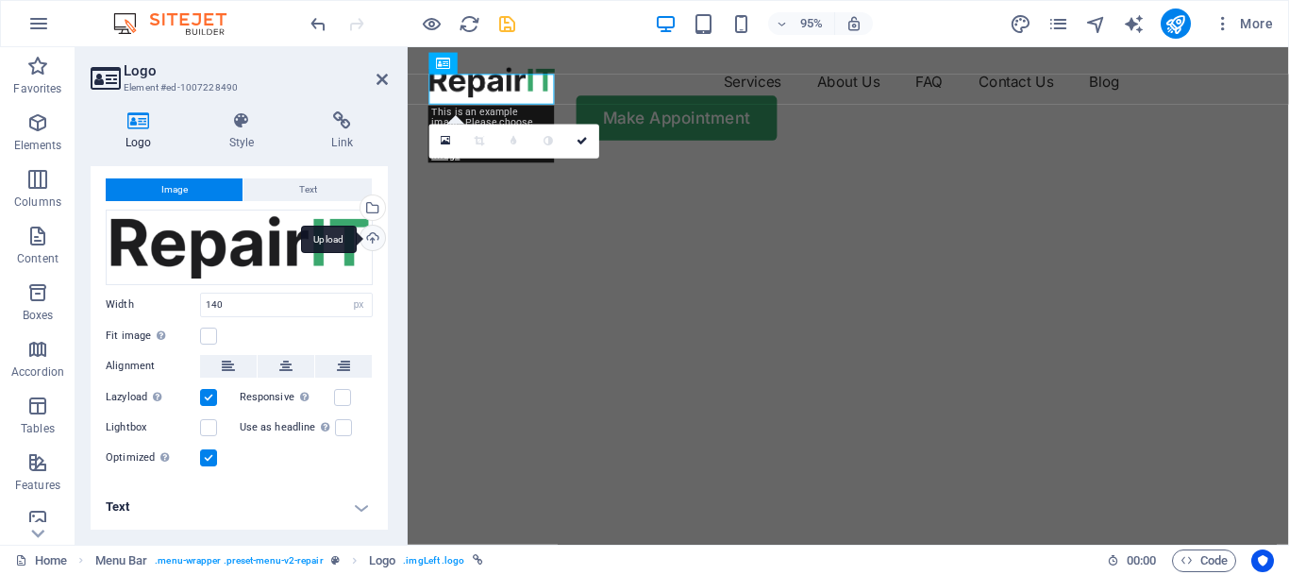
click at [364, 232] on div "Upload" at bounding box center [371, 240] width 28 height 28
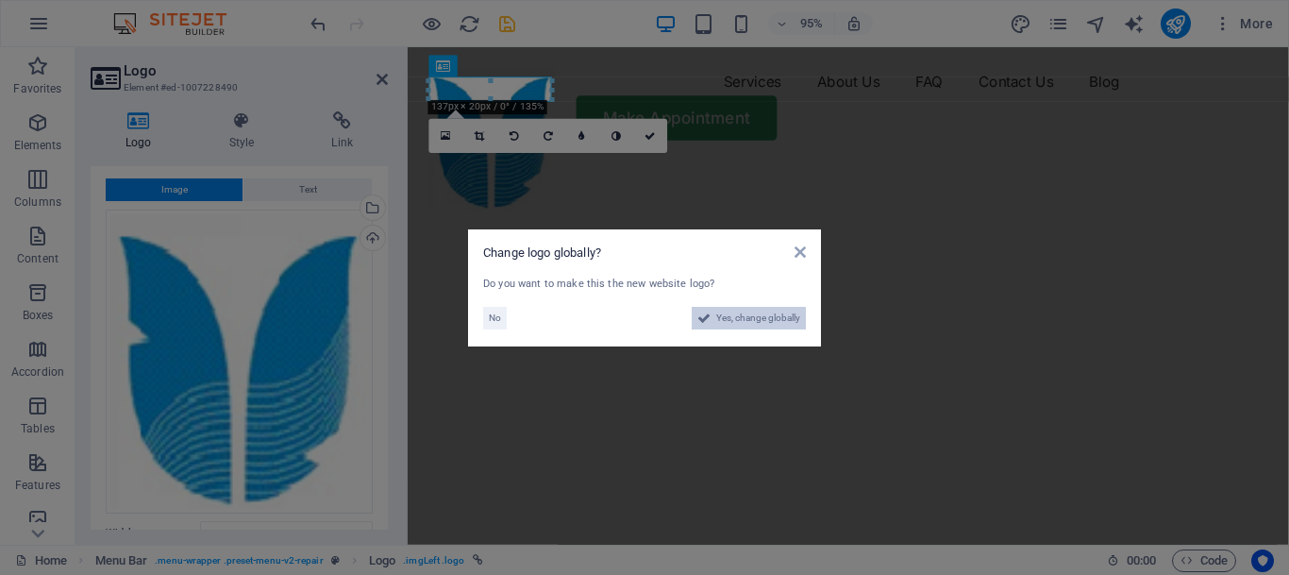
click at [769, 322] on span "Yes, change globally" at bounding box center [758, 318] width 84 height 23
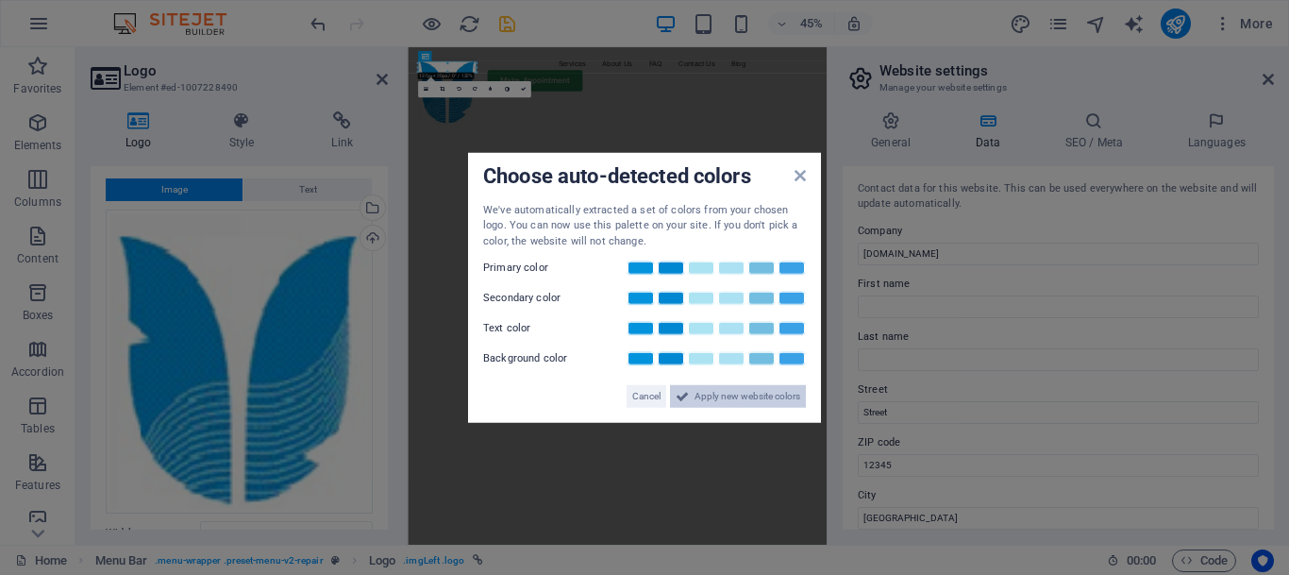
click at [715, 395] on span "Apply new website colors" at bounding box center [748, 396] width 106 height 23
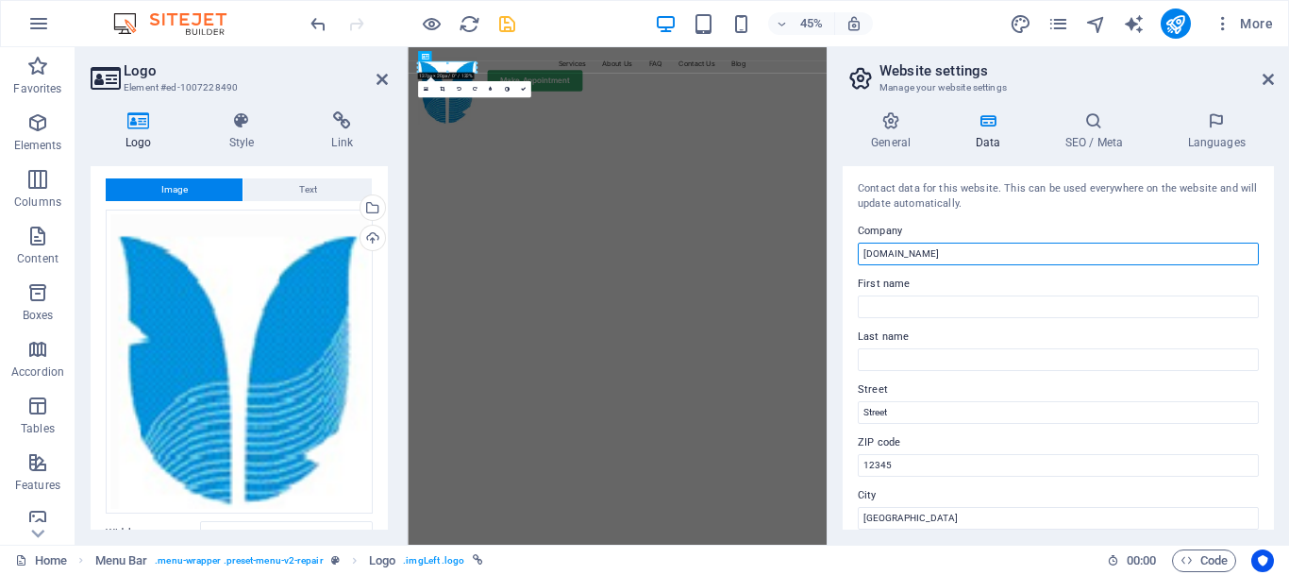
click at [954, 252] on input "[DOMAIN_NAME]" at bounding box center [1058, 254] width 401 height 23
type input "simsnet"
drag, startPoint x: 1268, startPoint y: 80, endPoint x: 885, endPoint y: 27, distance: 385.9
click at [1268, 80] on icon at bounding box center [1268, 79] width 11 height 15
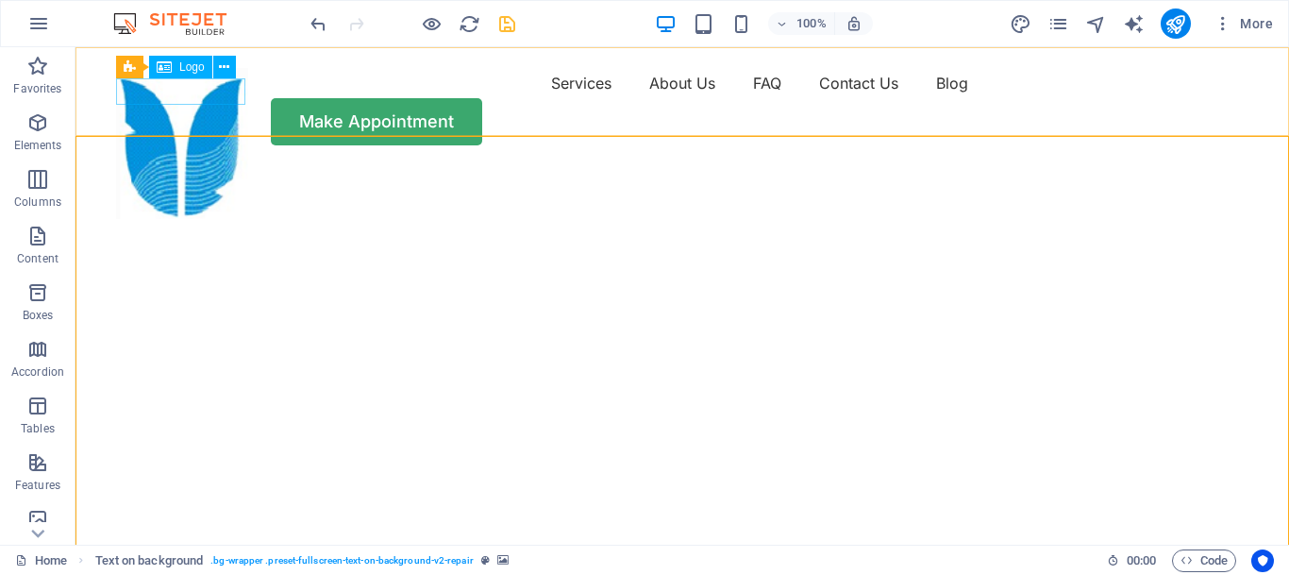
click at [180, 64] on span "Logo" at bounding box center [191, 66] width 25 height 11
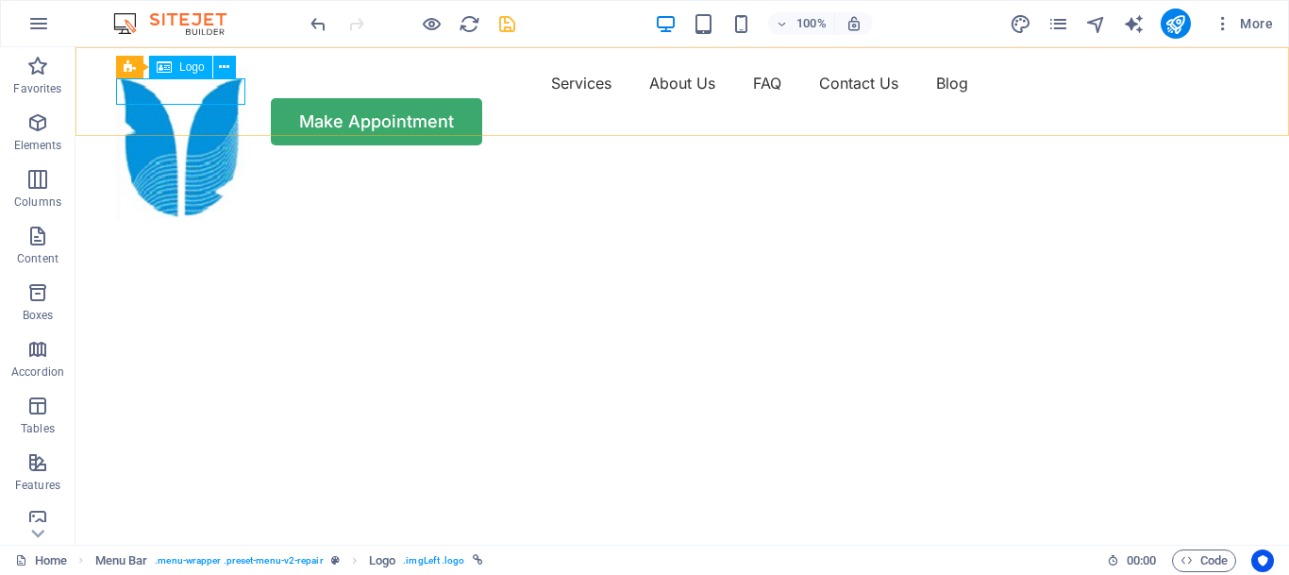
click at [191, 70] on span "Logo" at bounding box center [191, 66] width 25 height 11
select select "px"
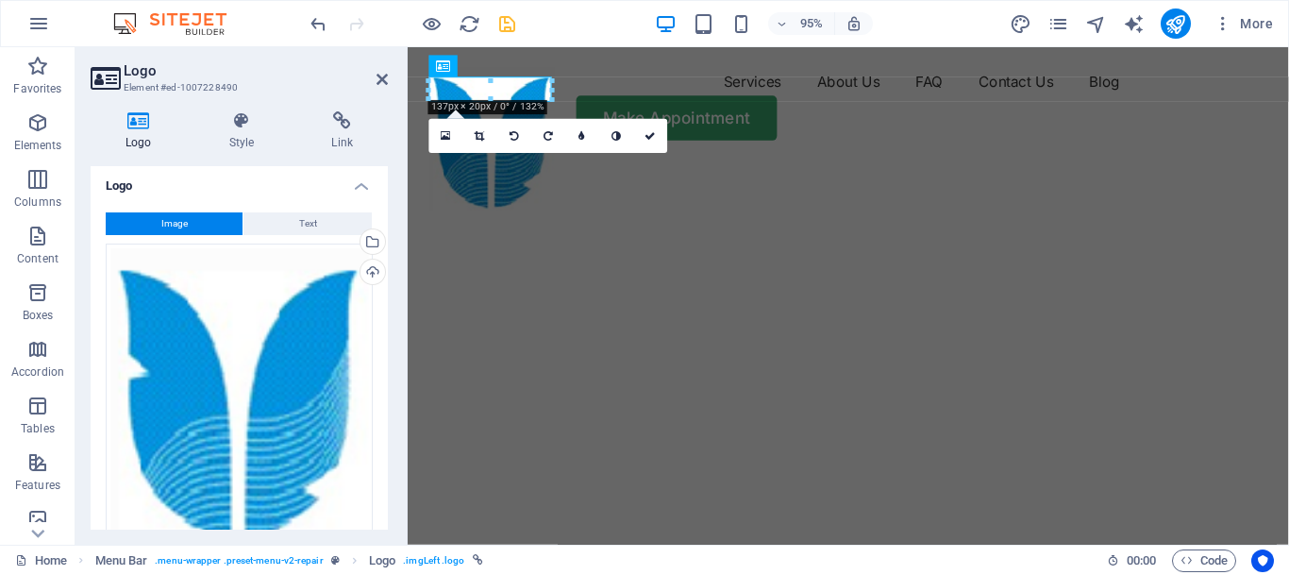
scroll to position [0, 0]
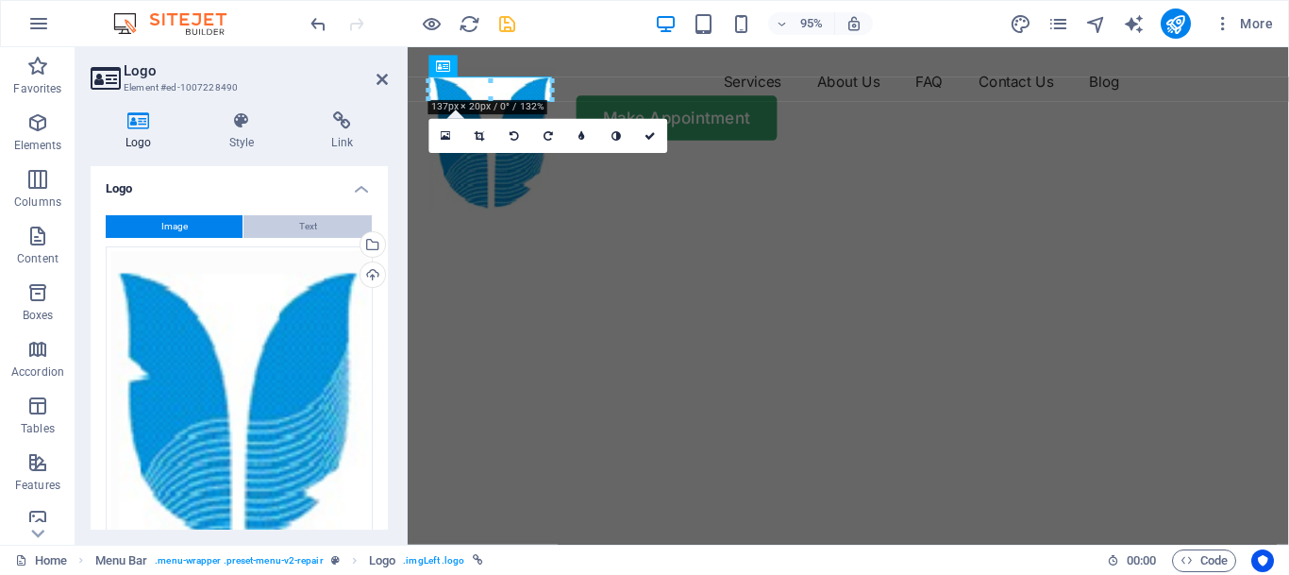
click at [310, 222] on span "Text" at bounding box center [308, 226] width 18 height 23
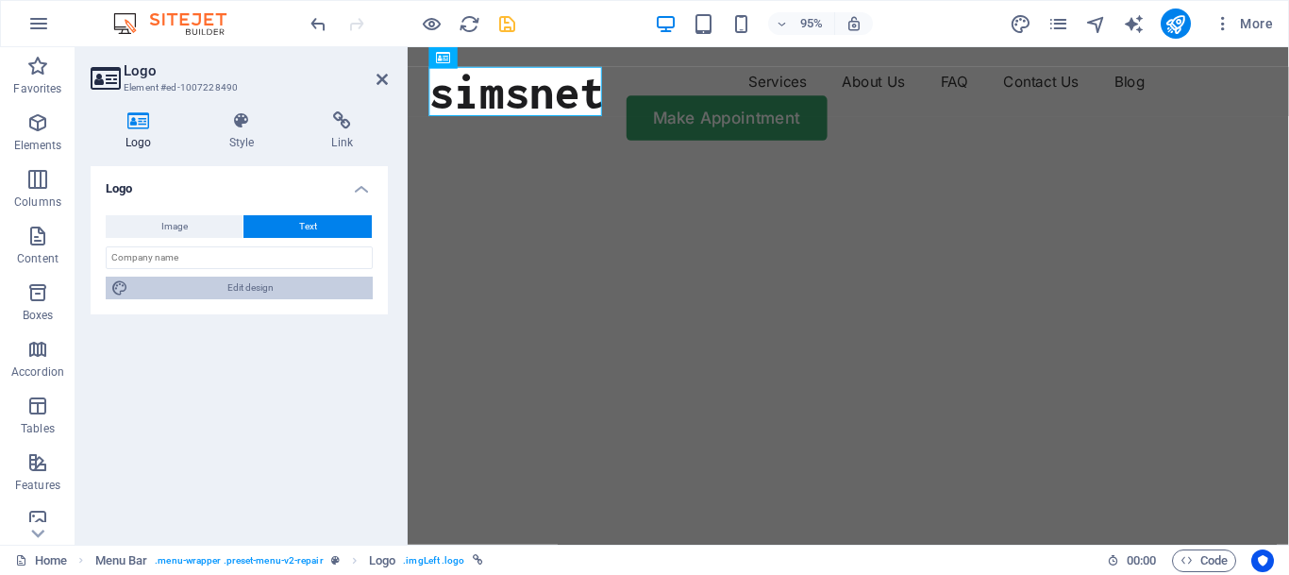
click at [203, 291] on span "Edit design" at bounding box center [250, 288] width 233 height 23
select select "px"
select select "400"
select select "px"
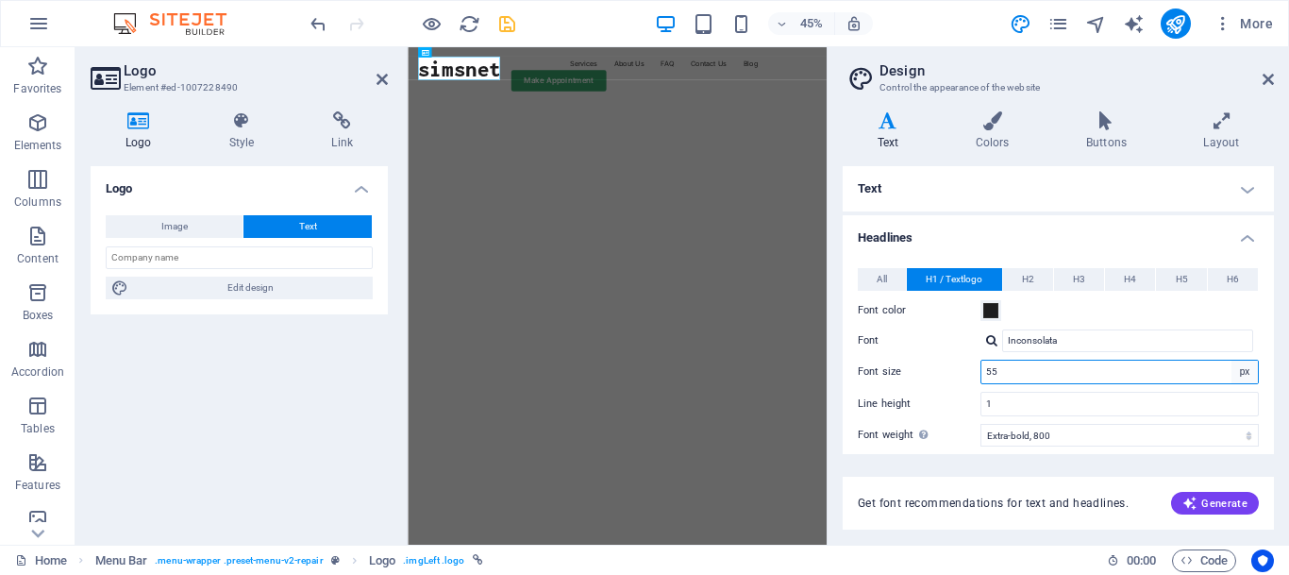
click at [1232, 361] on select "rem px em %" at bounding box center [1245, 372] width 26 height 23
click at [1244, 367] on select "rem px em %" at bounding box center [1245, 372] width 26 height 23
click at [1232, 361] on select "rem px em %" at bounding box center [1245, 372] width 26 height 23
click at [1022, 370] on input "55" at bounding box center [1120, 372] width 277 height 23
drag, startPoint x: 1246, startPoint y: 375, endPoint x: 804, endPoint y: 396, distance: 442.2
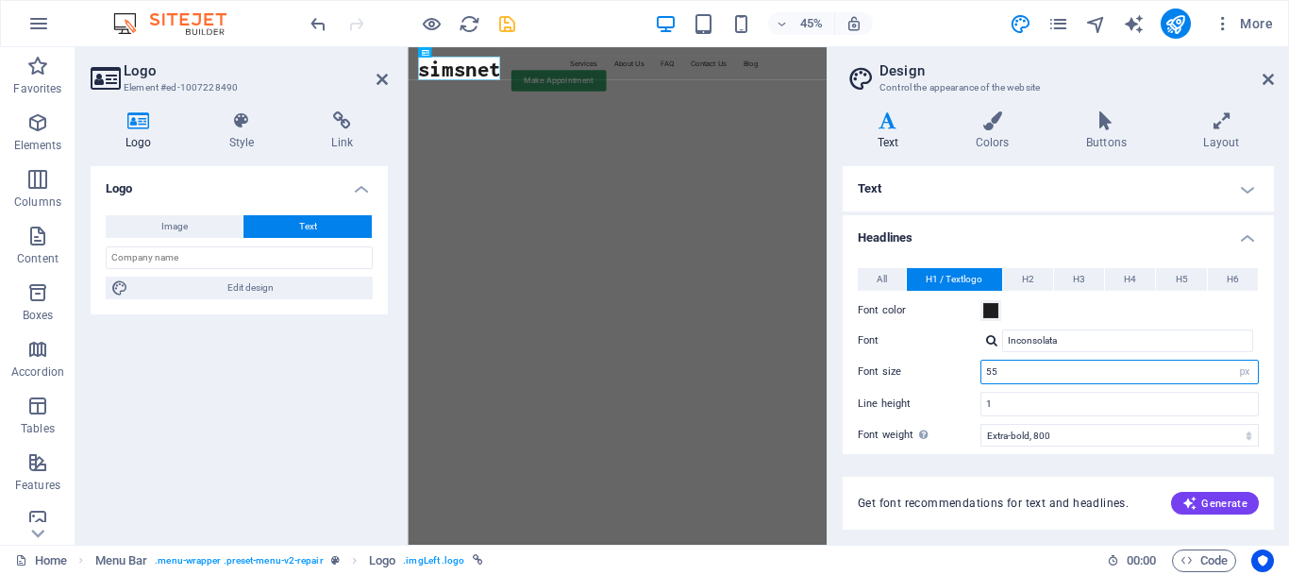
click at [982, 383] on input "55" at bounding box center [1120, 372] width 277 height 23
type input "24"
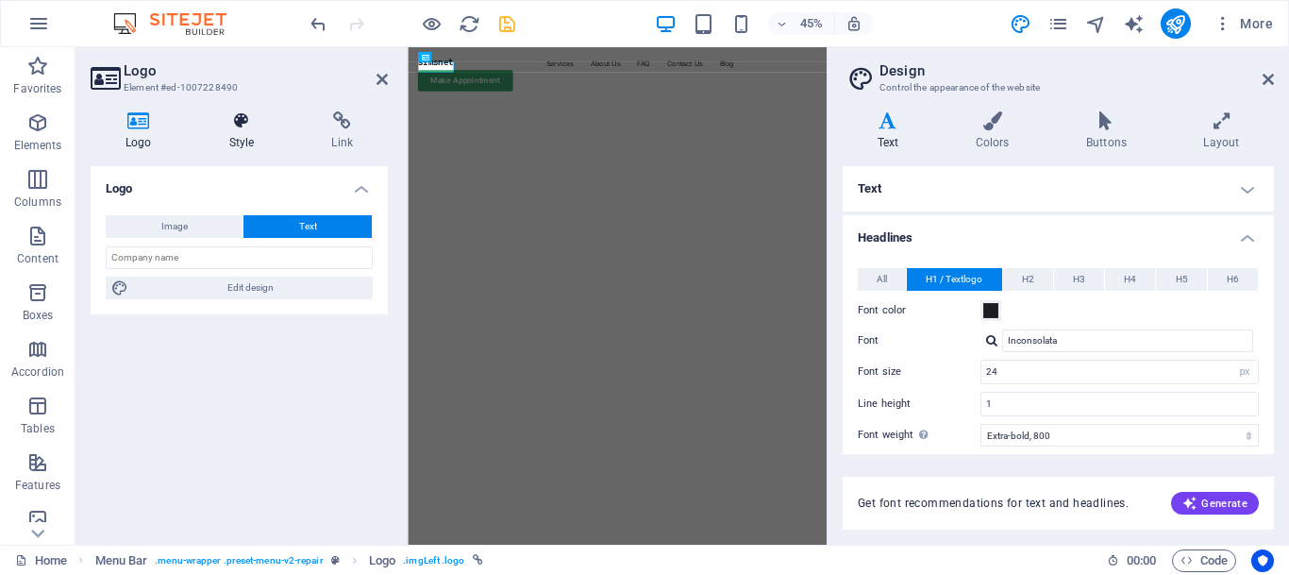
click at [254, 137] on h4 "Style" at bounding box center [245, 131] width 103 height 40
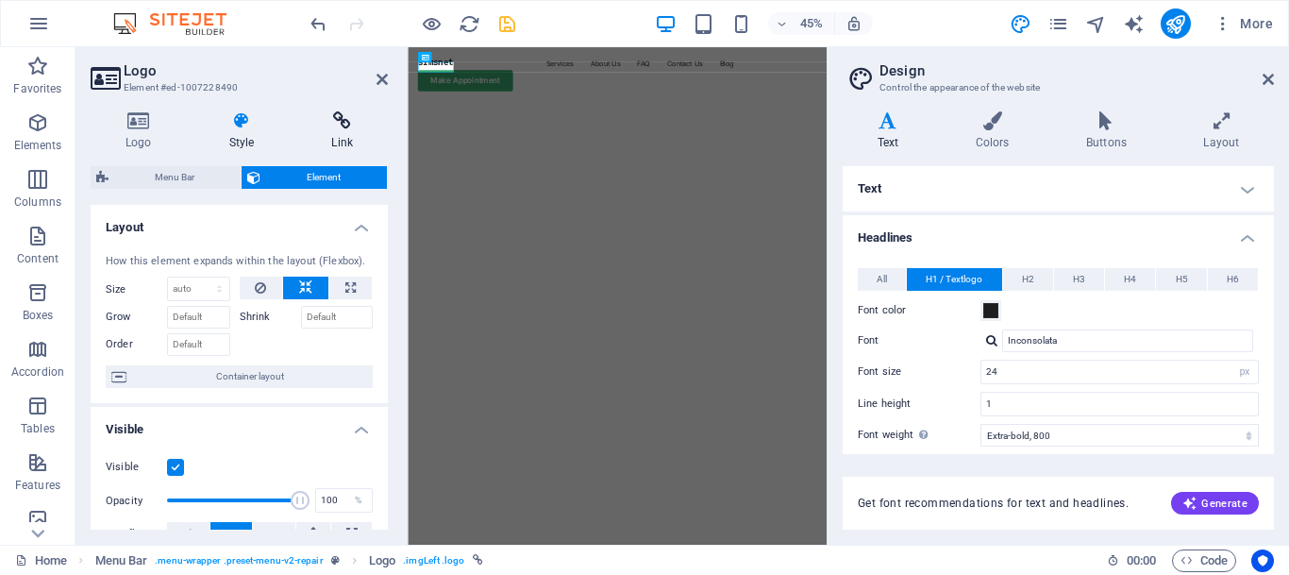
click at [344, 131] on h4 "Link" at bounding box center [342, 131] width 92 height 40
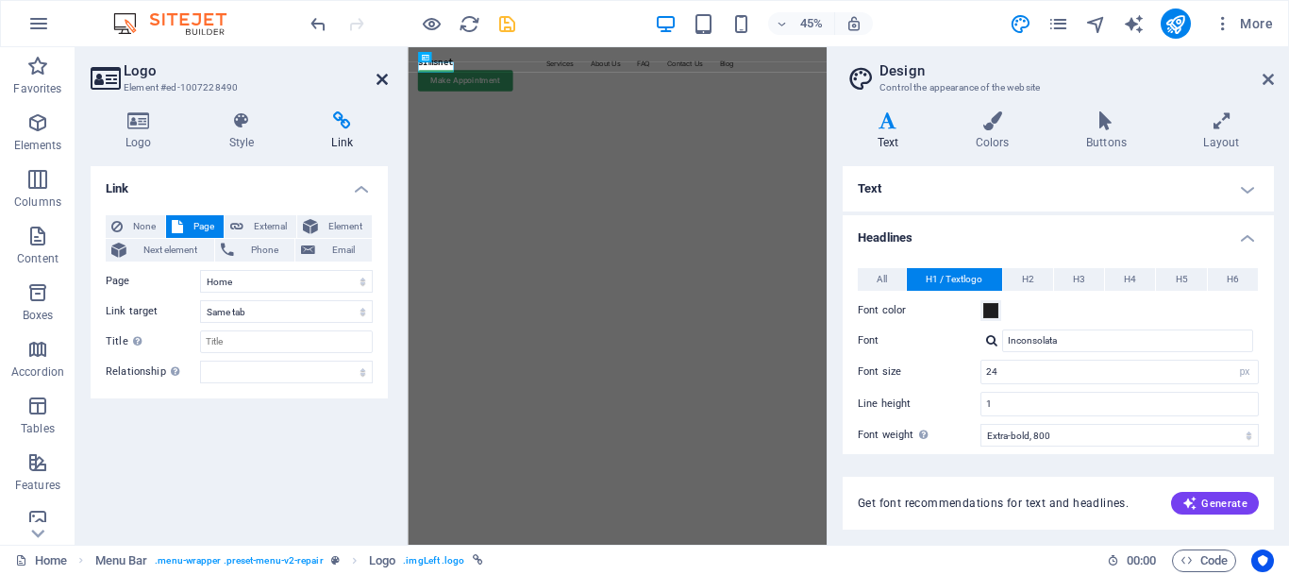
click at [383, 77] on icon at bounding box center [382, 79] width 11 height 15
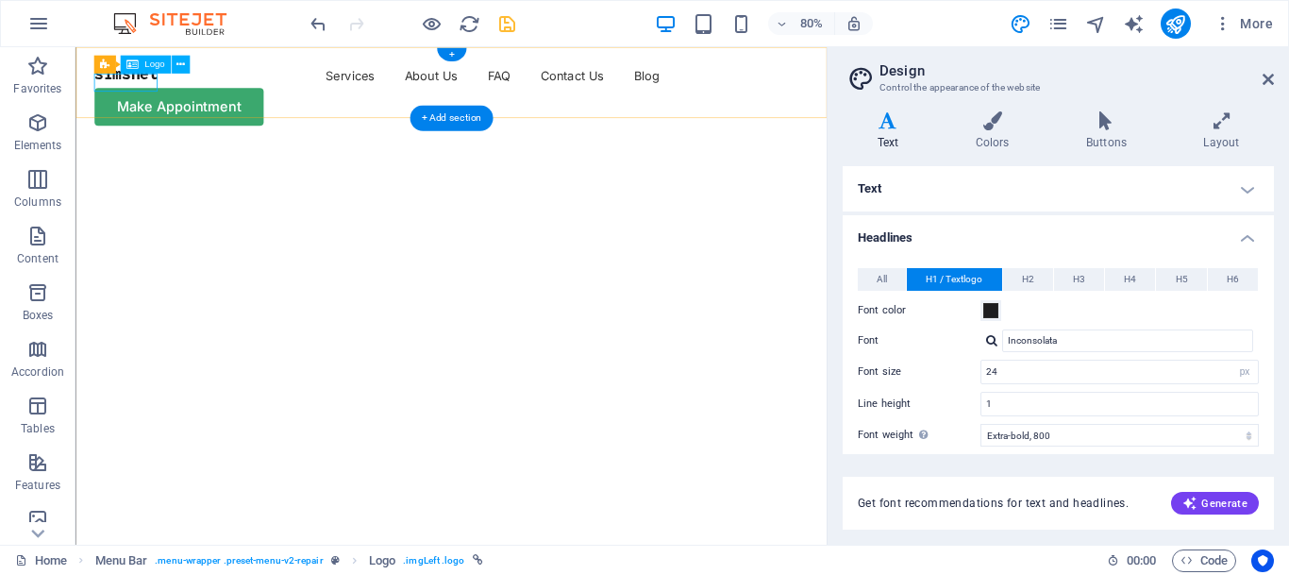
click at [170, 91] on div "simsnet" at bounding box center [137, 79] width 79 height 23
click at [161, 91] on div "simsnet" at bounding box center [137, 79] width 79 height 23
select select
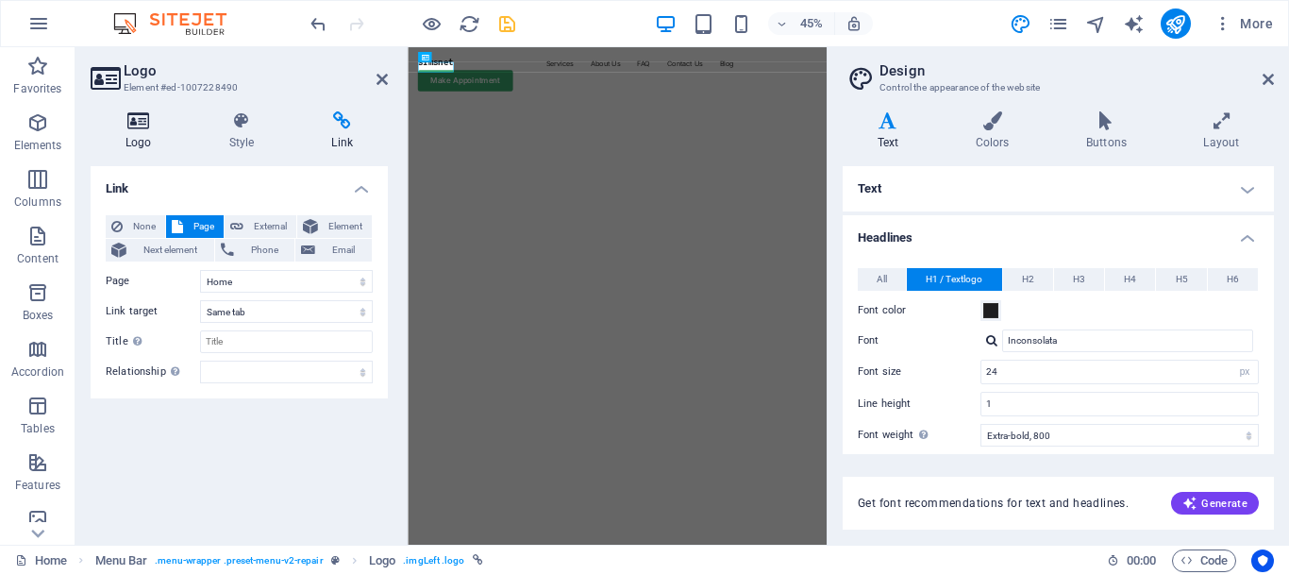
click at [147, 127] on icon at bounding box center [139, 120] width 96 height 19
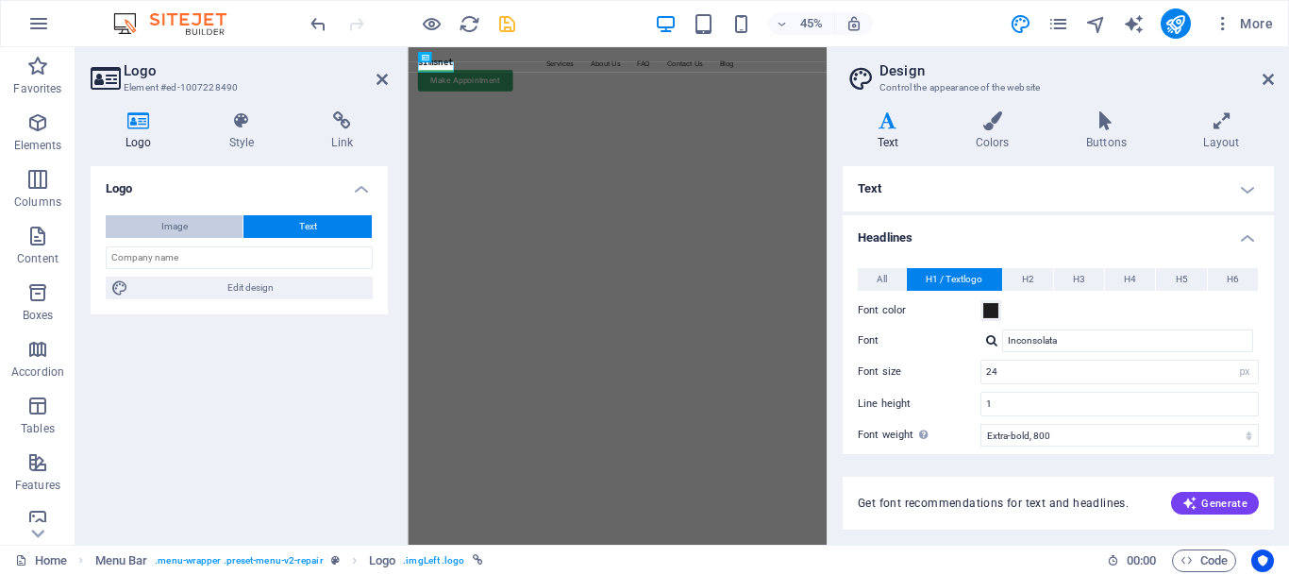
click at [187, 229] on span "Image" at bounding box center [174, 226] width 26 height 23
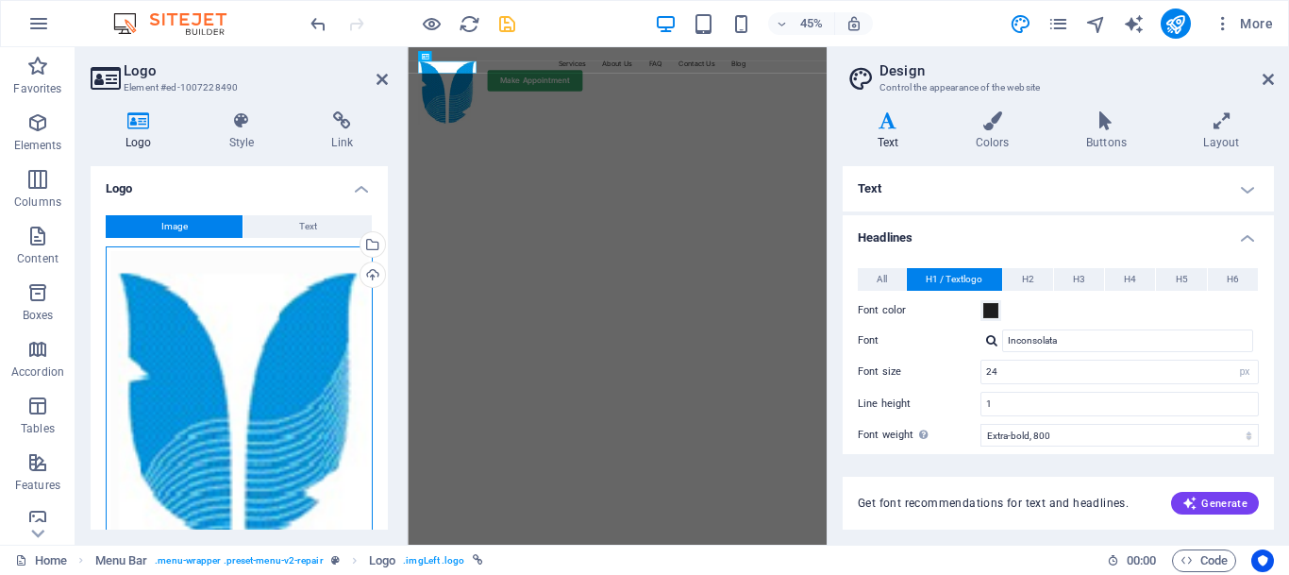
click at [223, 310] on div "Drag files here, click to choose files or select files from Files or our free s…" at bounding box center [239, 398] width 267 height 304
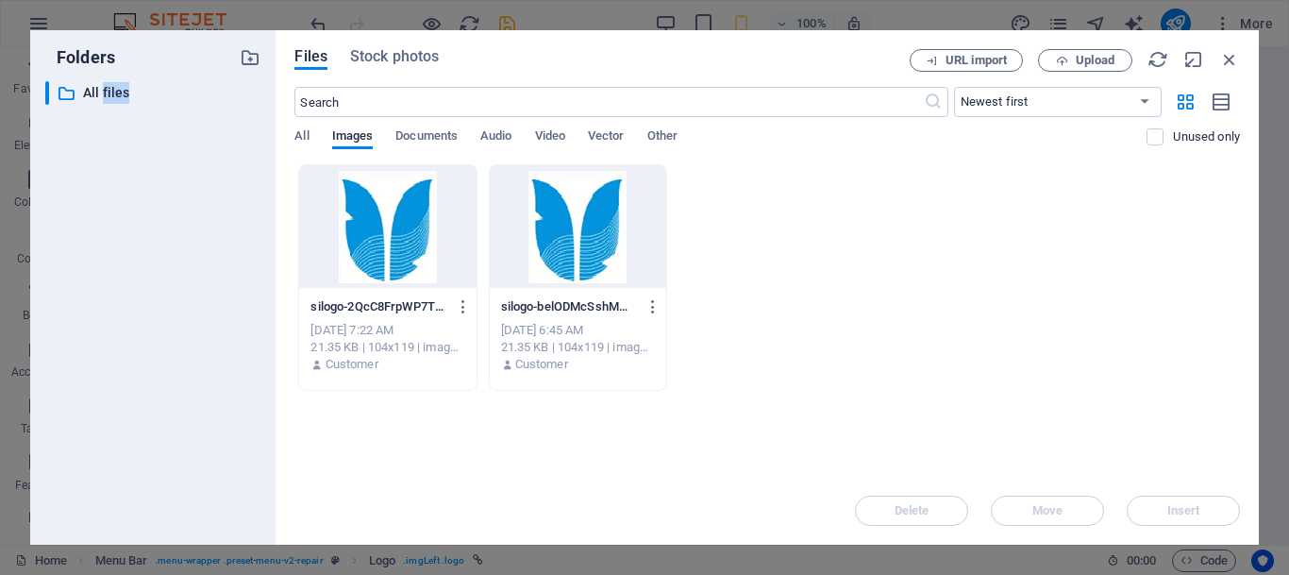
click at [378, 234] on div at bounding box center [387, 226] width 177 height 123
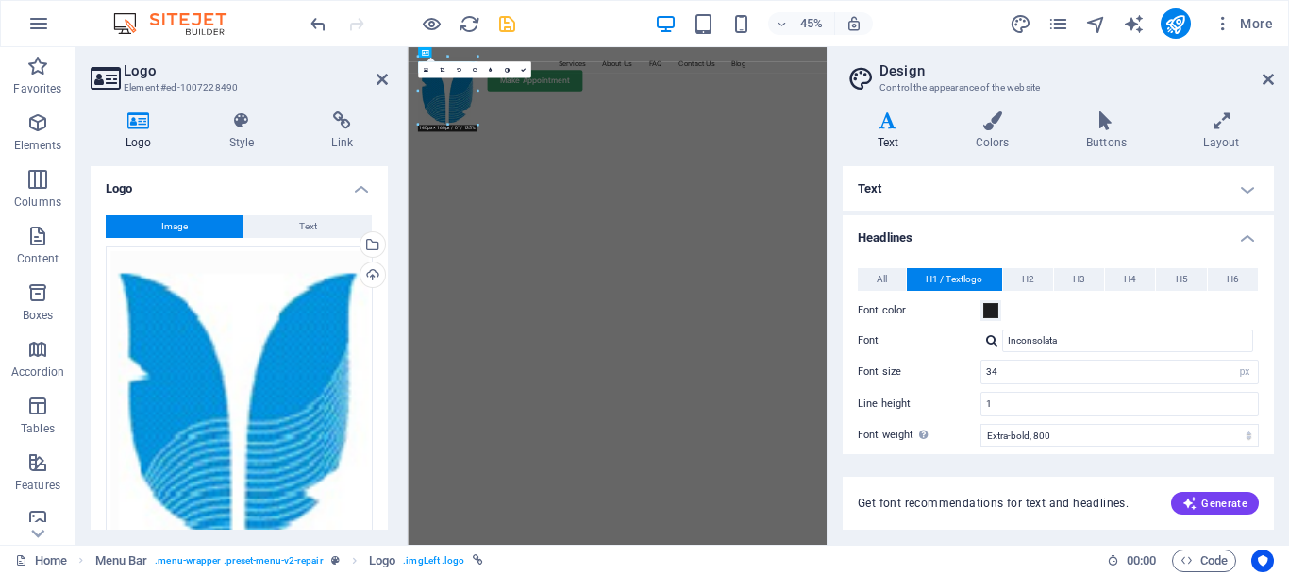
type input "24"
click at [523, 69] on icon at bounding box center [522, 69] width 5 height 5
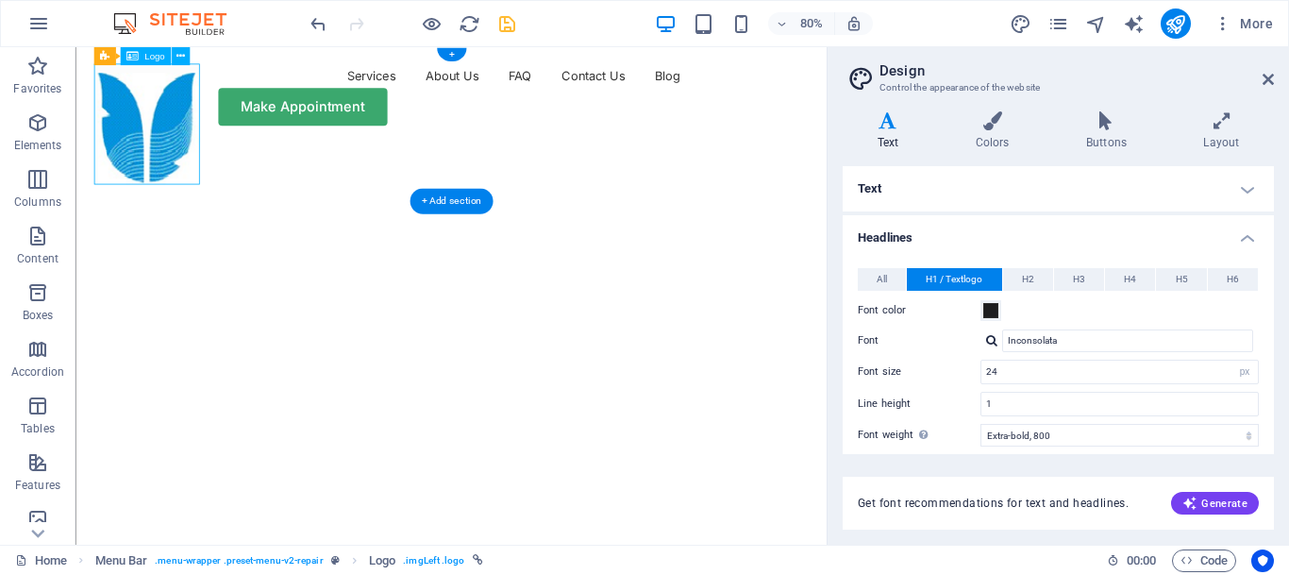
drag, startPoint x: 177, startPoint y: 162, endPoint x: 178, endPoint y: 148, distance: 14.2
click at [177, 148] on div at bounding box center [164, 143] width 132 height 151
click at [1271, 77] on icon at bounding box center [1268, 79] width 11 height 15
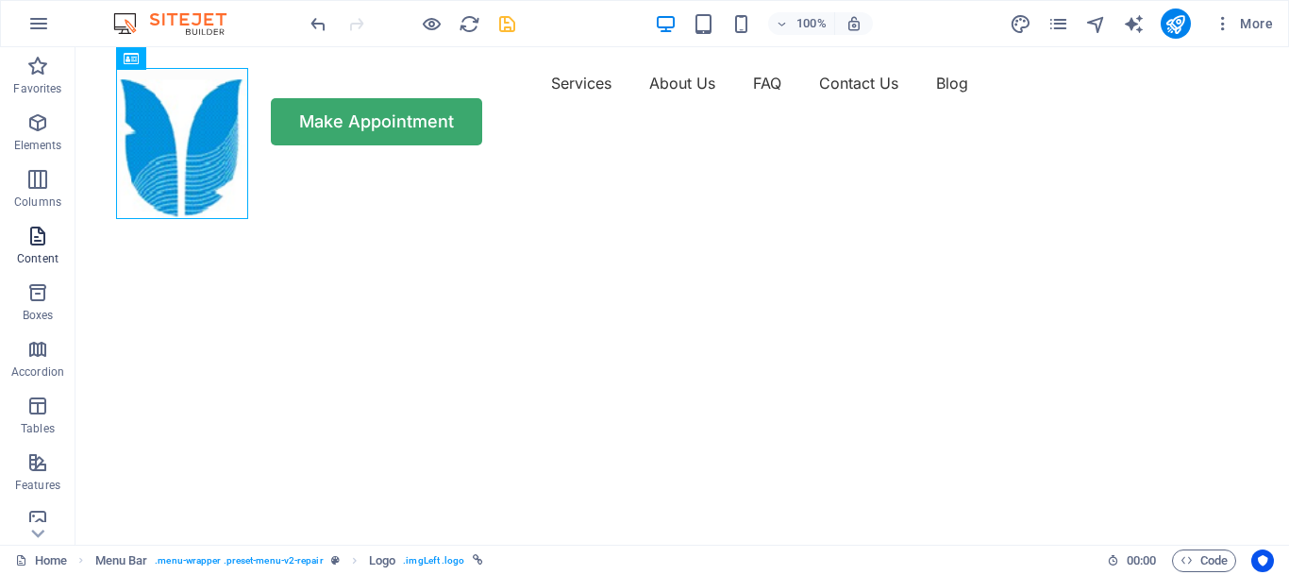
click at [52, 245] on span "Content" at bounding box center [38, 247] width 76 height 45
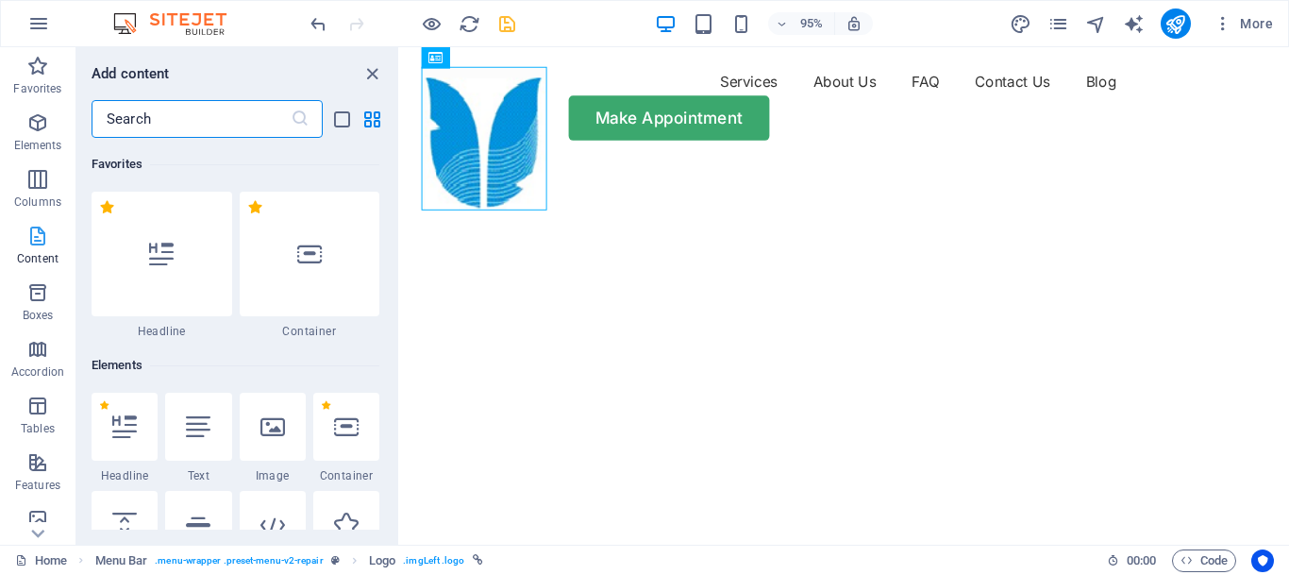
scroll to position [3303, 0]
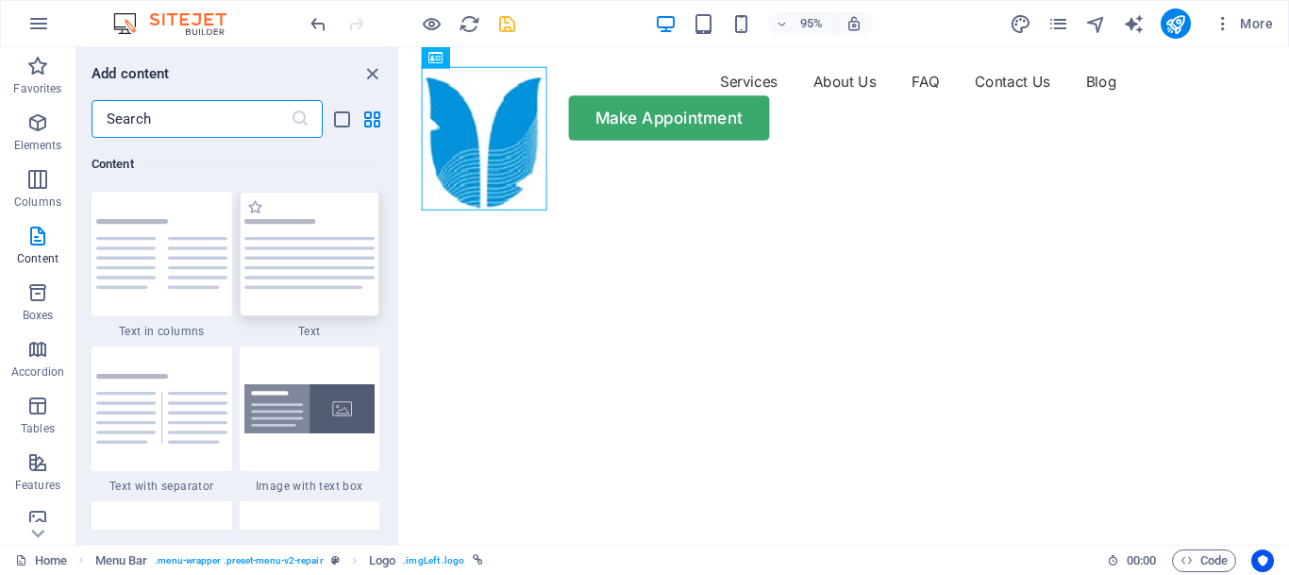
click at [299, 251] on img at bounding box center [309, 254] width 131 height 70
click at [400, 251] on div "H1 Text on background Text on background Container Menu Menu Bar Spacer Spacer …" at bounding box center [844, 295] width 889 height 497
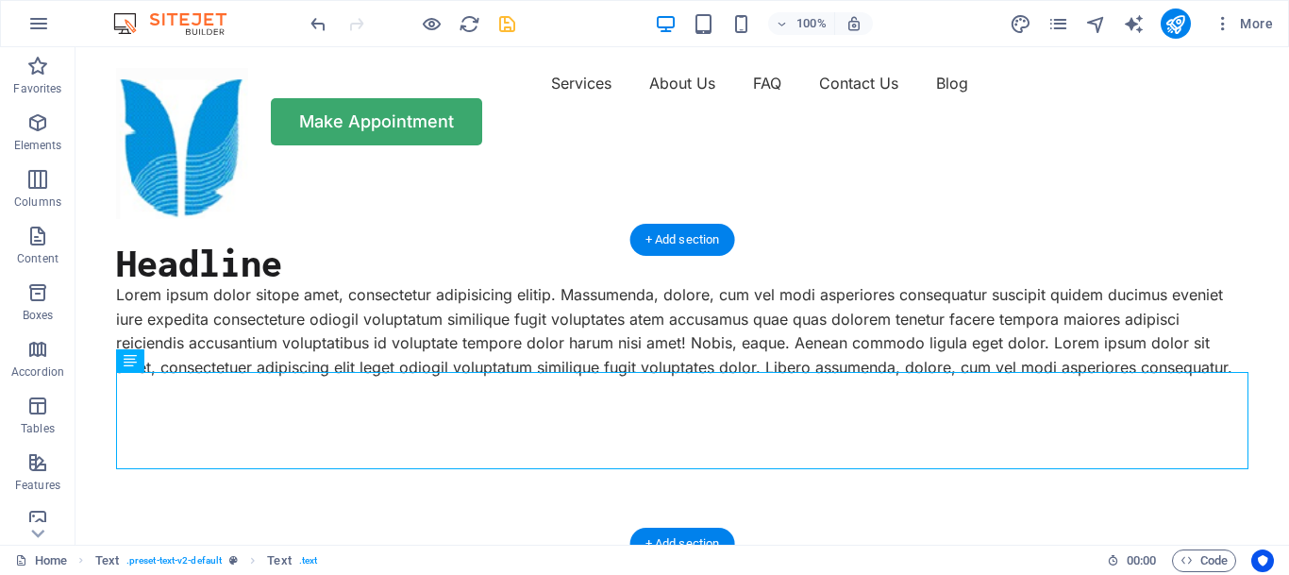
drag, startPoint x: 969, startPoint y: 482, endPoint x: 1069, endPoint y: 417, distance: 118.6
click at [1069, 379] on div "Lorem ipsum dolor sitope amet, consectetur adipisicing elitip. Massumenda, dolo…" at bounding box center [682, 331] width 1133 height 96
click at [1060, 379] on div "Lorem ipsum dolor sitope amet, consectetur adipisicing elitip. Massumenda, dolo…" at bounding box center [682, 331] width 1133 height 96
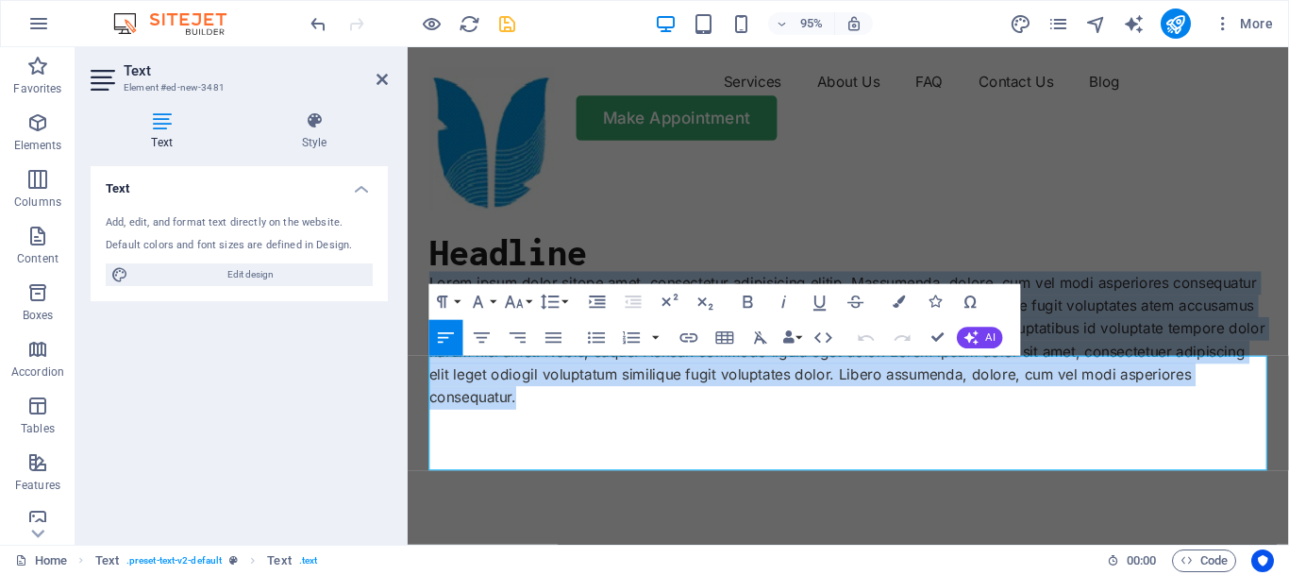
drag, startPoint x: 1296, startPoint y: 480, endPoint x: 399, endPoint y: 372, distance: 903.3
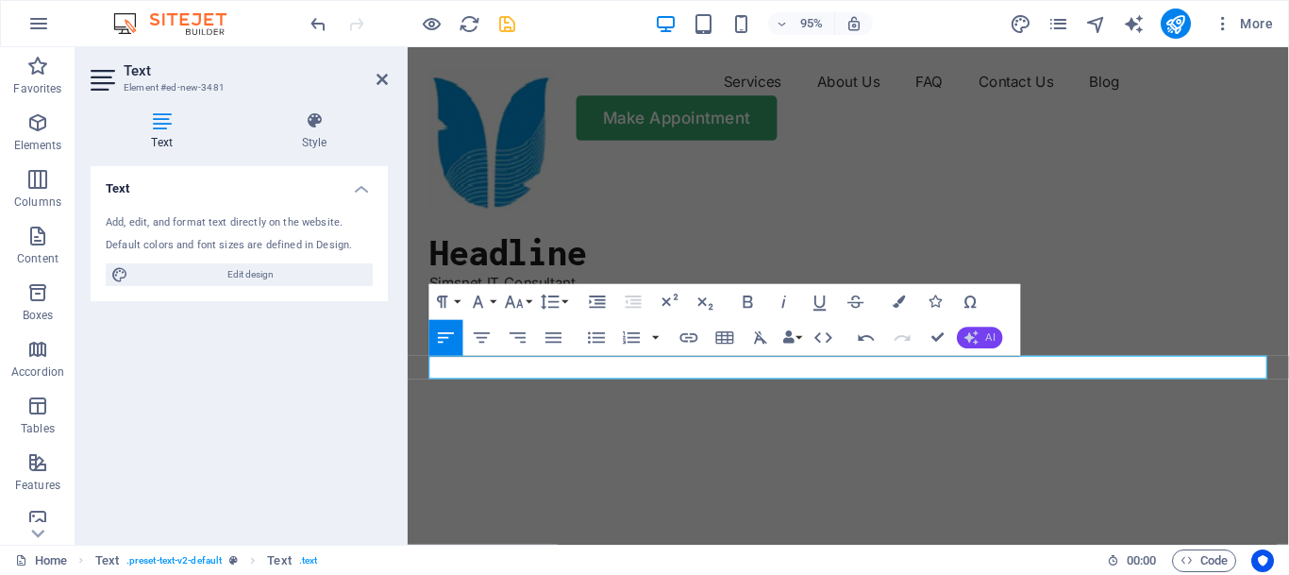
click at [983, 338] on button "AI" at bounding box center [979, 339] width 45 height 22
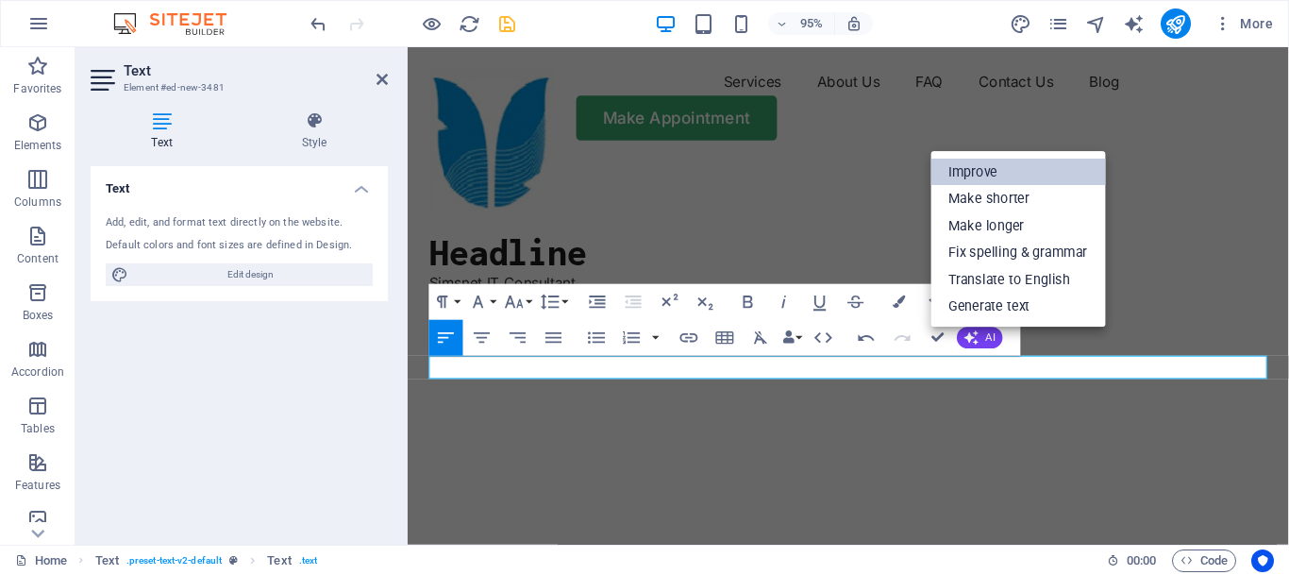
click at [981, 180] on link "Improve" at bounding box center [1018, 172] width 175 height 27
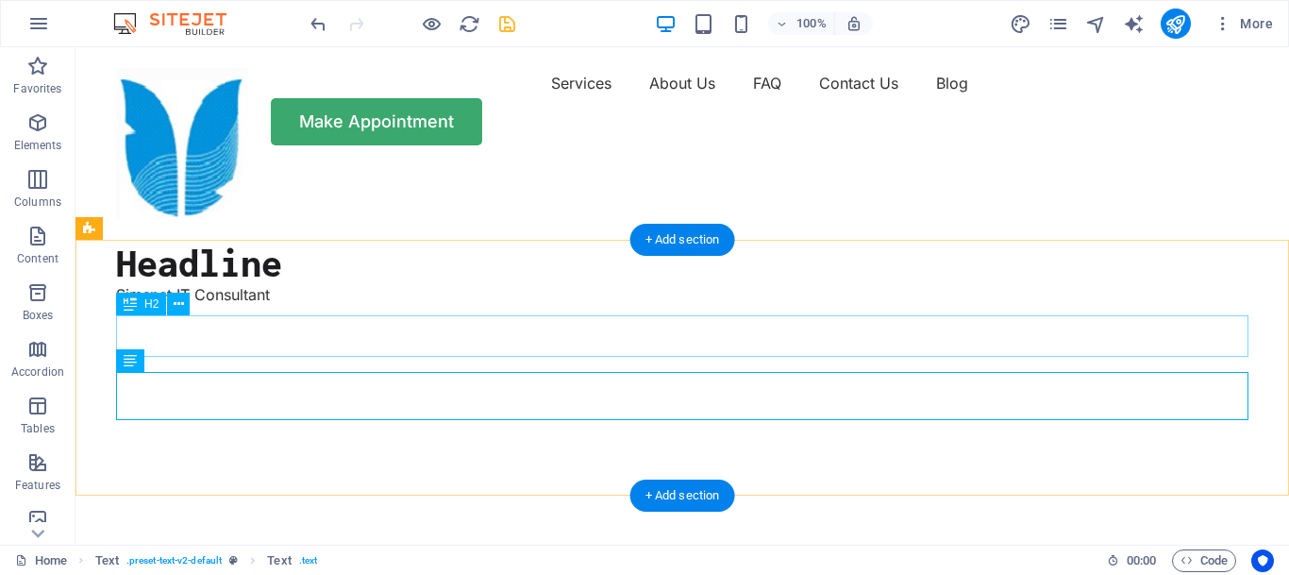
click at [260, 283] on div "Headline" at bounding box center [682, 263] width 1133 height 42
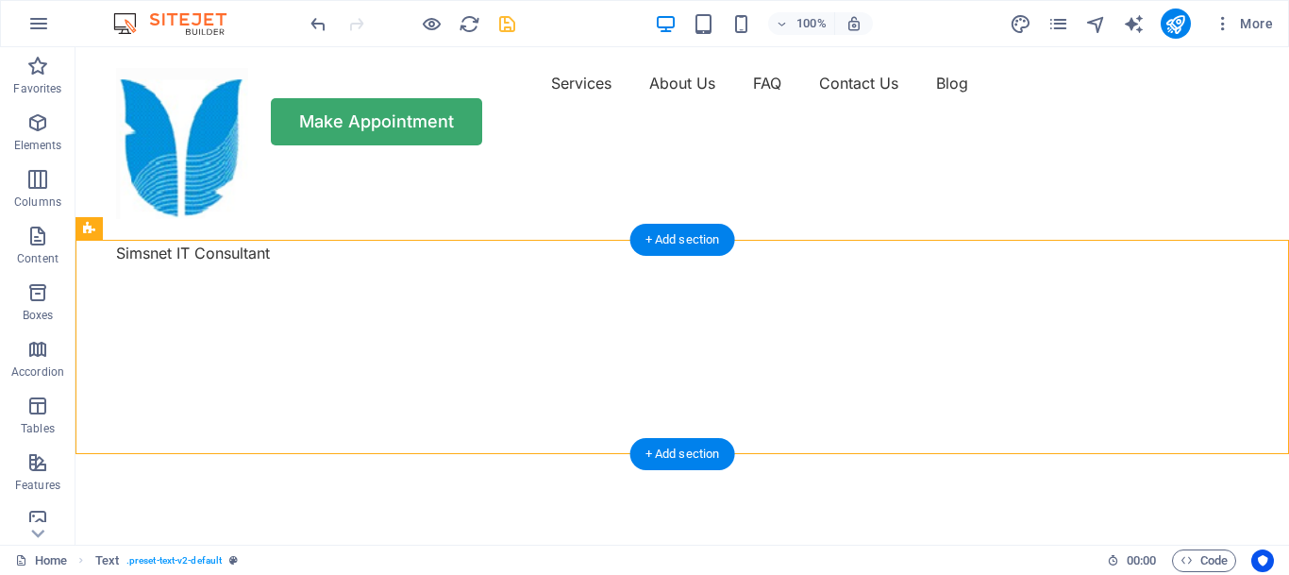
drag, startPoint x: 270, startPoint y: 334, endPoint x: 269, endPoint y: 253, distance: 81.2
click at [269, 253] on div "Simsnet IT Consultant" at bounding box center [683, 265] width 1214 height 199
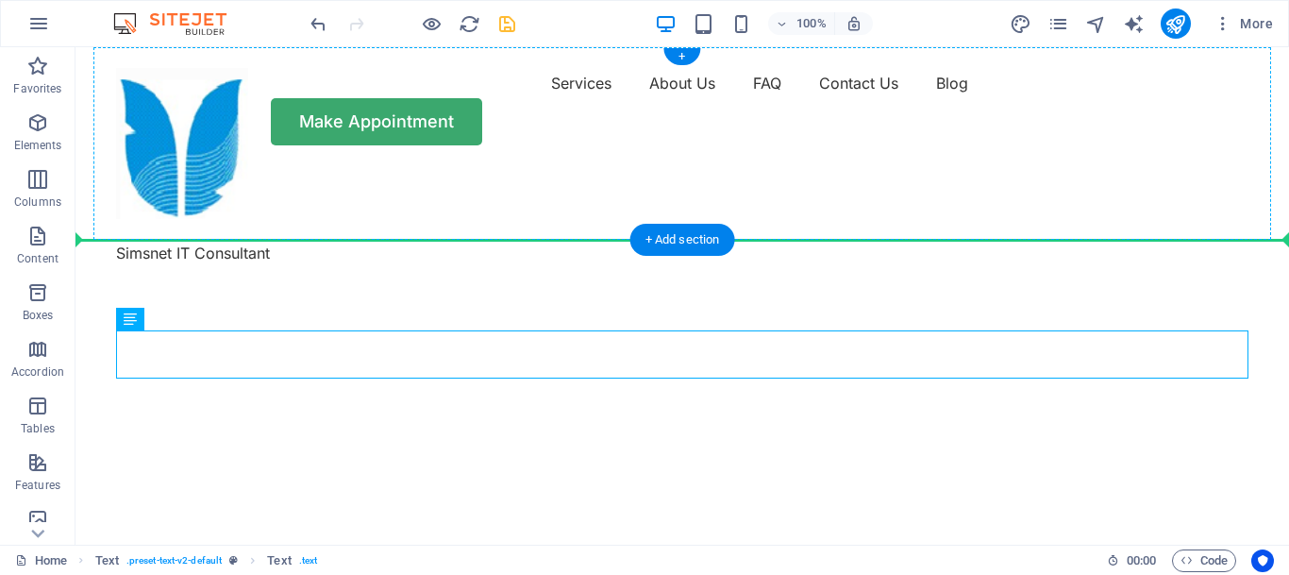
drag, startPoint x: 208, startPoint y: 337, endPoint x: 244, endPoint y: 206, distance: 136.0
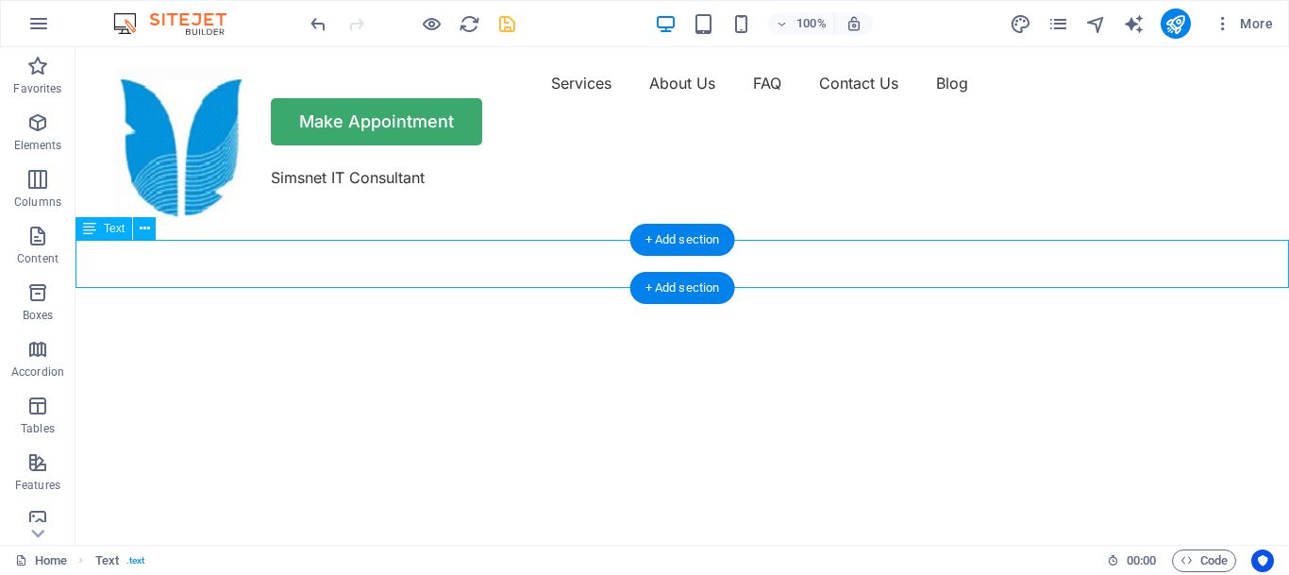
click at [229, 214] on div "Simsnet IT Consultant" at bounding box center [683, 190] width 1214 height 48
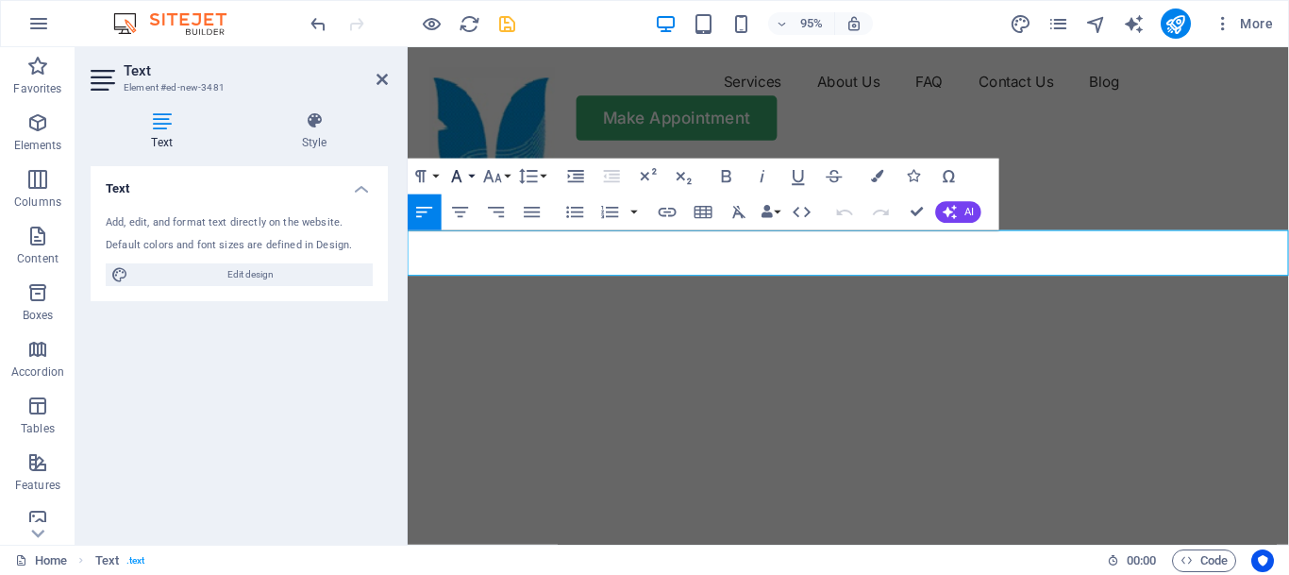
click at [473, 175] on button "Font Family" at bounding box center [461, 177] width 34 height 36
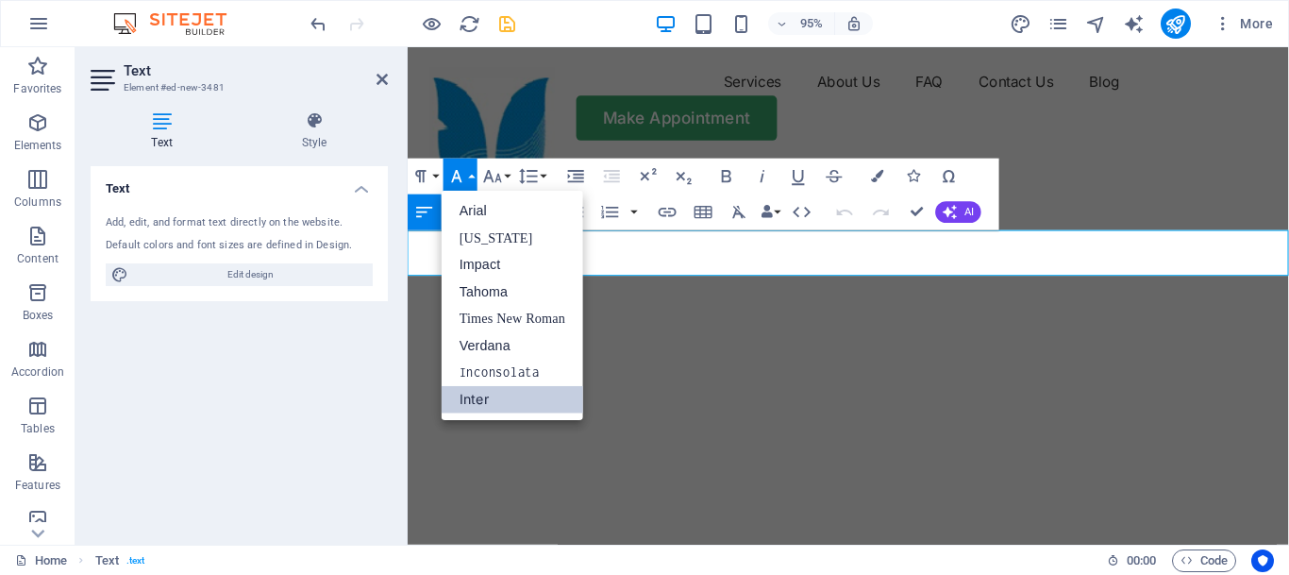
scroll to position [0, 0]
click at [499, 320] on link "Times New Roman" at bounding box center [513, 319] width 142 height 27
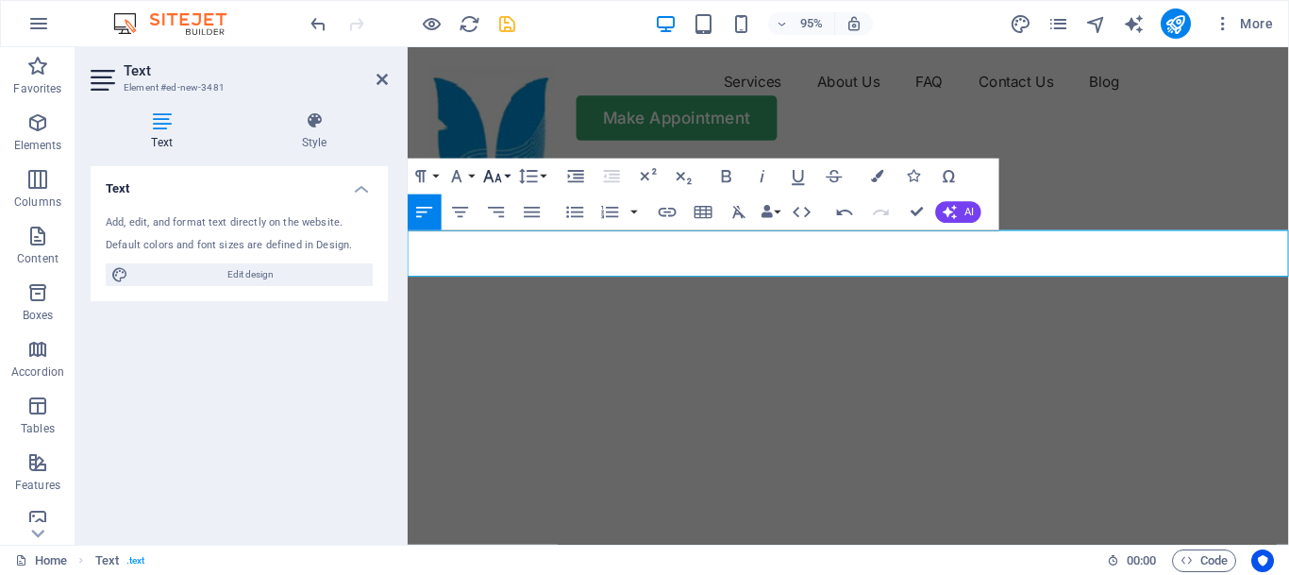
click at [505, 184] on button "Font Size" at bounding box center [497, 177] width 34 height 36
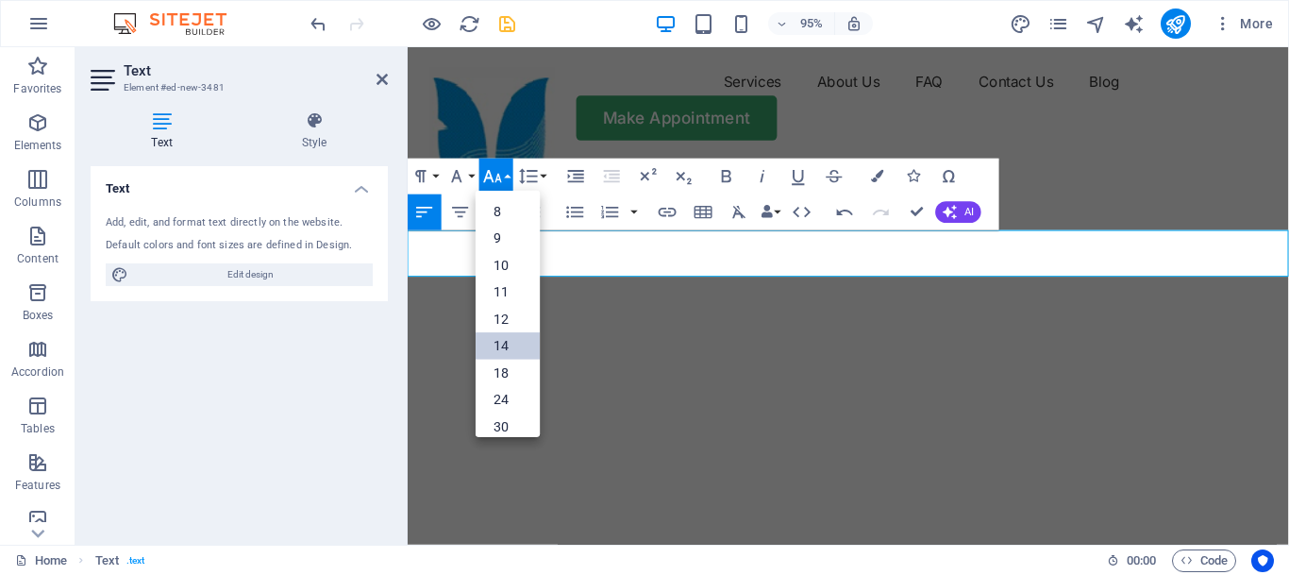
click at [500, 339] on link "14" at bounding box center [508, 345] width 64 height 27
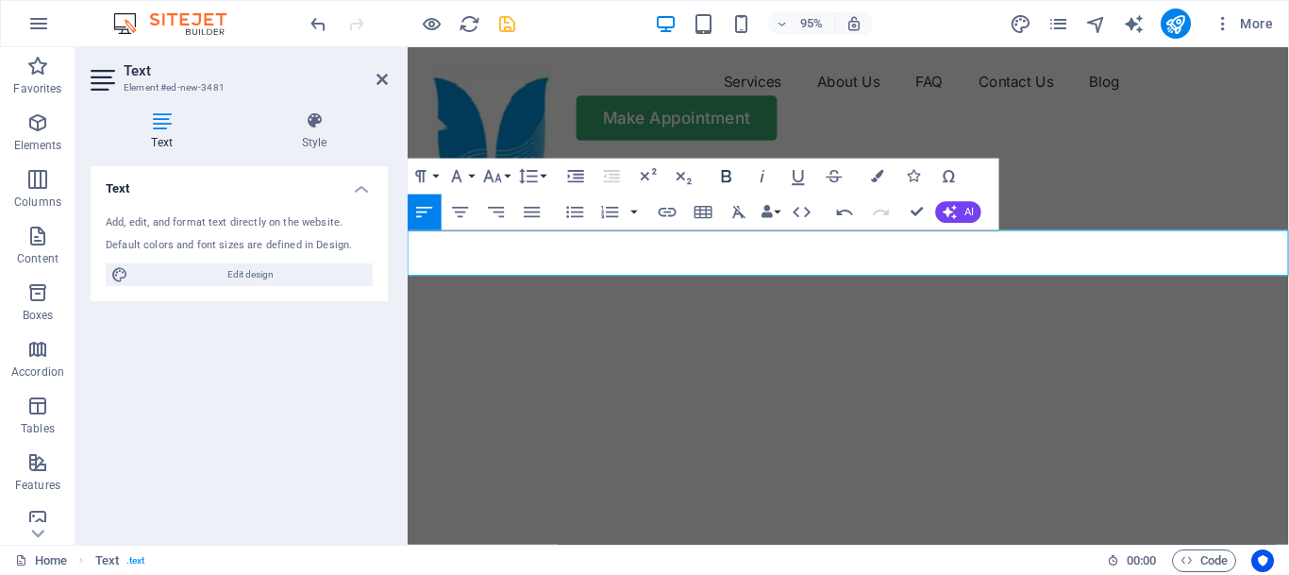
click at [726, 175] on icon "button" at bounding box center [727, 177] width 22 height 22
click at [801, 180] on icon "button" at bounding box center [799, 177] width 12 height 15
click at [880, 181] on icon "button" at bounding box center [877, 176] width 12 height 12
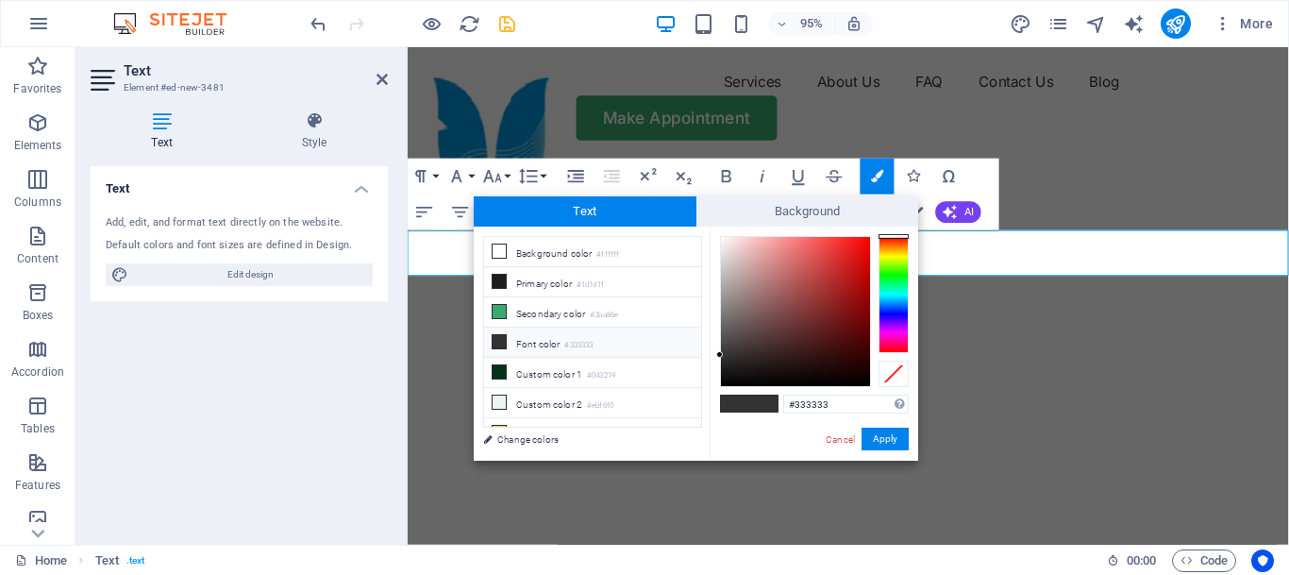
click at [889, 311] on div at bounding box center [894, 294] width 30 height 117
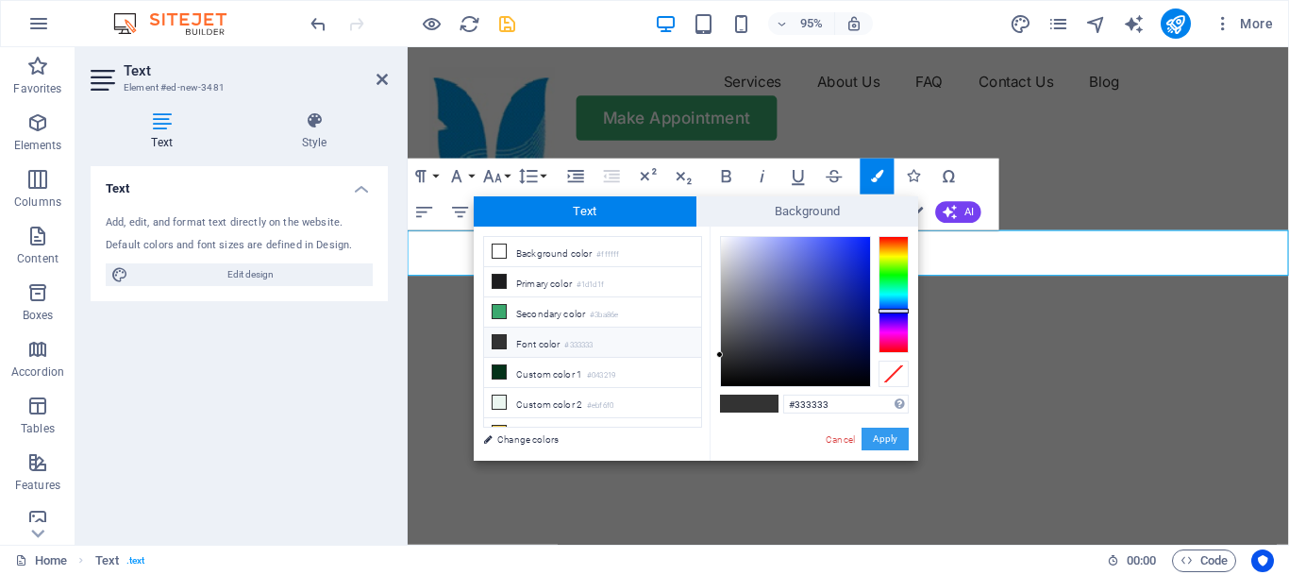
click at [893, 436] on button "Apply" at bounding box center [885, 439] width 47 height 23
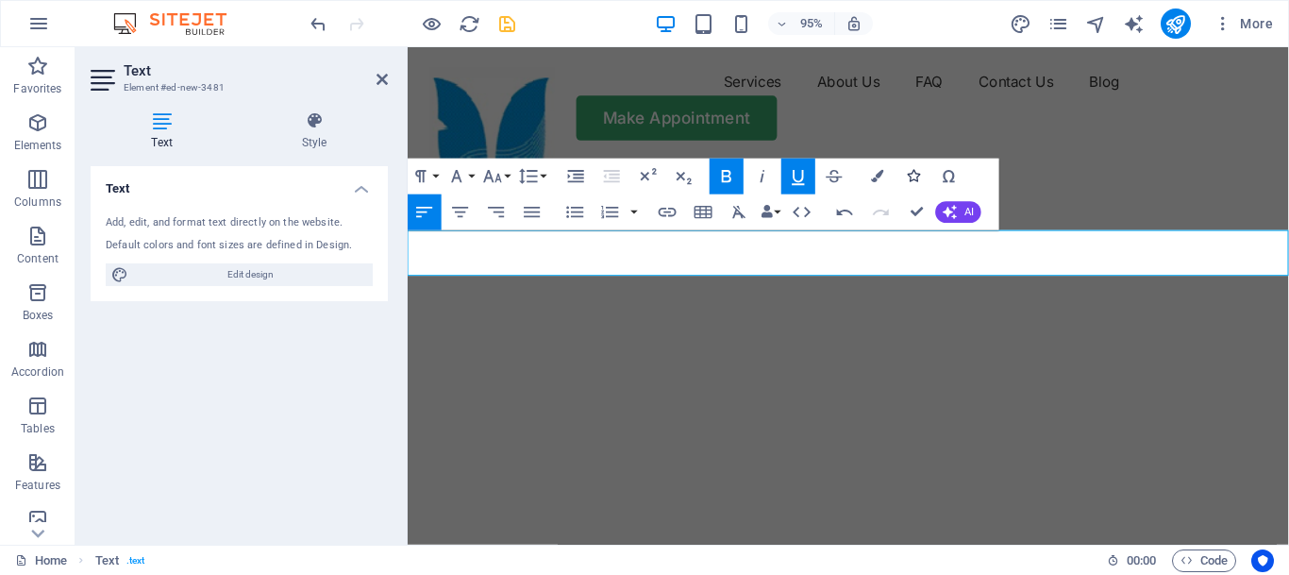
click at [915, 172] on icon "button" at bounding box center [913, 176] width 12 height 12
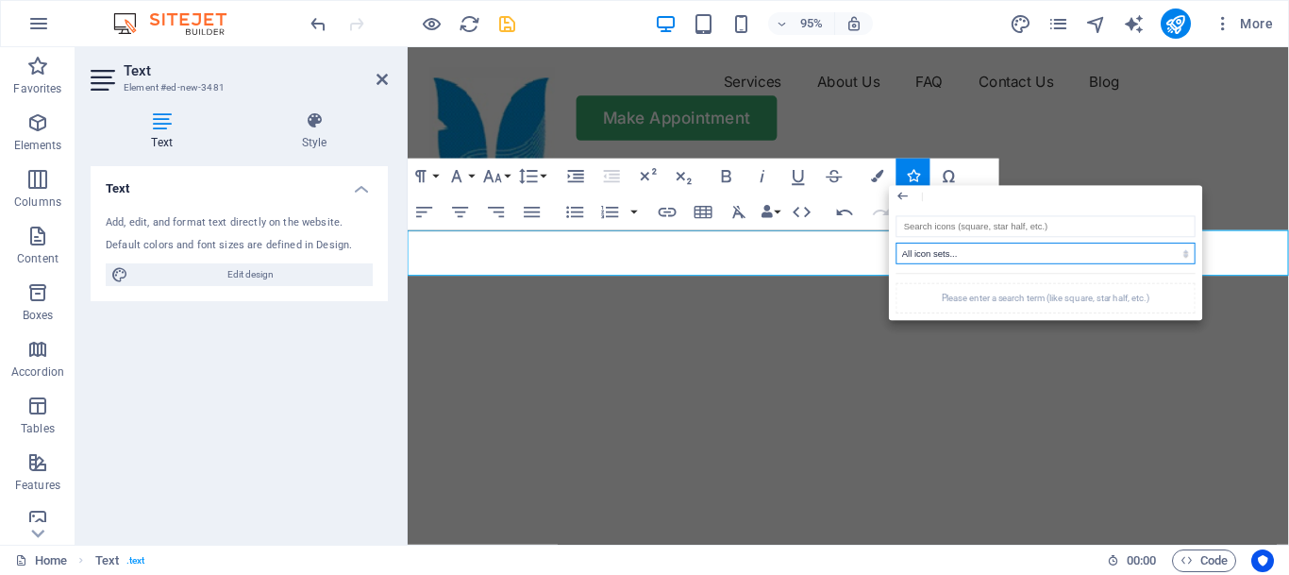
click at [897, 243] on select "All icon sets... IcoFont Ionicons FontAwesome Brands FontAwesome Duotone FontAw…" at bounding box center [1046, 254] width 299 height 22
select select "font-awesome-duotone"
click option "FontAwesome Duotone" at bounding box center [0, 0] width 0 height 0
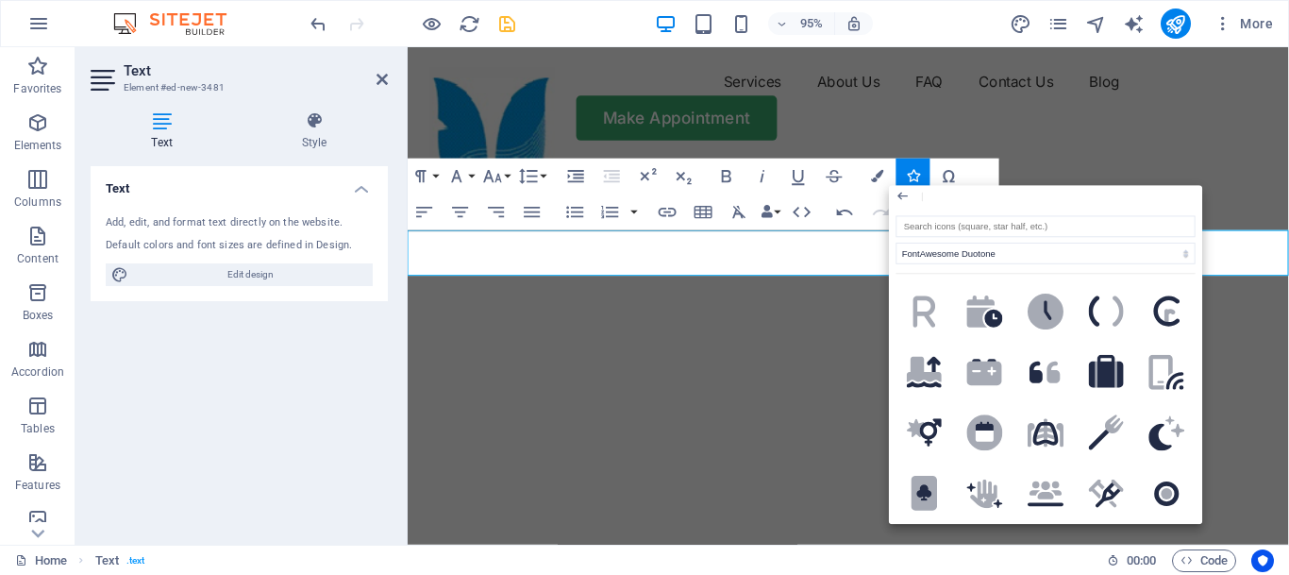
click at [780, 215] on p "​ ​ ​​ ​" at bounding box center [872, 203] width 928 height 25
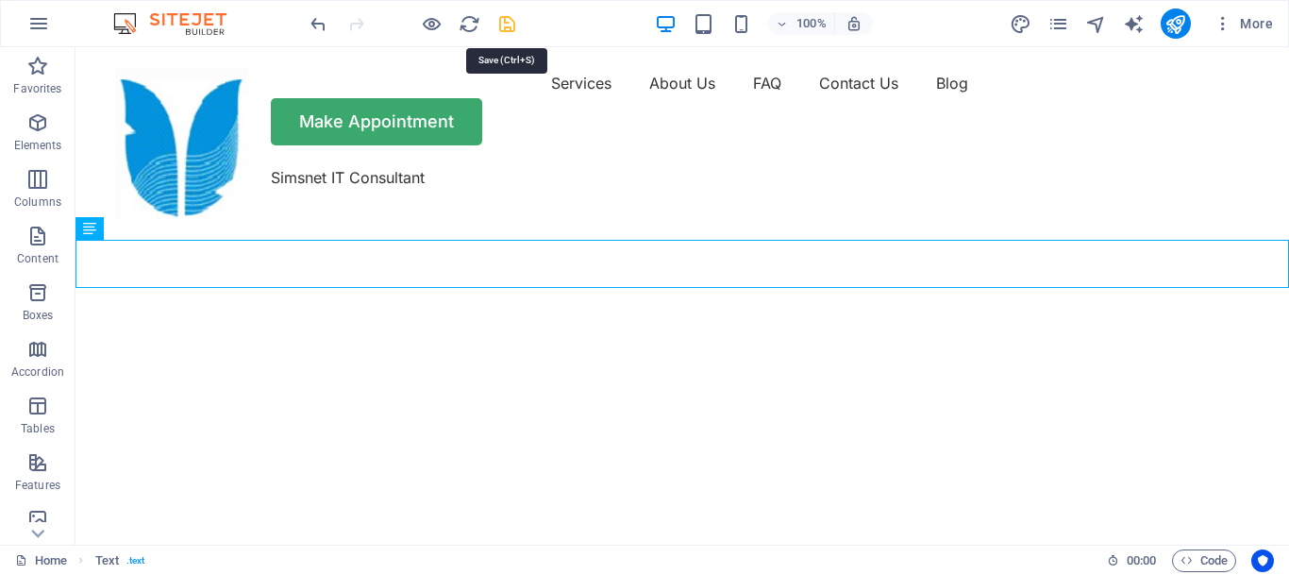
click at [509, 20] on icon "save" at bounding box center [508, 24] width 22 height 22
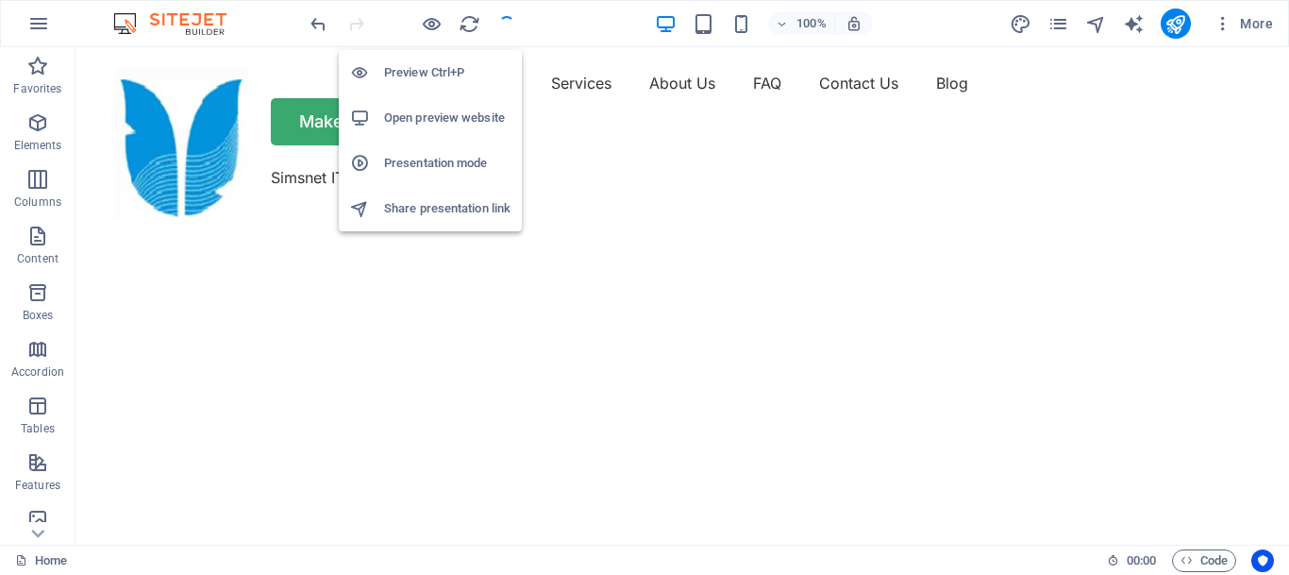
click at [403, 120] on h6 "Open preview website" at bounding box center [447, 118] width 126 height 23
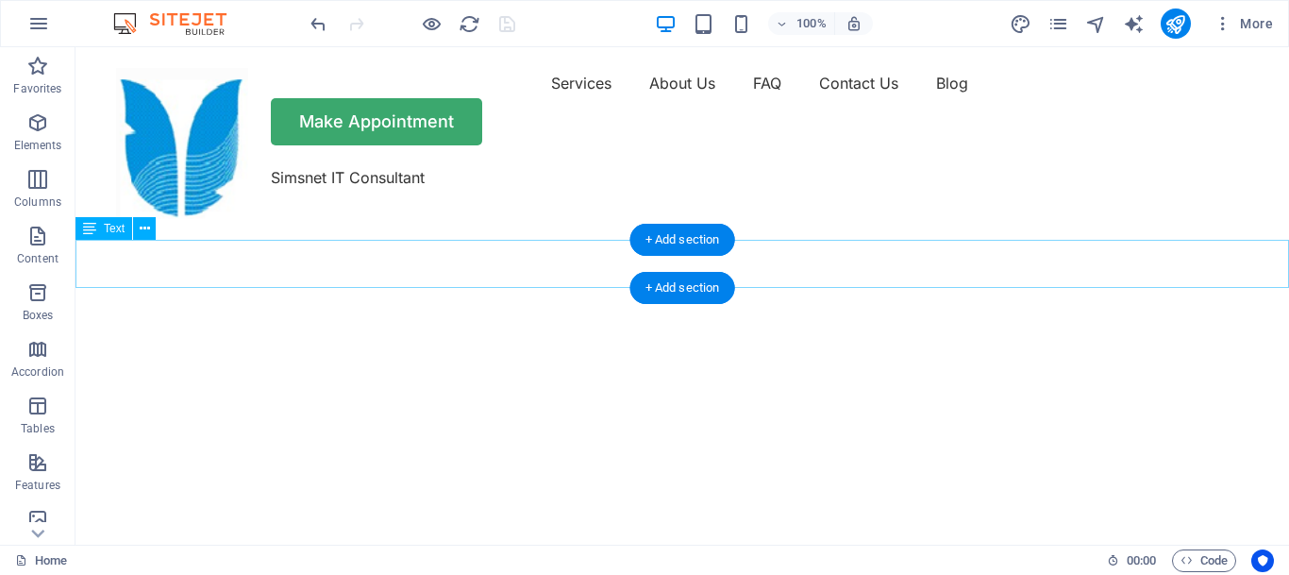
click at [222, 214] on div "Simsnet IT Consultant" at bounding box center [683, 190] width 1214 height 48
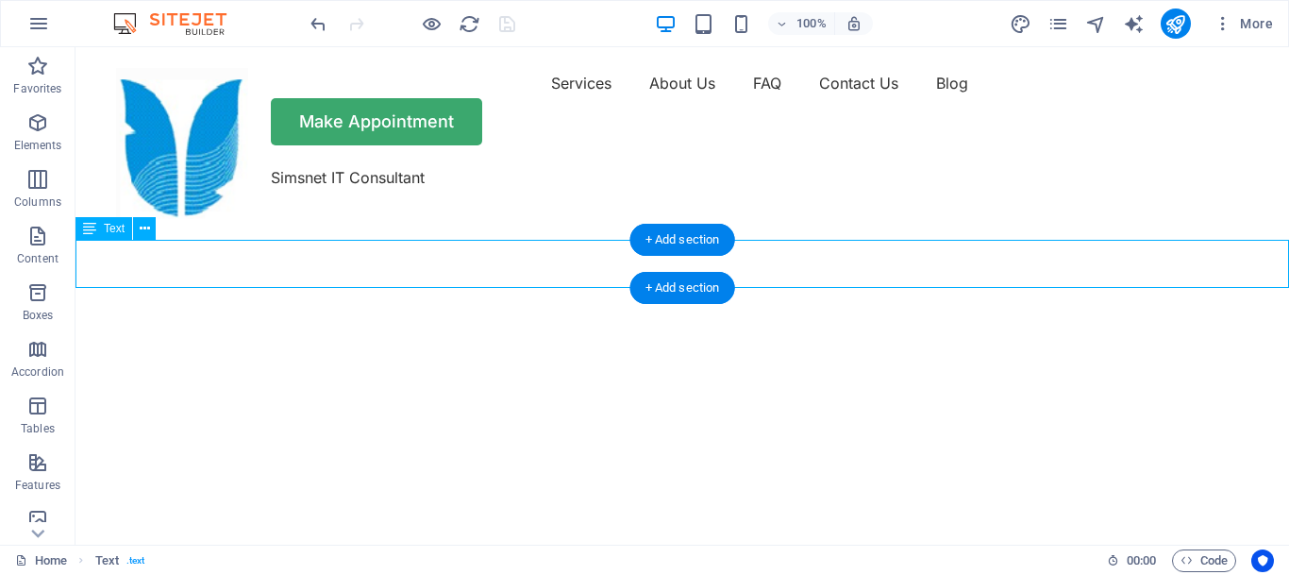
drag, startPoint x: 215, startPoint y: 255, endPoint x: 278, endPoint y: 256, distance: 63.3
click at [278, 214] on div "Simsnet IT Consultant" at bounding box center [683, 190] width 1214 height 48
click at [174, 214] on div "Simsnet IT Consultant" at bounding box center [683, 190] width 1214 height 48
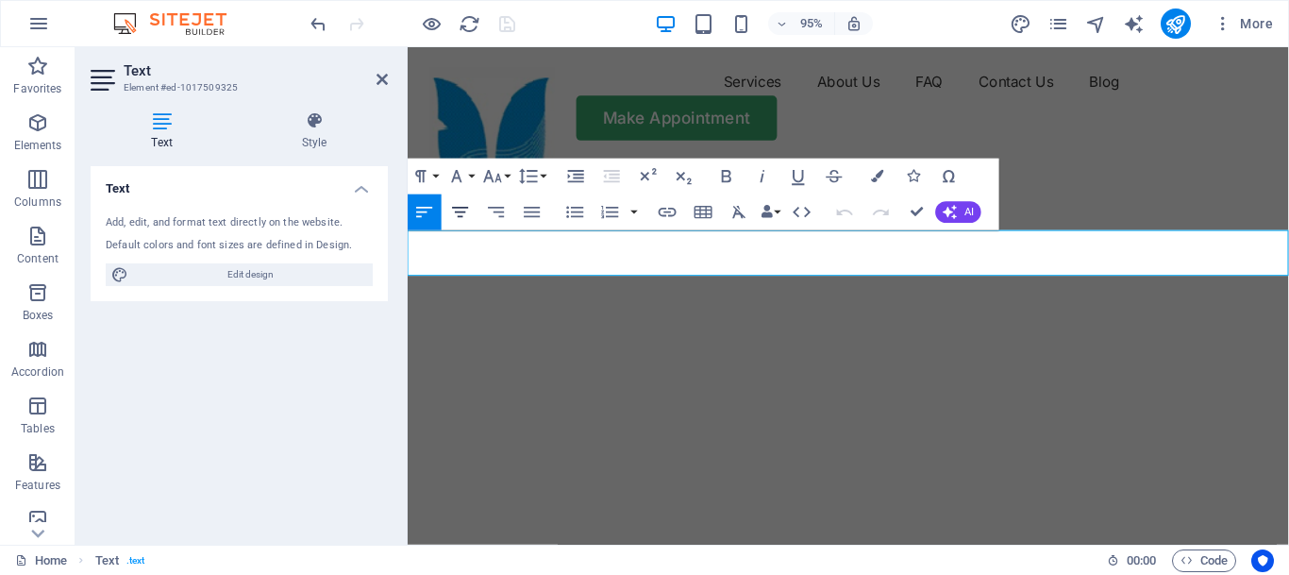
click at [459, 207] on icon "button" at bounding box center [461, 213] width 22 height 22
click at [567, 214] on div "Simsnet IT Consultant" at bounding box center [872, 190] width 928 height 48
click at [723, 177] on icon "button" at bounding box center [726, 176] width 9 height 12
drag, startPoint x: 593, startPoint y: 252, endPoint x: 427, endPoint y: 252, distance: 166.1
click at [427, 214] on div "​ Simsnet IT Consultant" at bounding box center [872, 190] width 928 height 48
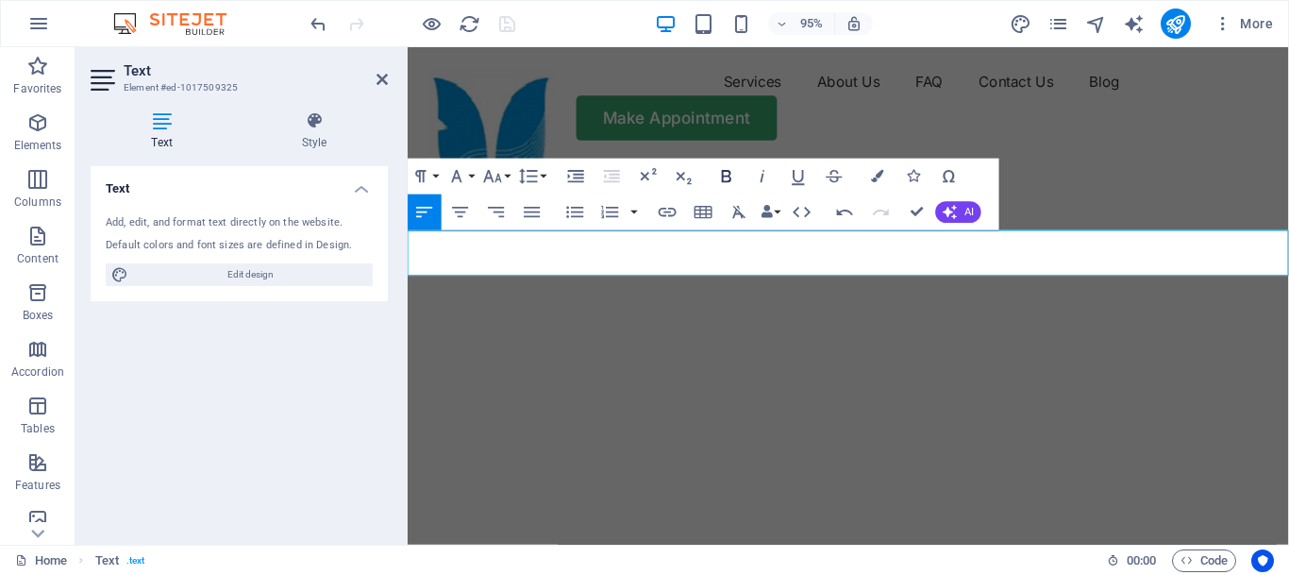
click at [727, 177] on icon "button" at bounding box center [727, 177] width 22 height 22
click at [796, 171] on icon "button" at bounding box center [799, 177] width 22 height 22
click at [879, 179] on icon "button" at bounding box center [877, 176] width 12 height 12
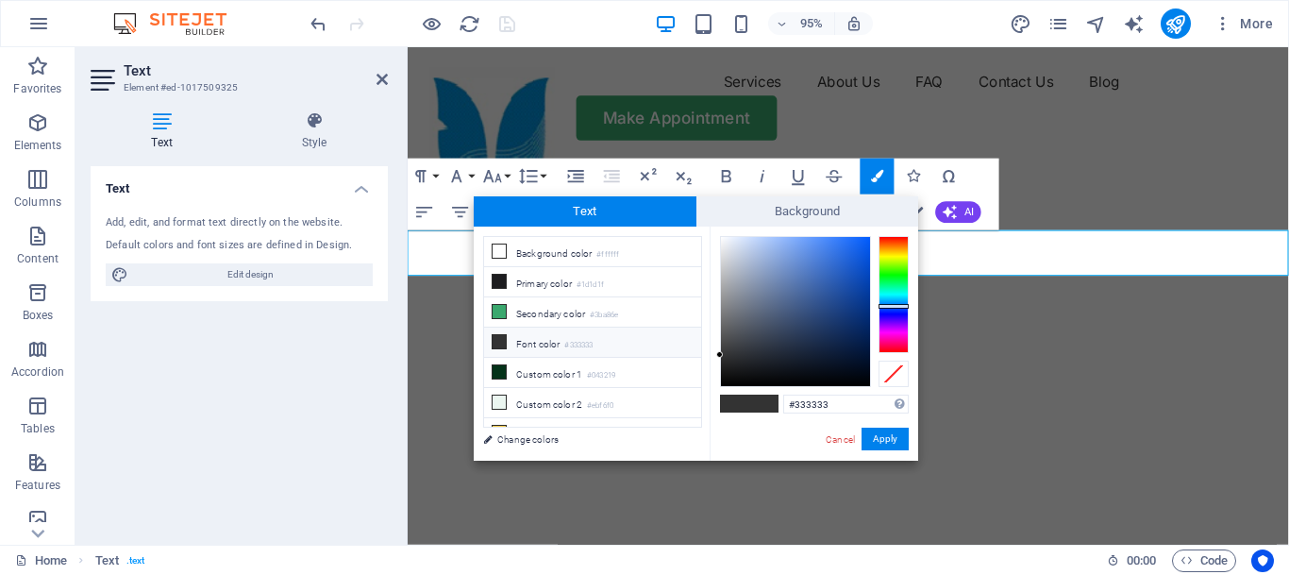
click at [898, 306] on div at bounding box center [894, 294] width 30 height 117
click at [886, 445] on button "Apply" at bounding box center [885, 439] width 47 height 23
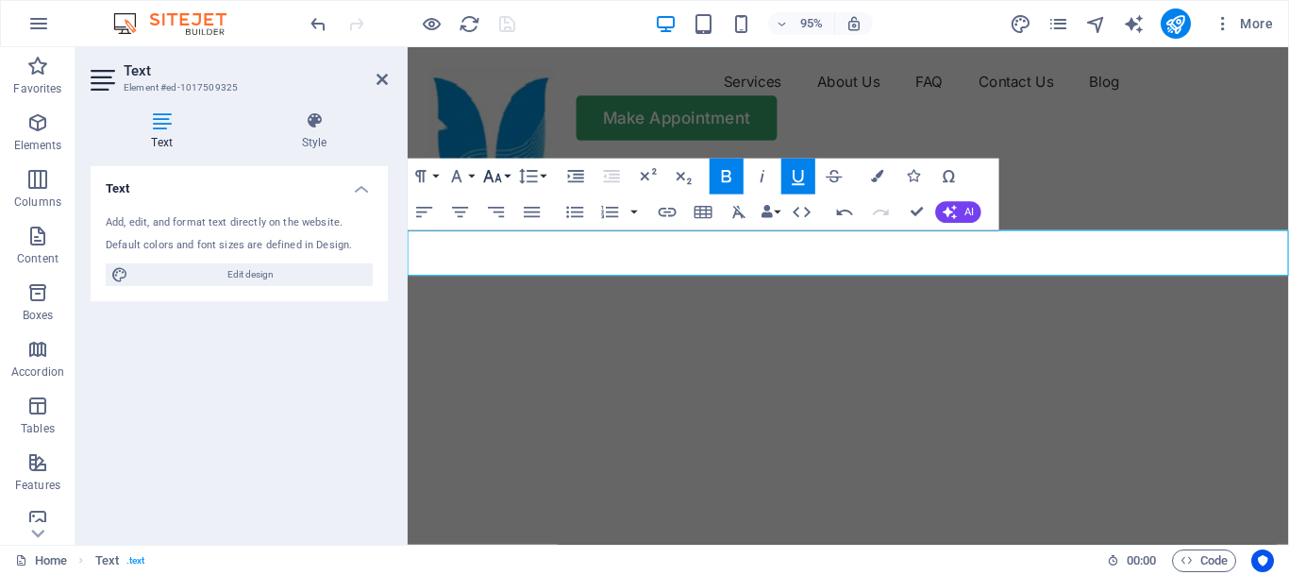
click at [506, 178] on button "Font Size" at bounding box center [497, 177] width 34 height 36
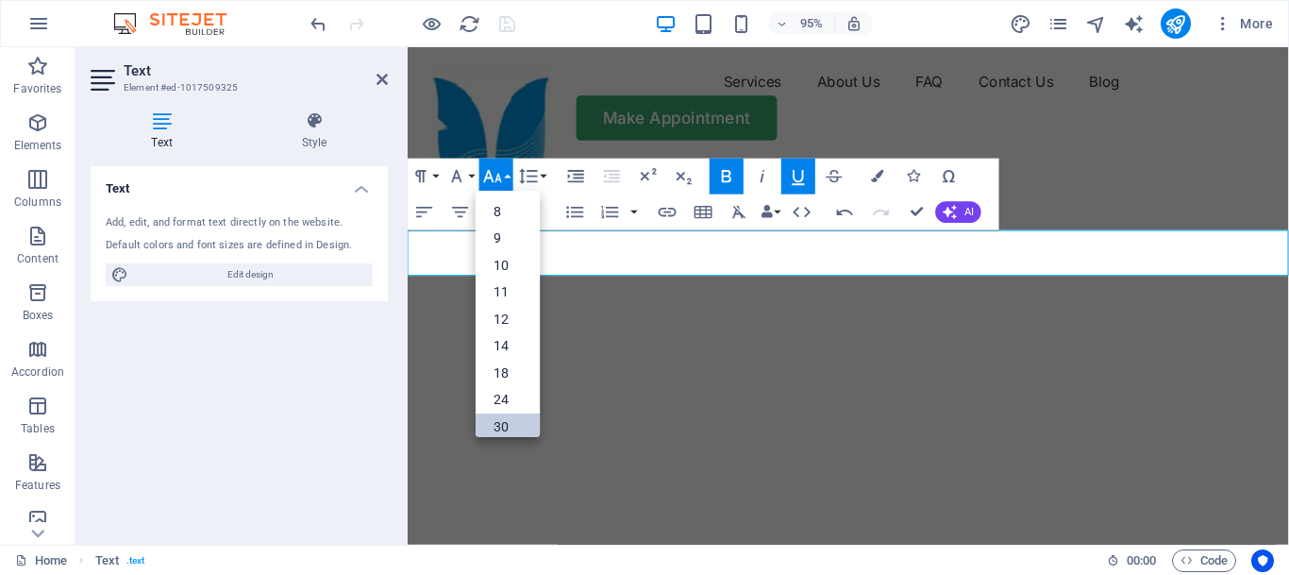
click at [507, 417] on link "30" at bounding box center [508, 426] width 64 height 27
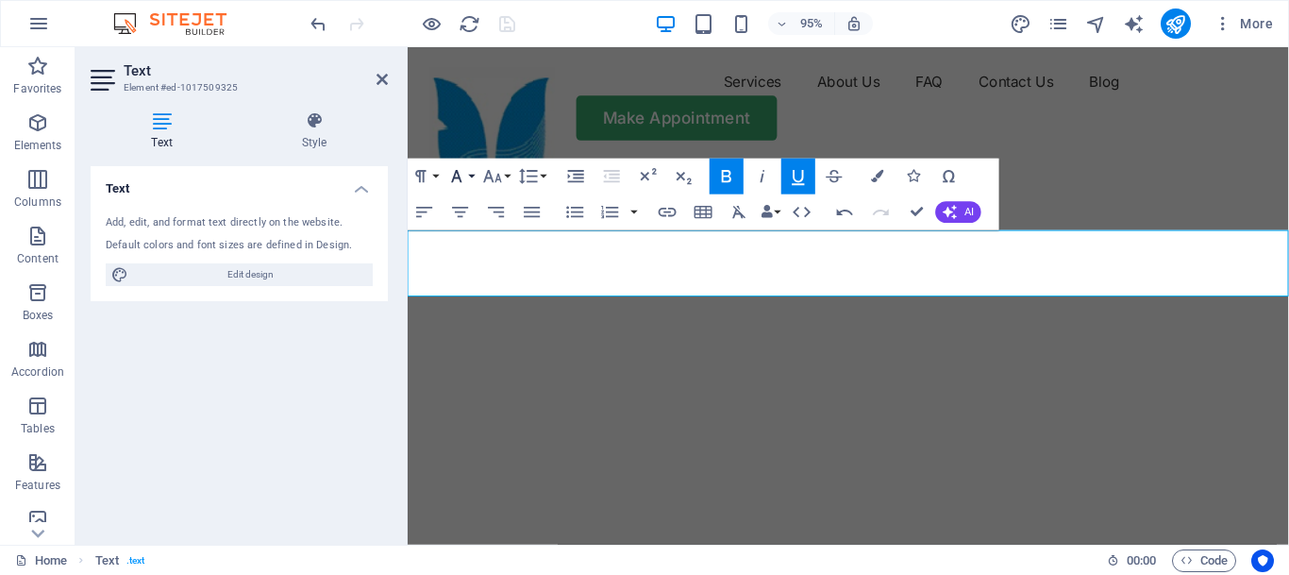
click at [470, 174] on button "Font Family" at bounding box center [461, 177] width 34 height 36
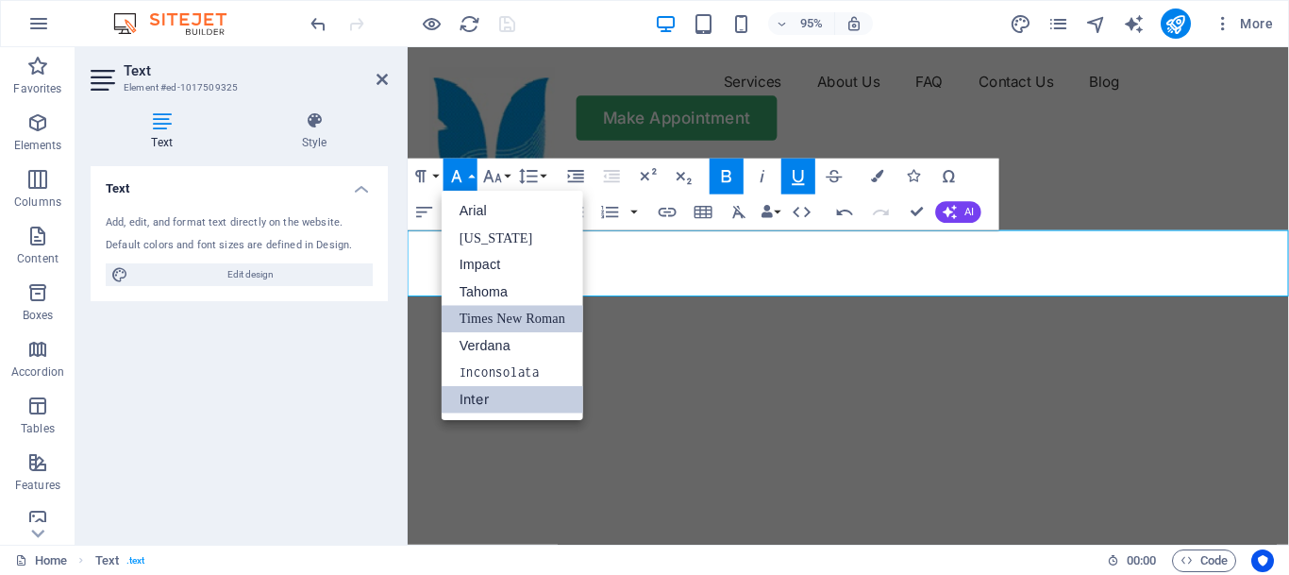
click at [504, 319] on link "Times New Roman" at bounding box center [513, 319] width 142 height 27
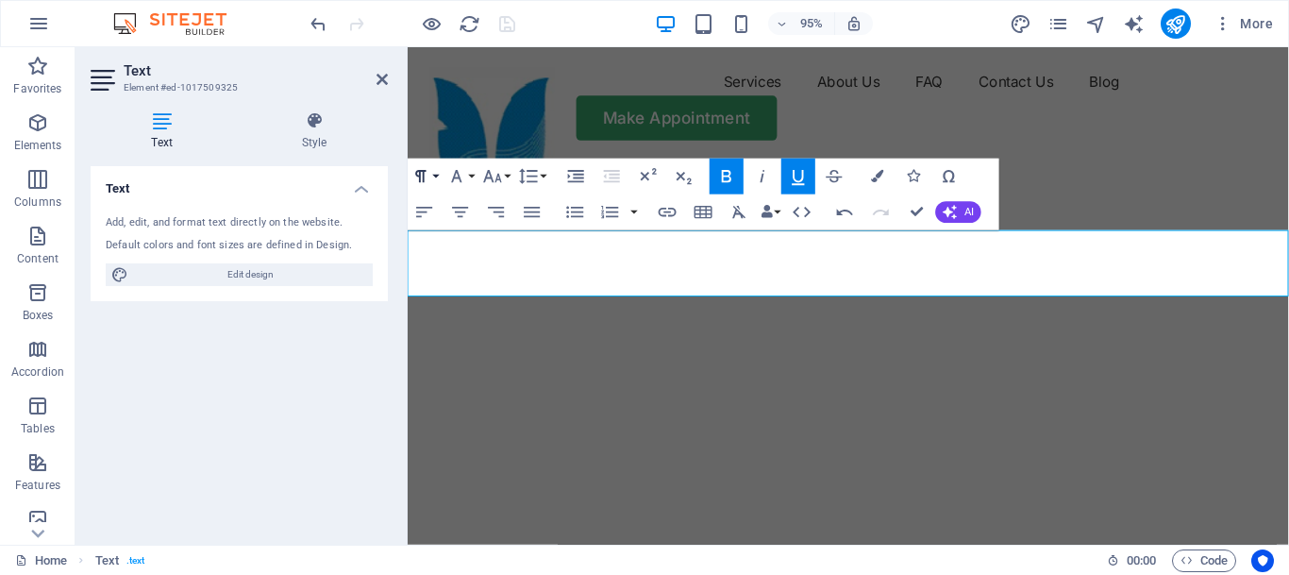
click at [436, 177] on button "Paragraph Format" at bounding box center [425, 177] width 34 height 36
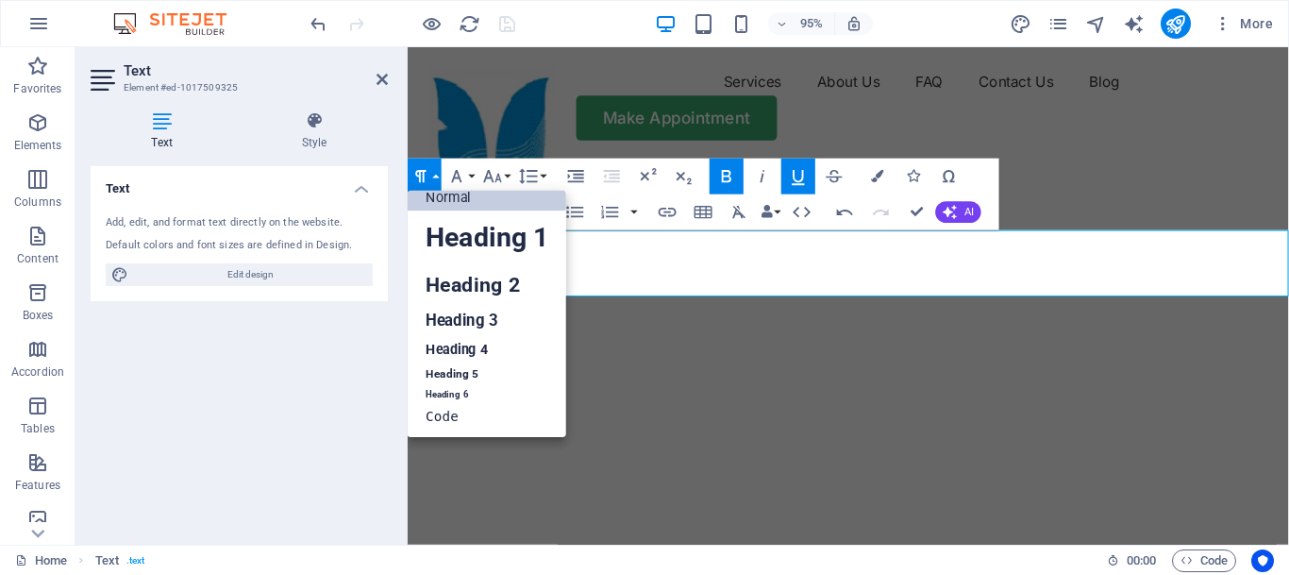
scroll to position [15, 0]
click at [436, 177] on button "Paragraph Format" at bounding box center [425, 177] width 34 height 36
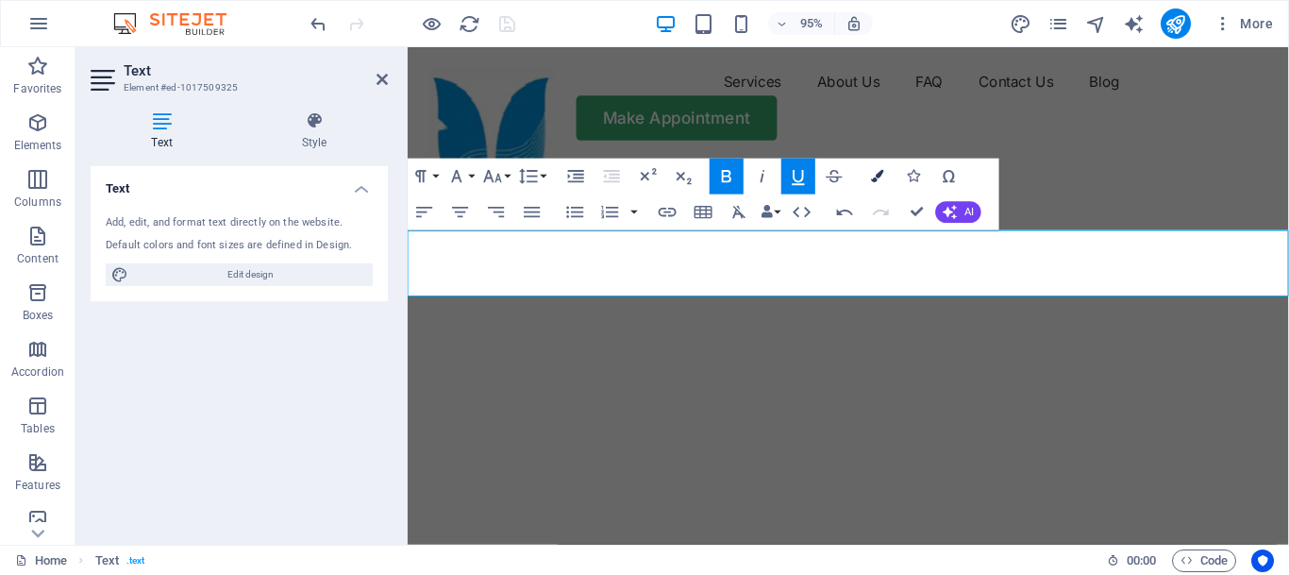
click at [881, 177] on icon "button" at bounding box center [877, 176] width 12 height 12
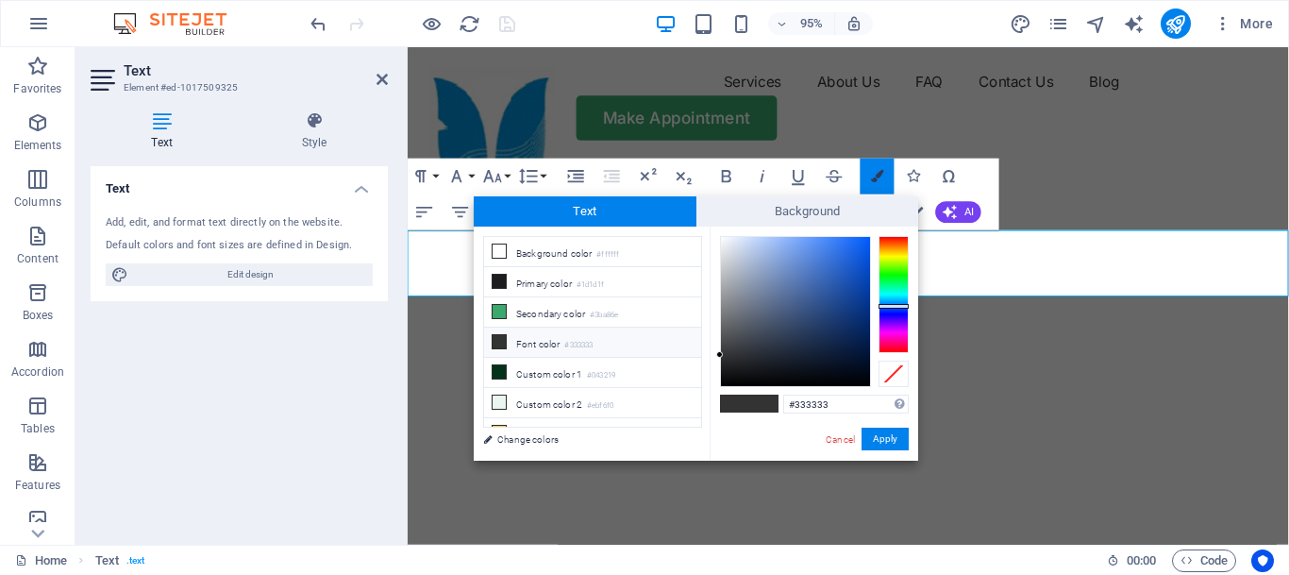
click at [881, 177] on icon "button" at bounding box center [877, 176] width 12 height 12
click at [915, 173] on icon "button" at bounding box center [913, 176] width 12 height 12
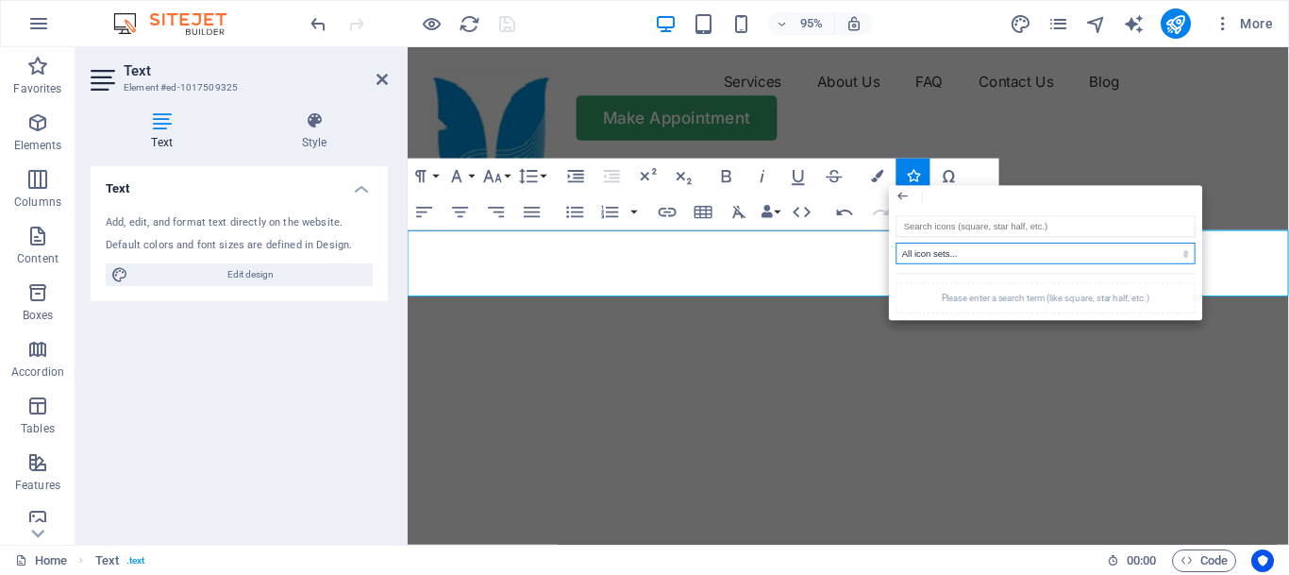
click at [897, 243] on select "All icon sets... IcoFont Ionicons FontAwesome Brands FontAwesome Duotone FontAw…" at bounding box center [1046, 254] width 299 height 22
select select "font-awesome-duotone"
click option "FontAwesome Duotone" at bounding box center [0, 0] width 0 height 0
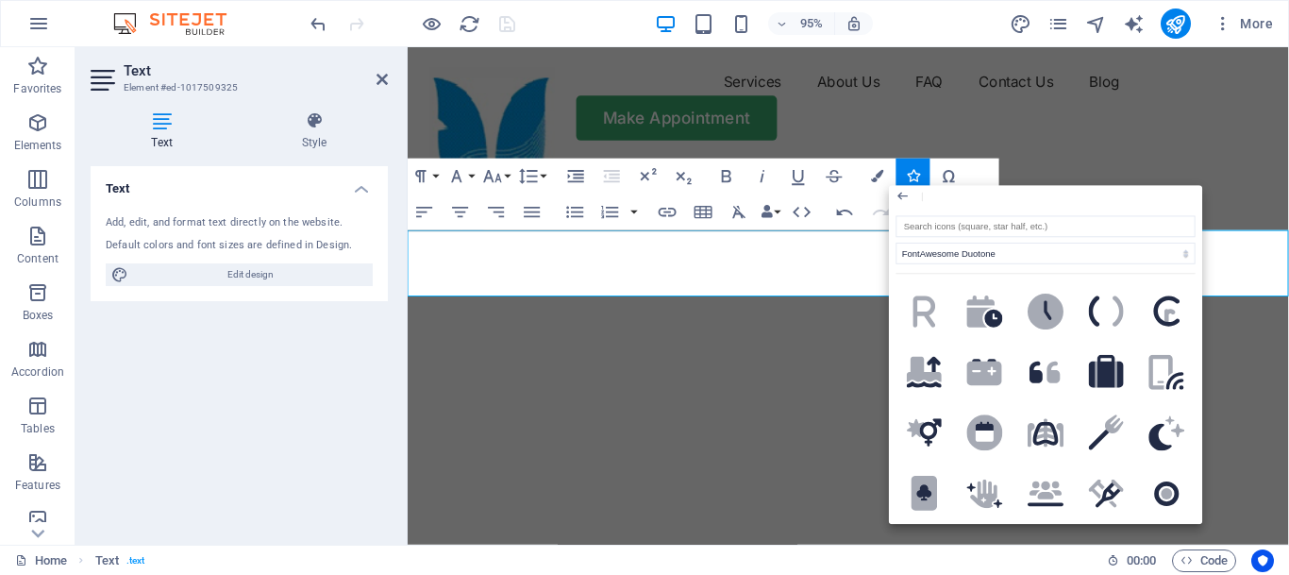
click at [874, 236] on p at bounding box center [872, 223] width 928 height 25
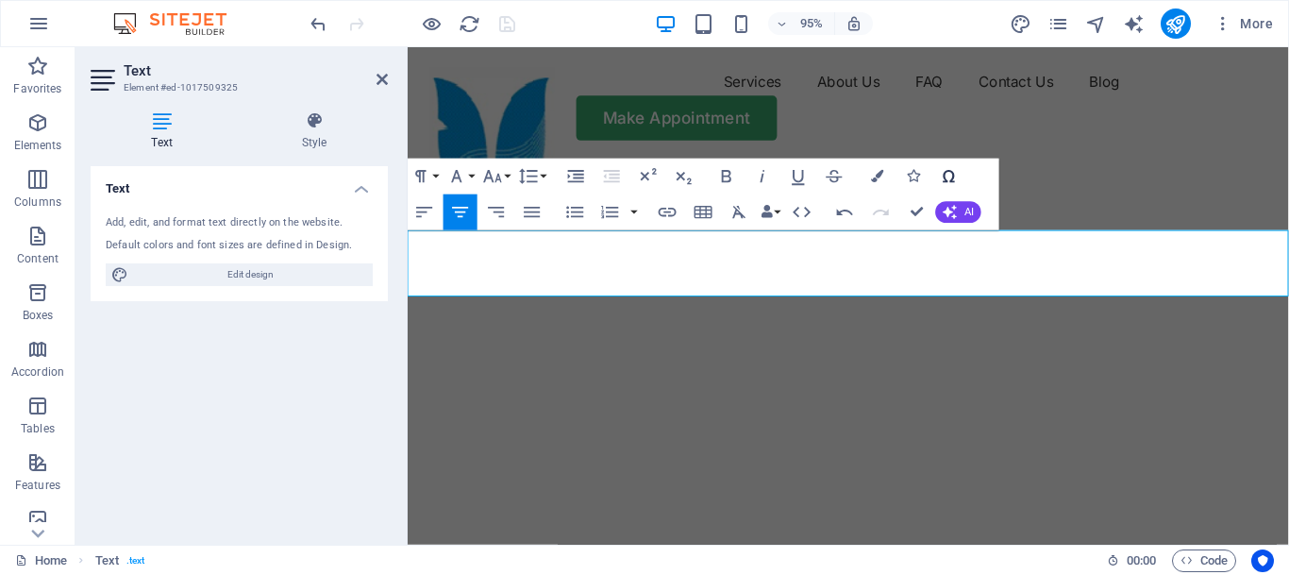
click at [950, 175] on icon "button" at bounding box center [949, 177] width 22 height 22
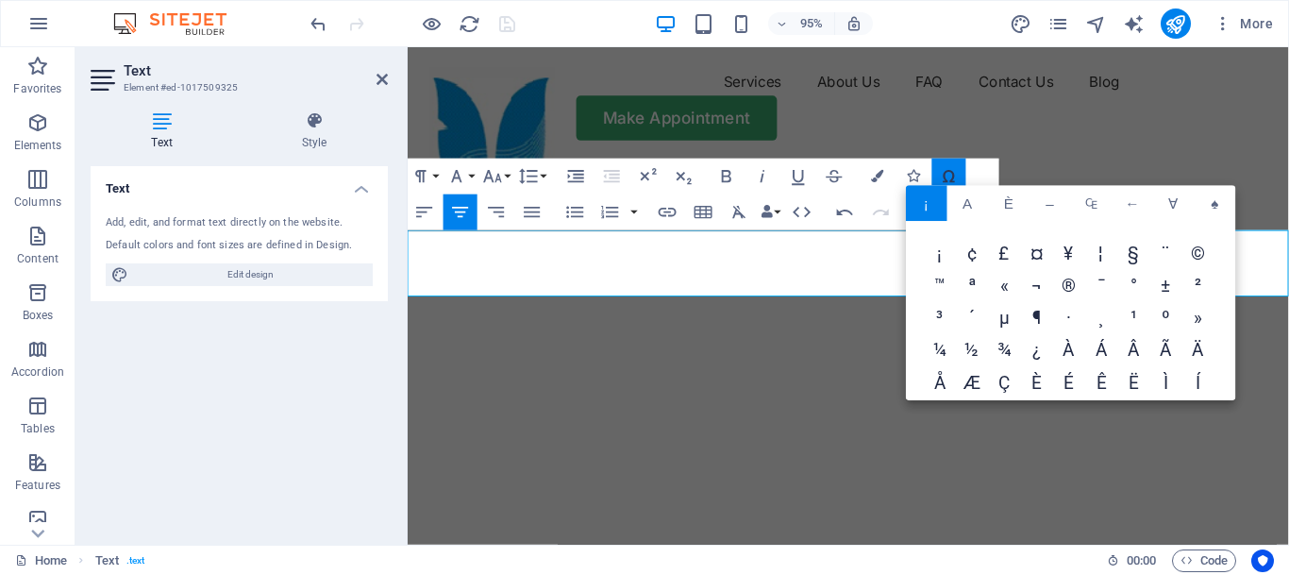
click at [950, 175] on icon "button" at bounding box center [949, 177] width 22 height 22
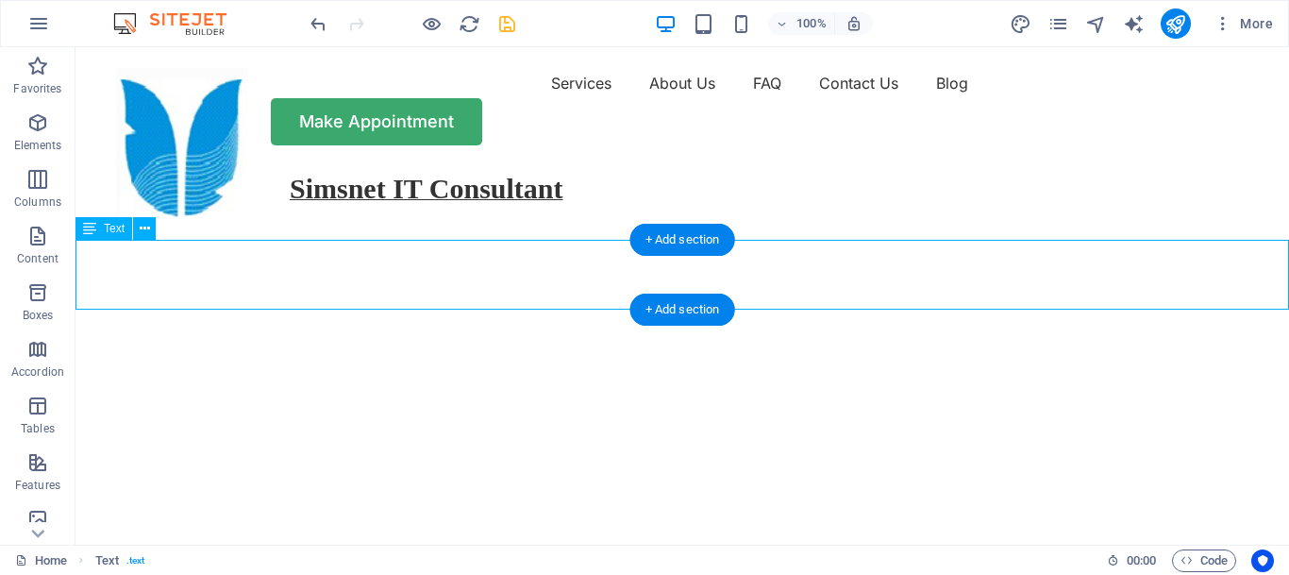
click at [243, 236] on div "Simsnet IT Consultant" at bounding box center [683, 201] width 1214 height 70
drag, startPoint x: 226, startPoint y: 266, endPoint x: 197, endPoint y: 250, distance: 32.5
click at [197, 236] on div "Simsnet IT Consultant" at bounding box center [683, 201] width 1214 height 70
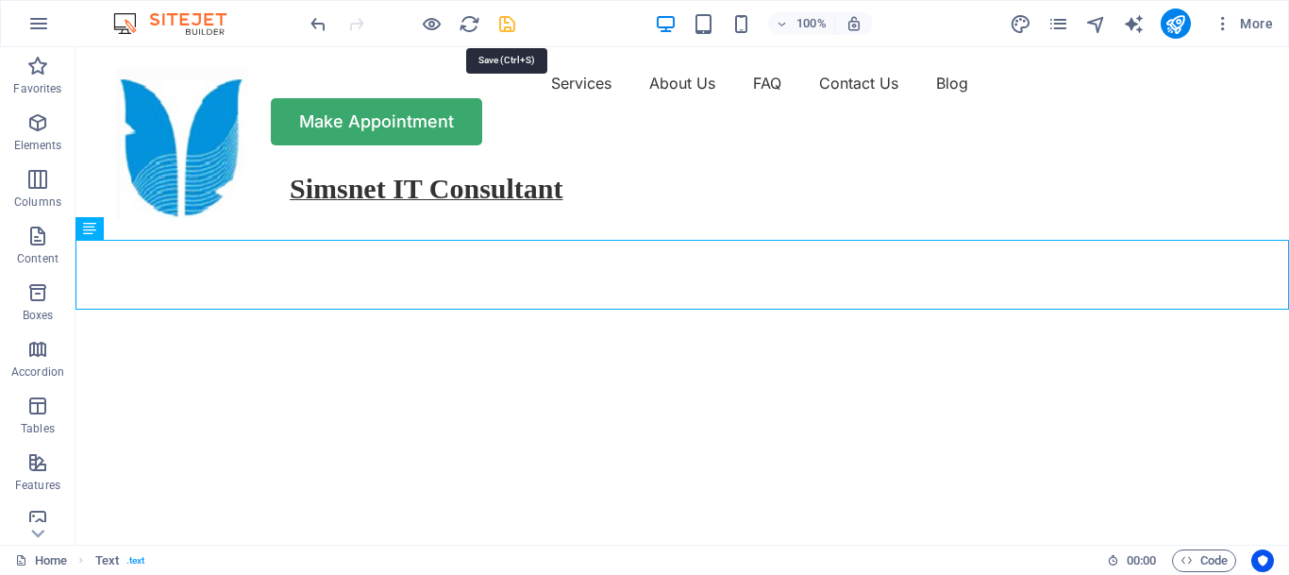
click at [510, 26] on icon "save" at bounding box center [508, 24] width 22 height 22
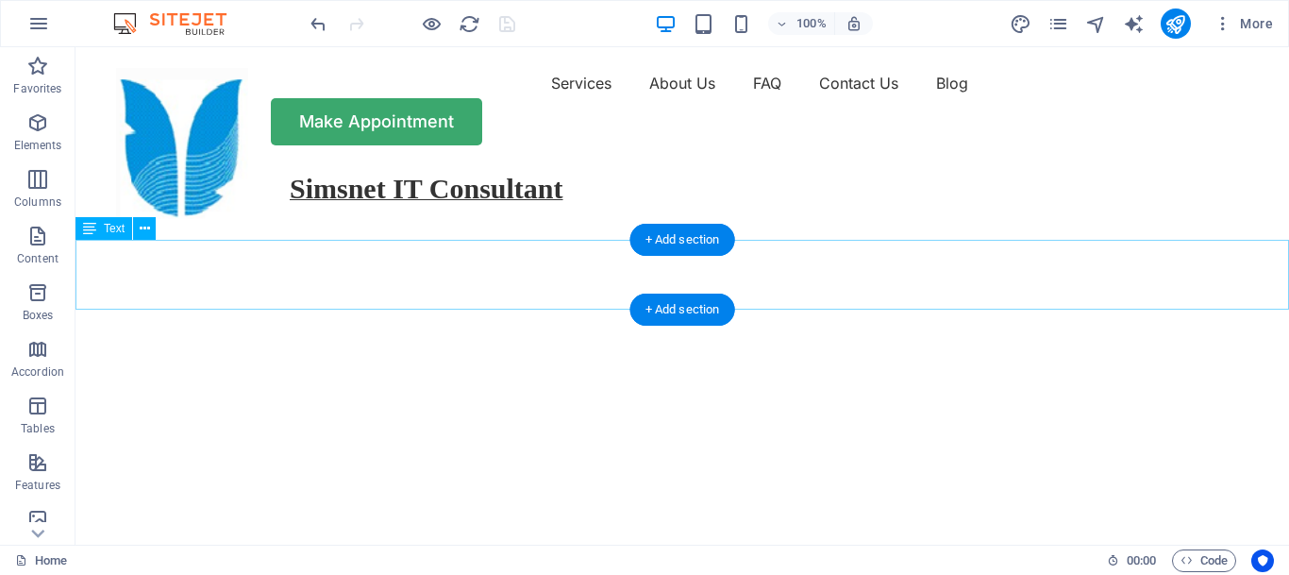
click at [365, 236] on div "Simsnet IT Consultant" at bounding box center [683, 201] width 1214 height 70
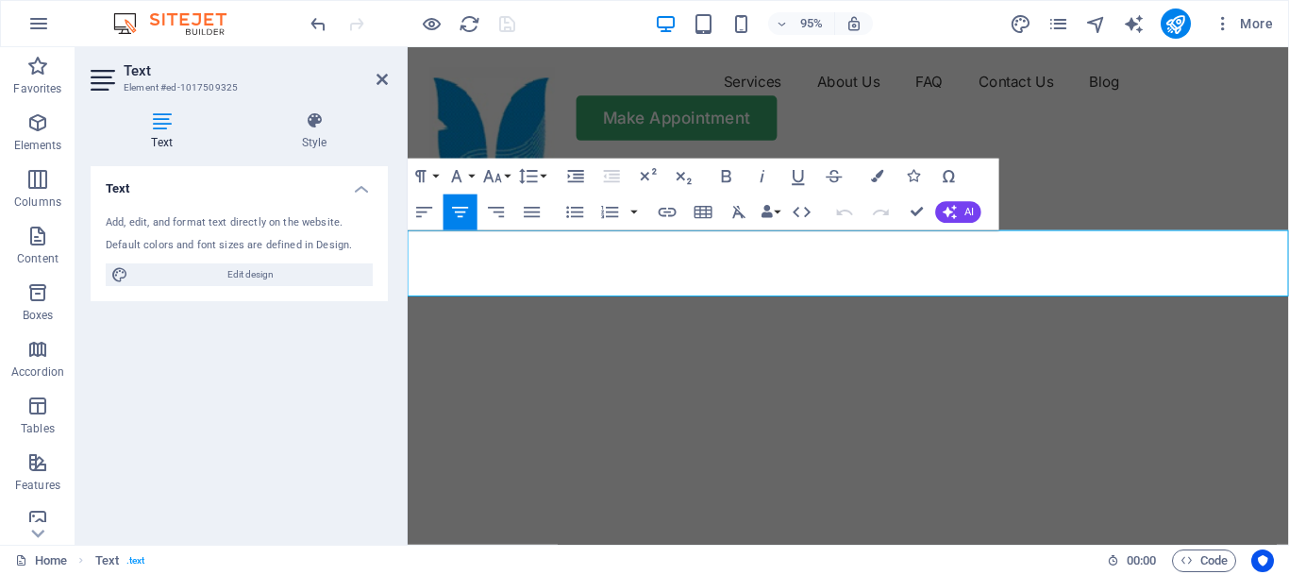
drag, startPoint x: 715, startPoint y: 261, endPoint x: 412, endPoint y: 246, distance: 302.4
click at [412, 236] on div "Simsnet IT Consultant" at bounding box center [872, 201] width 928 height 70
click at [884, 173] on icon "button" at bounding box center [877, 176] width 12 height 12
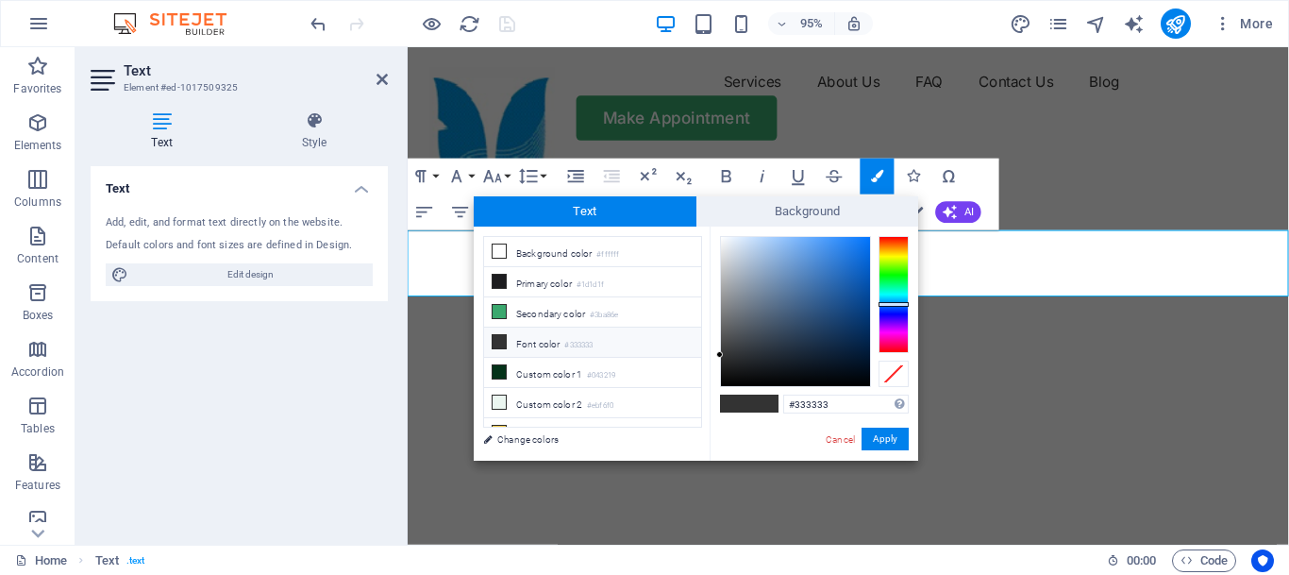
click at [900, 304] on div at bounding box center [894, 294] width 30 height 117
click at [893, 438] on button "Apply" at bounding box center [885, 439] width 47 height 23
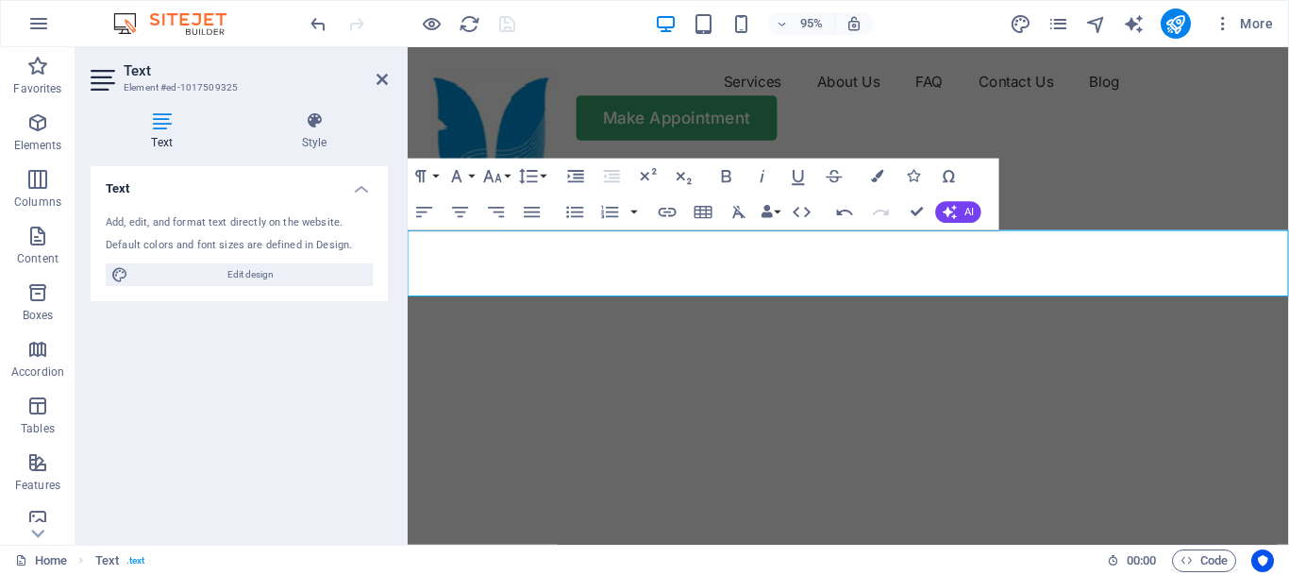
click at [741, 236] on div "​ Simsnet IT Consultant ​" at bounding box center [872, 201] width 928 height 70
click at [884, 177] on icon "button" at bounding box center [877, 176] width 12 height 12
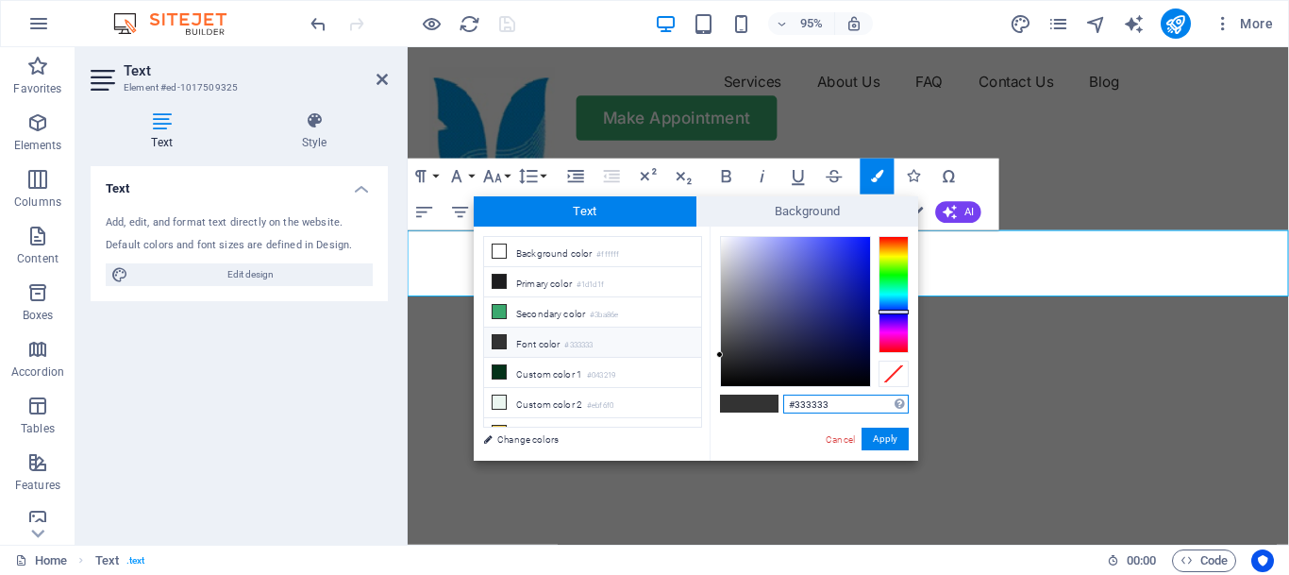
click at [893, 311] on div at bounding box center [894, 294] width 30 height 117
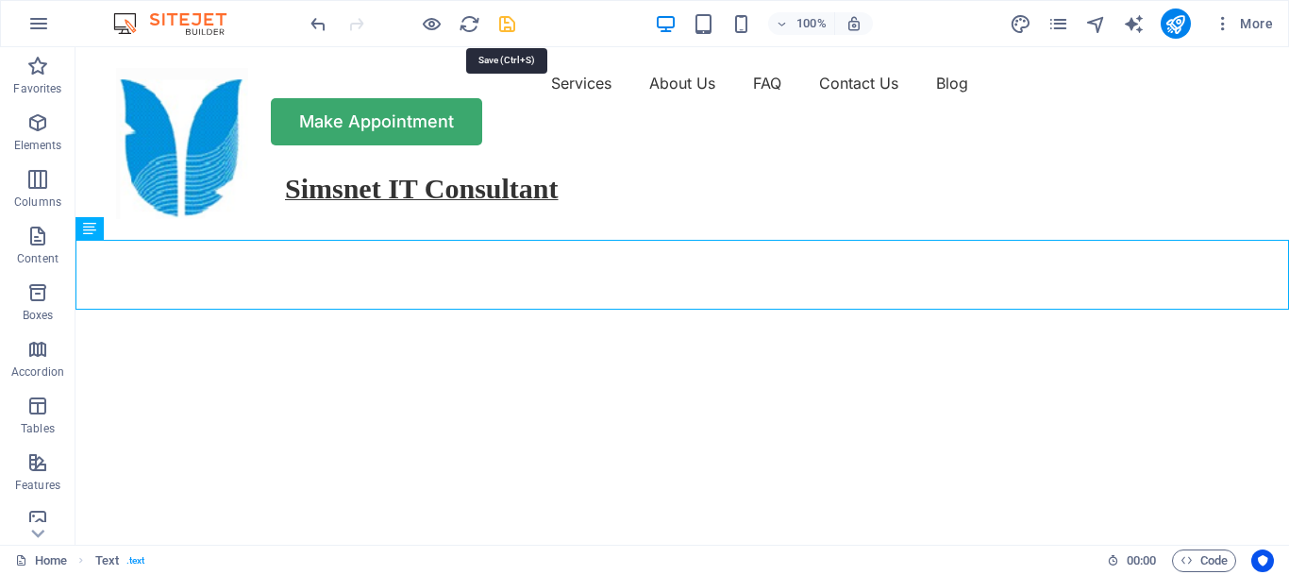
click at [502, 24] on icon "save" at bounding box center [508, 24] width 22 height 22
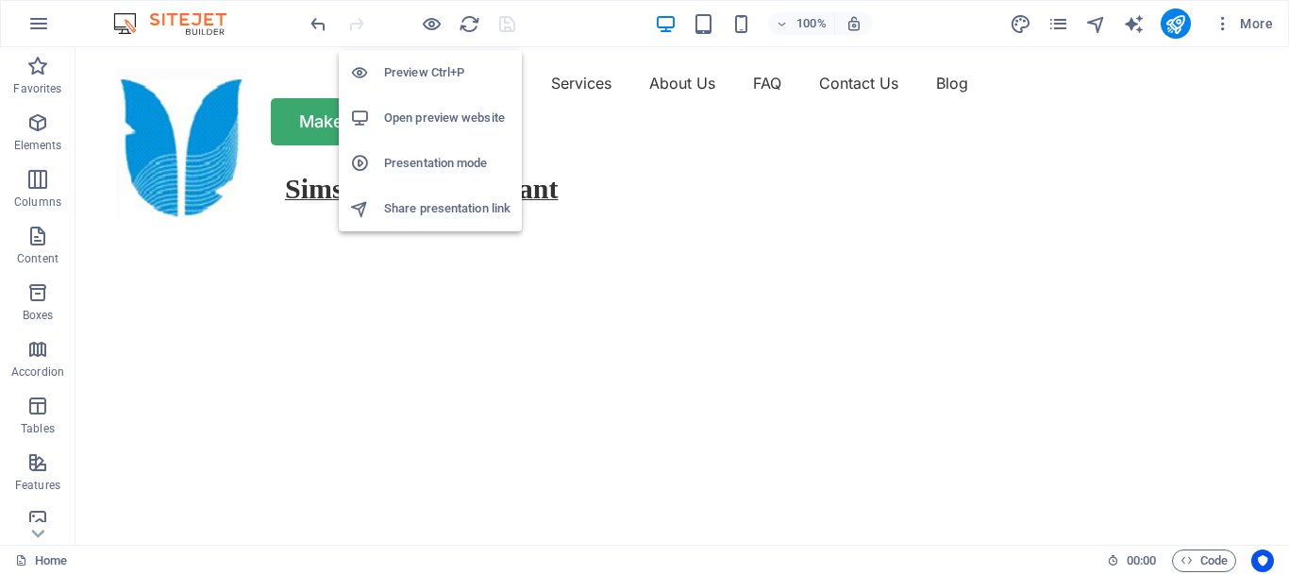
click at [415, 105] on li "Open preview website" at bounding box center [430, 117] width 183 height 45
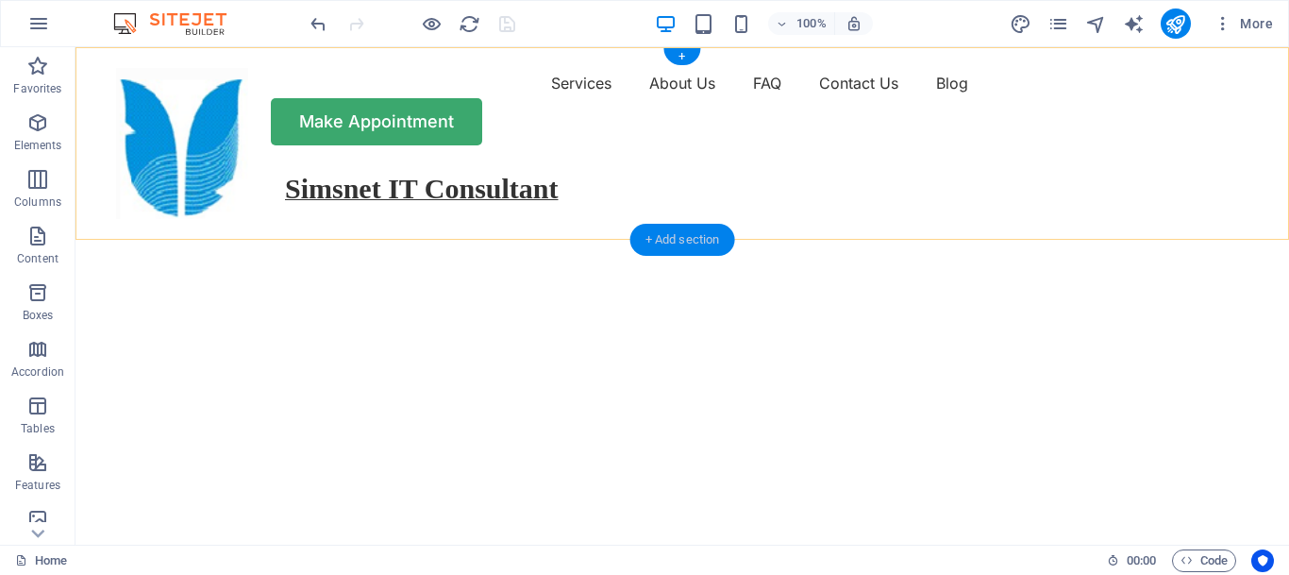
click at [666, 241] on div "+ Add section" at bounding box center [683, 240] width 105 height 32
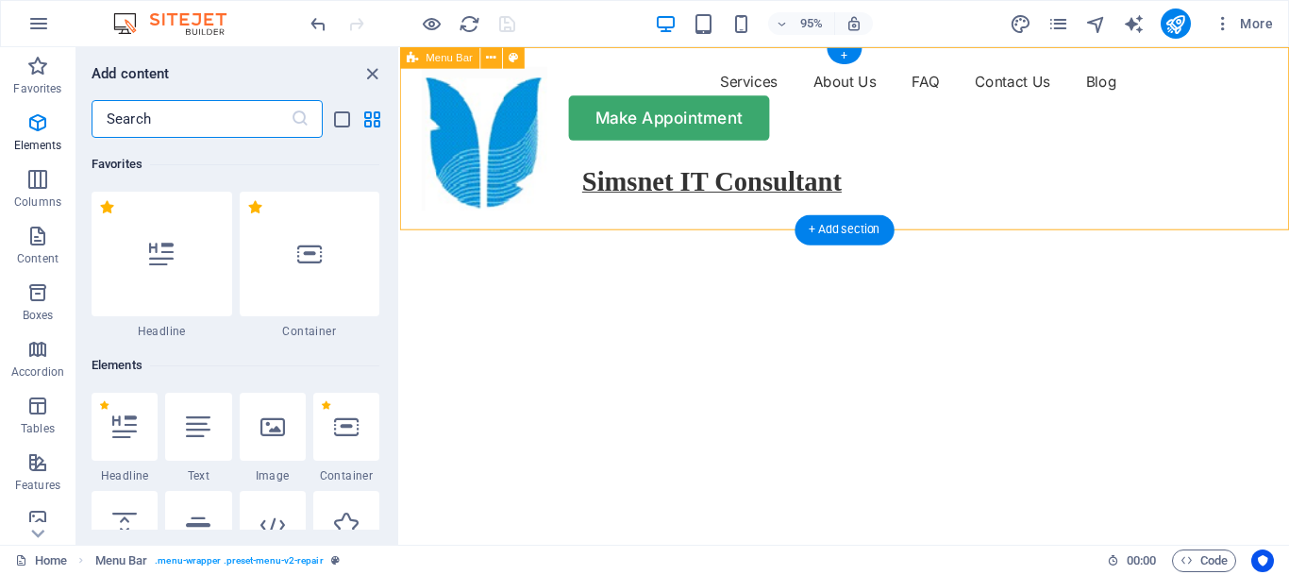
scroll to position [3303, 0]
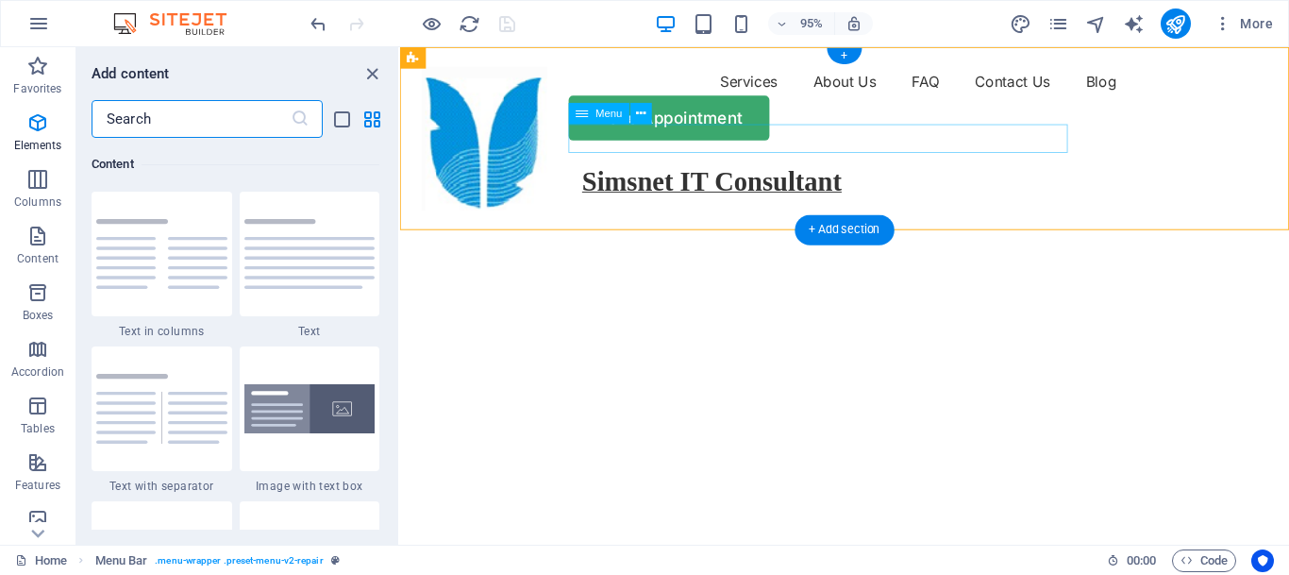
click at [670, 98] on nav "Services About Us FAQ Contact Us Blog" at bounding box center [868, 83] width 891 height 30
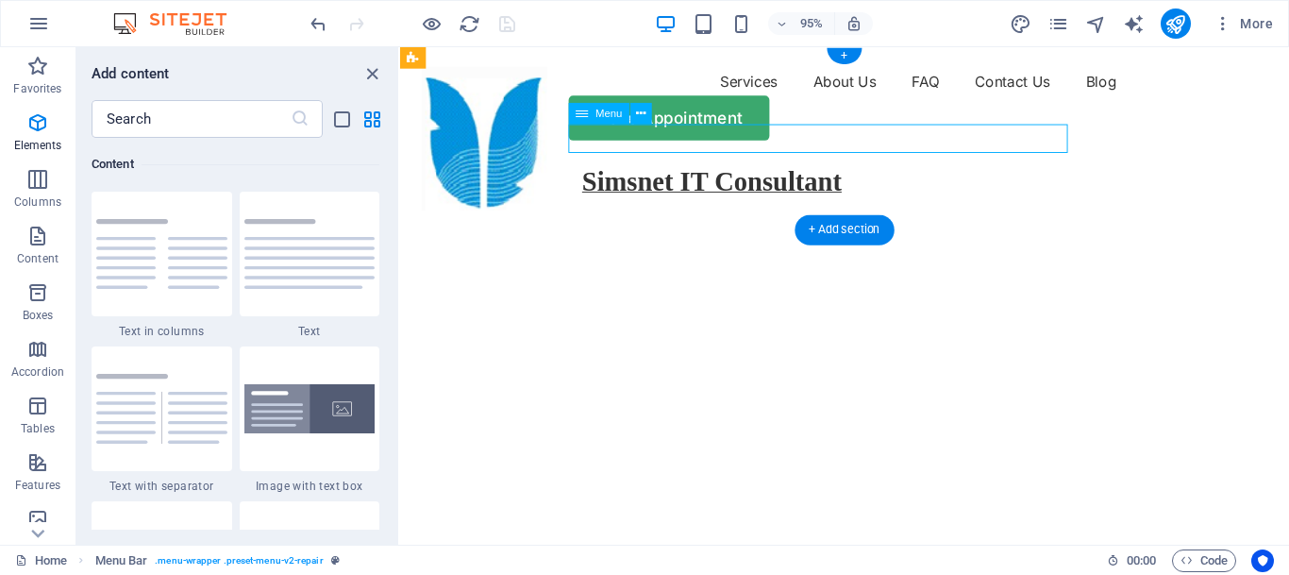
click at [670, 98] on nav "Services About Us FAQ Contact Us Blog" at bounding box center [868, 83] width 891 height 30
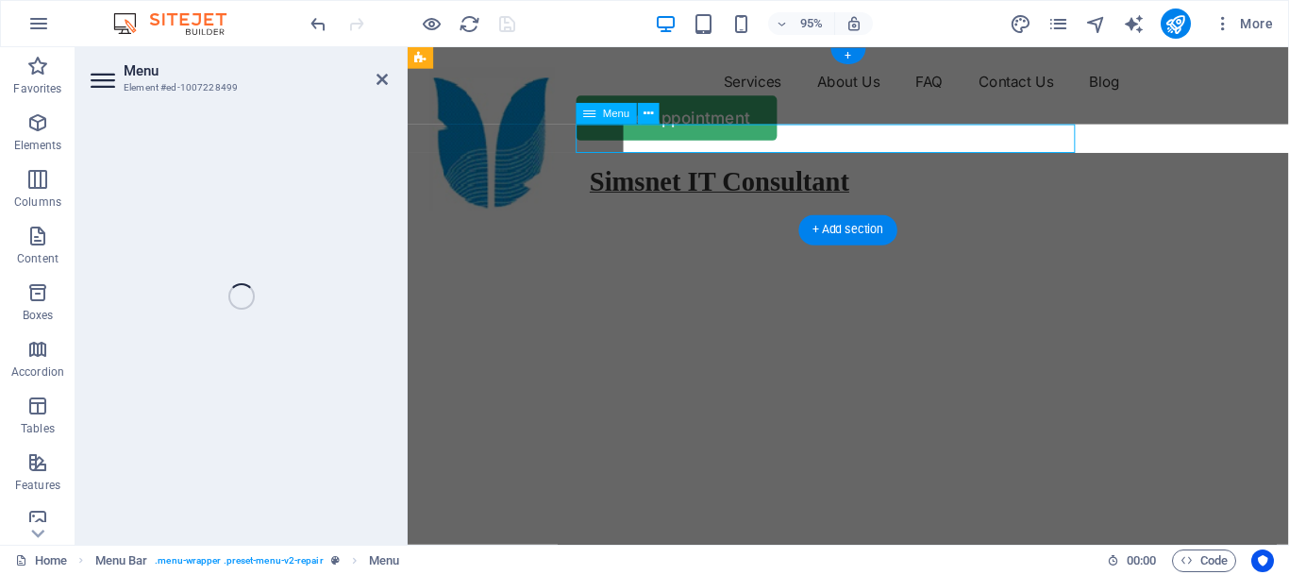
select select "1"
select select
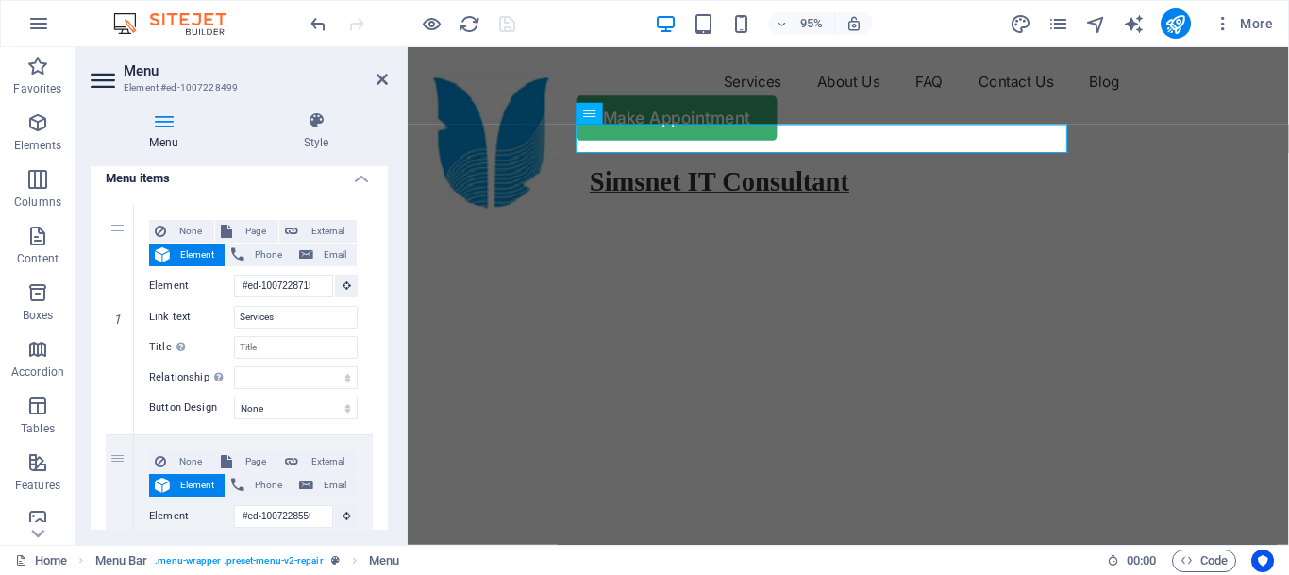
scroll to position [0, 0]
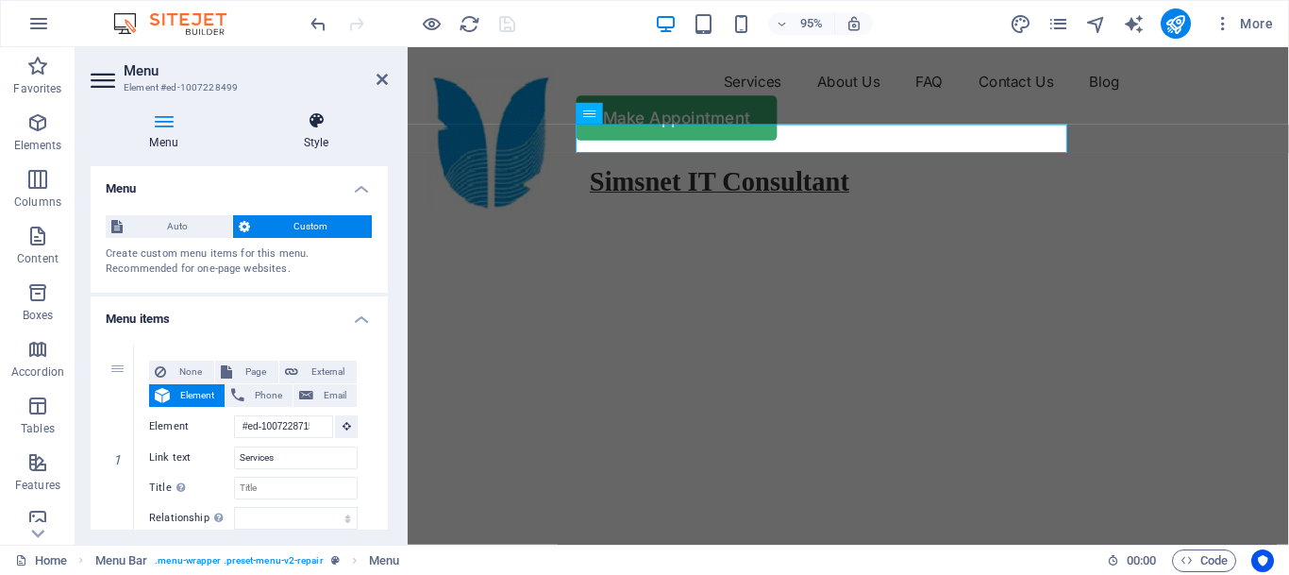
click at [311, 128] on icon at bounding box center [315, 120] width 143 height 19
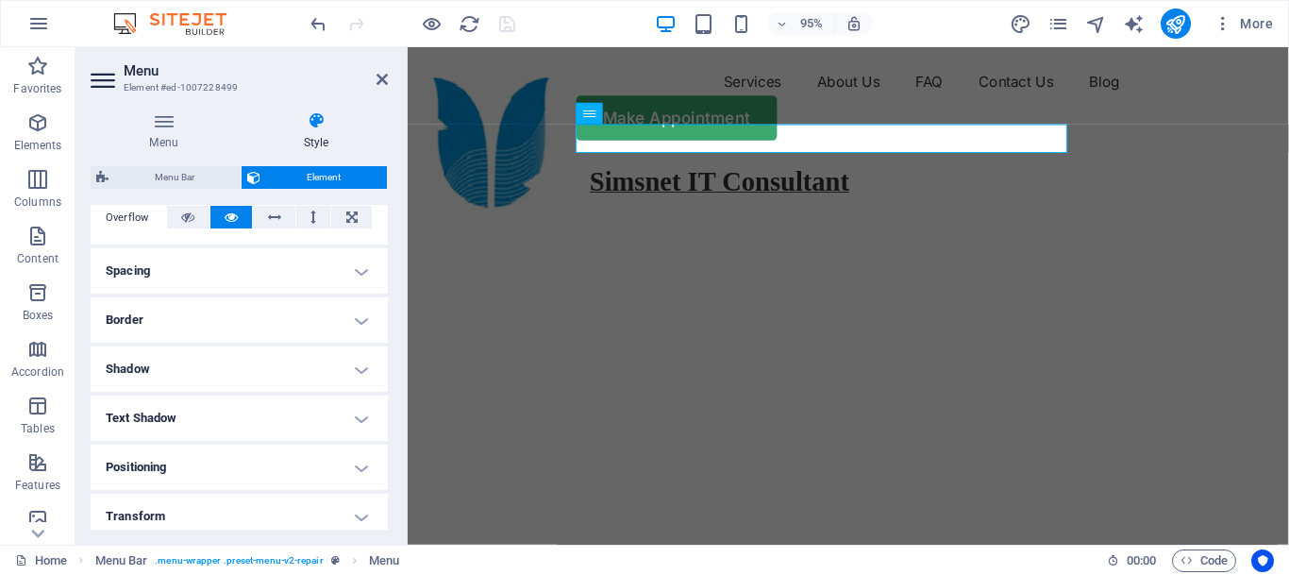
scroll to position [319, 0]
click at [311, 262] on h4 "Spacing" at bounding box center [239, 267] width 297 height 45
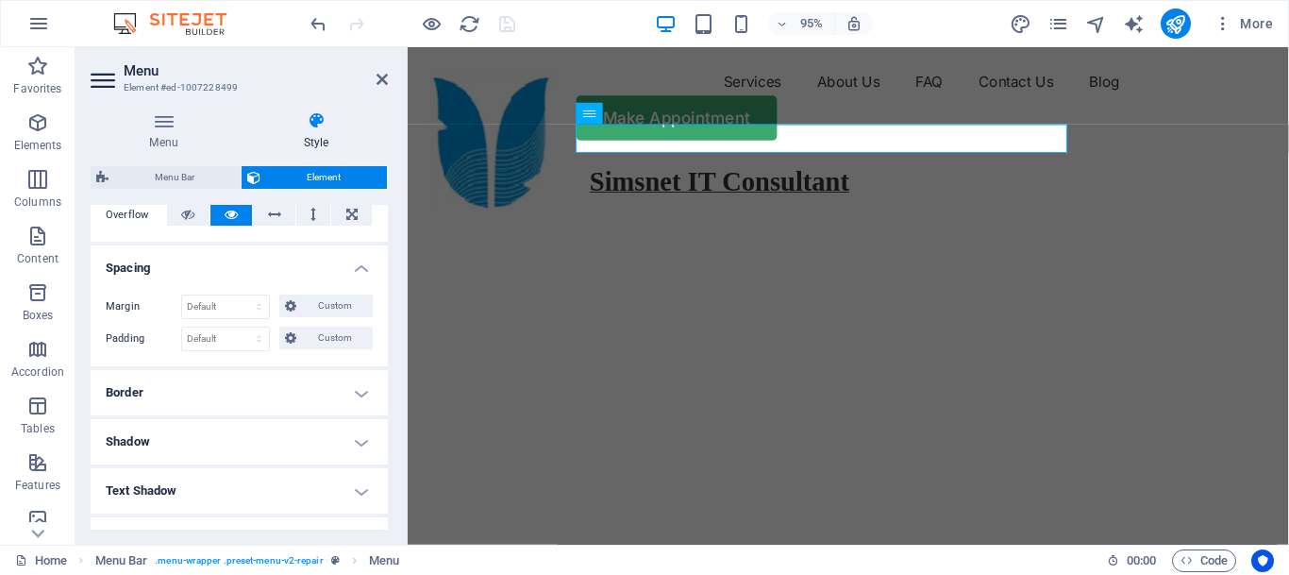
scroll to position [318, 0]
click at [139, 389] on h4 "Border" at bounding box center [239, 393] width 297 height 45
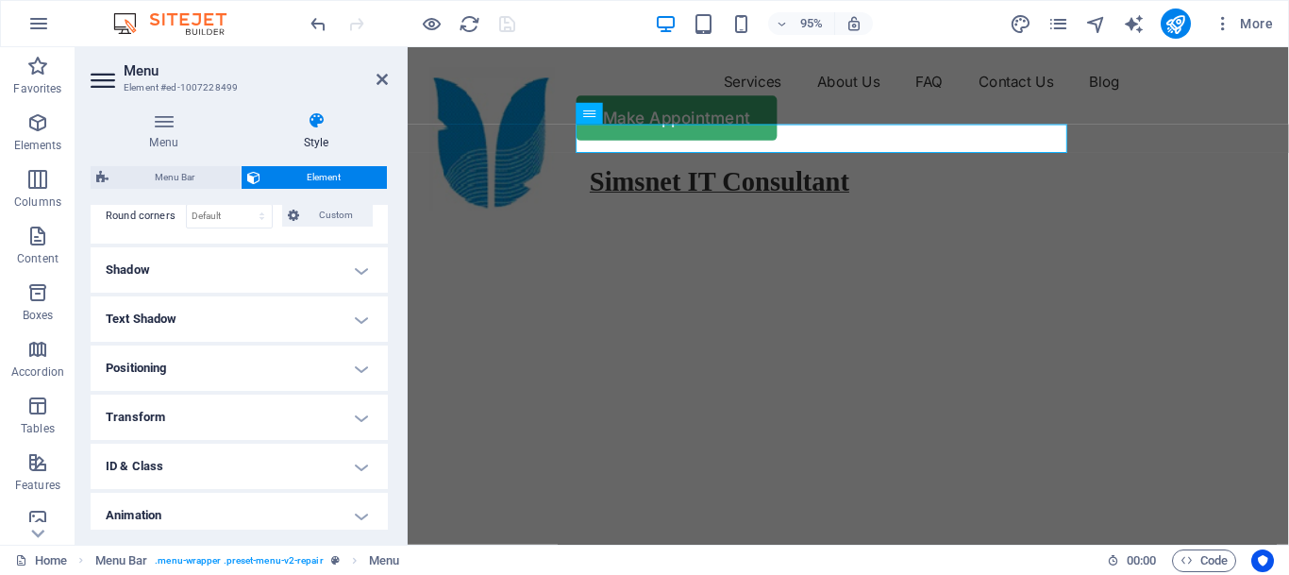
scroll to position [625, 0]
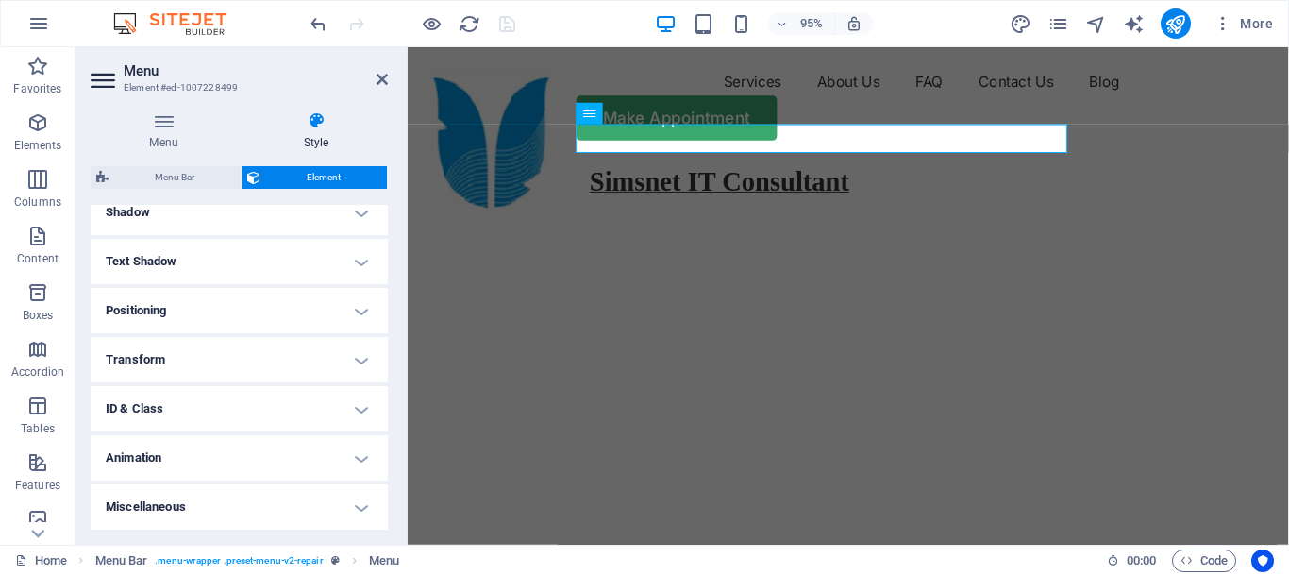
click at [258, 457] on h4 "Animation" at bounding box center [239, 457] width 297 height 45
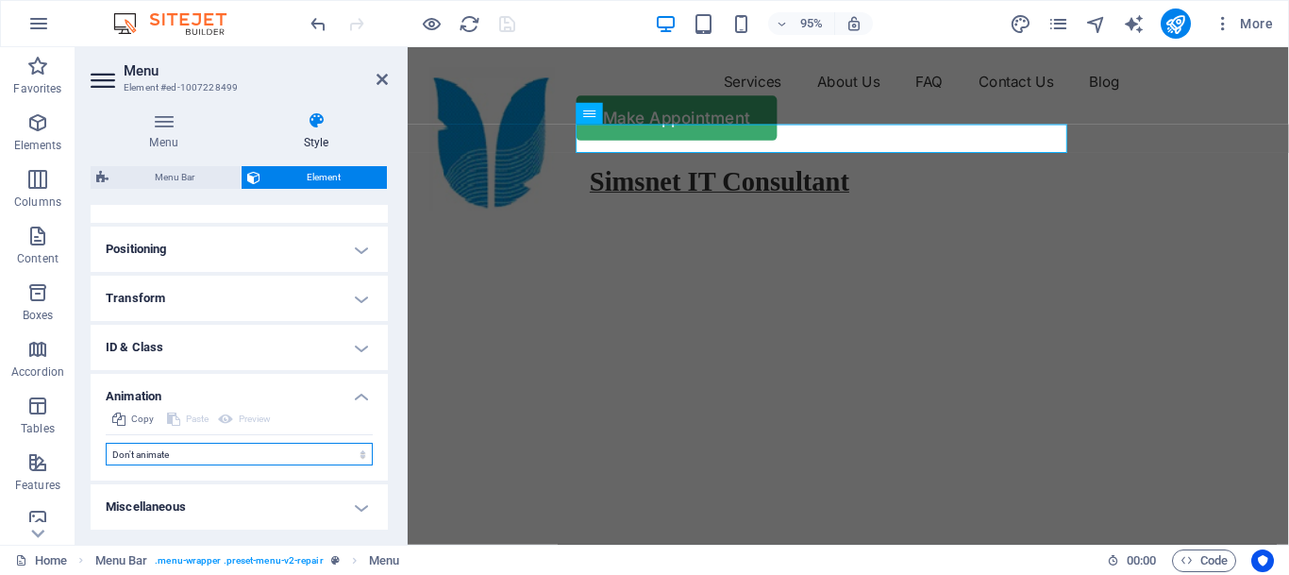
select select "move-bottom-to-top"
click option "Slide bottom to top" at bounding box center [0, 0] width 0 height 0
select select "scroll"
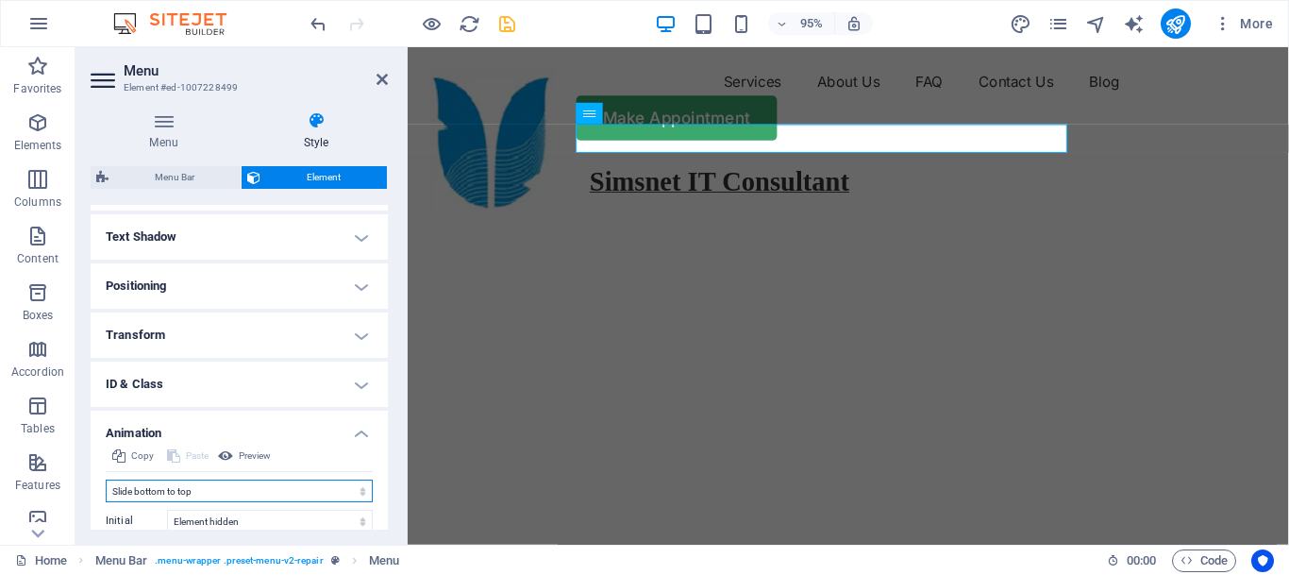
scroll to position [601, 0]
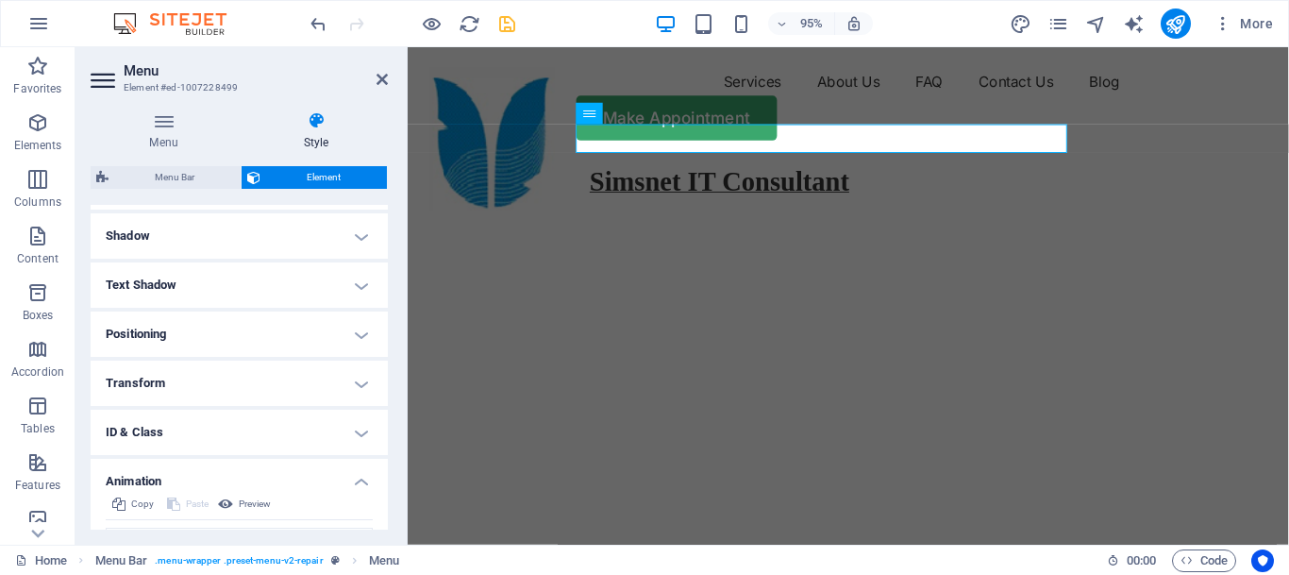
click at [225, 328] on h4 "Positioning" at bounding box center [239, 333] width 297 height 45
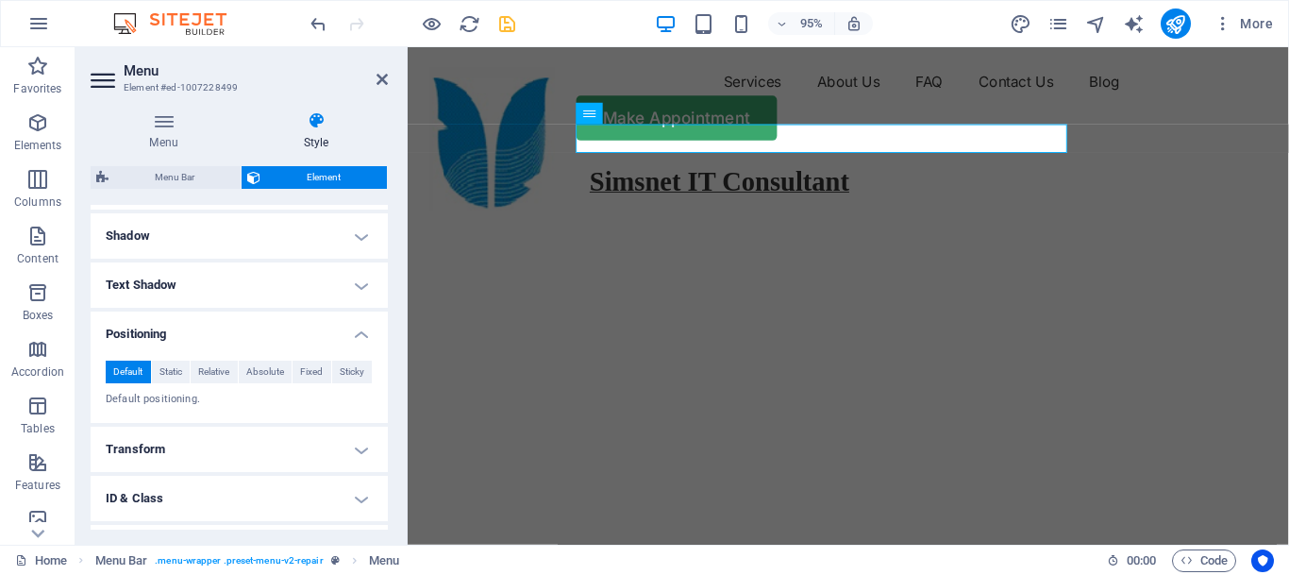
click at [165, 288] on h4 "Text Shadow" at bounding box center [239, 284] width 297 height 45
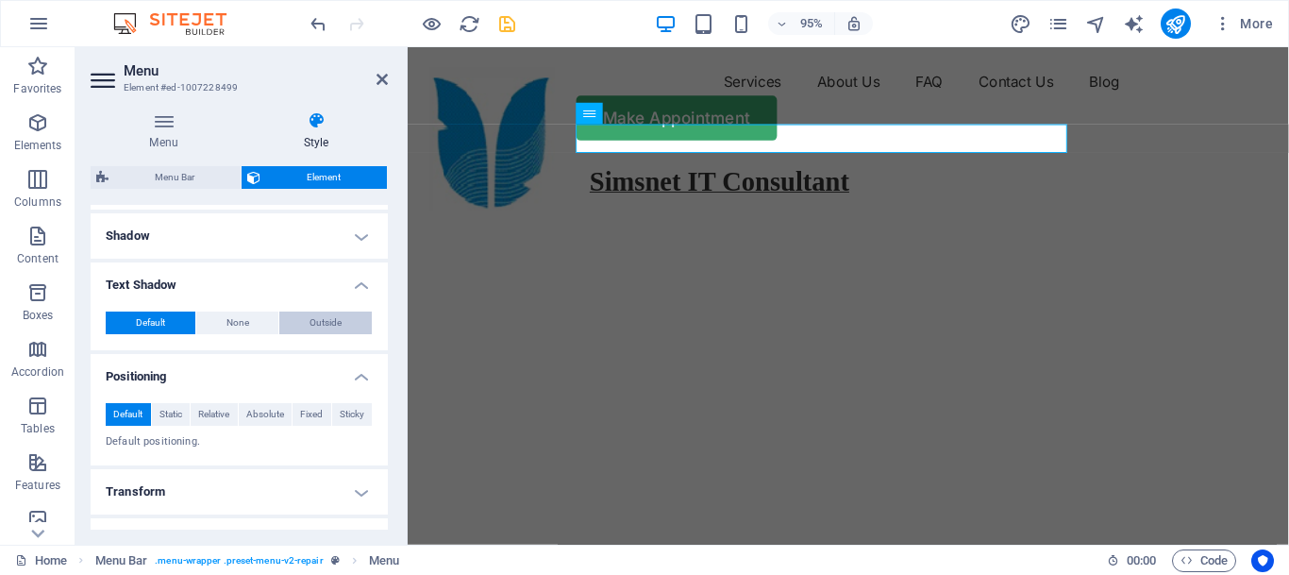
click at [318, 325] on span "Outside" at bounding box center [326, 322] width 32 height 23
type input "2"
type input "4"
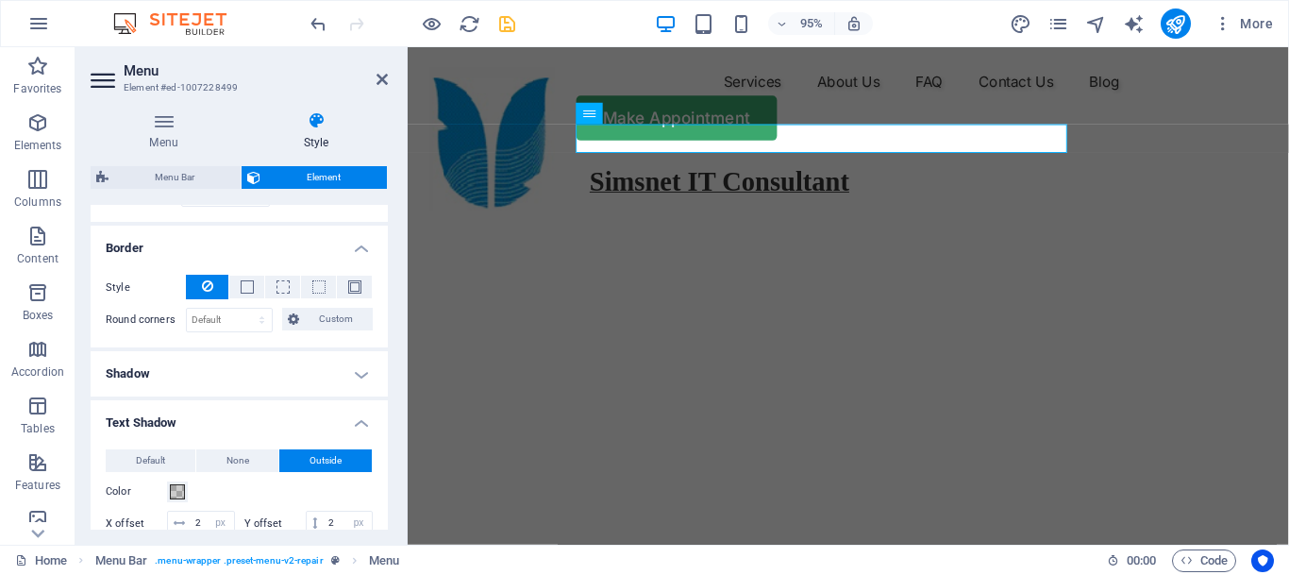
scroll to position [443, 0]
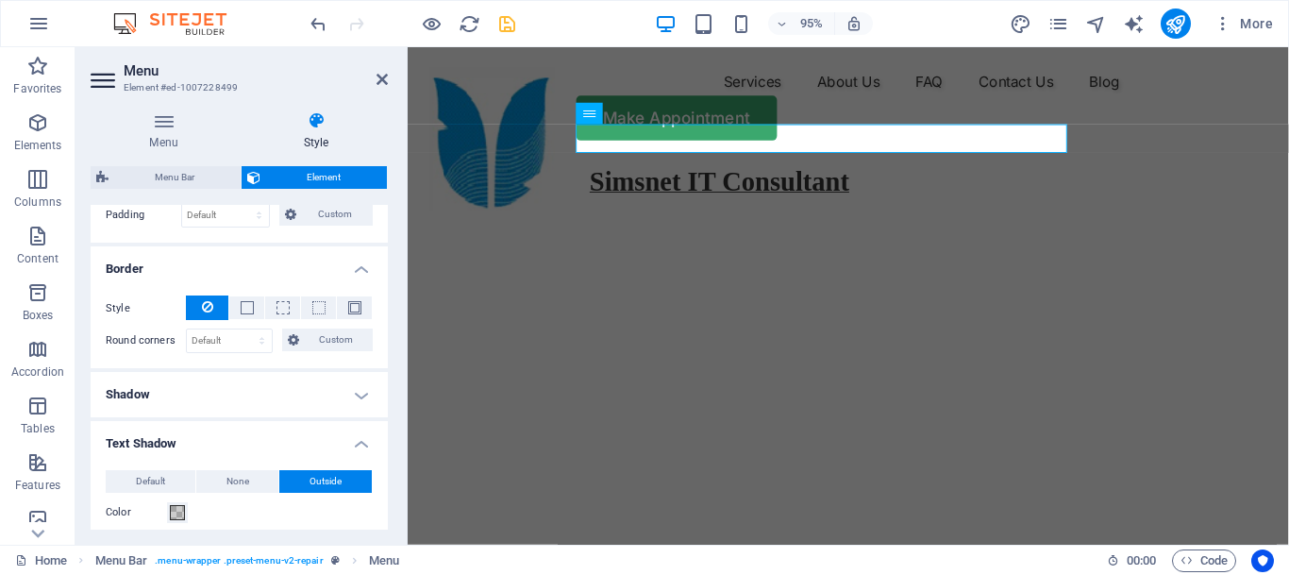
click at [345, 380] on h4 "Shadow" at bounding box center [239, 394] width 297 height 45
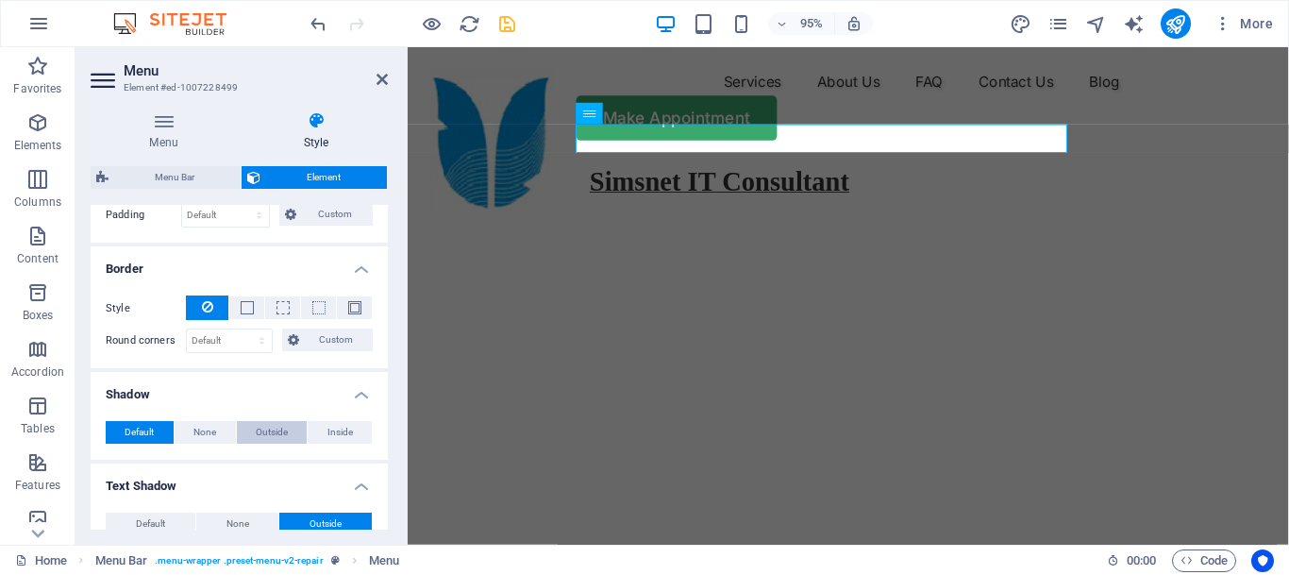
click at [281, 428] on span "Outside" at bounding box center [272, 432] width 32 height 23
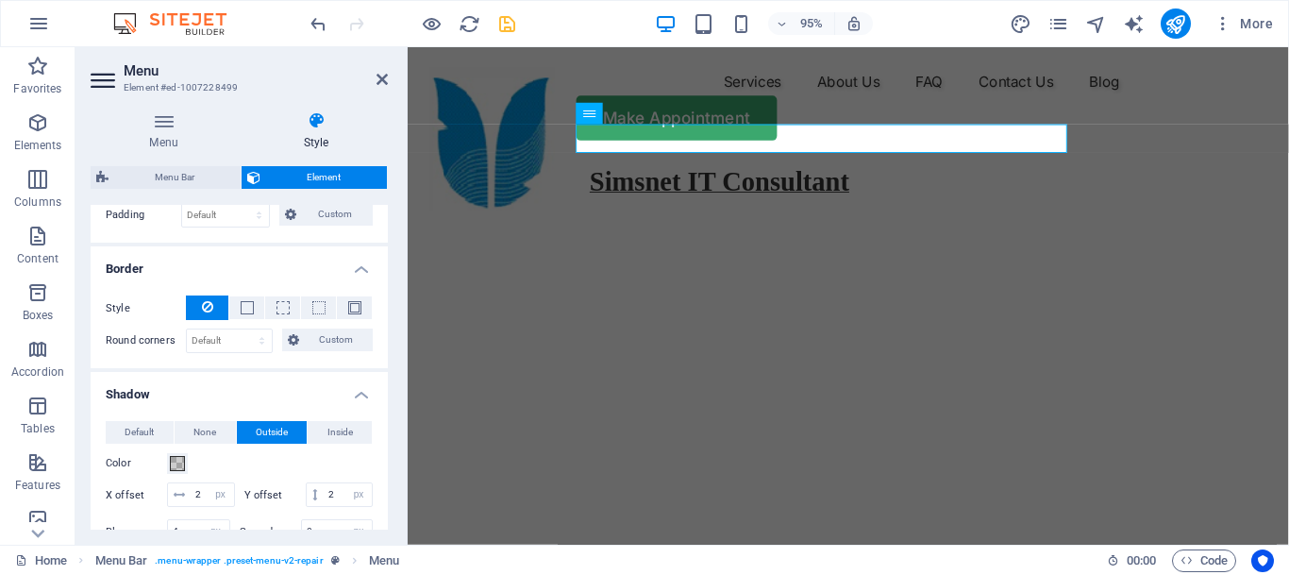
type input "2"
type input "4"
click at [339, 432] on span "Inside" at bounding box center [340, 432] width 25 height 23
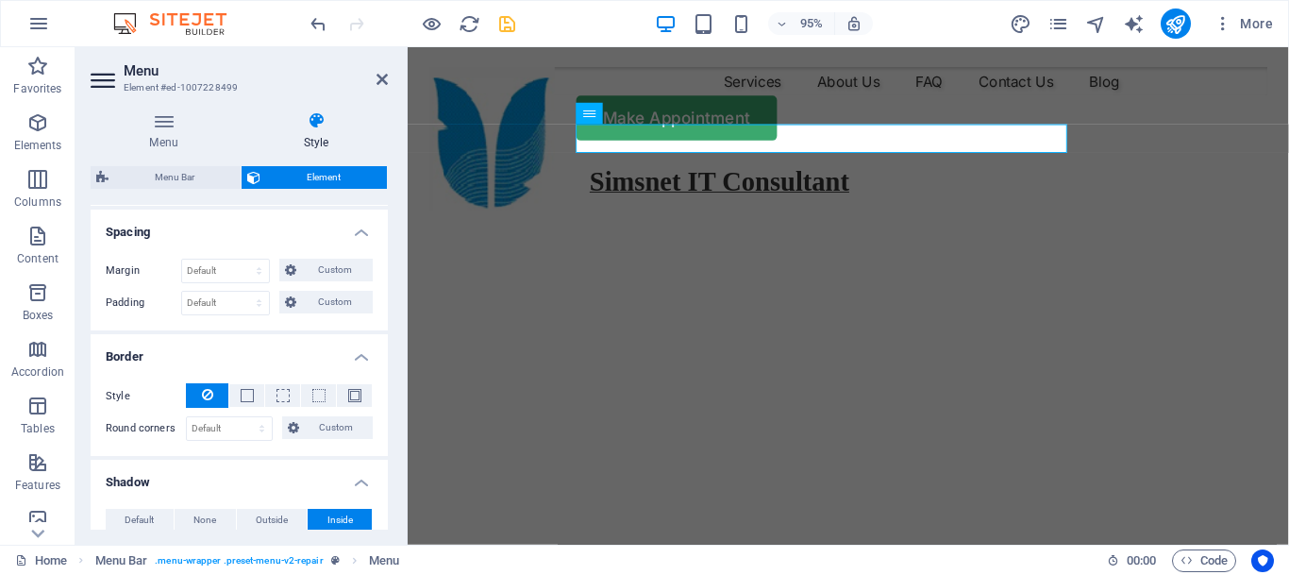
scroll to position [360, 0]
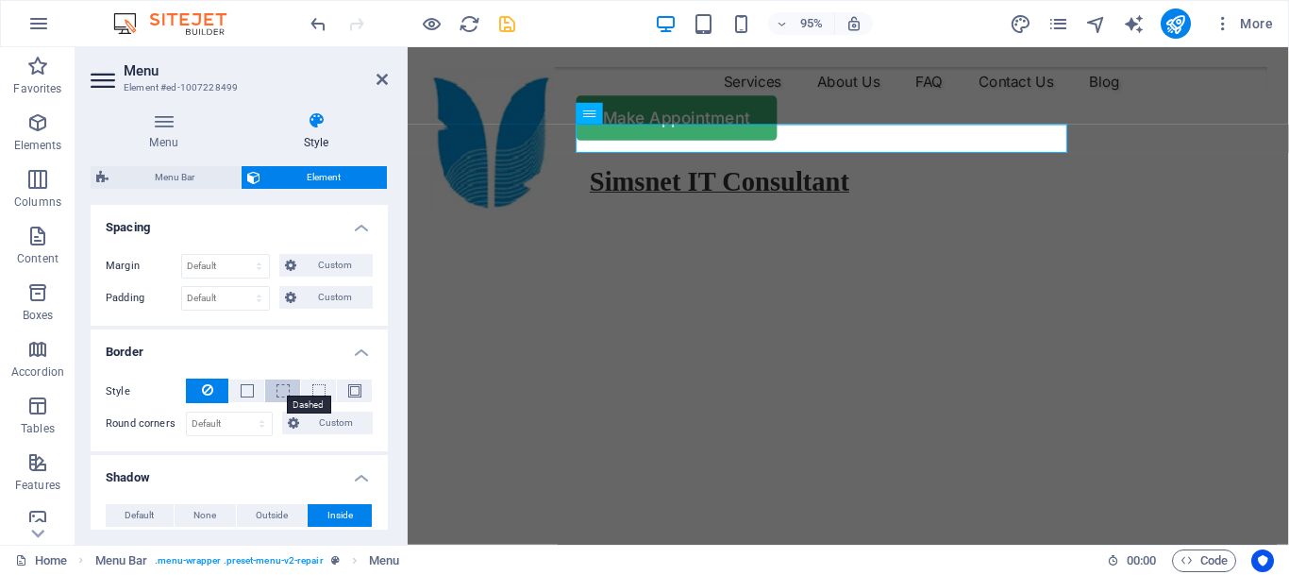
click at [278, 389] on span at bounding box center [283, 390] width 13 height 13
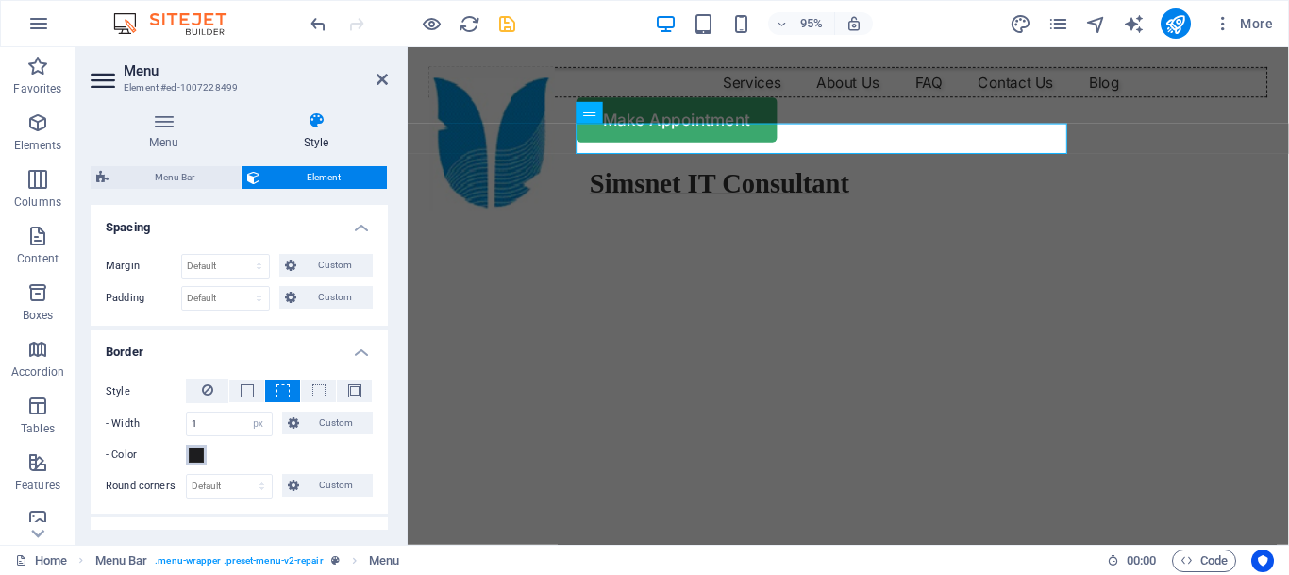
click at [194, 459] on span at bounding box center [196, 454] width 15 height 15
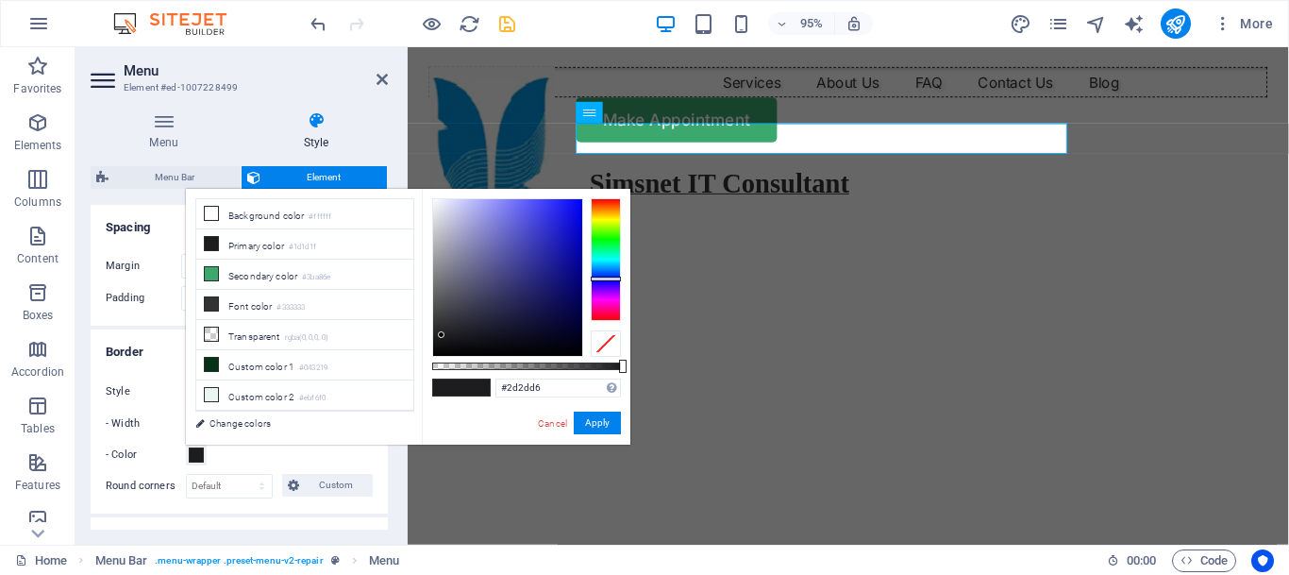
click at [550, 223] on div at bounding box center [507, 277] width 149 height 157
type input "#1212e0"
click at [569, 217] on div at bounding box center [507, 277] width 149 height 157
click at [605, 425] on button "Apply" at bounding box center [597, 423] width 47 height 23
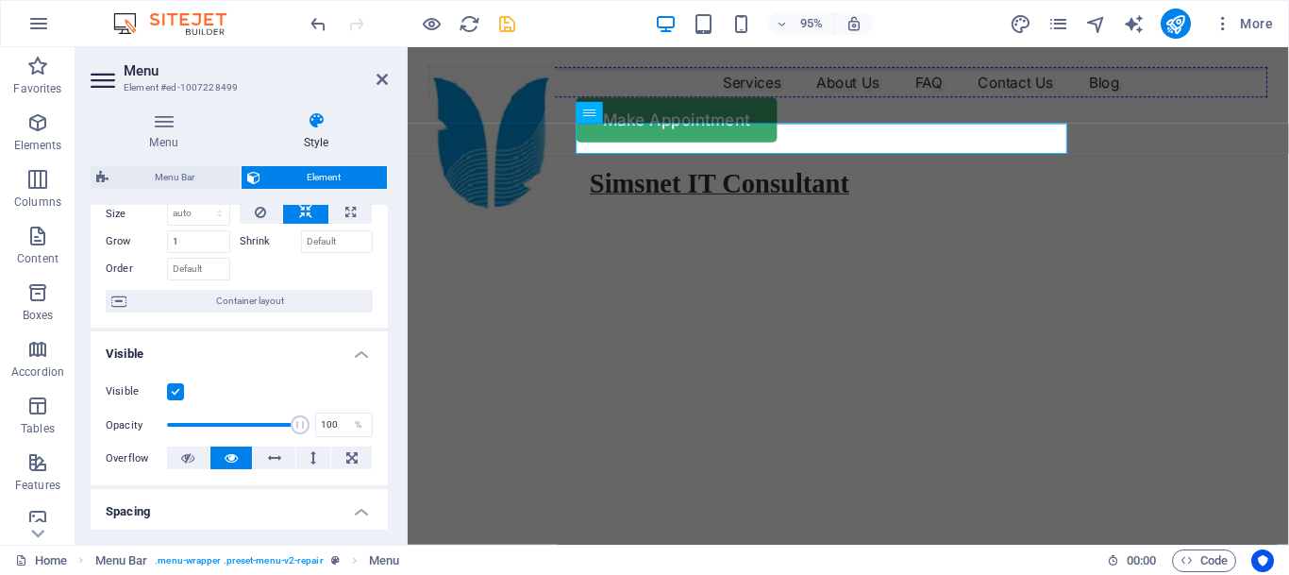
scroll to position [0, 0]
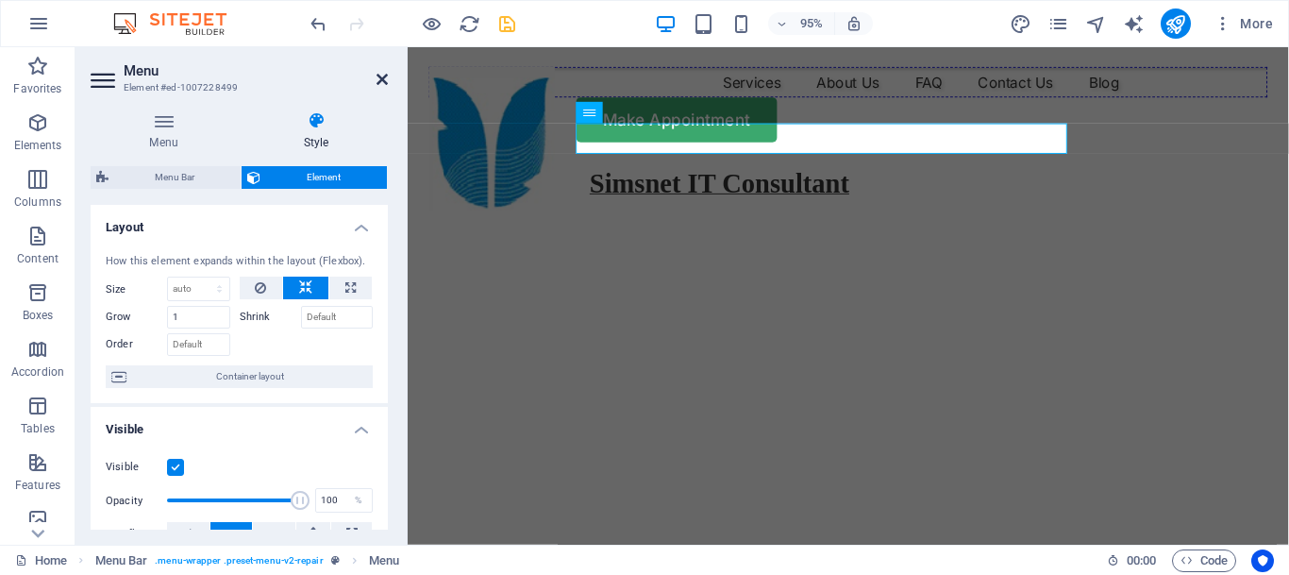
click at [379, 76] on icon at bounding box center [382, 79] width 11 height 15
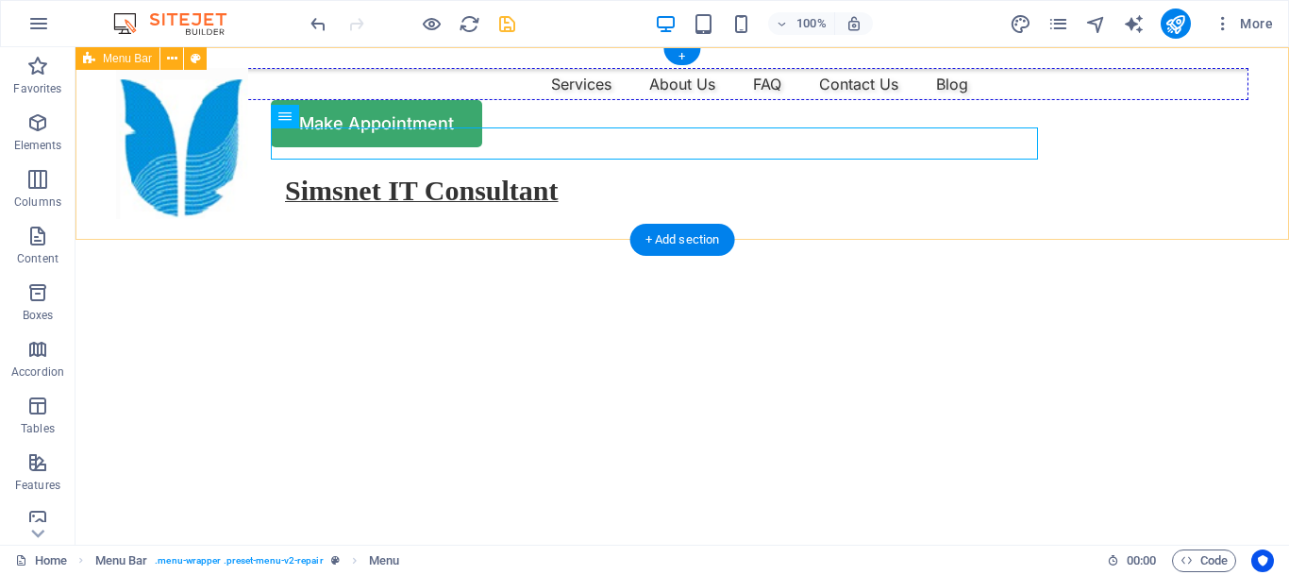
click at [465, 168] on div "Menu Services About Us FAQ Contact Us Blog Make Appointment" at bounding box center [683, 107] width 1214 height 121
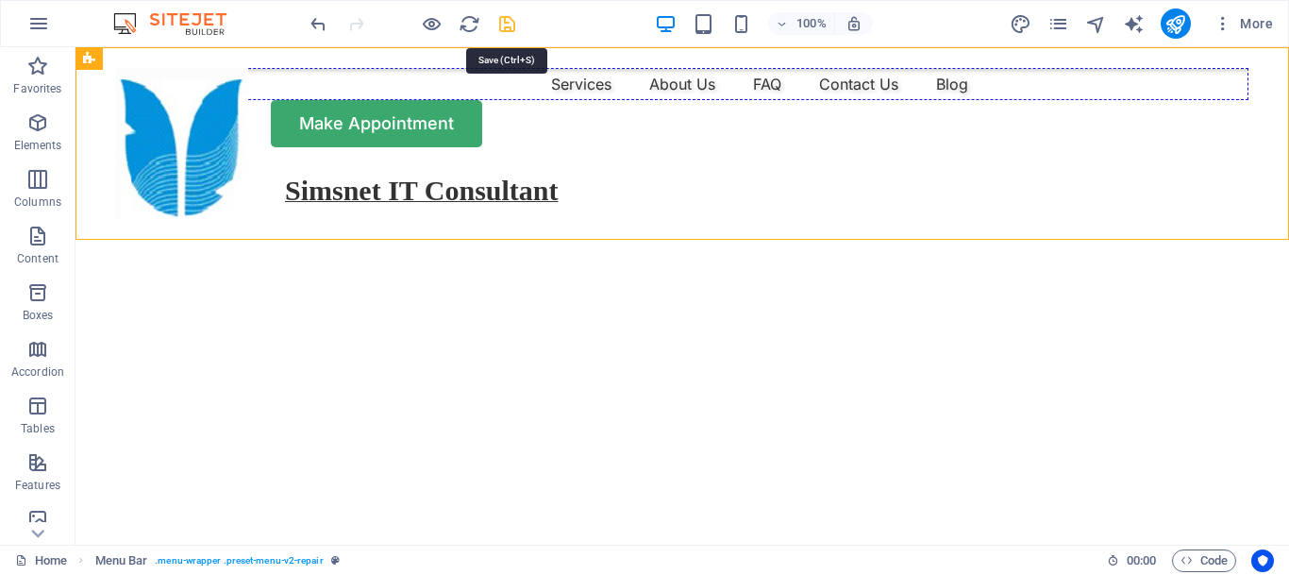
click at [508, 16] on icon "save" at bounding box center [508, 24] width 22 height 22
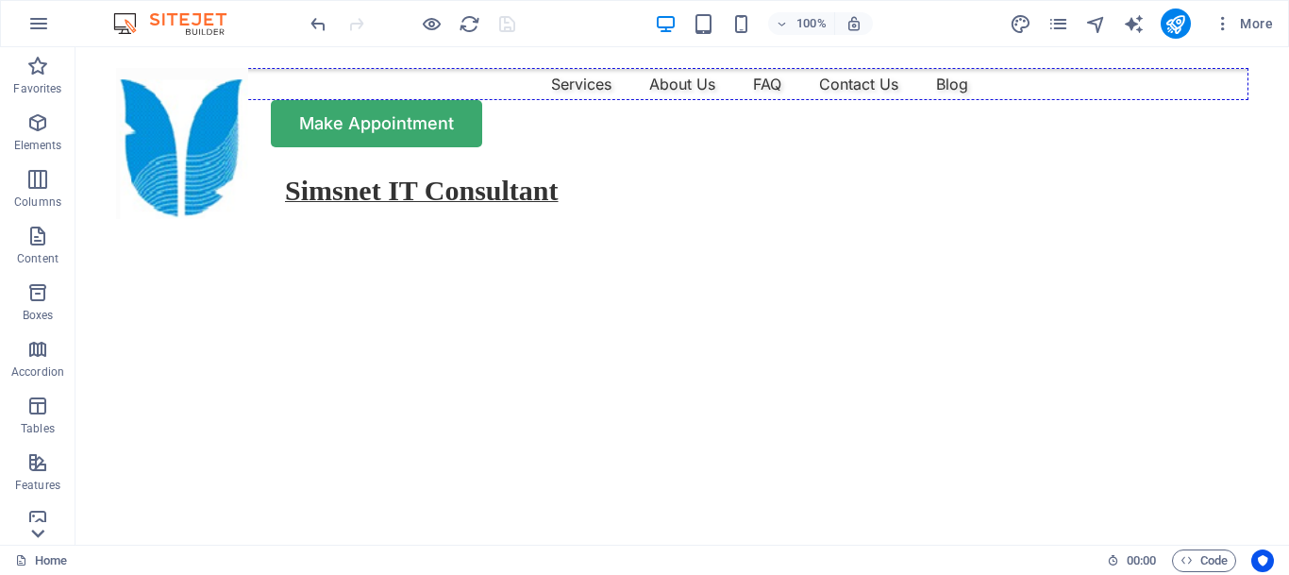
click at [30, 542] on icon at bounding box center [38, 533] width 26 height 26
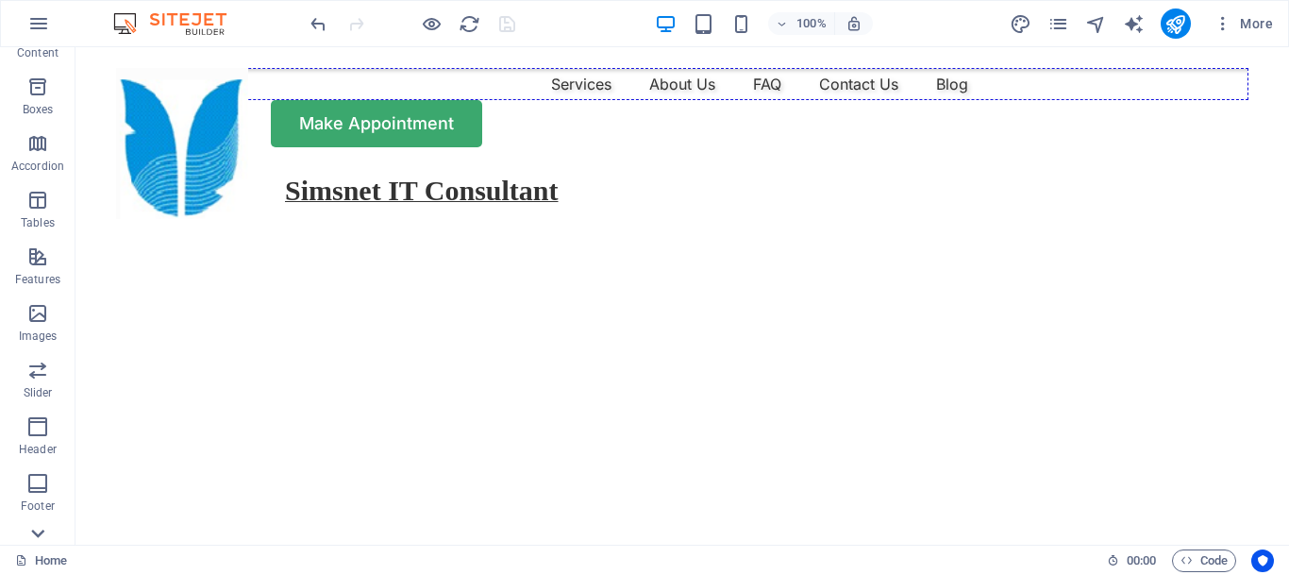
scroll to position [352, 0]
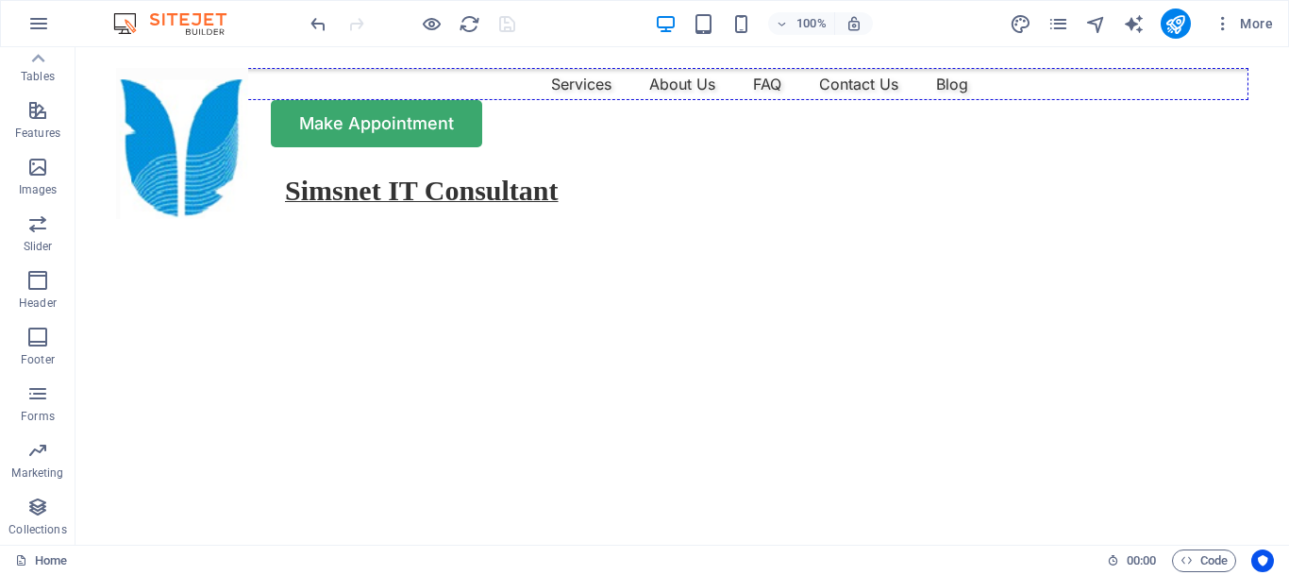
click at [30, 542] on button "Collections" at bounding box center [38, 516] width 76 height 57
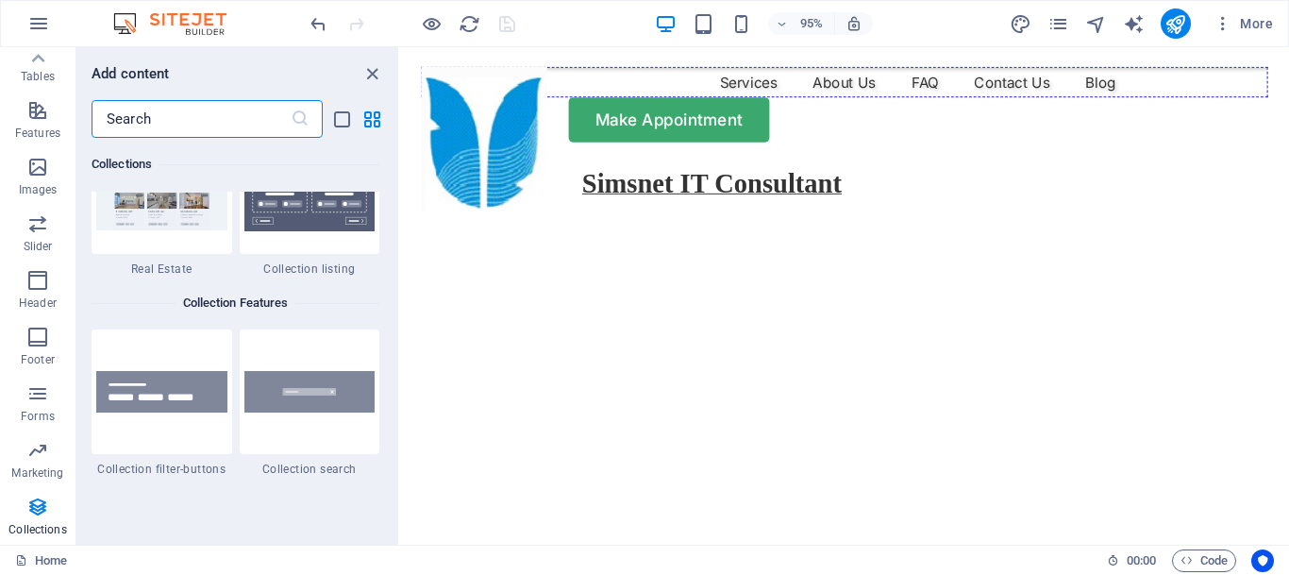
scroll to position [17708, 0]
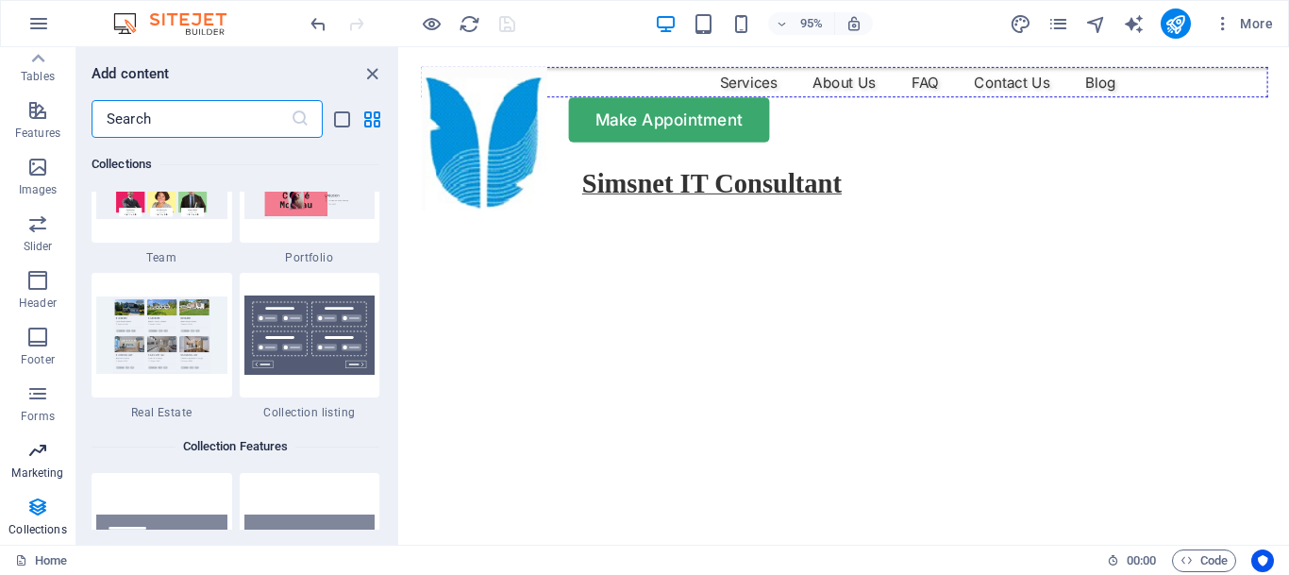
click at [44, 481] on span "Marketing" at bounding box center [38, 461] width 76 height 45
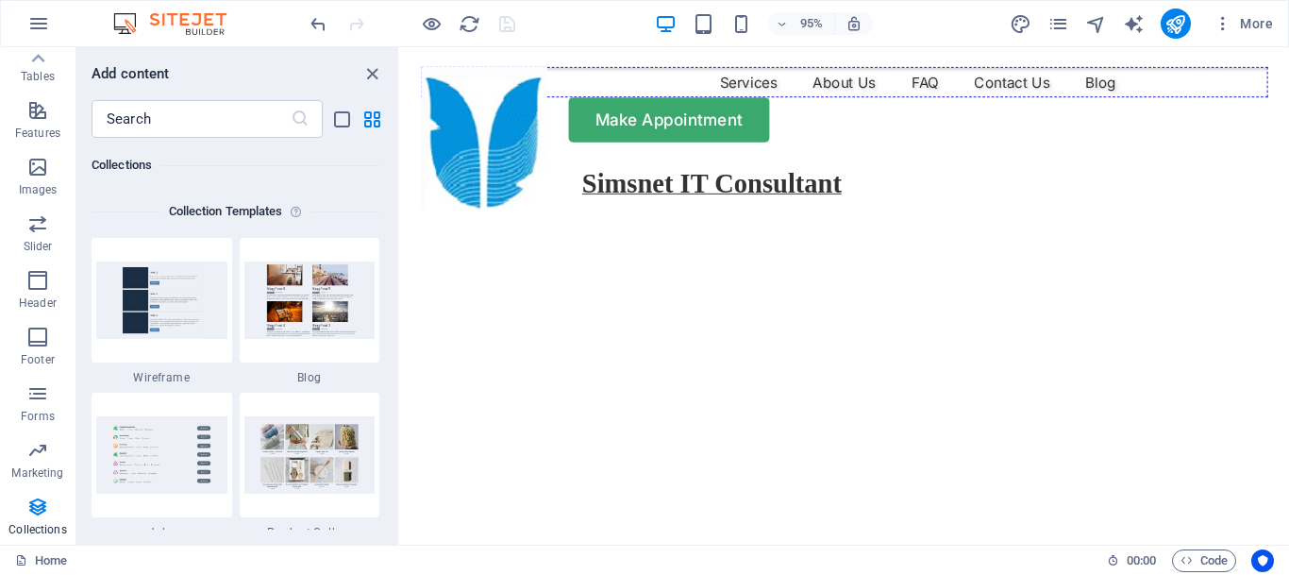
scroll to position [17327, 0]
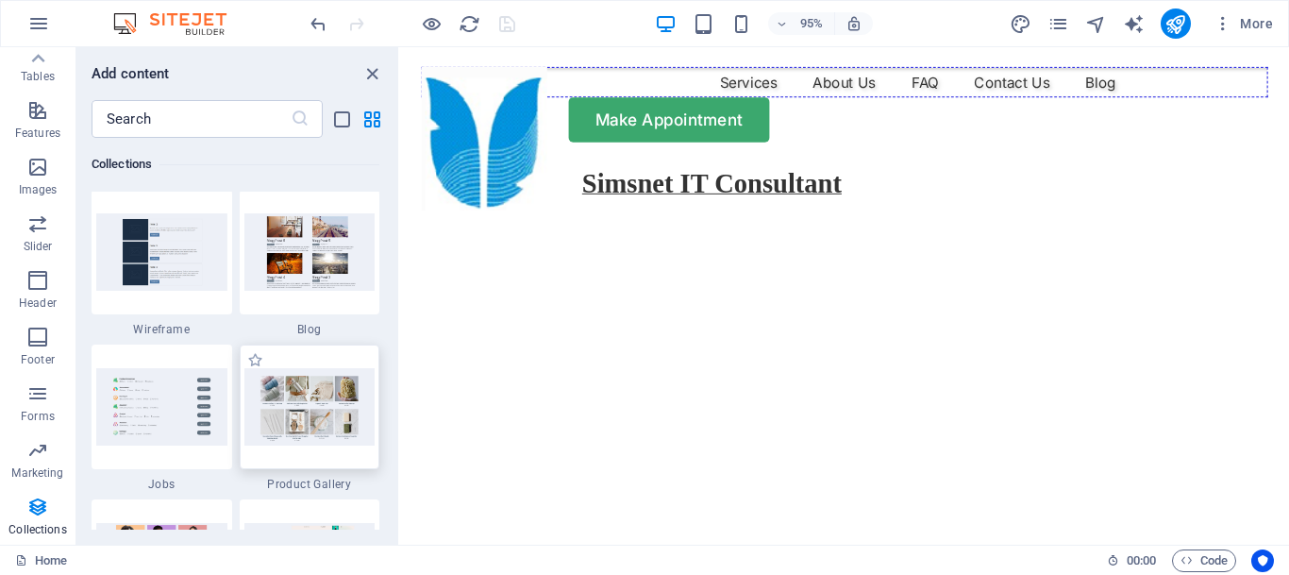
click at [309, 398] on img at bounding box center [309, 406] width 131 height 76
click at [312, 423] on img at bounding box center [309, 406] width 131 height 76
click at [333, 409] on img at bounding box center [309, 406] width 131 height 76
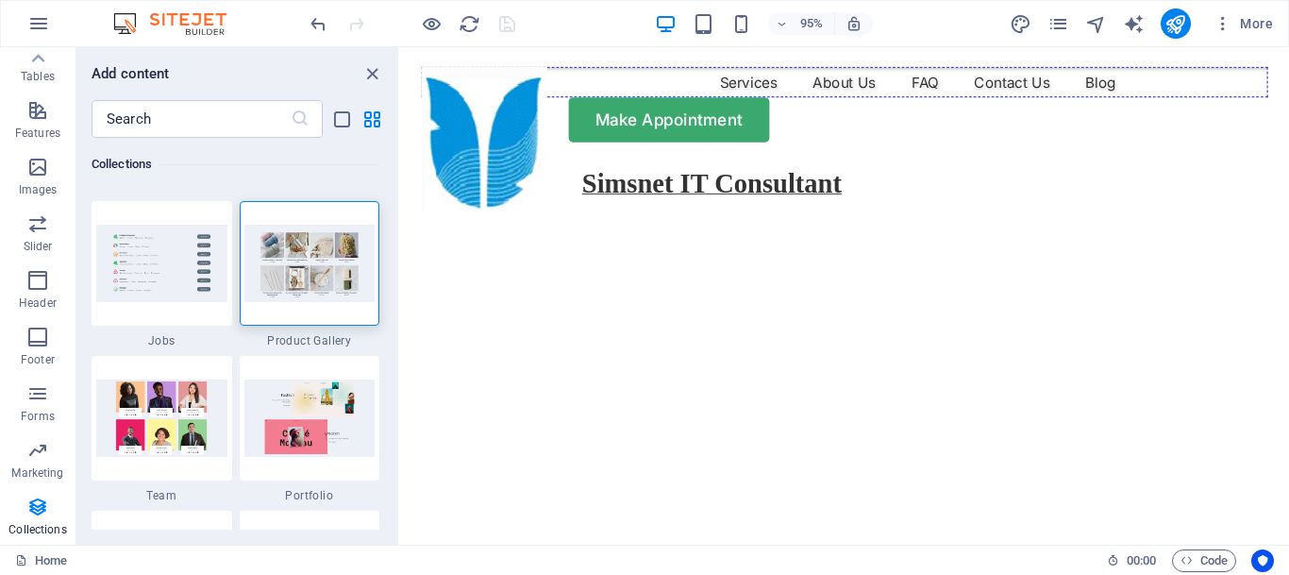
scroll to position [17517, 0]
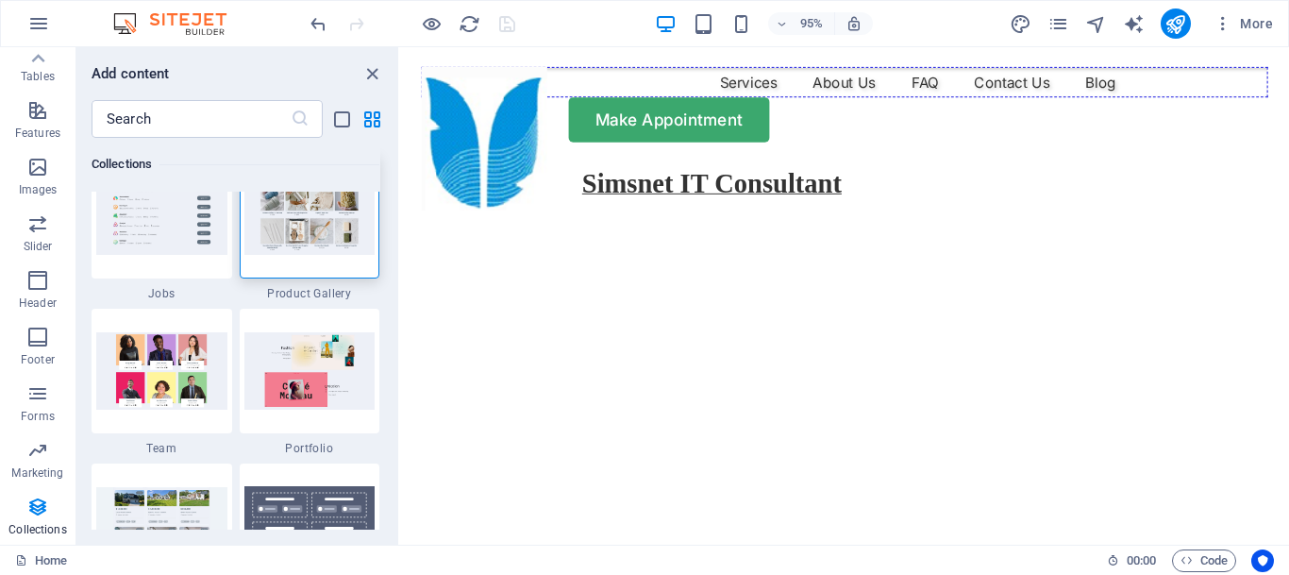
click at [293, 223] on img at bounding box center [309, 215] width 131 height 76
click at [177, 387] on img at bounding box center [161, 370] width 131 height 76
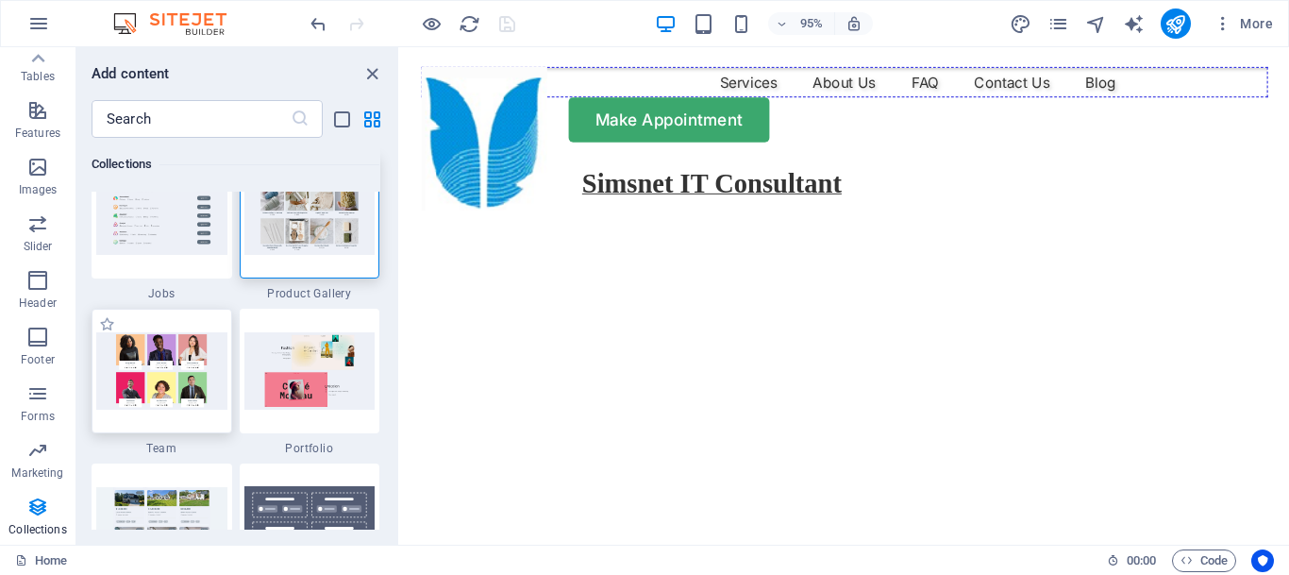
click at [177, 387] on img at bounding box center [161, 370] width 131 height 76
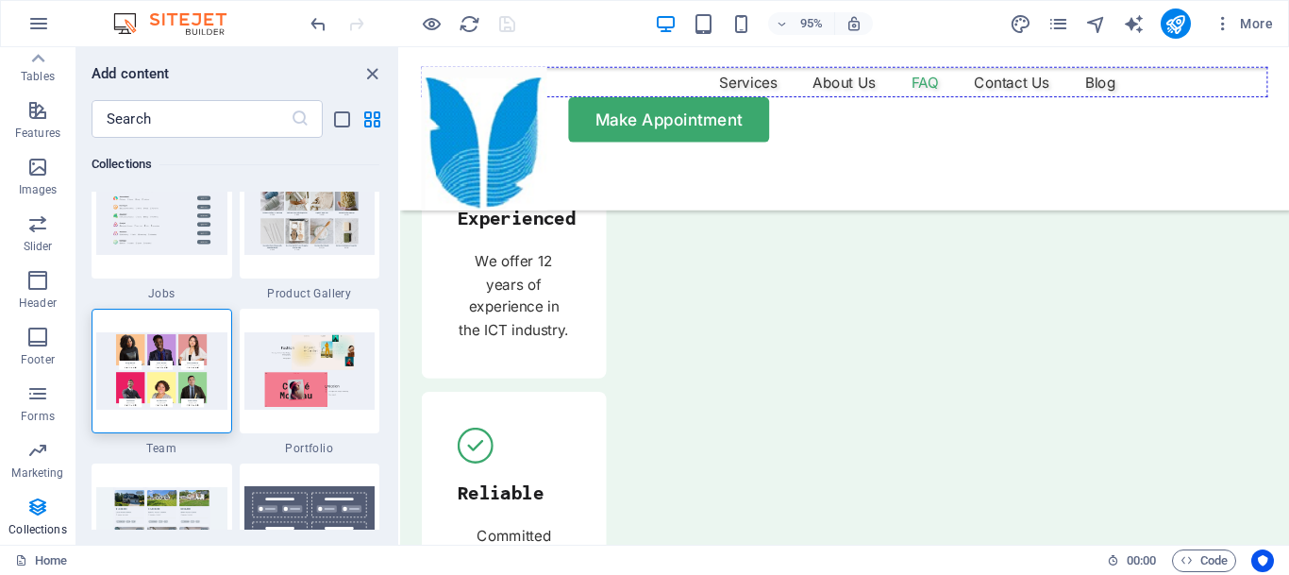
scroll to position [6654, 0]
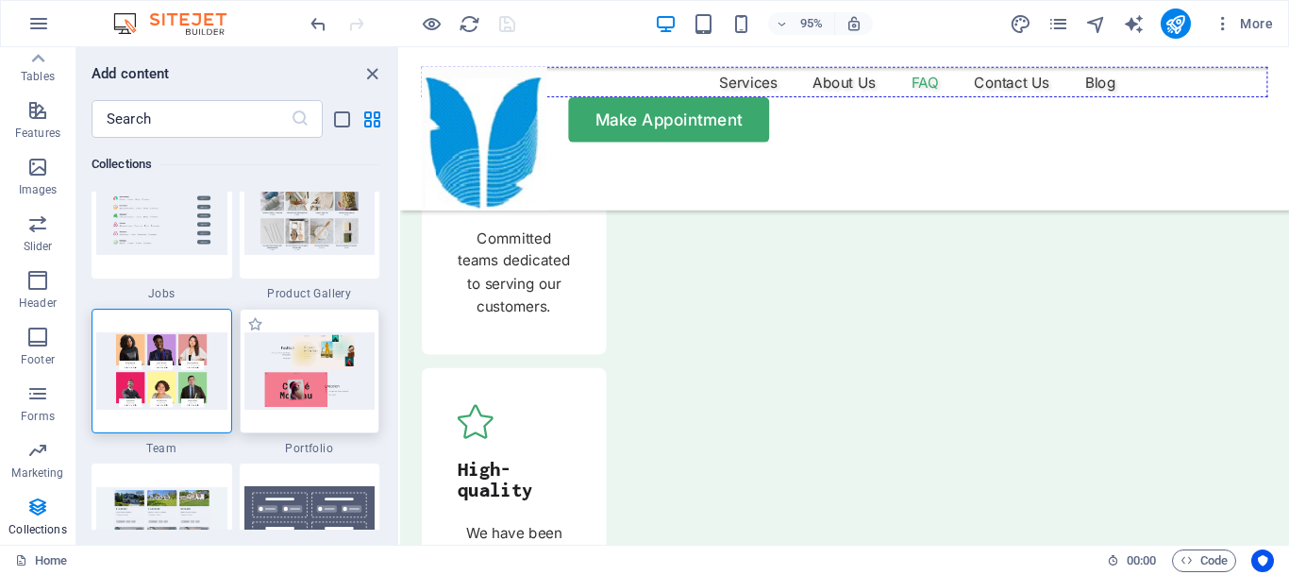
click at [313, 374] on img at bounding box center [309, 370] width 131 height 76
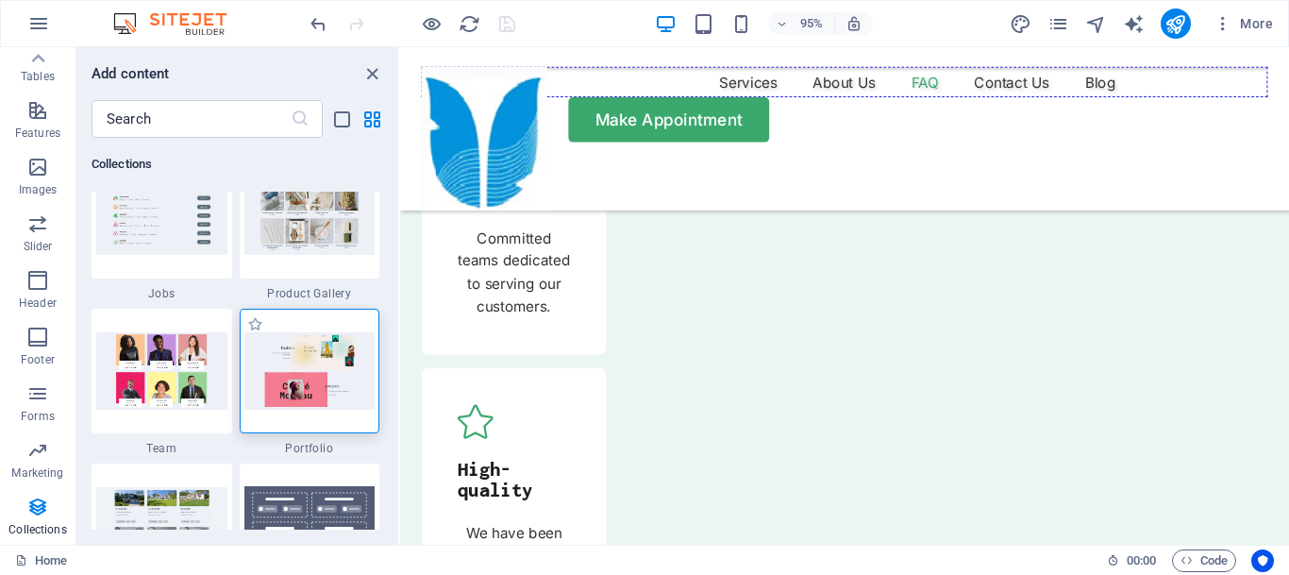
click at [292, 364] on img at bounding box center [309, 370] width 131 height 76
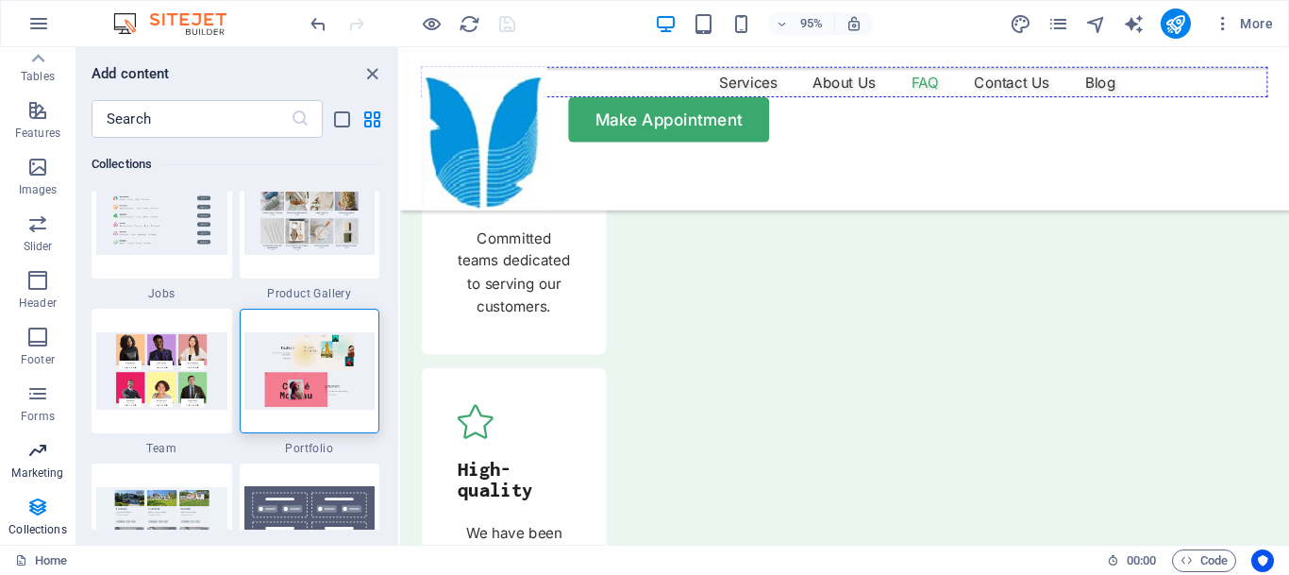
click at [45, 464] on span "Marketing" at bounding box center [38, 461] width 76 height 45
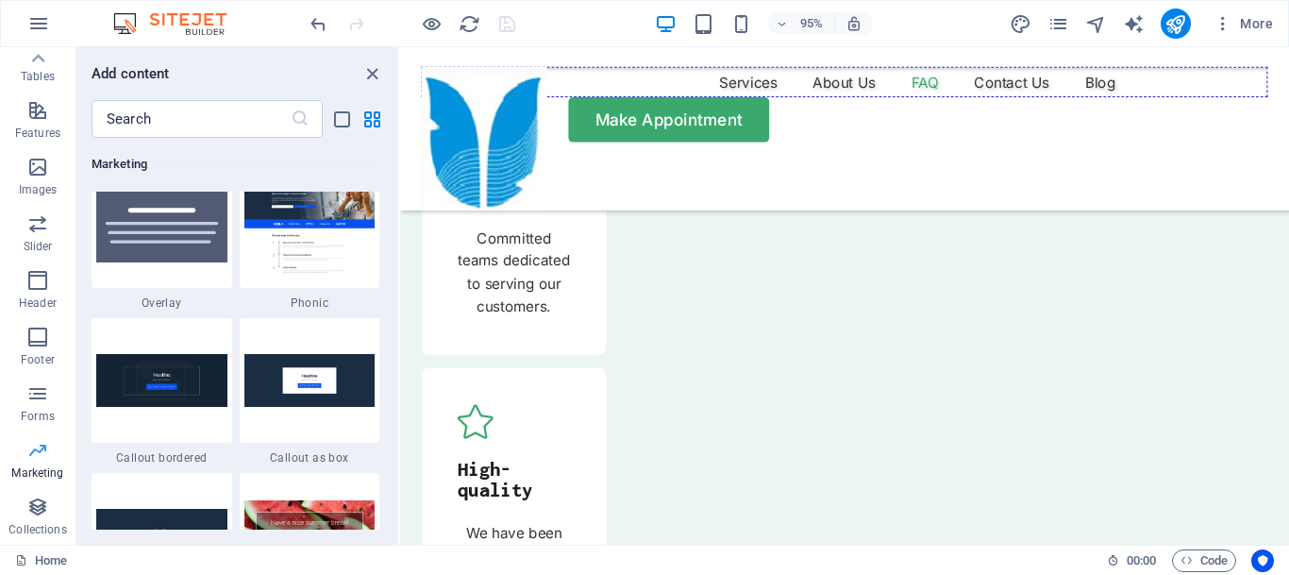
scroll to position [15376, 0]
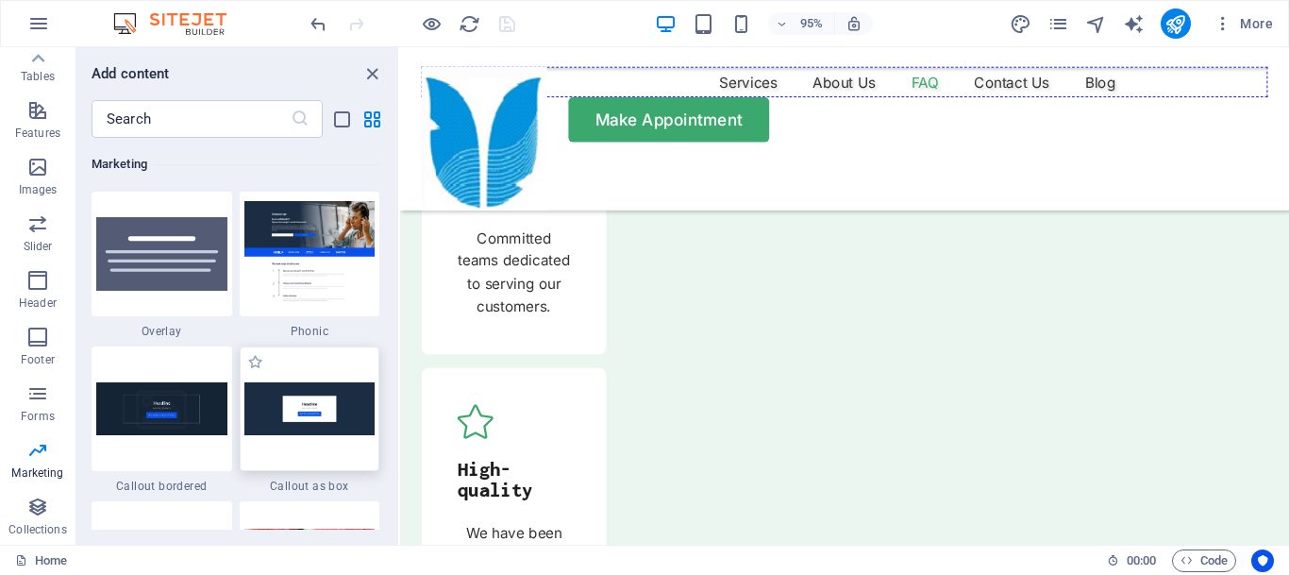
click at [326, 426] on img at bounding box center [309, 408] width 131 height 52
click at [45, 414] on p "Forms" at bounding box center [38, 416] width 34 height 15
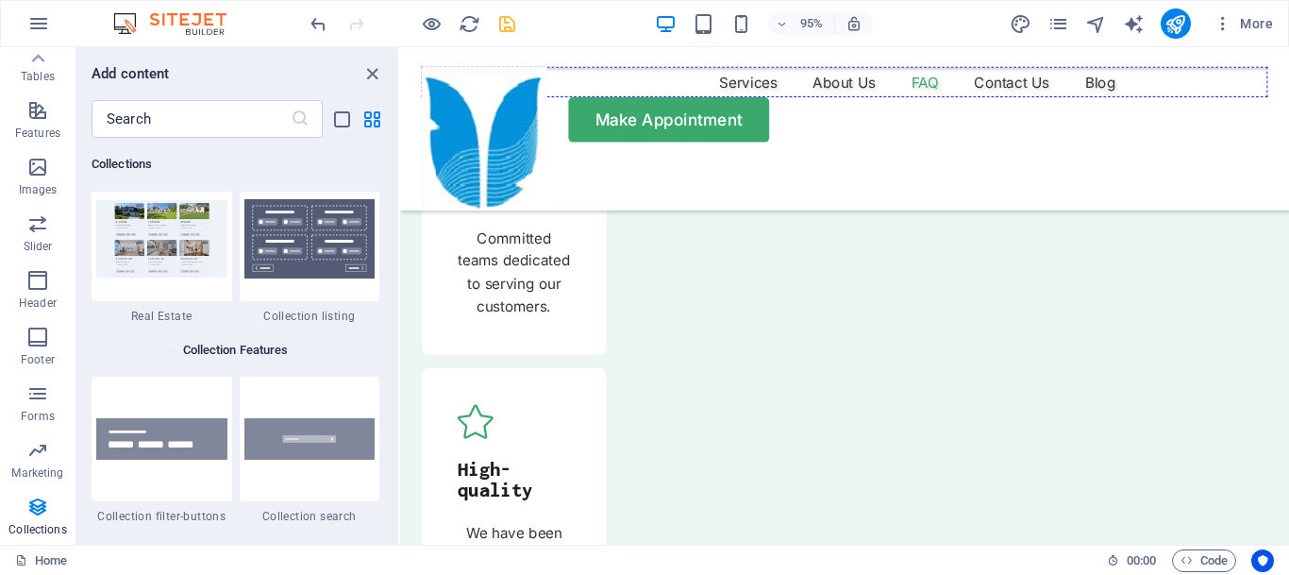
scroll to position [18090, 0]
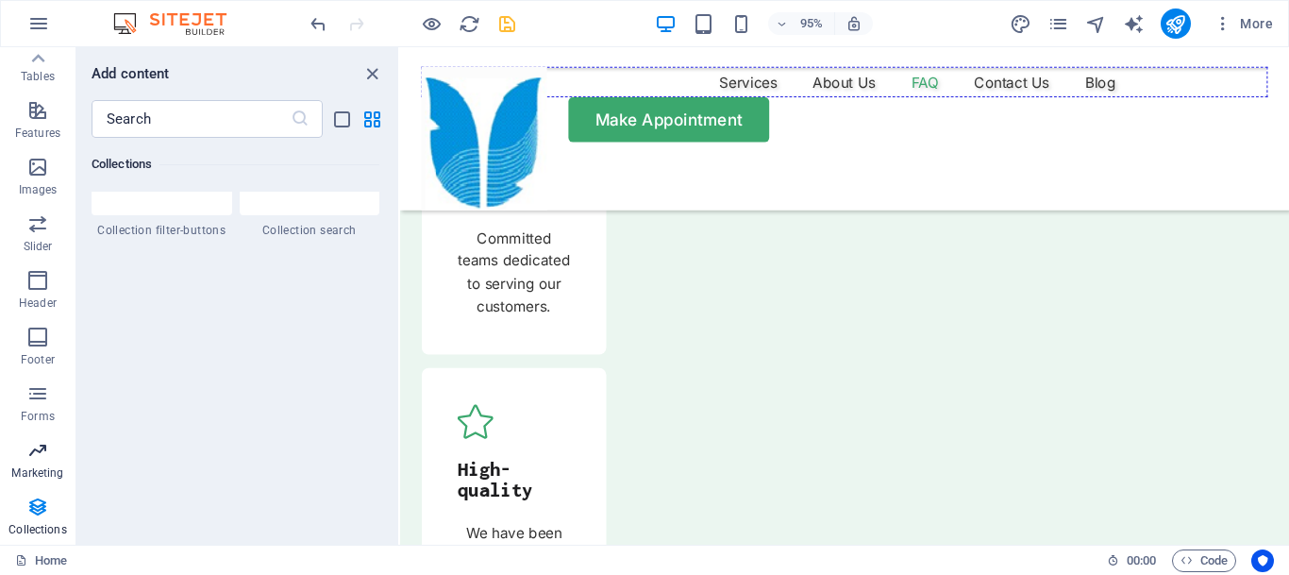
click at [32, 446] on icon "button" at bounding box center [37, 450] width 23 height 23
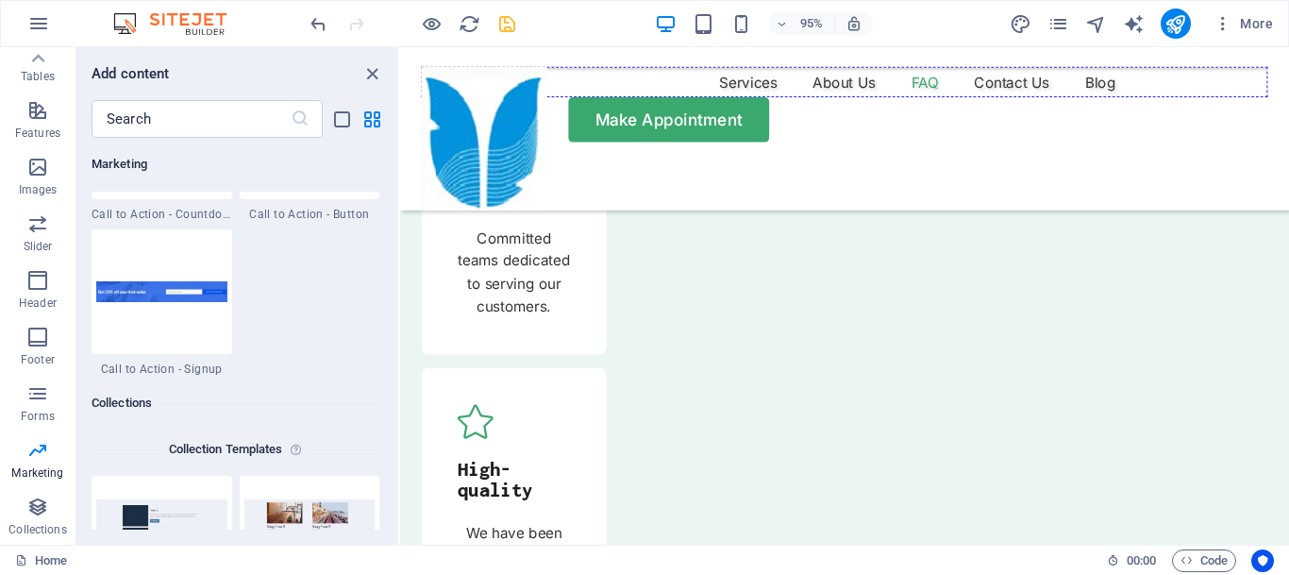
scroll to position [16993, 0]
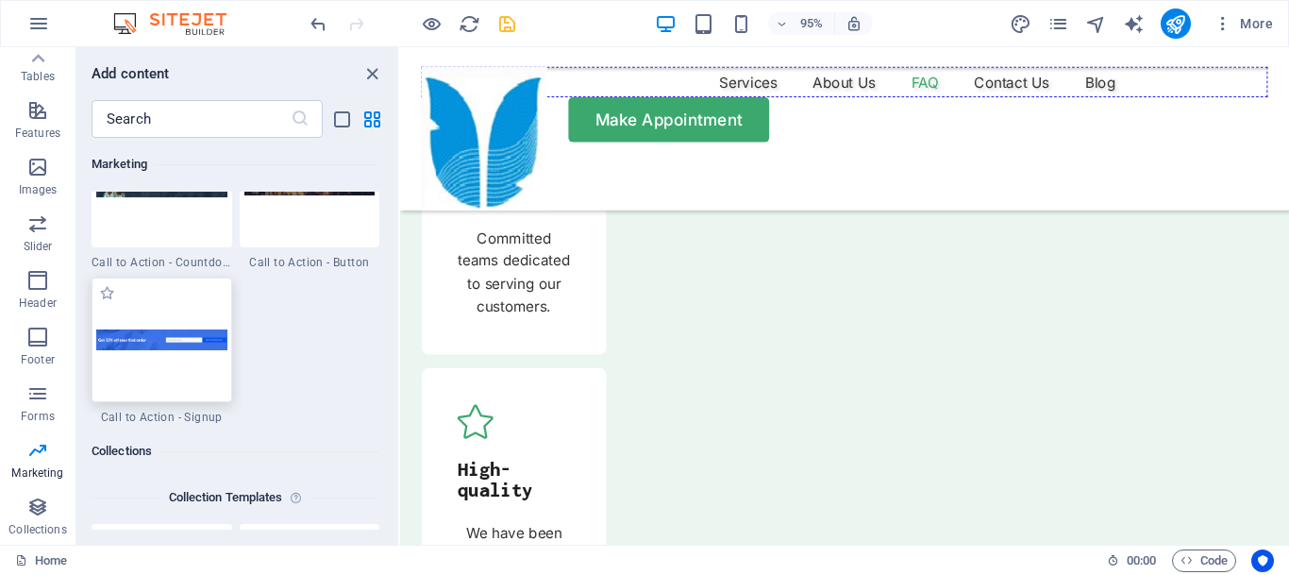
click at [141, 345] on img at bounding box center [161, 339] width 131 height 21
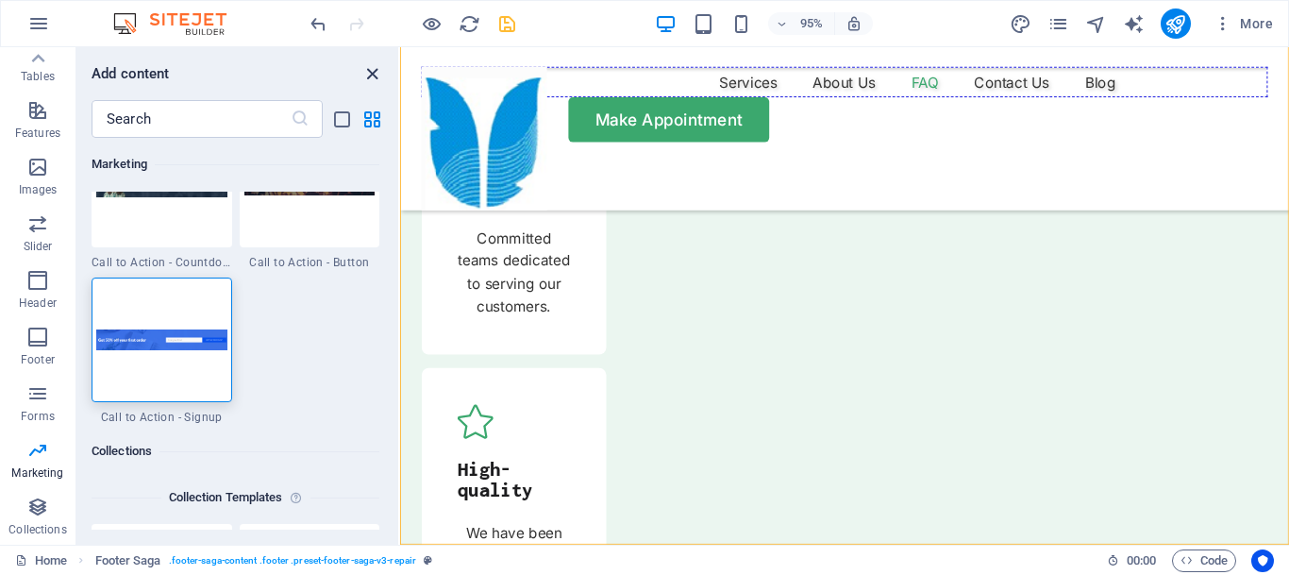
click at [373, 67] on icon "close panel" at bounding box center [373, 74] width 22 height 22
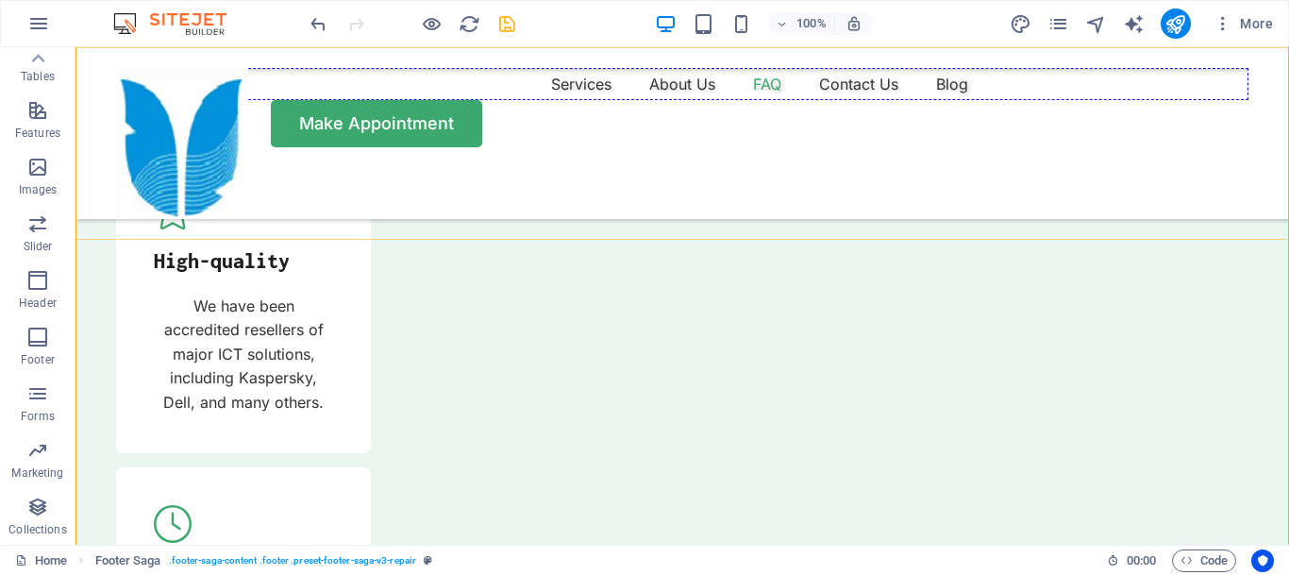
scroll to position [6349, 0]
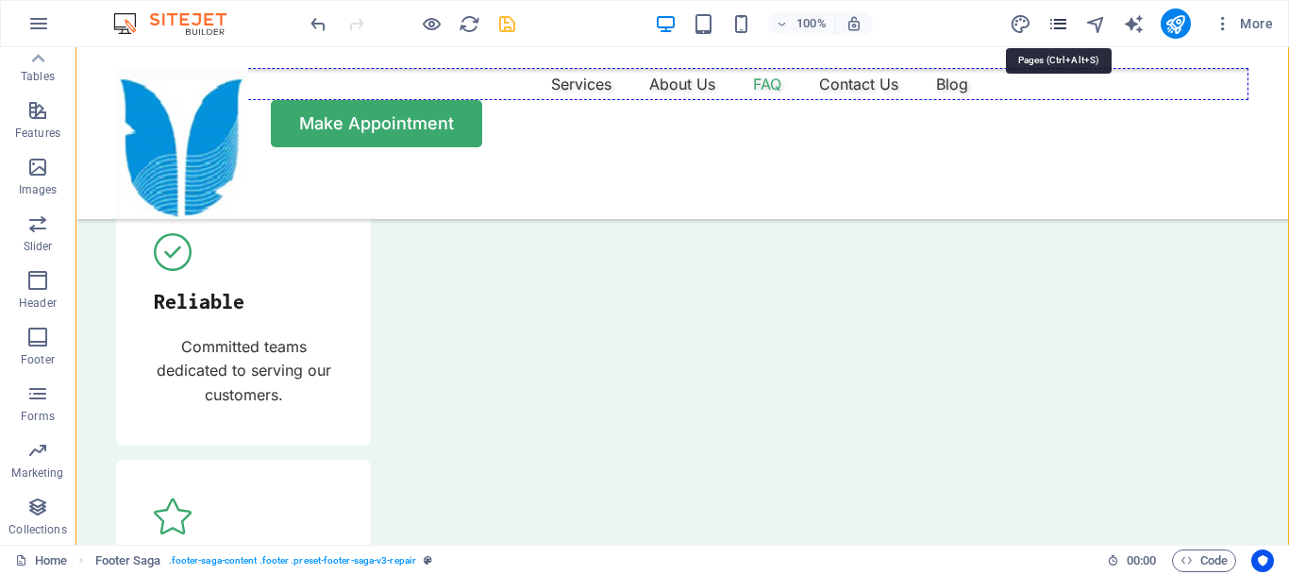
click at [1056, 34] on icon "pages" at bounding box center [1059, 24] width 22 height 22
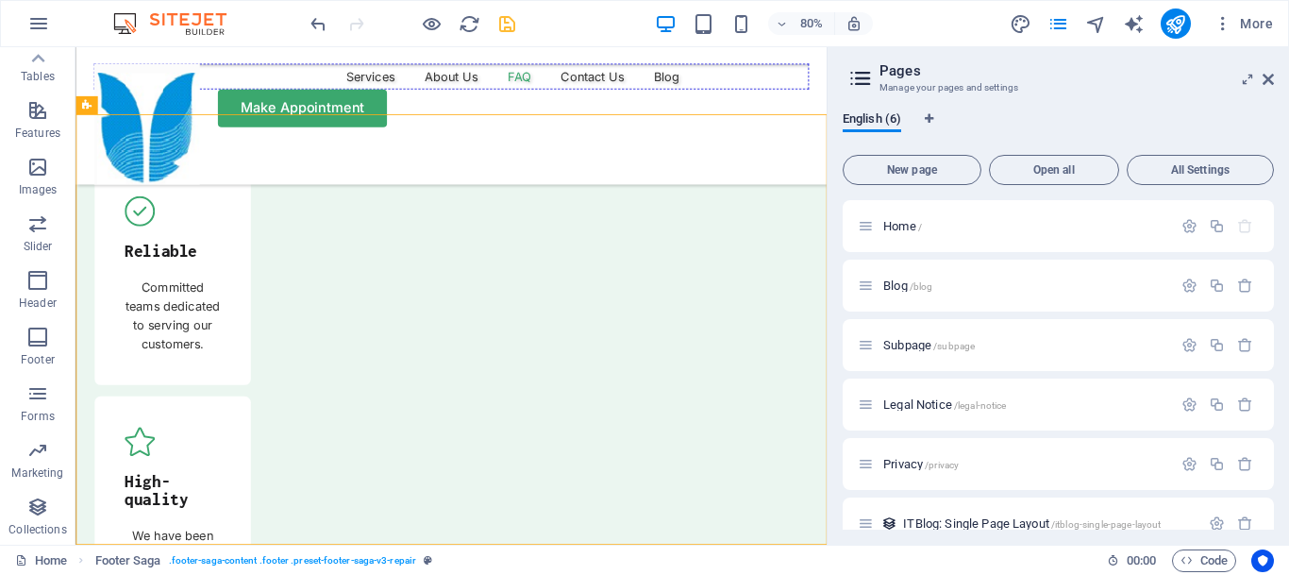
scroll to position [27, 0]
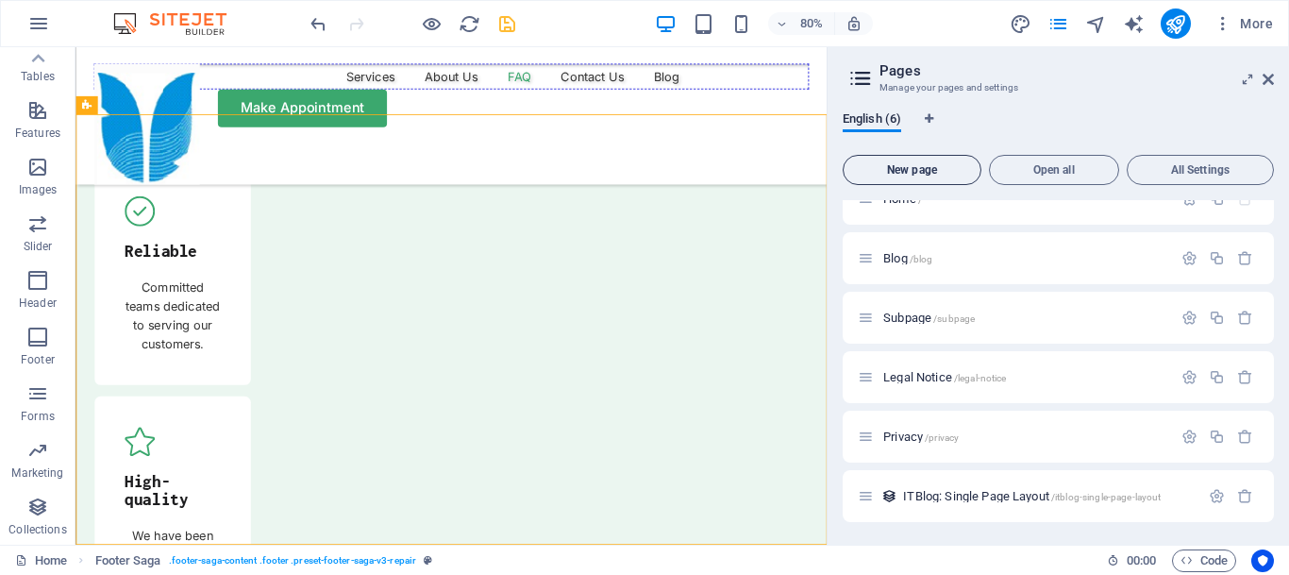
click at [925, 172] on span "New page" at bounding box center [912, 169] width 122 height 11
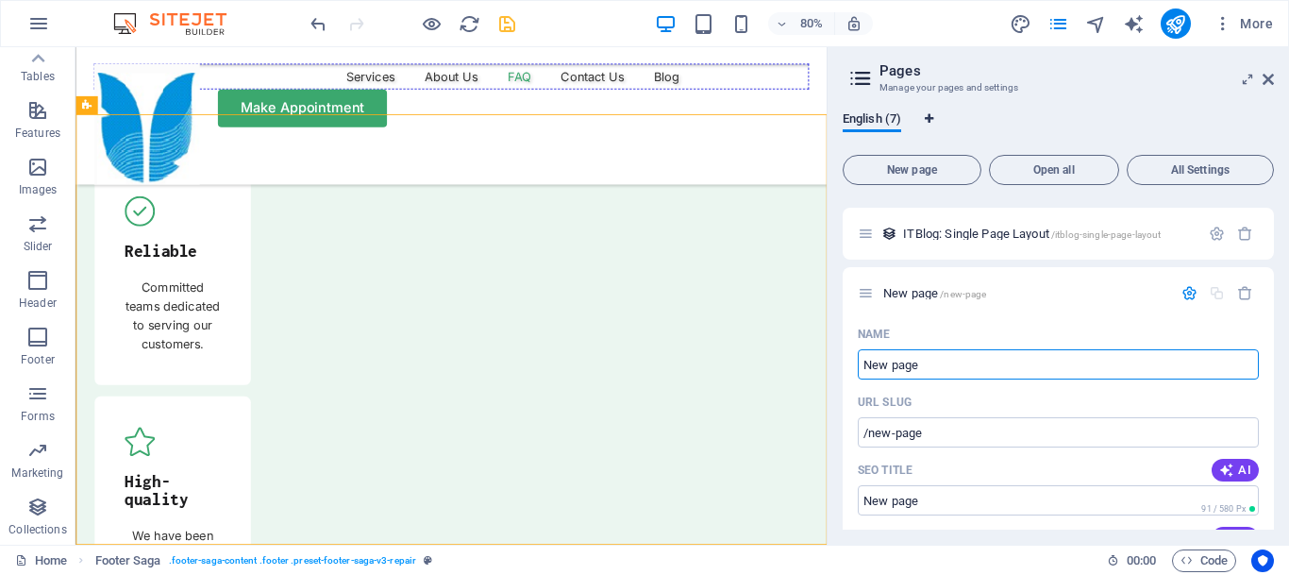
click at [931, 118] on icon "Language Tabs" at bounding box center [929, 118] width 8 height 11
select select "41"
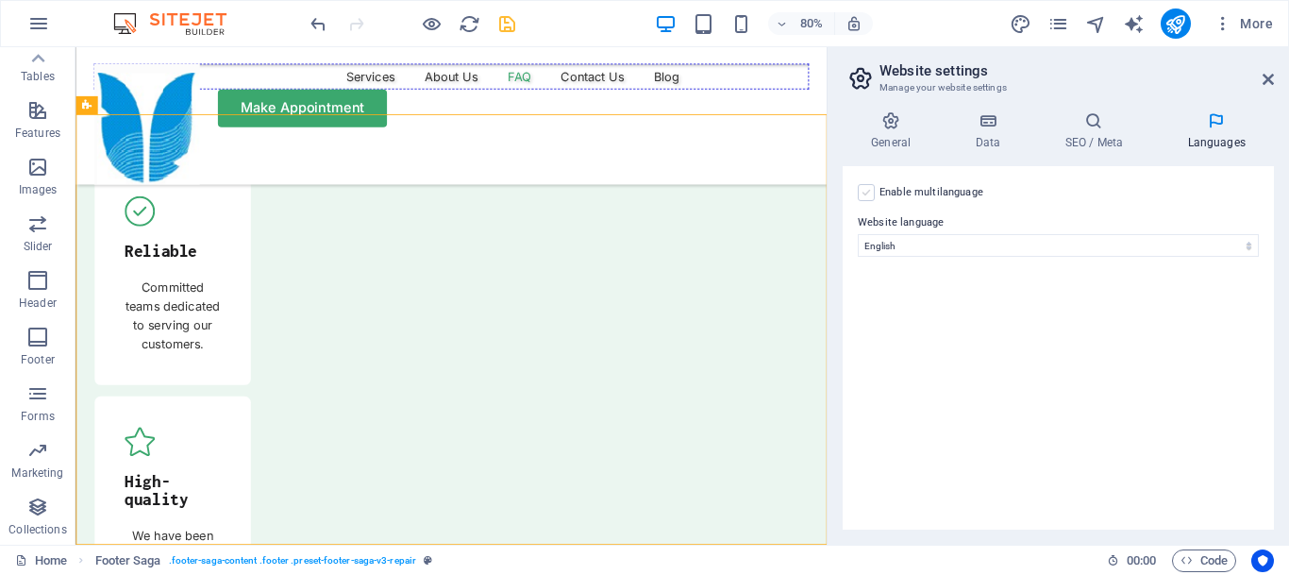
click at [865, 189] on label at bounding box center [866, 192] width 17 height 17
click at [0, 0] on input "Enable multilanguage To disable multilanguage delete all languages until only o…" at bounding box center [0, 0] width 0 height 0
select select
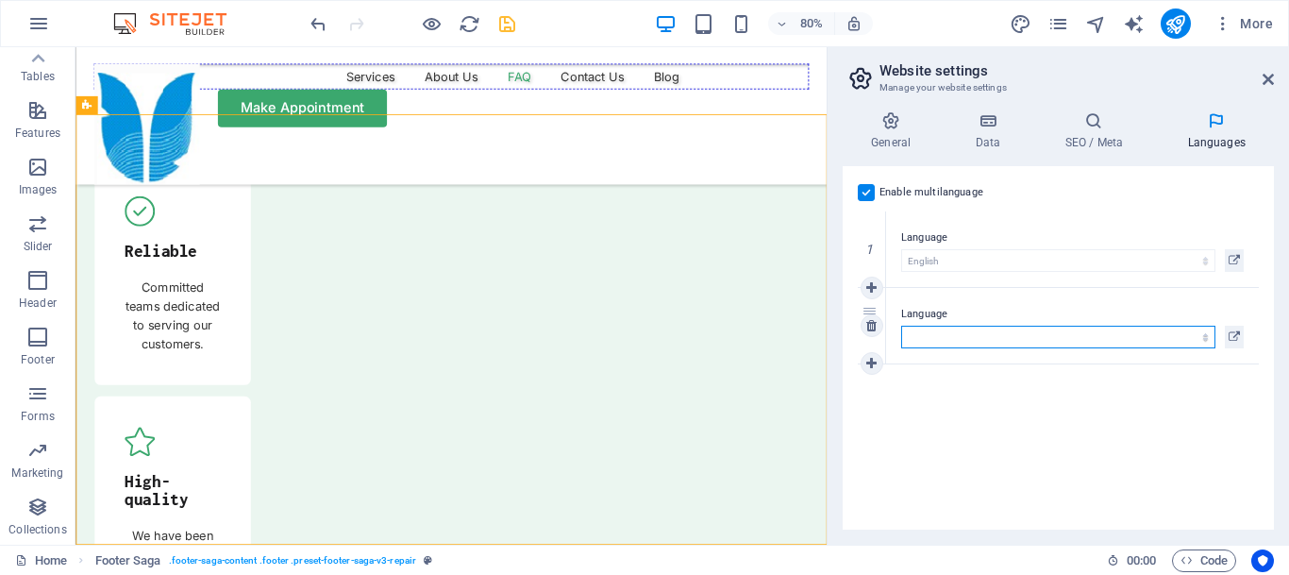
click at [901, 326] on select "Abkhazian Afar Afrikaans Akan Albanian Amharic Arabic Aragonese Armenian Assame…" at bounding box center [1058, 337] width 314 height 23
click at [1106, 384] on div "Enable multilanguage To disable multilanguage delete all languages until only o…" at bounding box center [1058, 347] width 431 height 363
click at [1087, 130] on h4 "SEO / Meta" at bounding box center [1097, 131] width 123 height 40
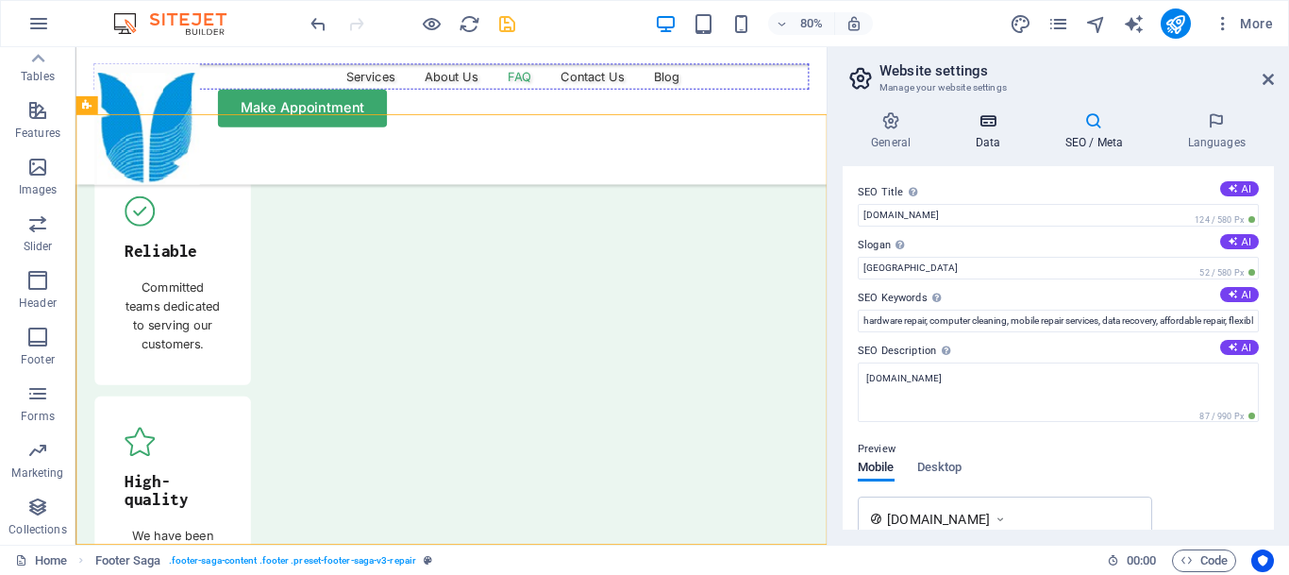
click at [980, 131] on h4 "Data" at bounding box center [992, 131] width 90 height 40
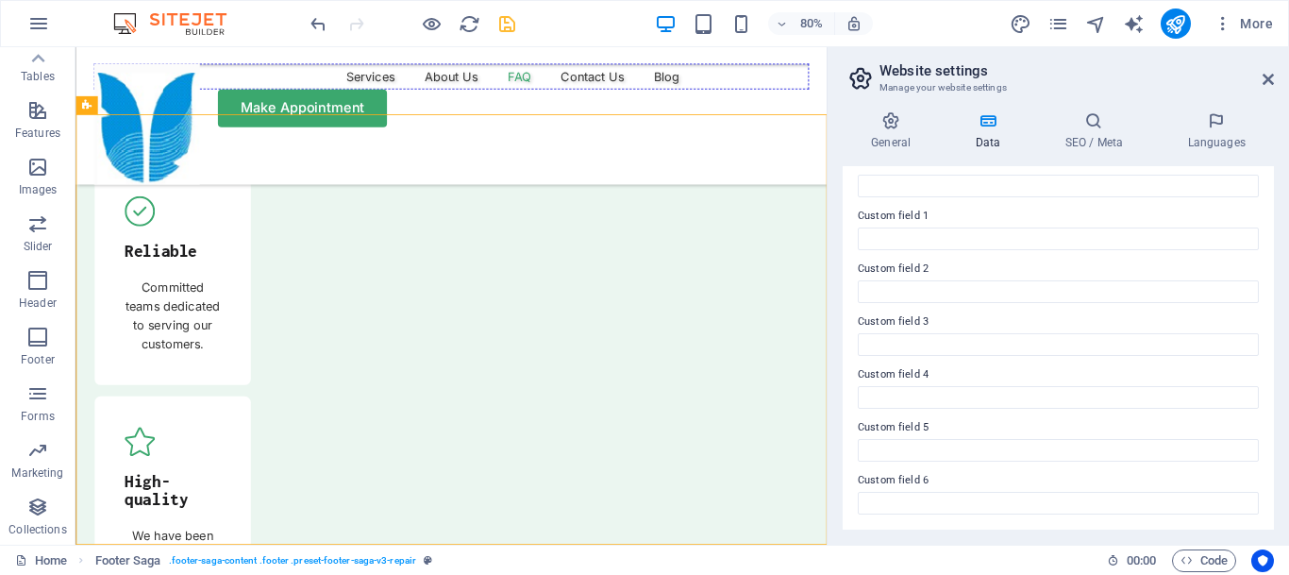
scroll to position [0, 0]
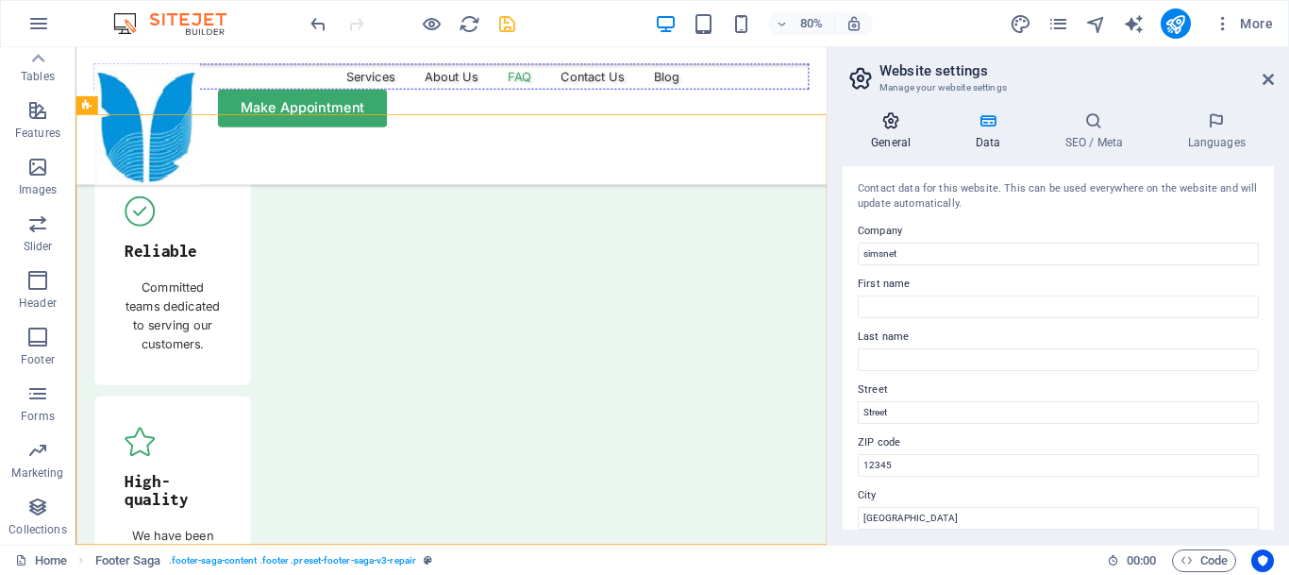
click at [882, 130] on h4 "General" at bounding box center [895, 131] width 104 height 40
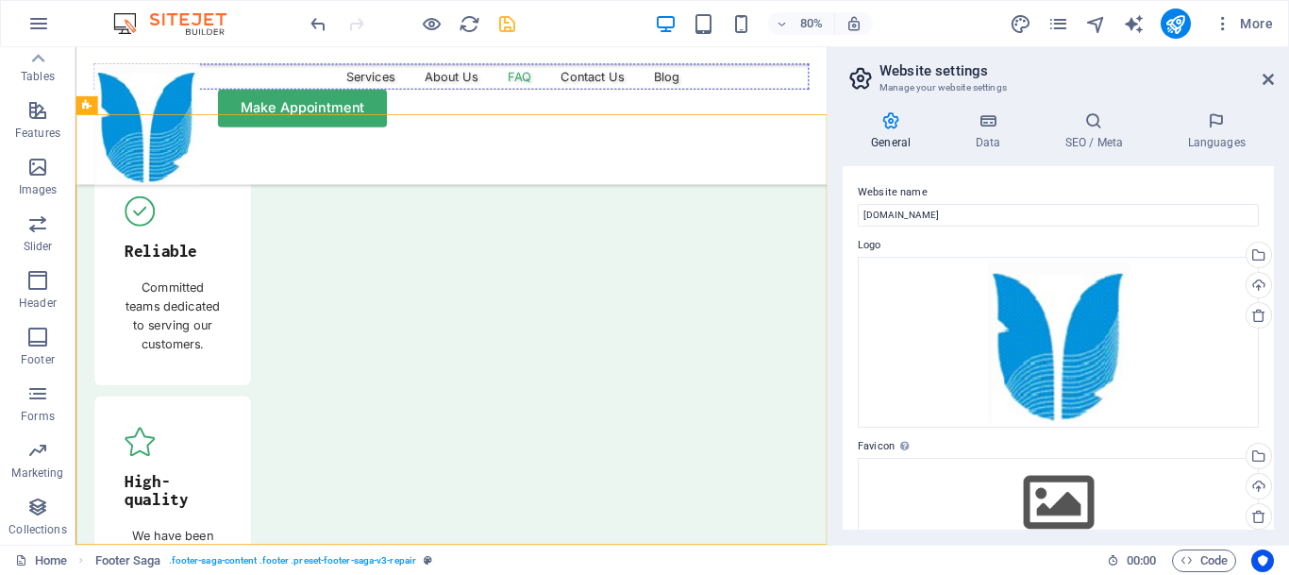
click at [882, 130] on h4 "General" at bounding box center [895, 131] width 104 height 40
drag, startPoint x: 1263, startPoint y: 82, endPoint x: 1070, endPoint y: 36, distance: 198.0
click at [1263, 82] on icon at bounding box center [1268, 79] width 11 height 15
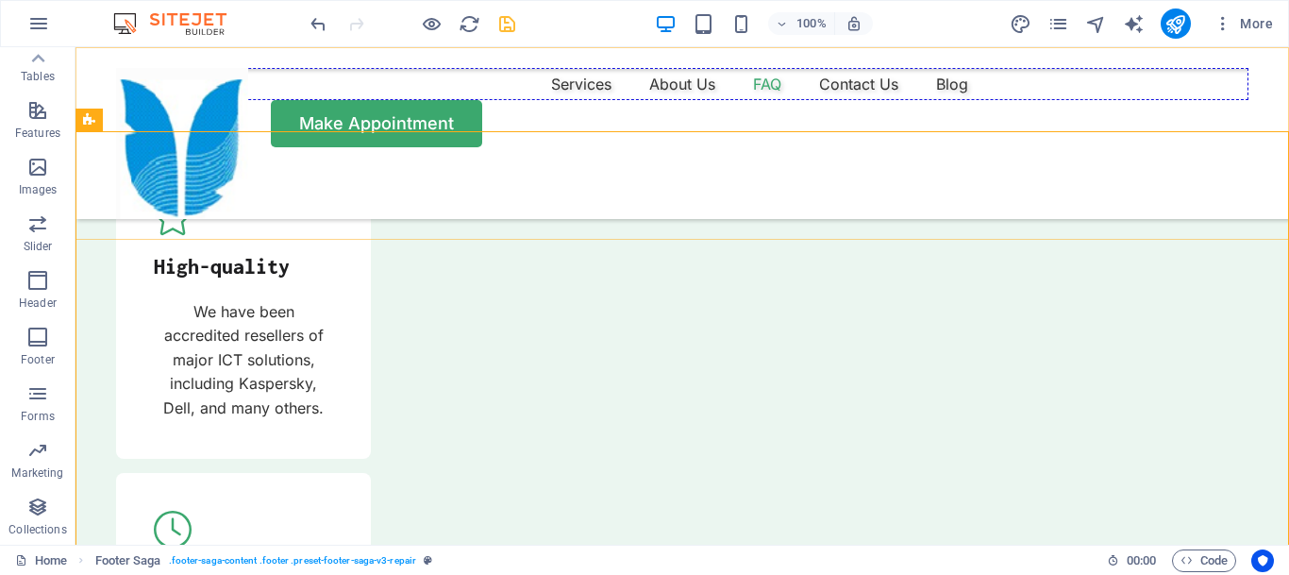
scroll to position [6252, 0]
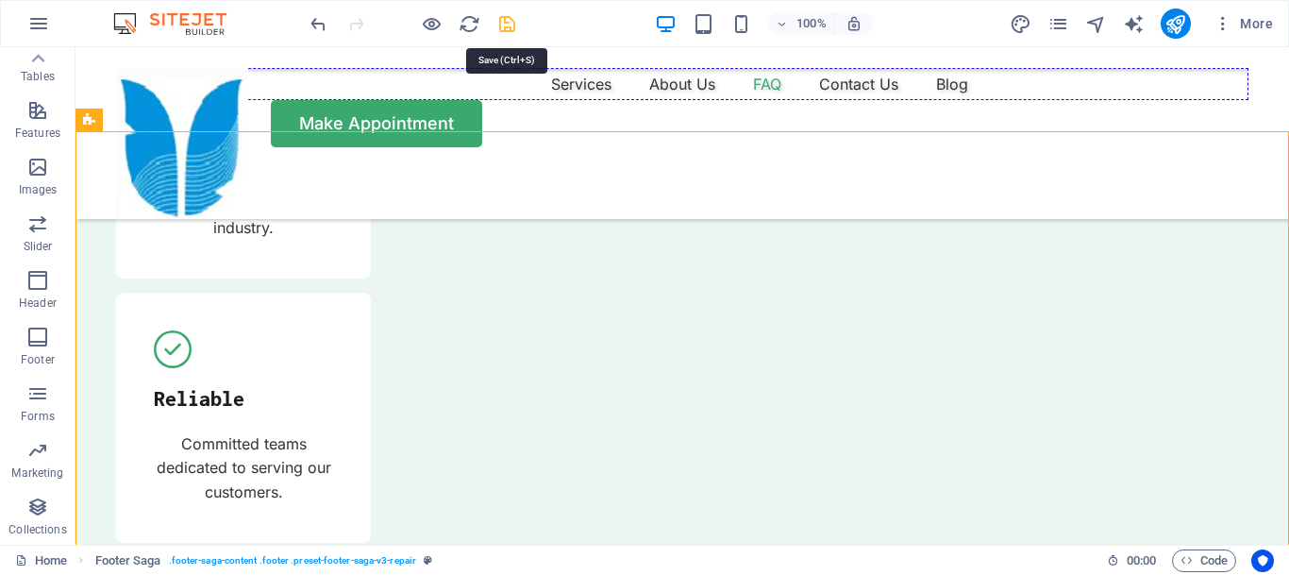
click at [513, 32] on icon "save" at bounding box center [508, 24] width 22 height 22
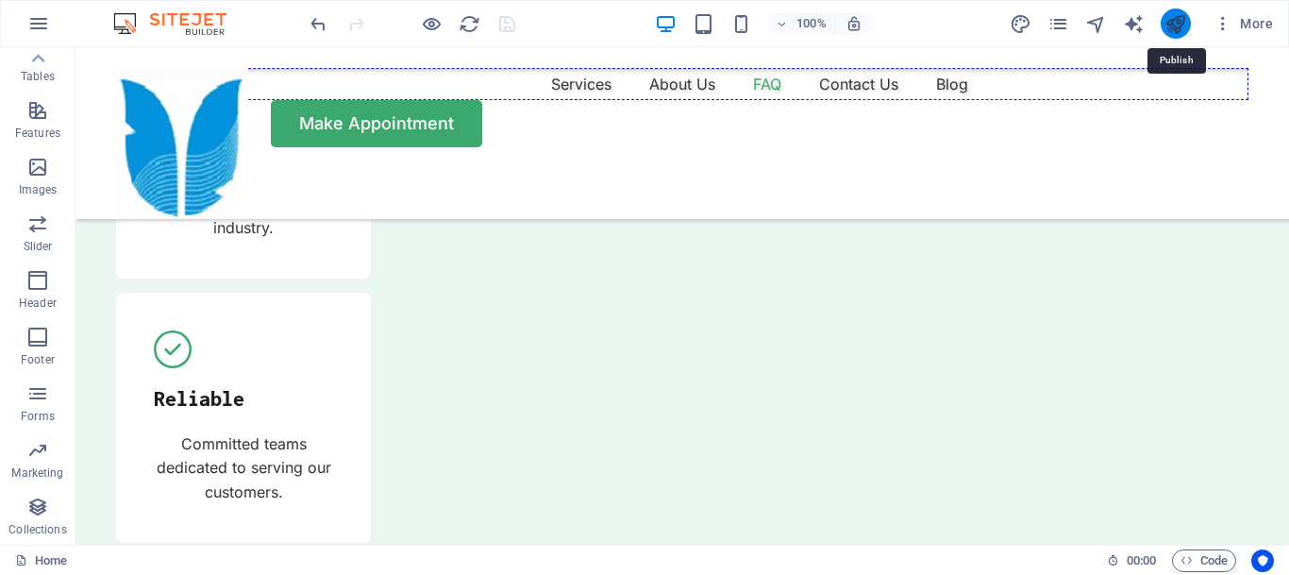
click at [1177, 19] on icon "publish" at bounding box center [1176, 24] width 22 height 22
